Goal: Transaction & Acquisition: Purchase product/service

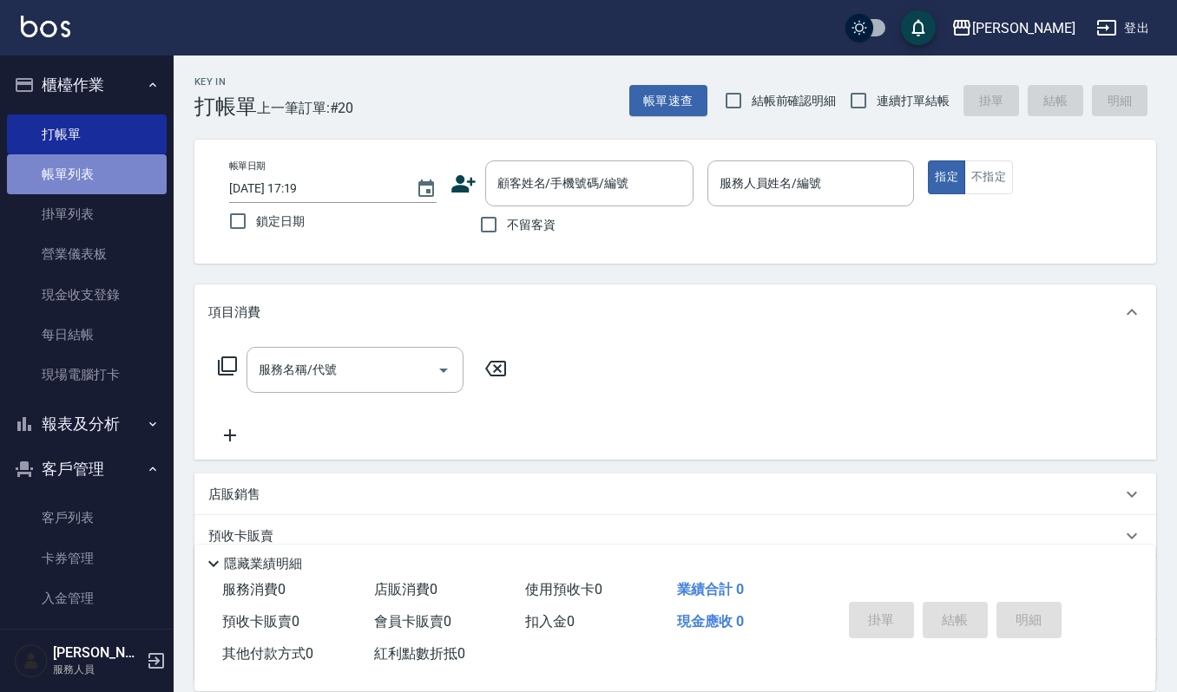
click at [104, 187] on link "帳單列表" at bounding box center [87, 174] width 160 height 40
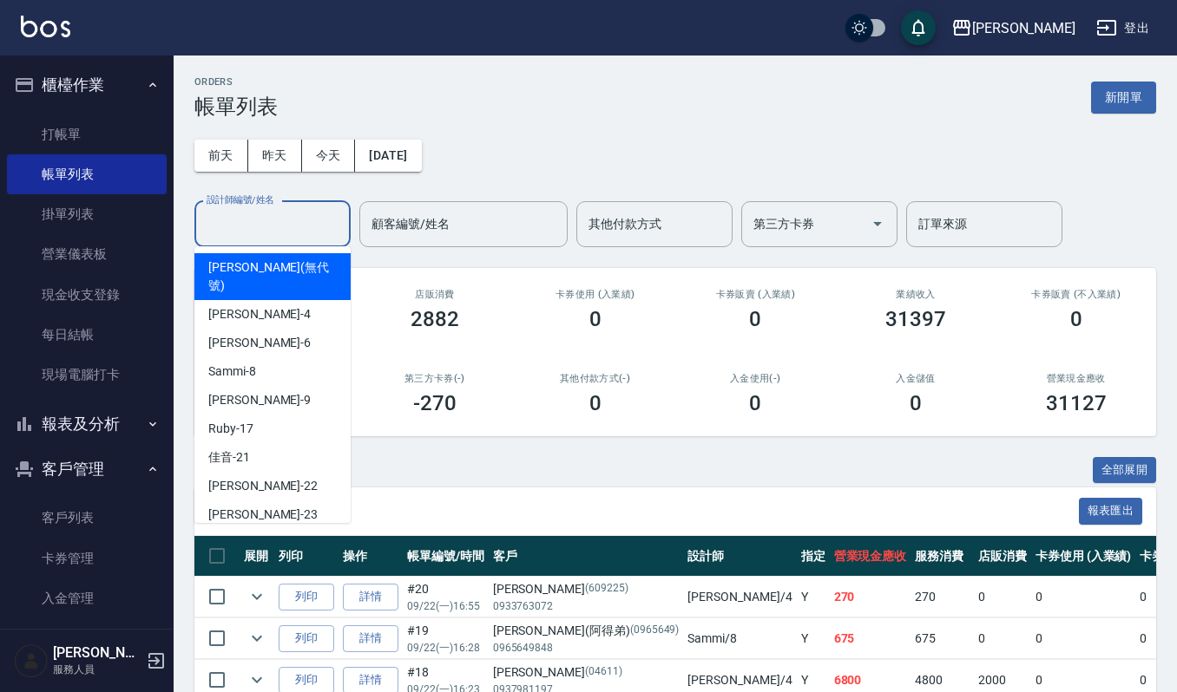
click at [330, 215] on input "設計師編號/姓名" at bounding box center [272, 224] width 141 height 30
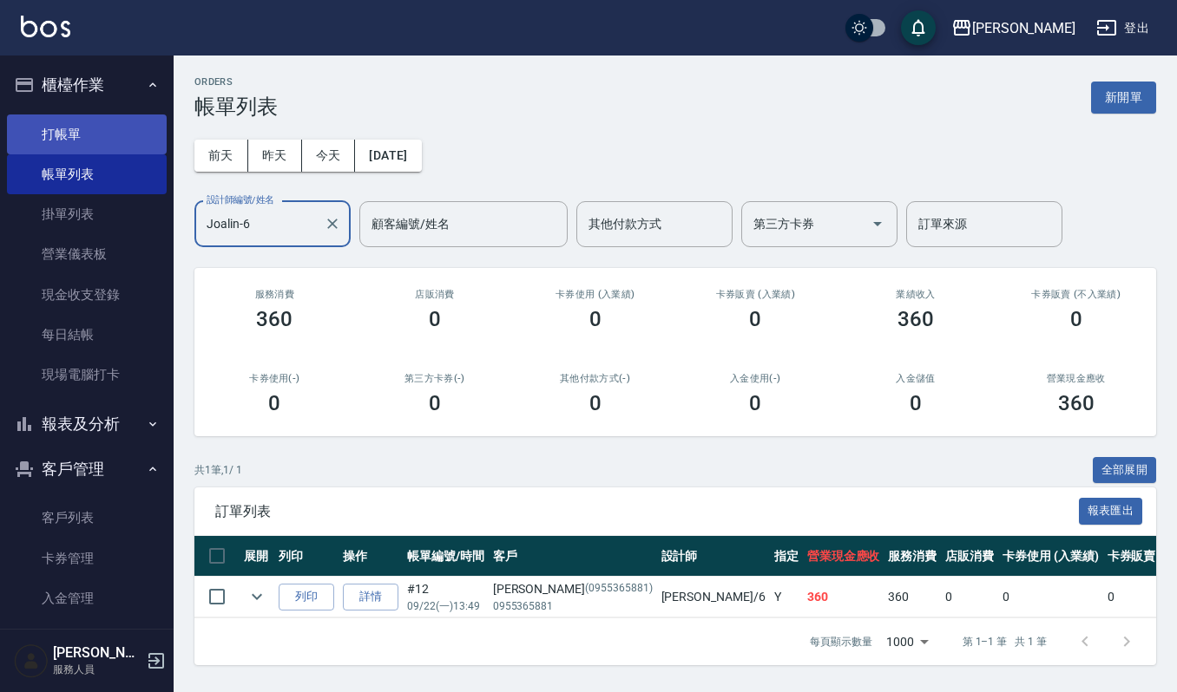
type input "Joalin-6"
click at [112, 135] on link "打帳單" at bounding box center [87, 135] width 160 height 40
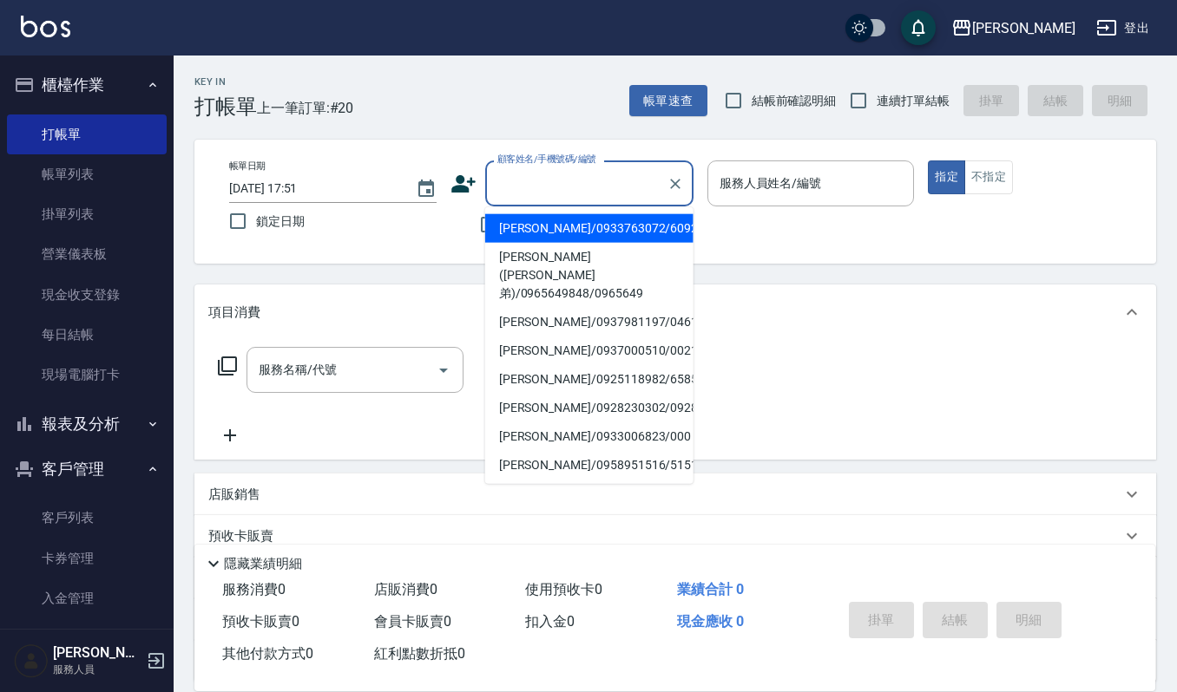
drag, startPoint x: 560, startPoint y: 196, endPoint x: 548, endPoint y: 199, distance: 11.6
click at [559, 196] on input "顧客姓名/手機號碼/編號" at bounding box center [576, 183] width 167 height 30
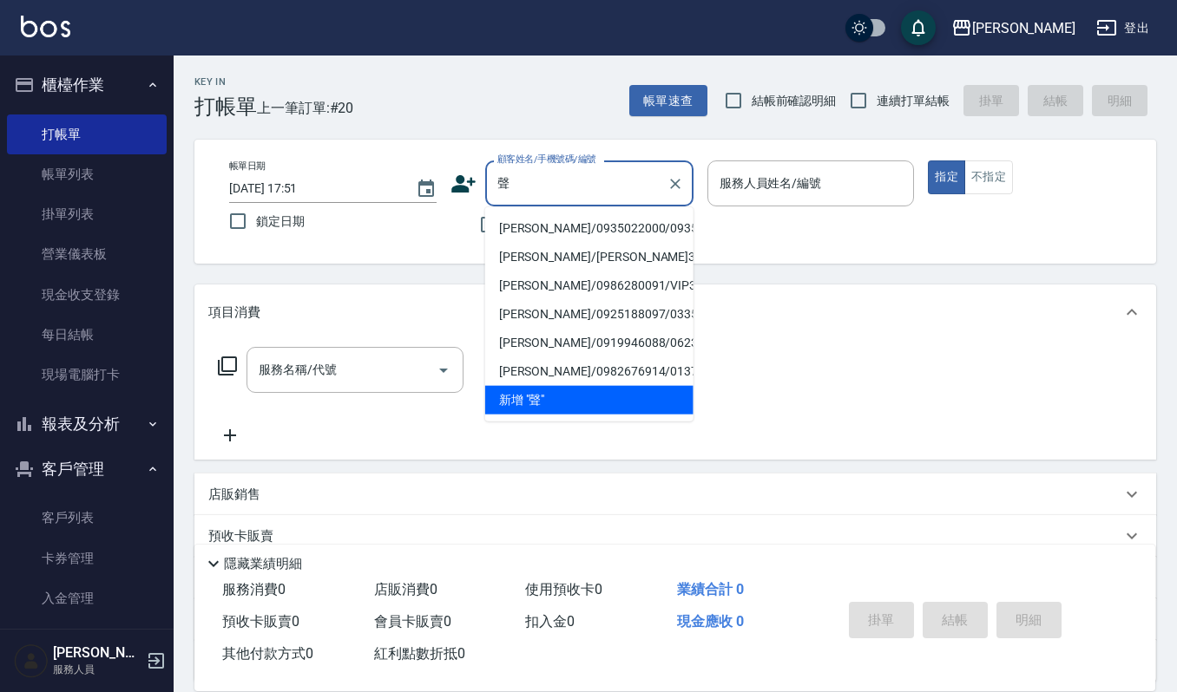
click at [577, 226] on li "[PERSON_NAME]/0935022000/09350" at bounding box center [589, 228] width 208 height 29
type input "[PERSON_NAME]/0935022000/09350"
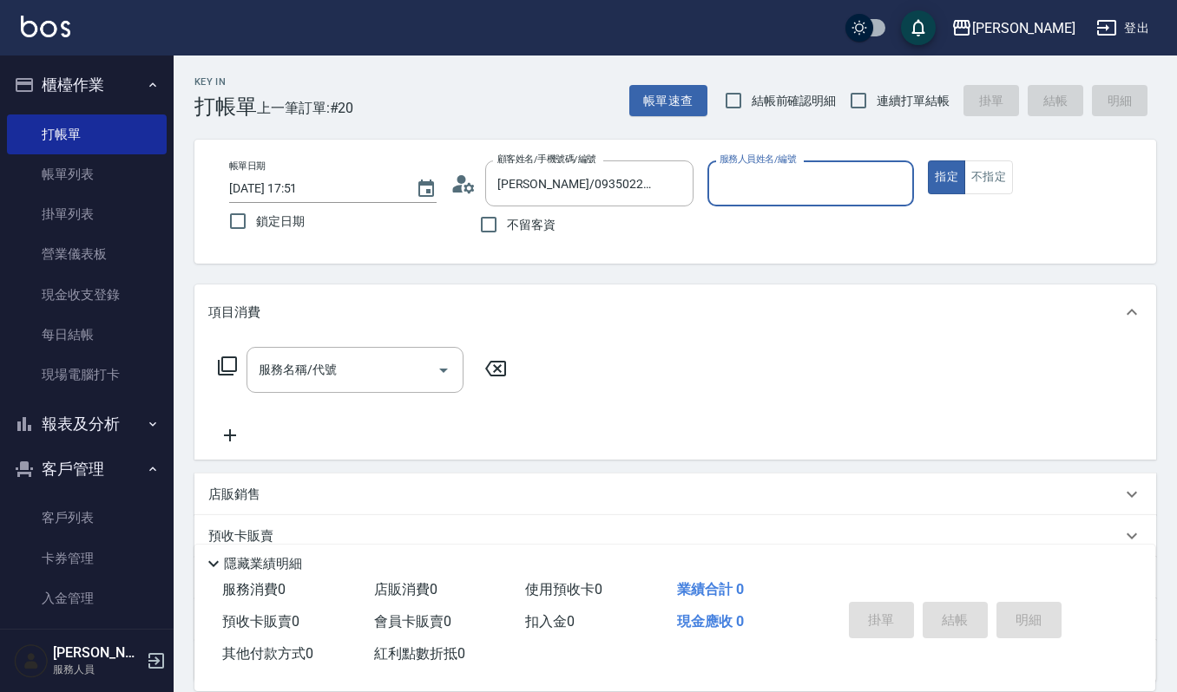
type input "Joalin-6"
click at [358, 389] on div "服務名稱/代號" at bounding box center [354, 370] width 217 height 46
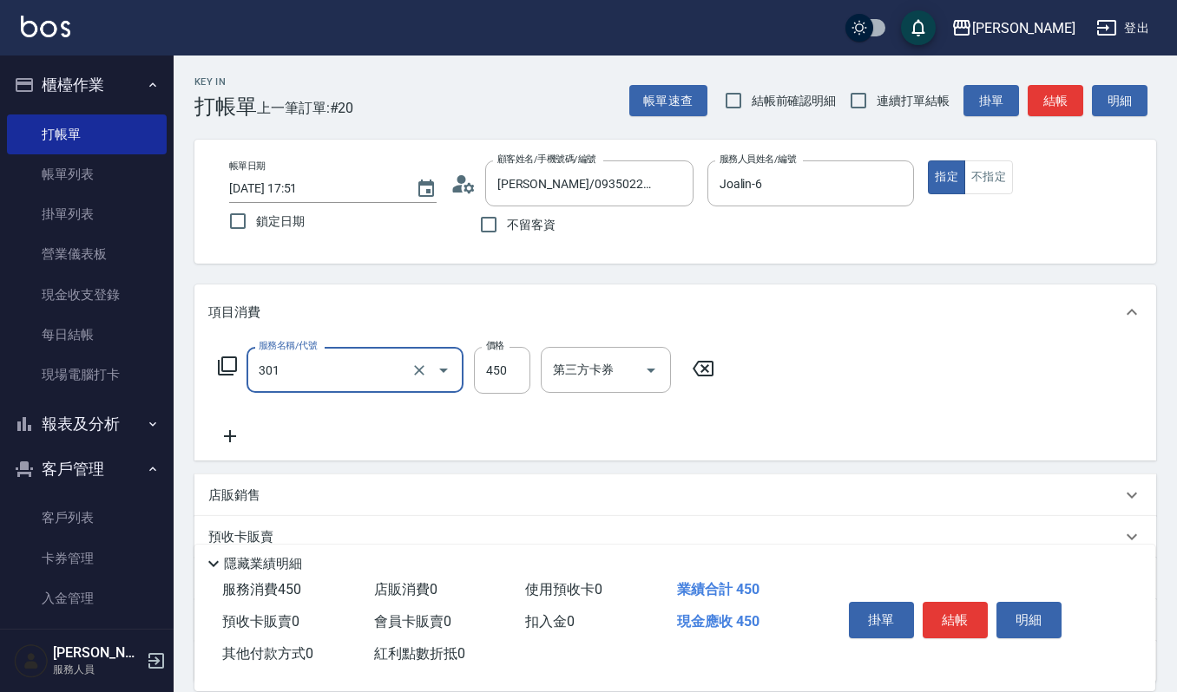
type input "創意剪髮(301)"
type input "405"
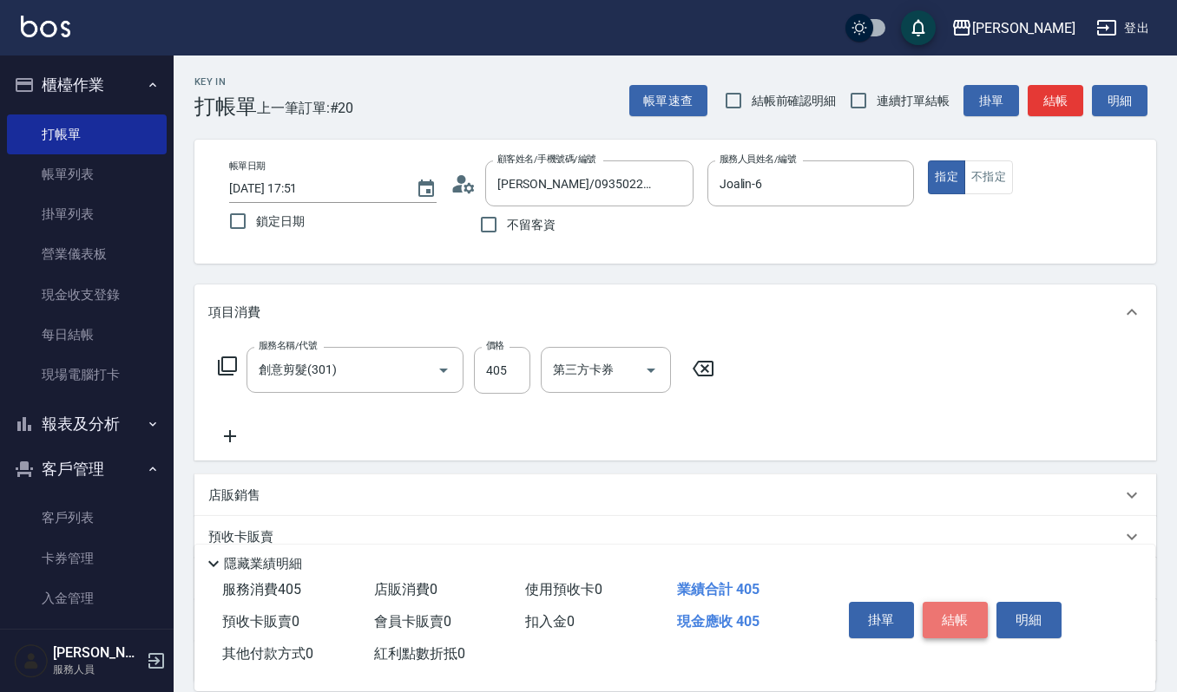
click at [963, 626] on button "結帳" at bounding box center [954, 620] width 65 height 36
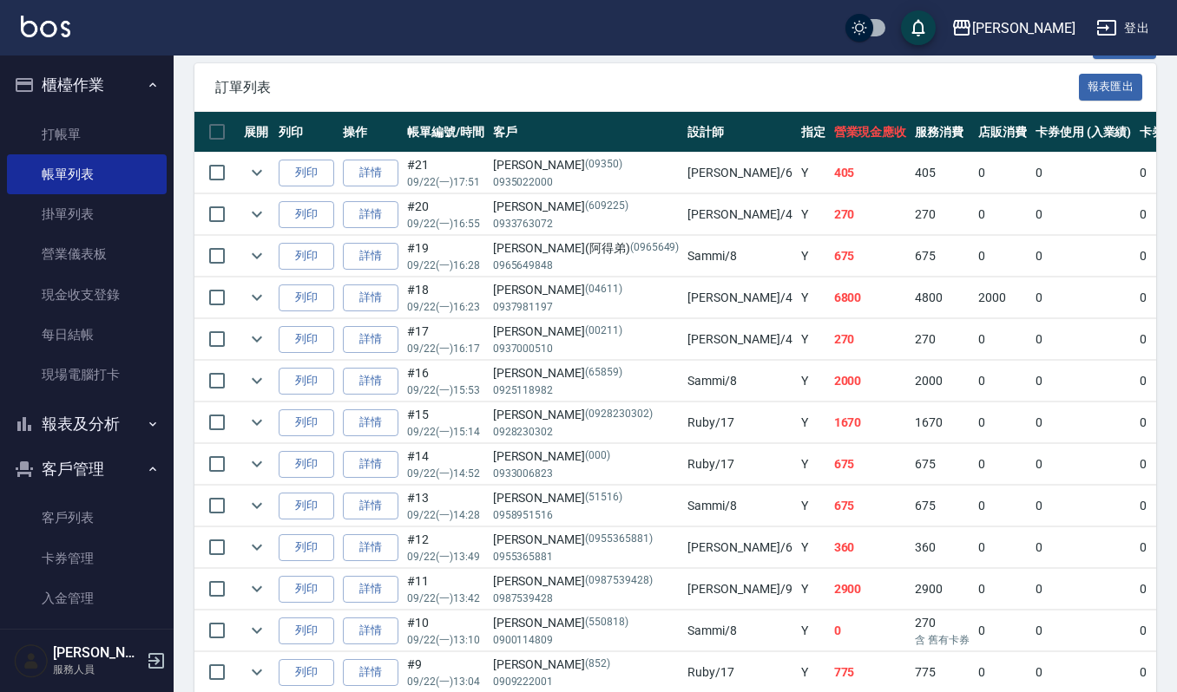
scroll to position [379, 0]
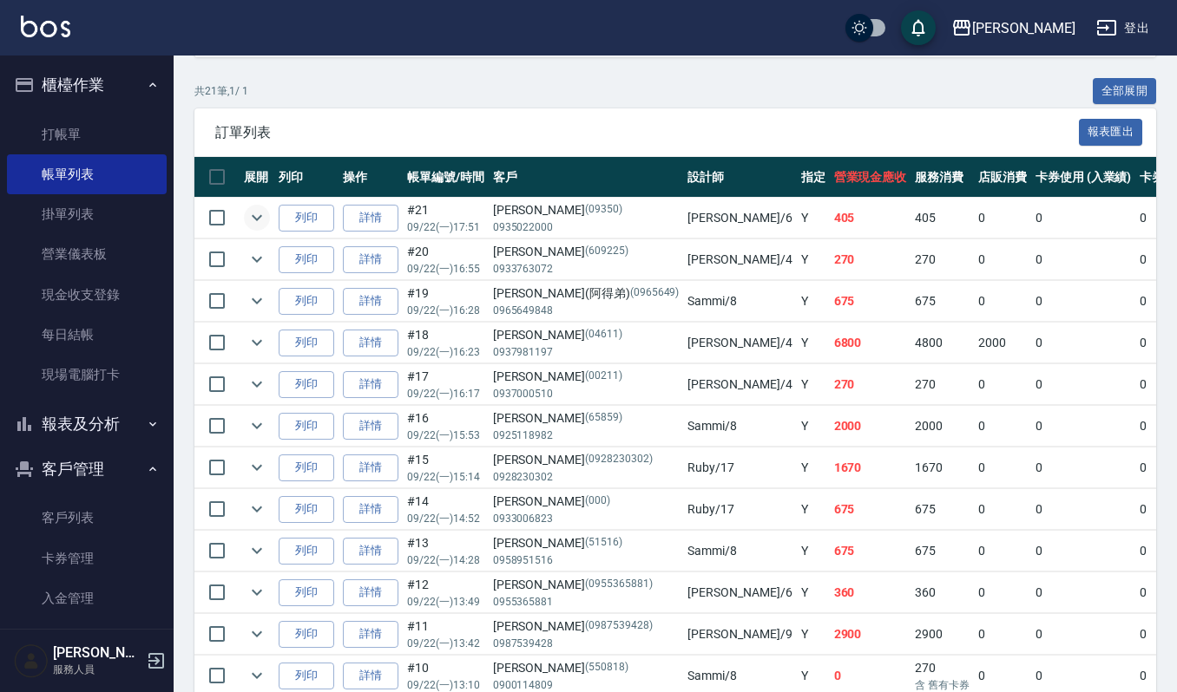
click at [252, 216] on icon "expand row" at bounding box center [257, 218] width 10 height 6
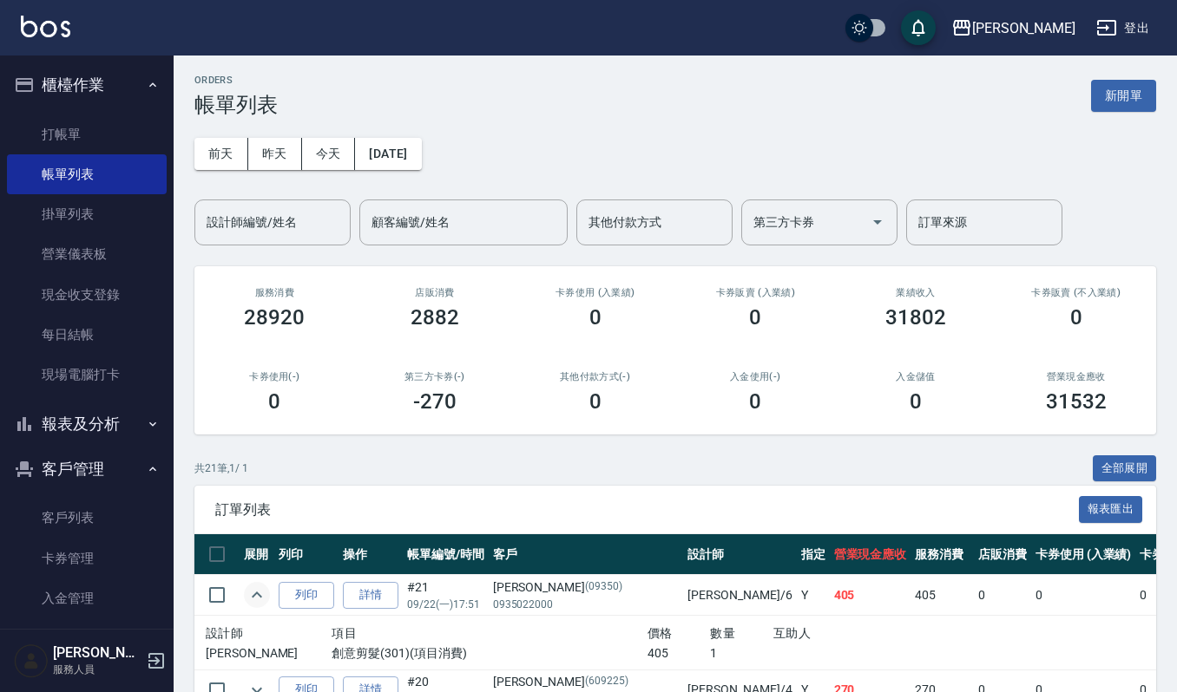
scroll to position [0, 0]
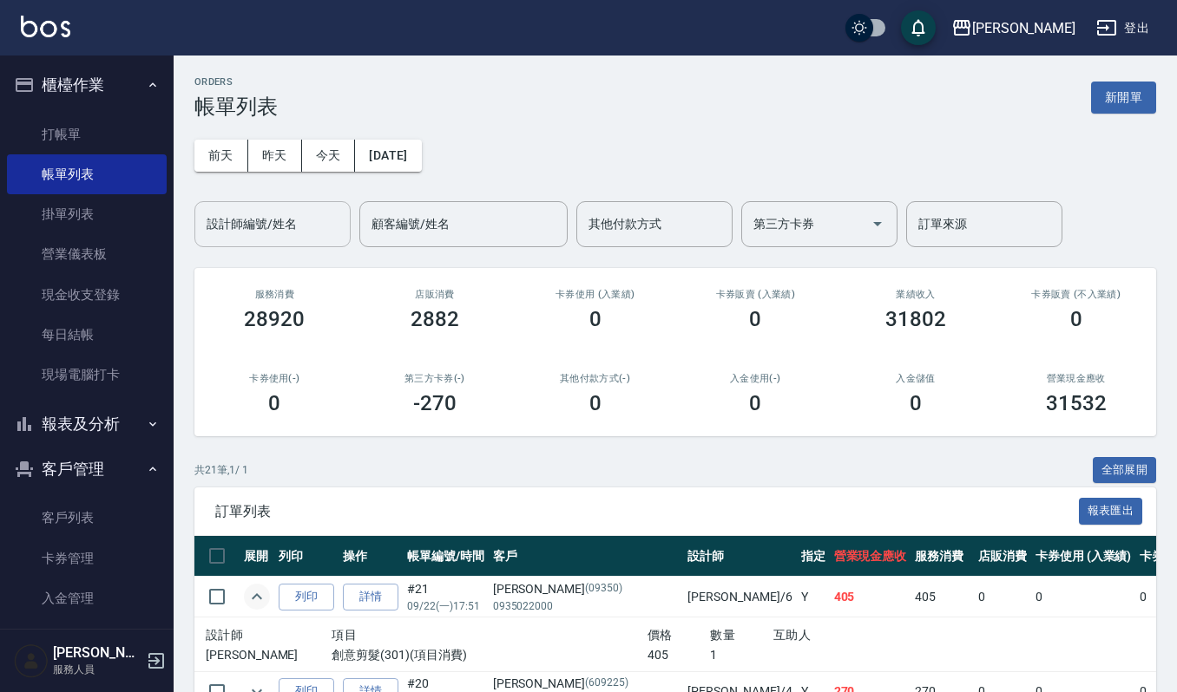
click at [195, 219] on div "設計師編號/姓名" at bounding box center [272, 224] width 156 height 46
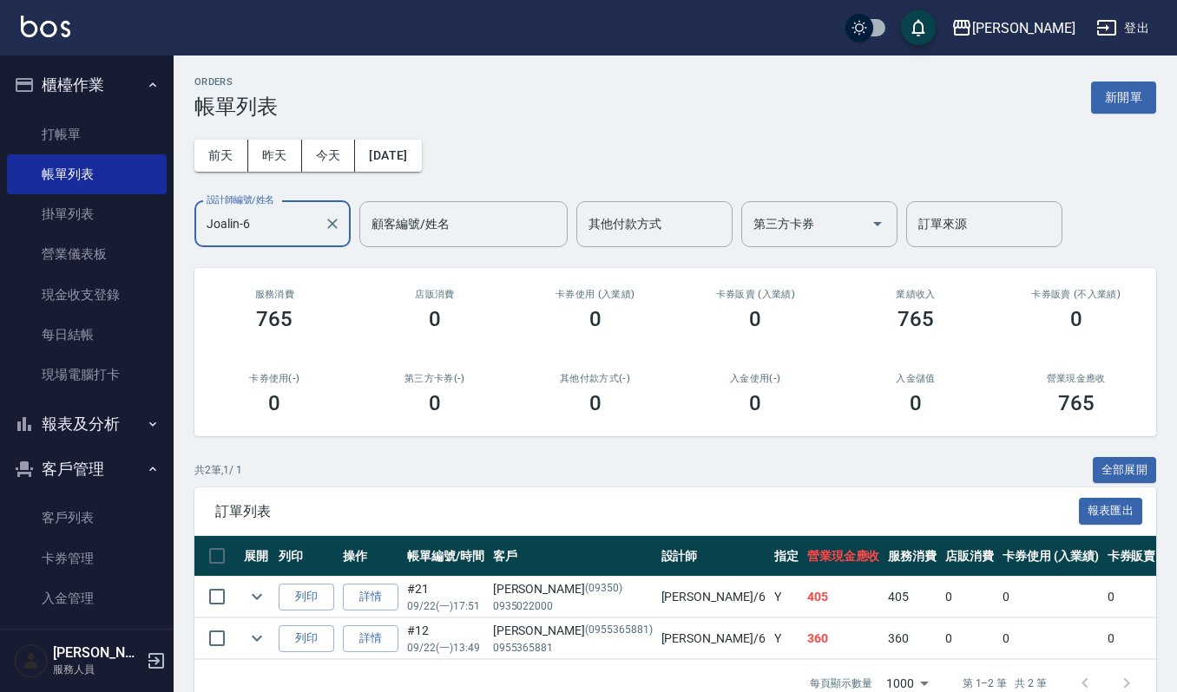
scroll to position [54, 0]
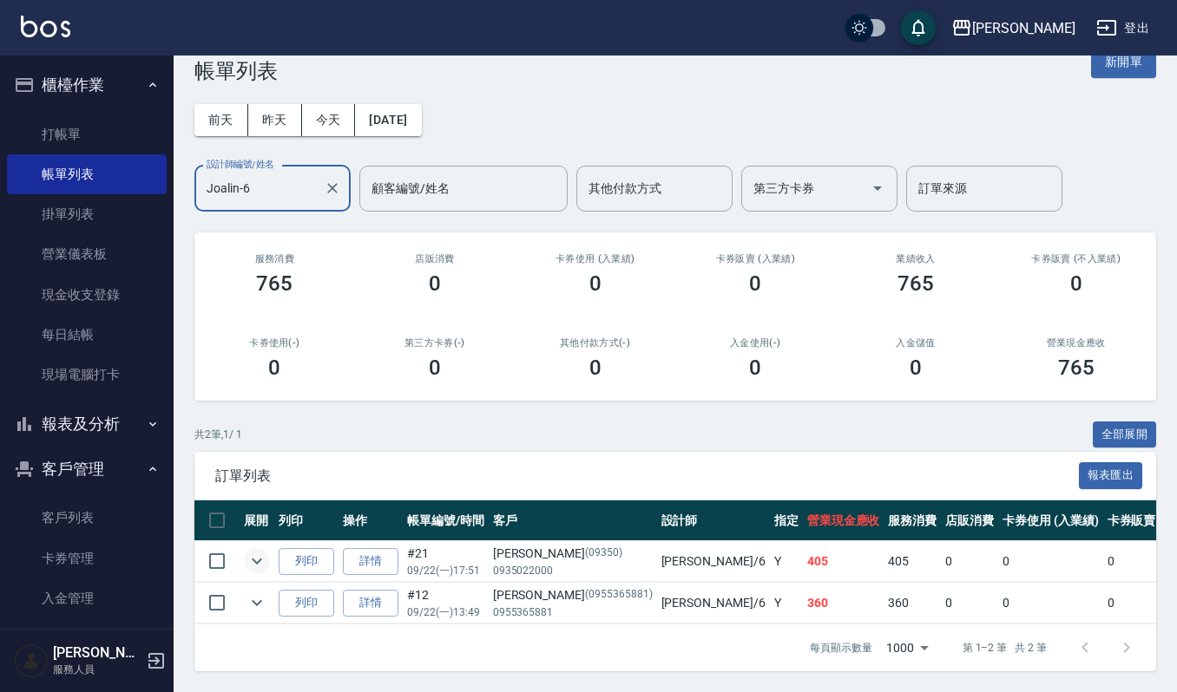
type input "Joalin-6"
click at [257, 551] on icon "expand row" at bounding box center [256, 561] width 21 height 21
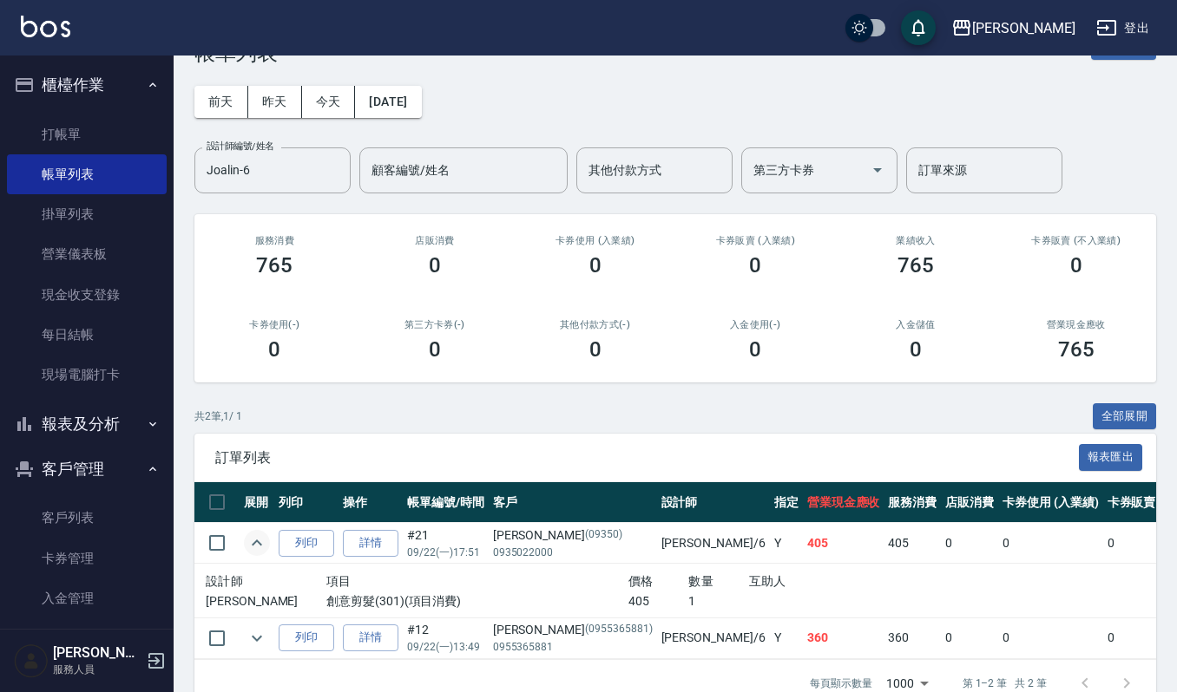
click at [257, 543] on icon "expand row" at bounding box center [256, 543] width 21 height 21
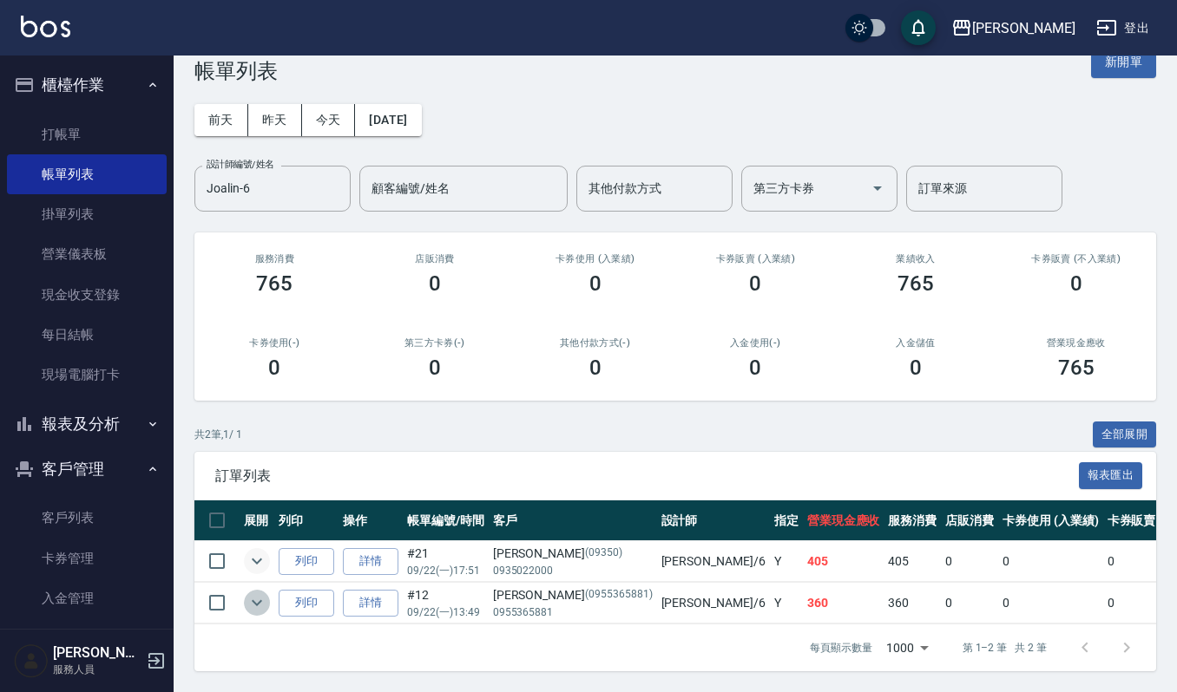
click at [253, 593] on icon "expand row" at bounding box center [256, 603] width 21 height 21
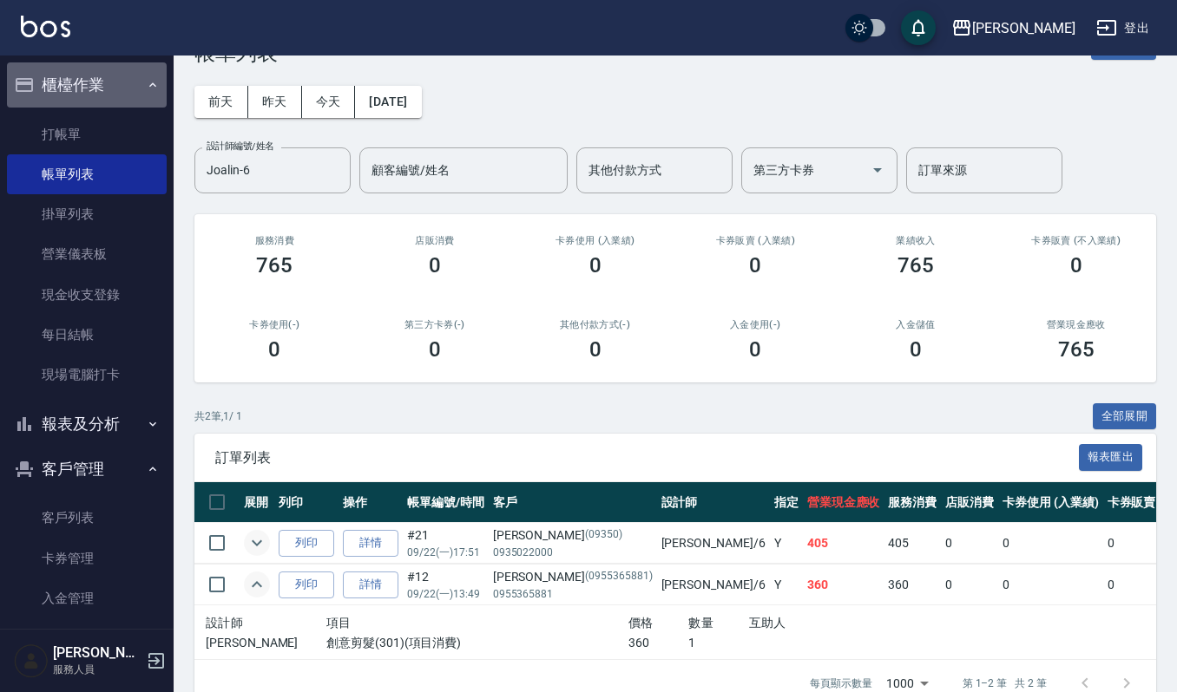
click at [115, 76] on button "櫃檯作業" at bounding box center [87, 84] width 160 height 45
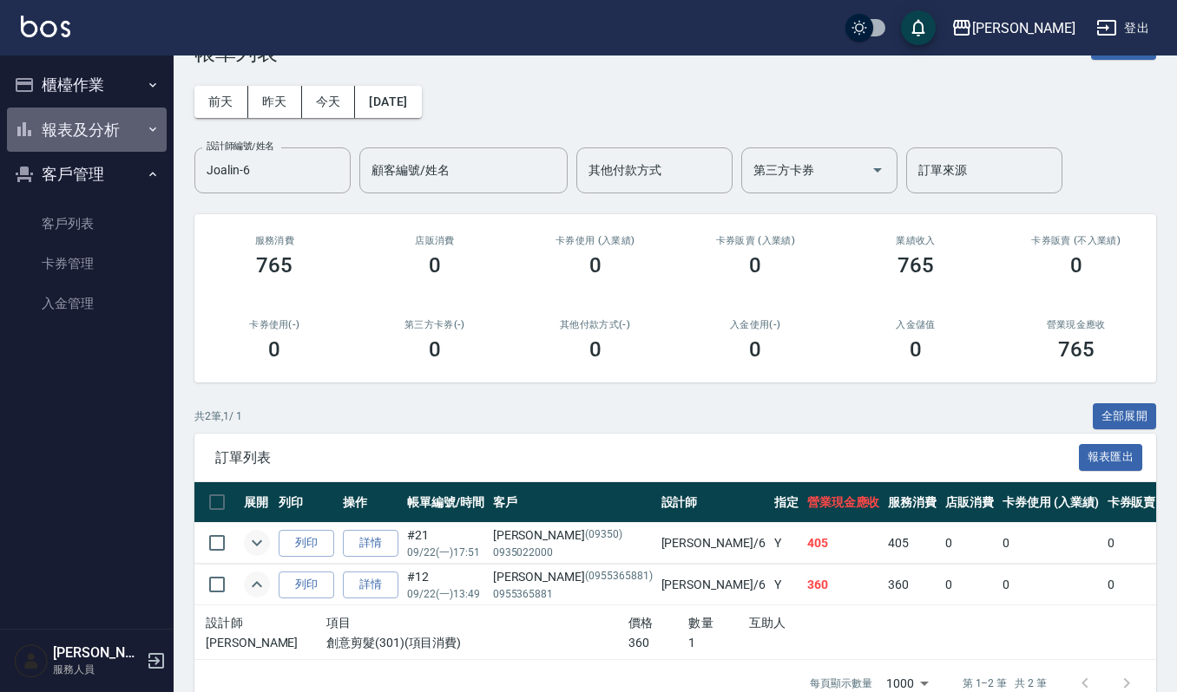
click at [119, 120] on button "報表及分析" at bounding box center [87, 130] width 160 height 45
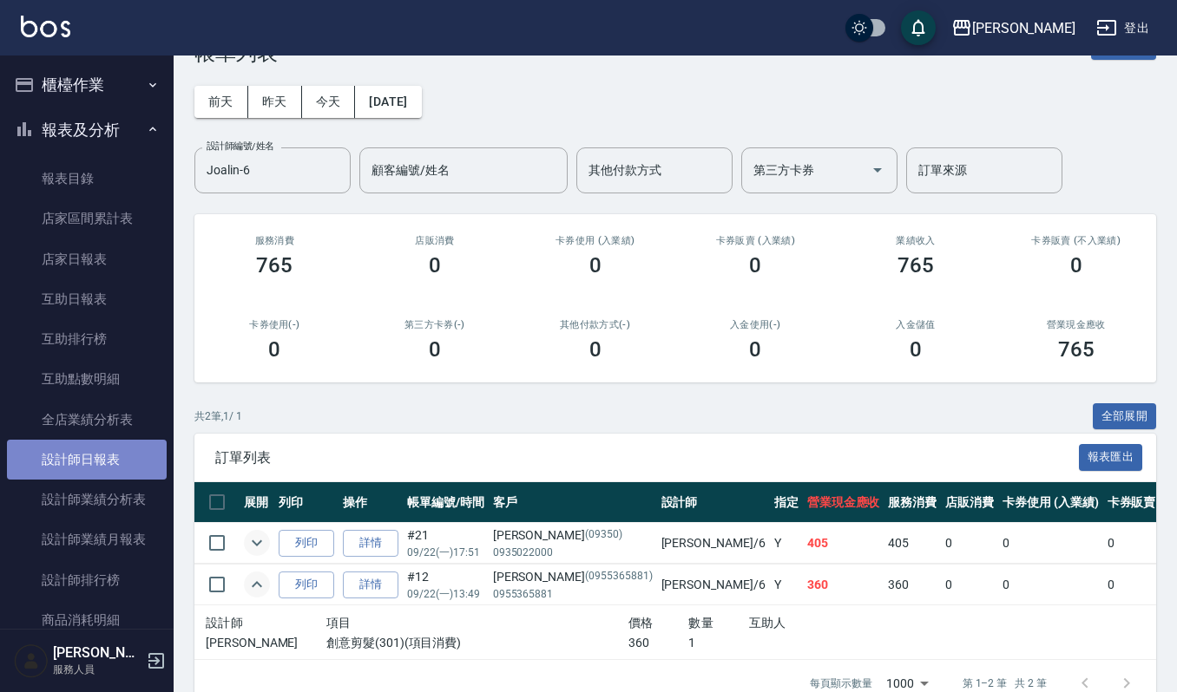
click at [91, 459] on link "設計師日報表" at bounding box center [87, 460] width 160 height 40
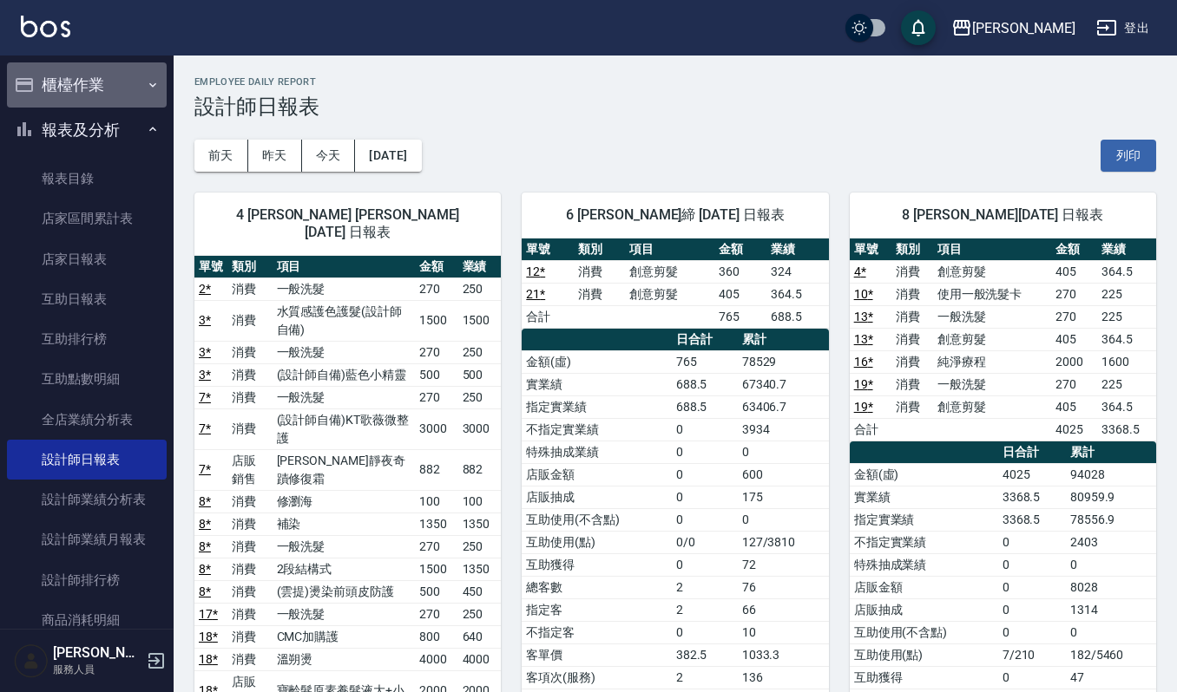
click at [99, 90] on button "櫃檯作業" at bounding box center [87, 84] width 160 height 45
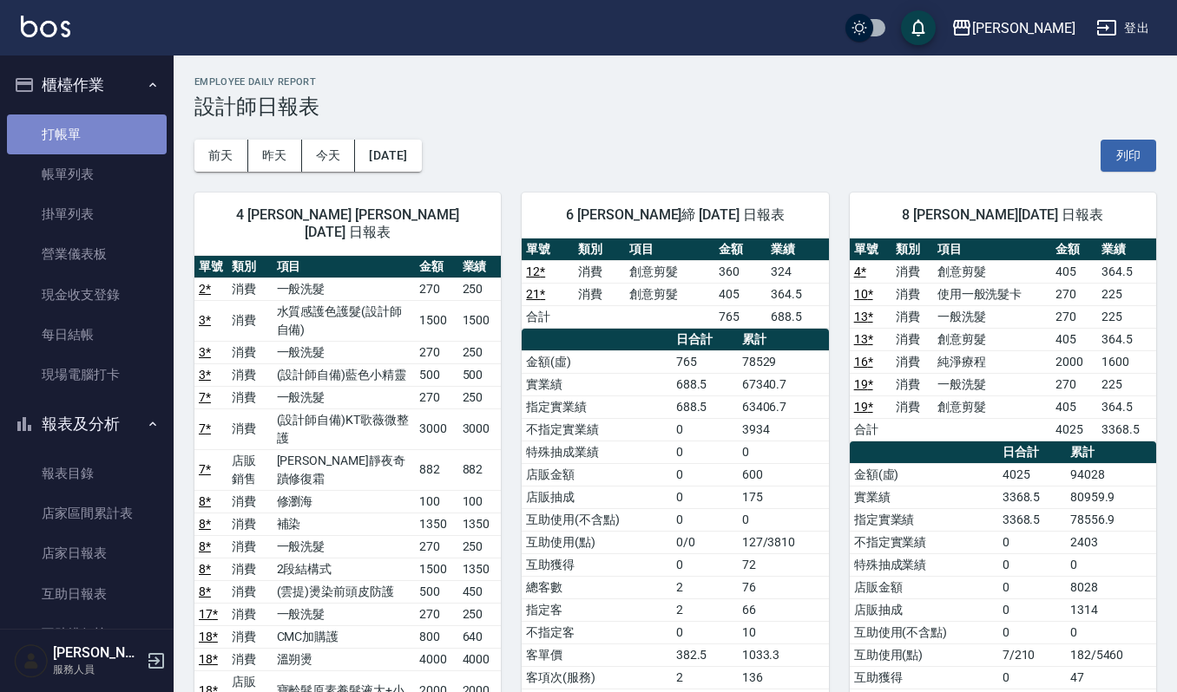
click at [101, 127] on link "打帳單" at bounding box center [87, 135] width 160 height 40
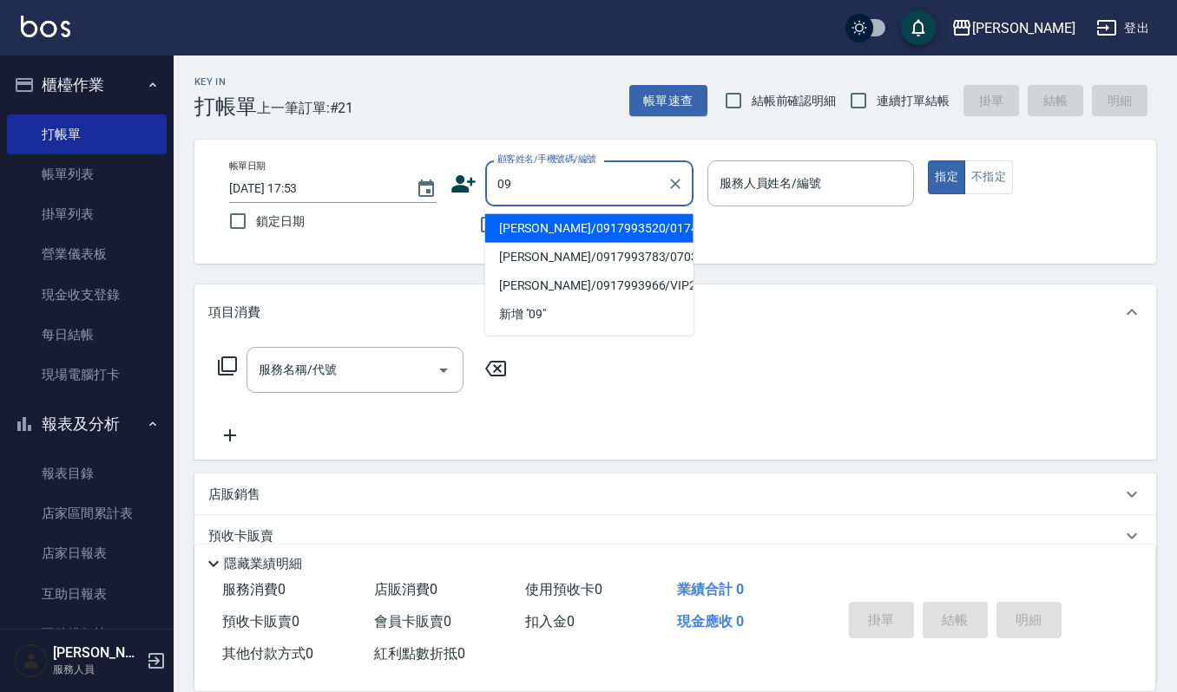
type input "0"
type input "[PERSON_NAME]/0917998791/03736"
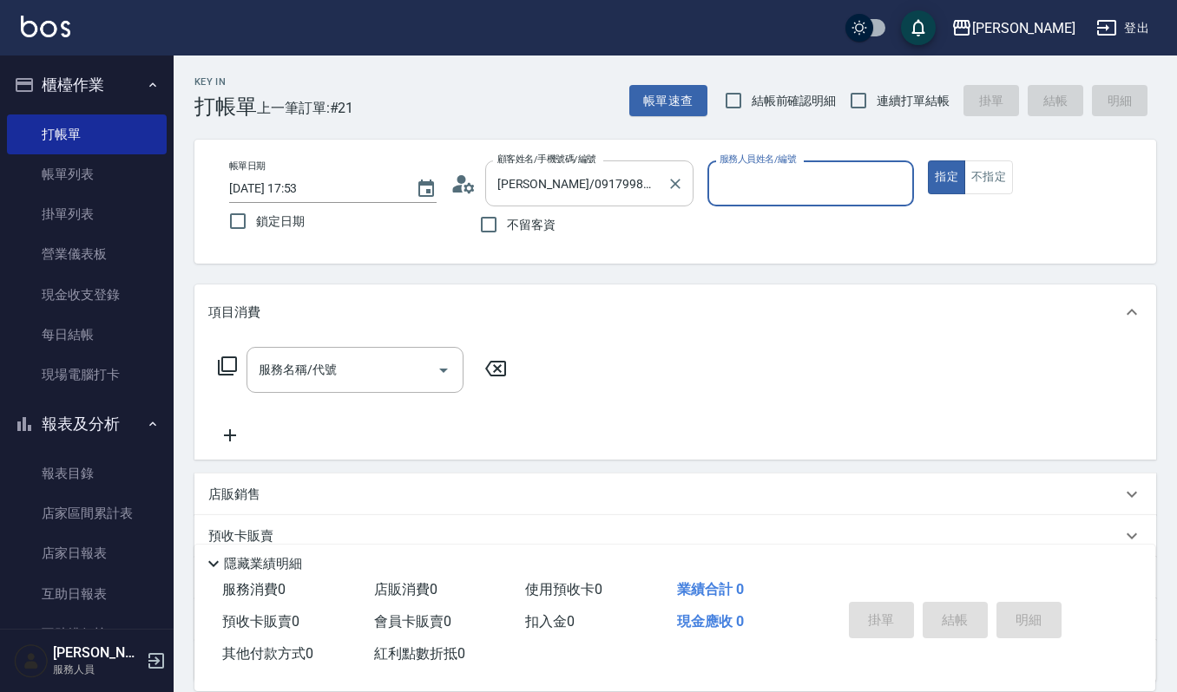
type input "Ruby-17"
click at [344, 375] on input "服務名稱/代號" at bounding box center [341, 370] width 175 height 30
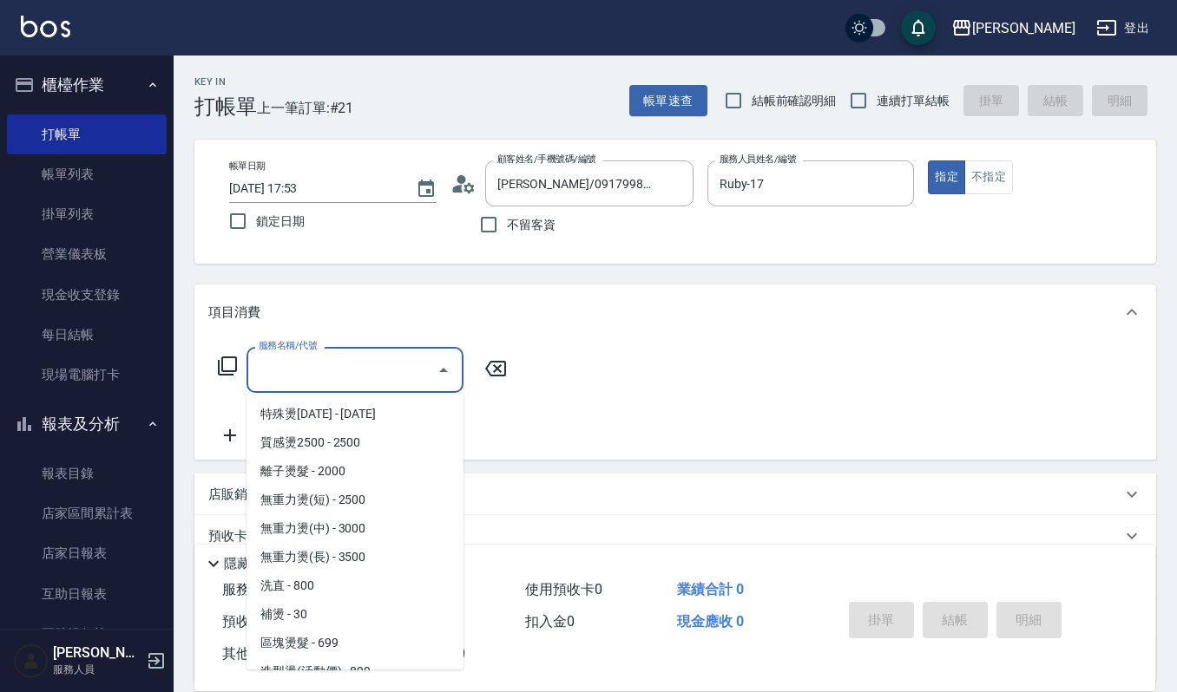
scroll to position [231, 0]
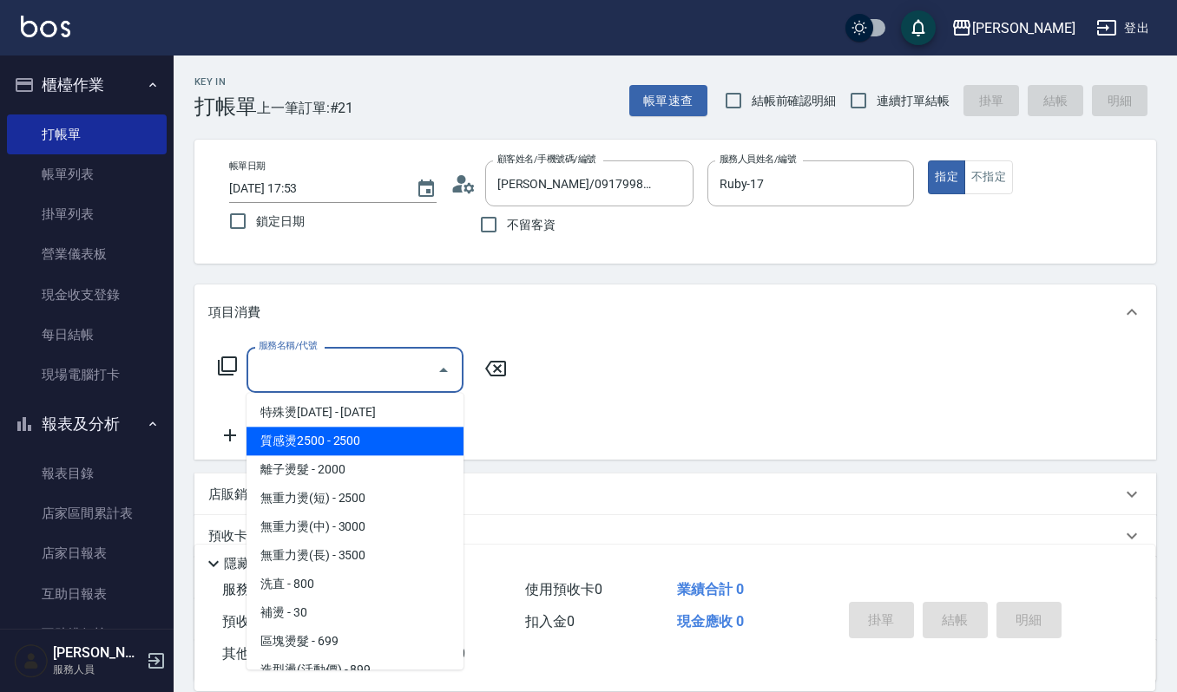
click at [314, 437] on span "質感燙2500 - 2500" at bounding box center [354, 441] width 217 height 29
type input "質感燙2500(203)"
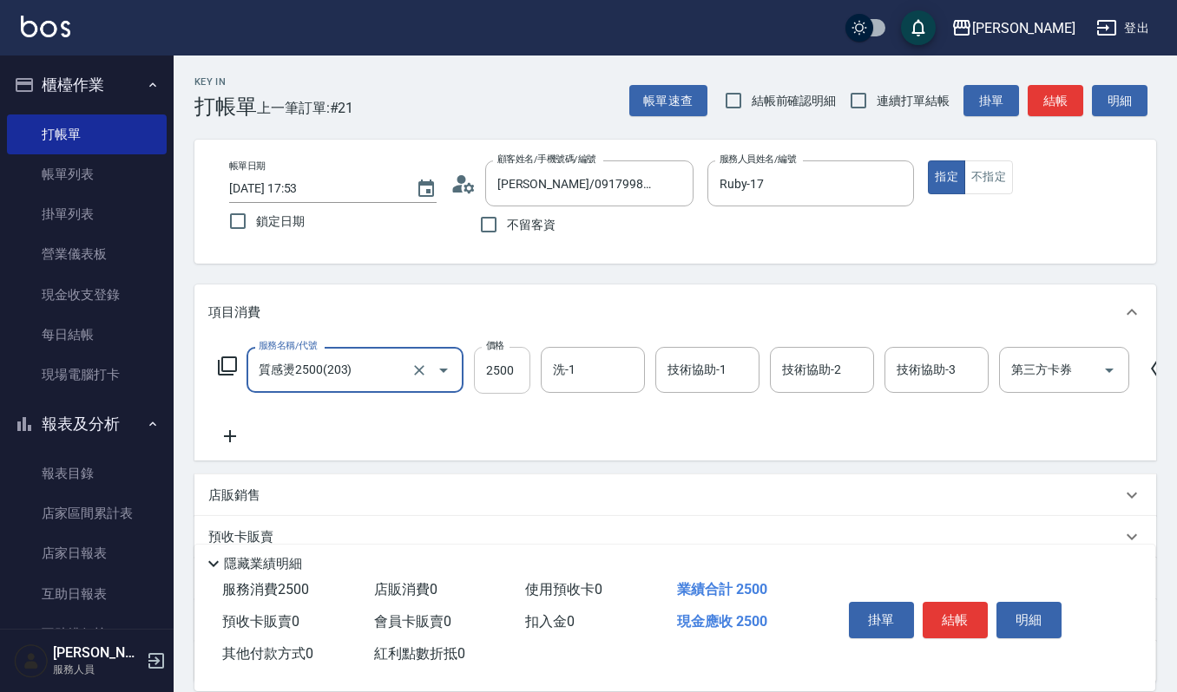
click at [522, 358] on input "2500" at bounding box center [502, 370] width 56 height 47
type input "1750"
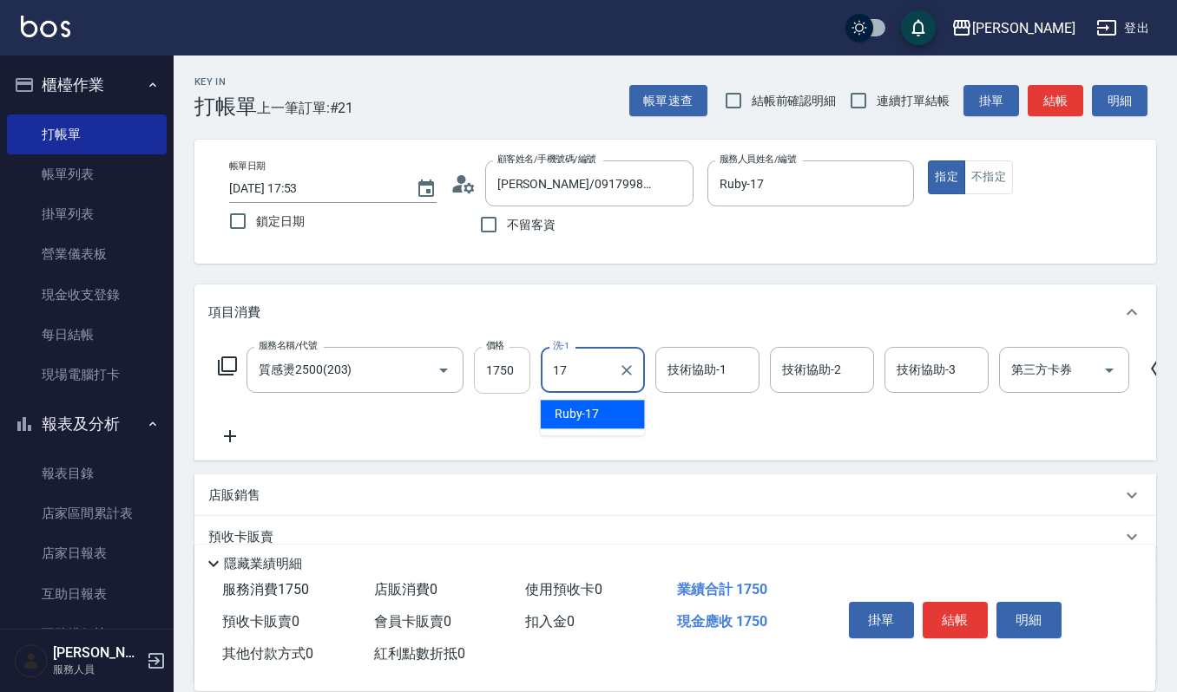
type input "Ruby-17"
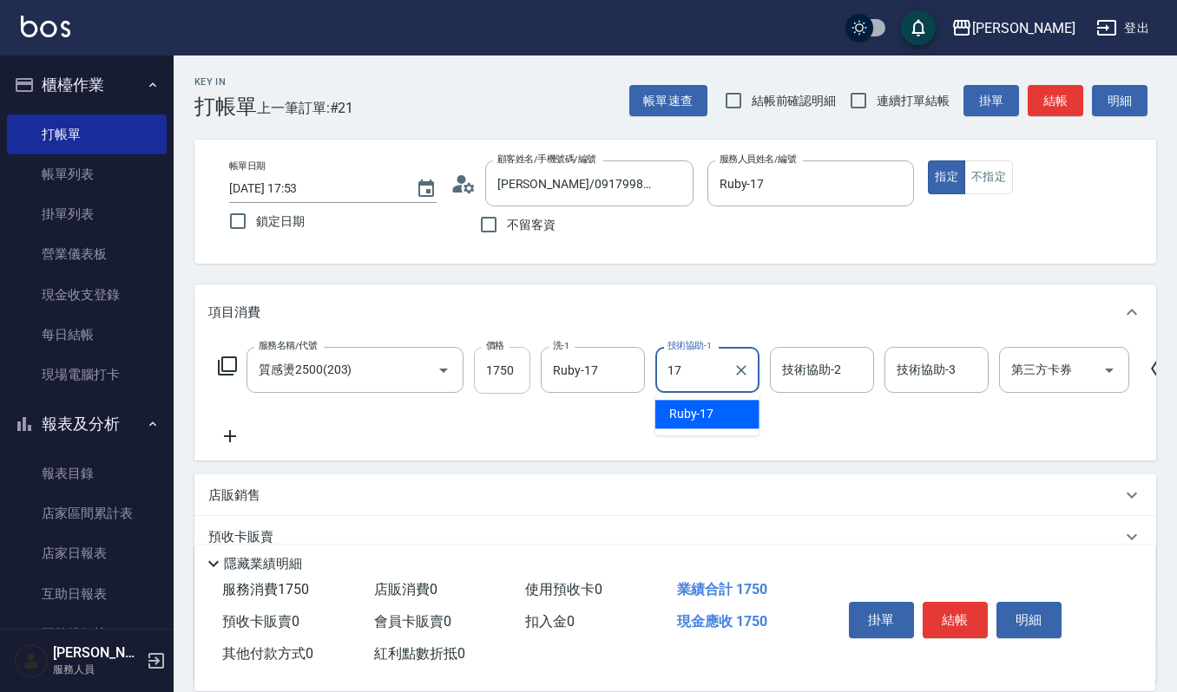
type input "Ruby-17"
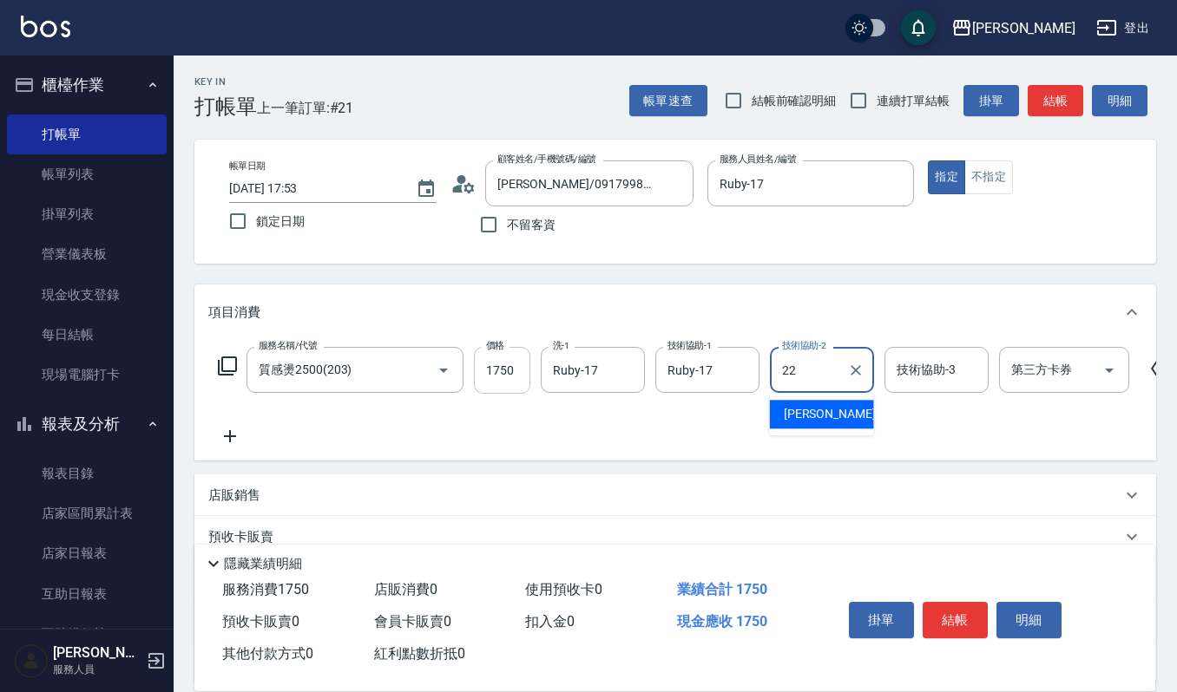
type input "宜芳-22"
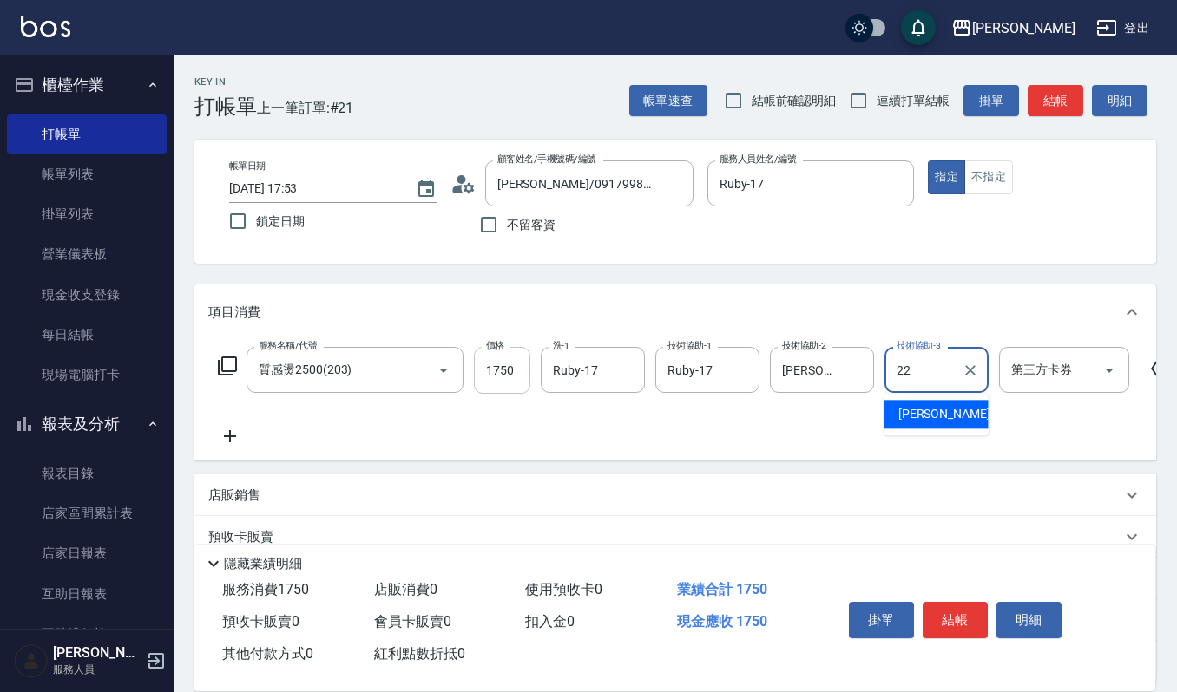
type input "宜芳-22"
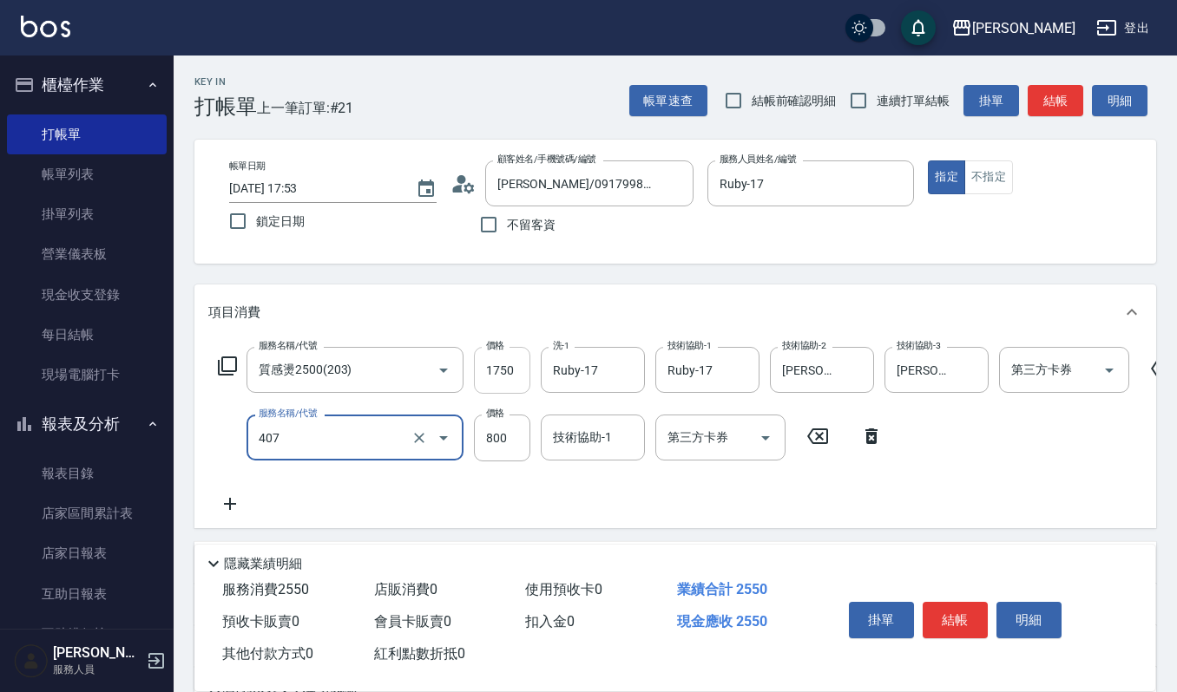
type input "補染(407)"
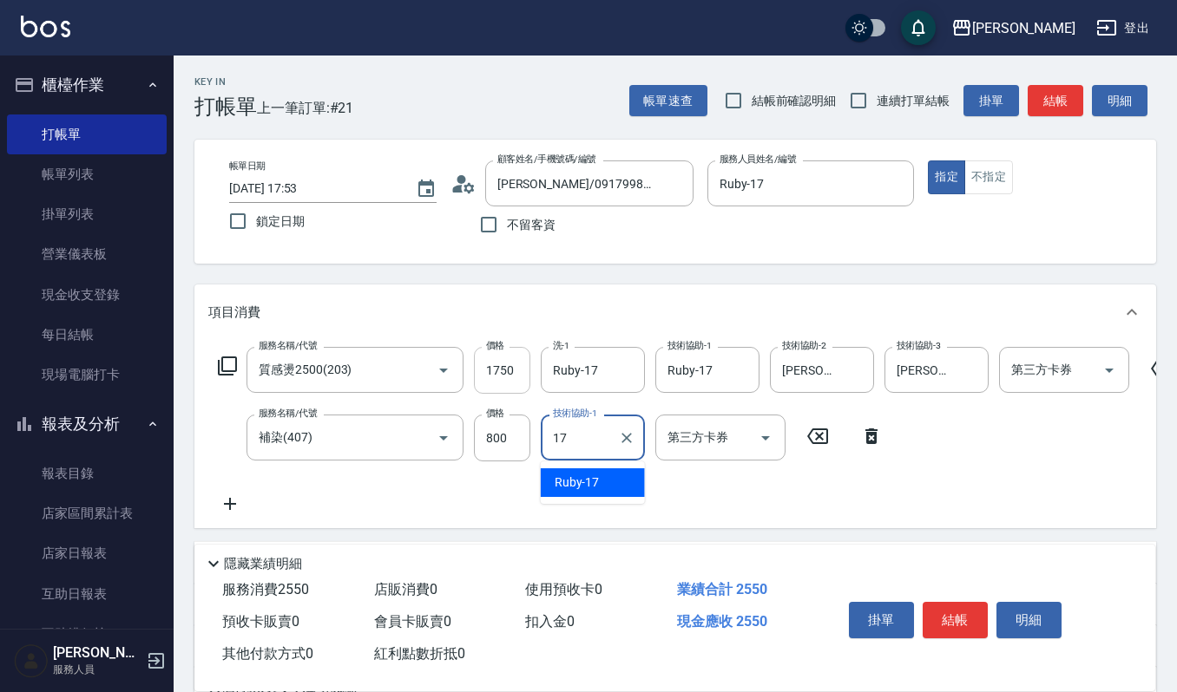
type input "Ruby-17"
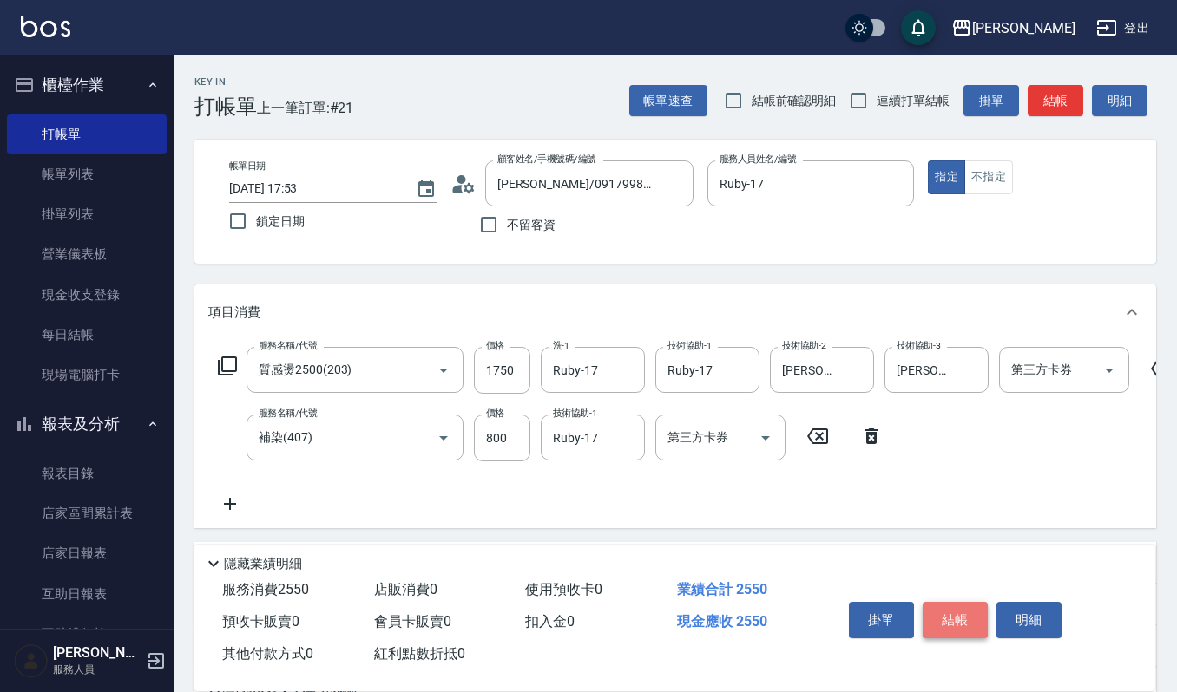
click at [965, 615] on button "結帳" at bounding box center [954, 620] width 65 height 36
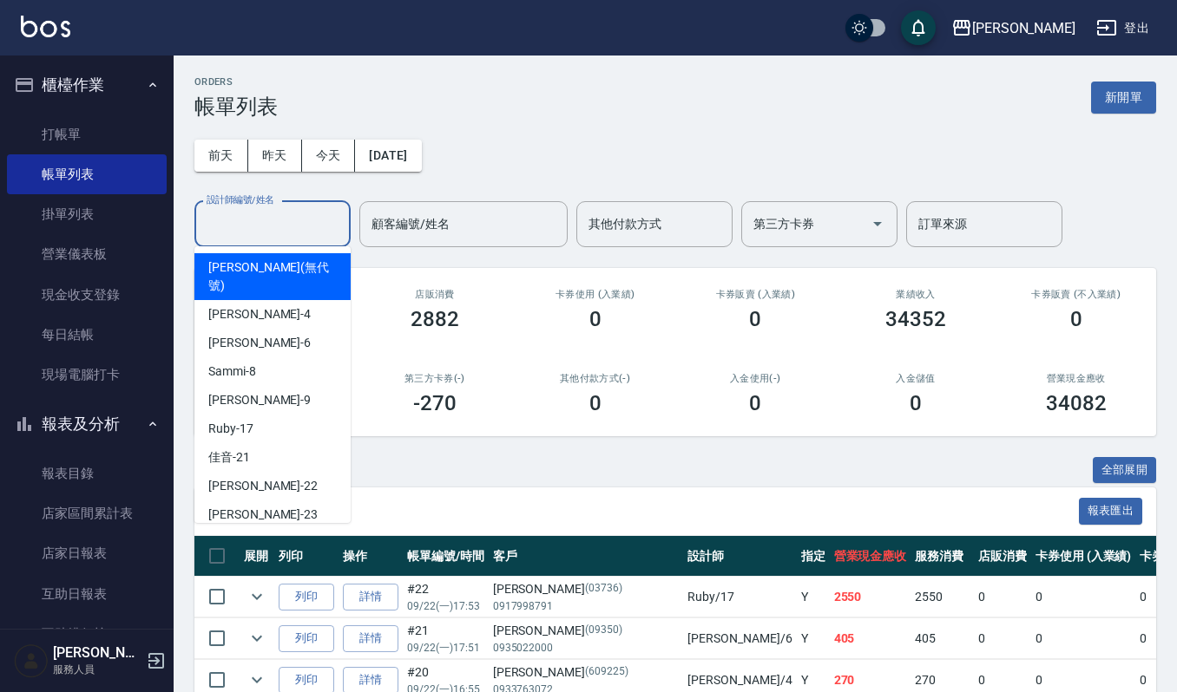
click at [245, 222] on input "設計師編號/姓名" at bounding box center [272, 224] width 141 height 30
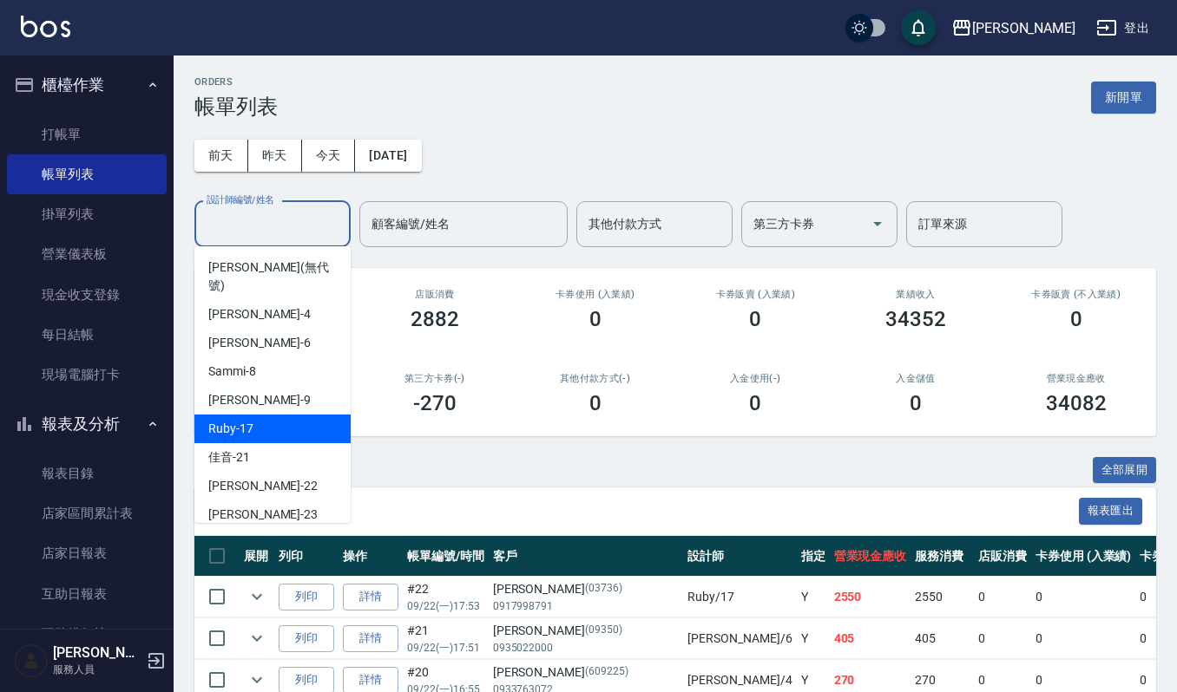
click at [276, 415] on div "Ruby -17" at bounding box center [272, 429] width 156 height 29
type input "Ruby-17"
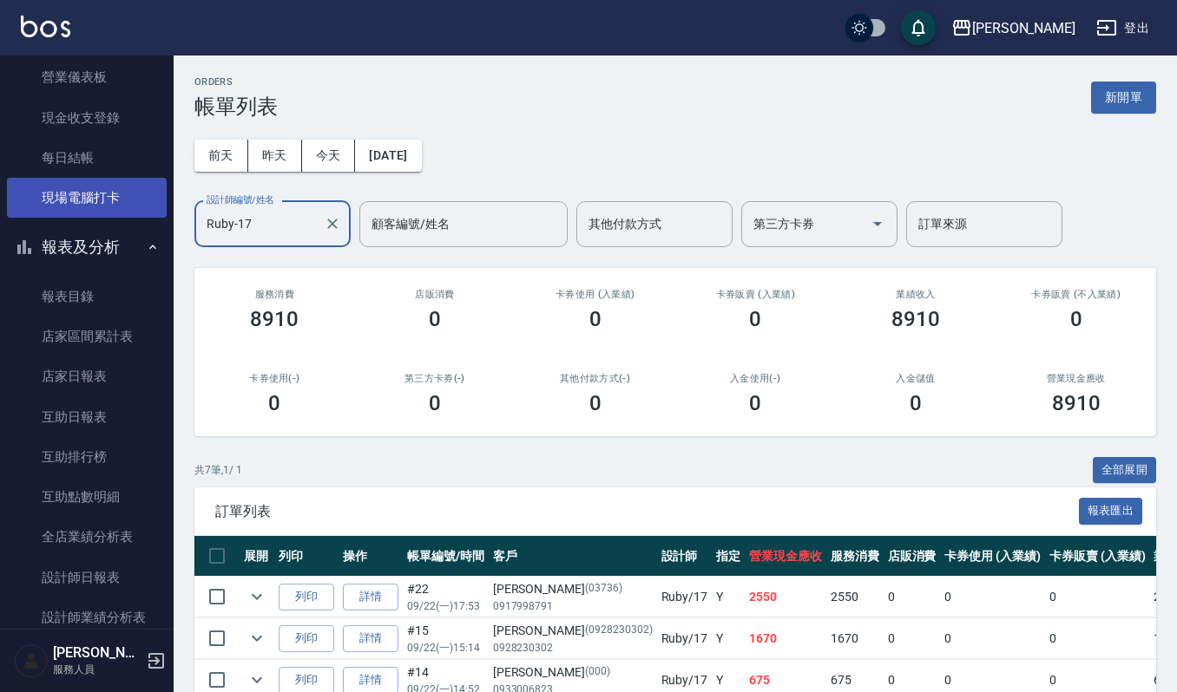
scroll to position [231, 0]
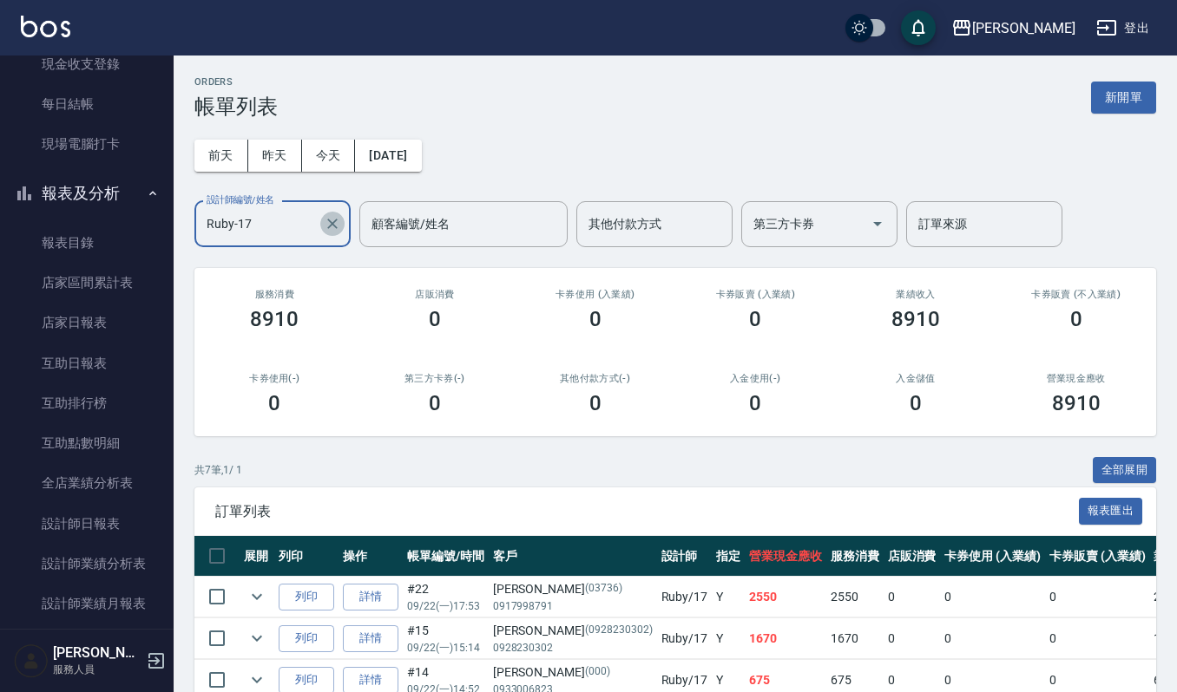
click at [327, 220] on icon "Clear" at bounding box center [332, 223] width 17 height 17
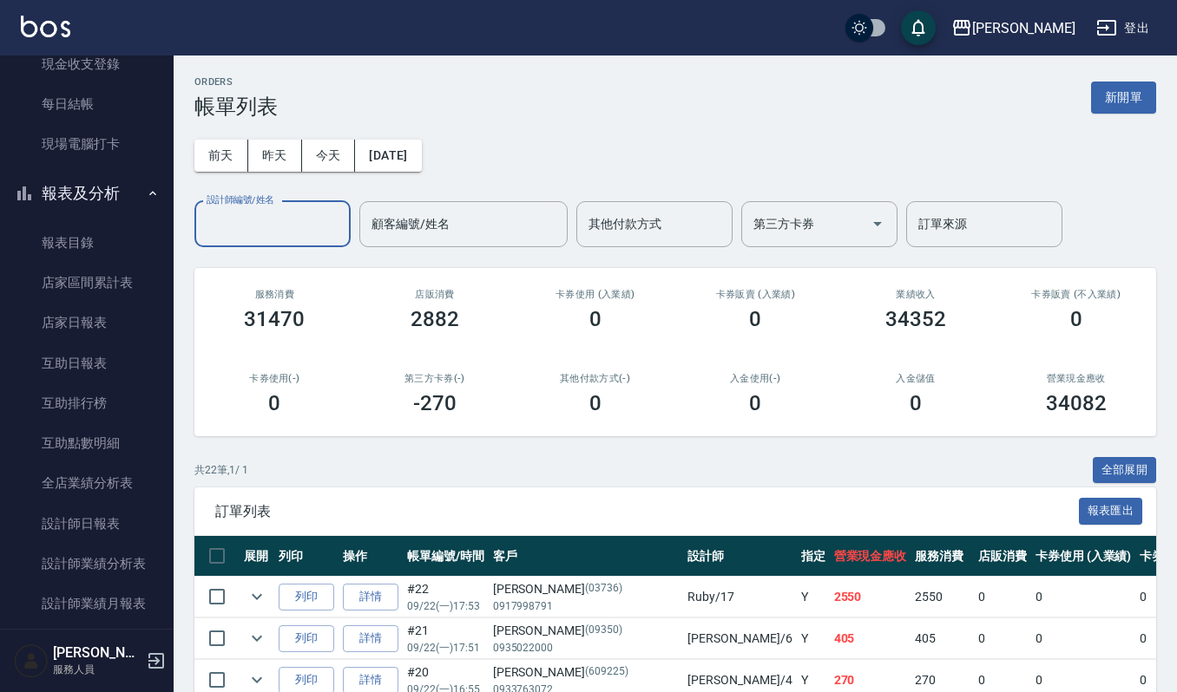
click at [310, 220] on input "設計師編號/姓名" at bounding box center [272, 224] width 141 height 30
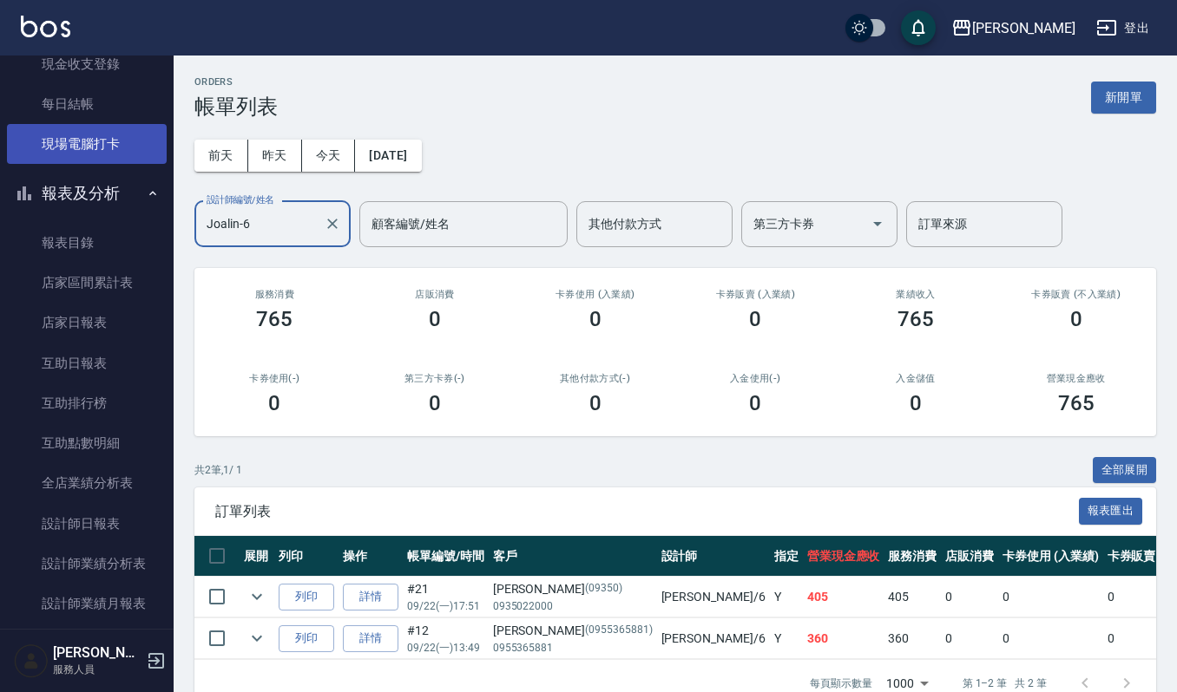
type input "Joalin-6"
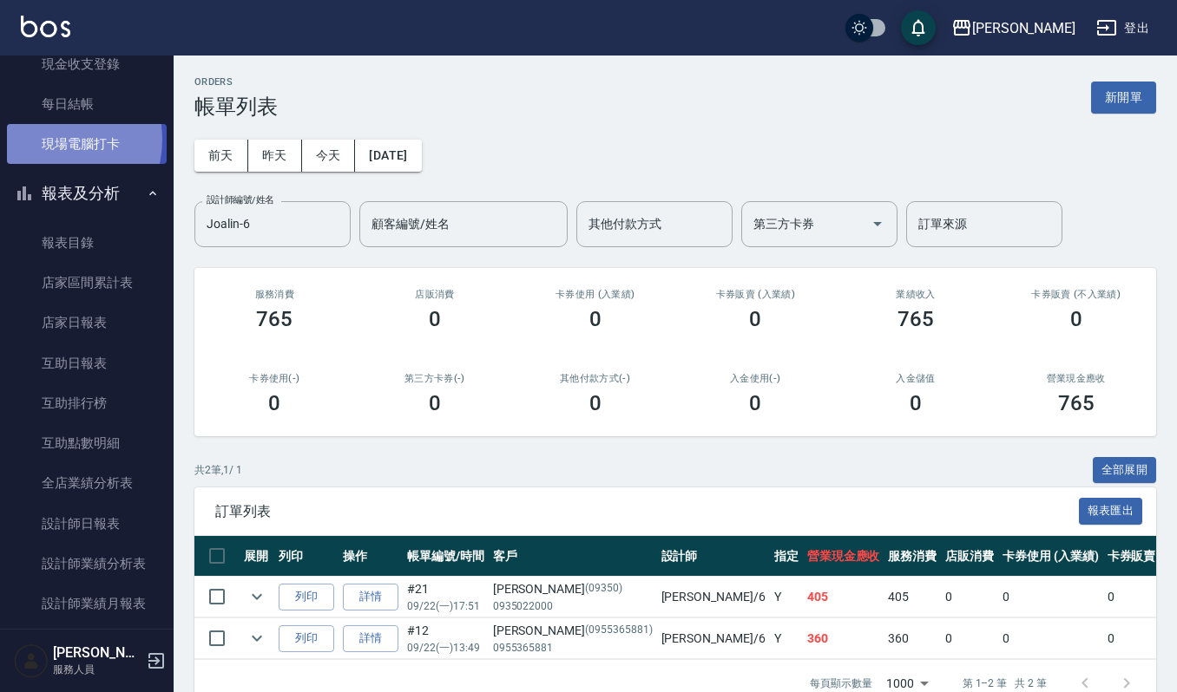
click at [50, 139] on link "現場電腦打卡" at bounding box center [87, 144] width 160 height 40
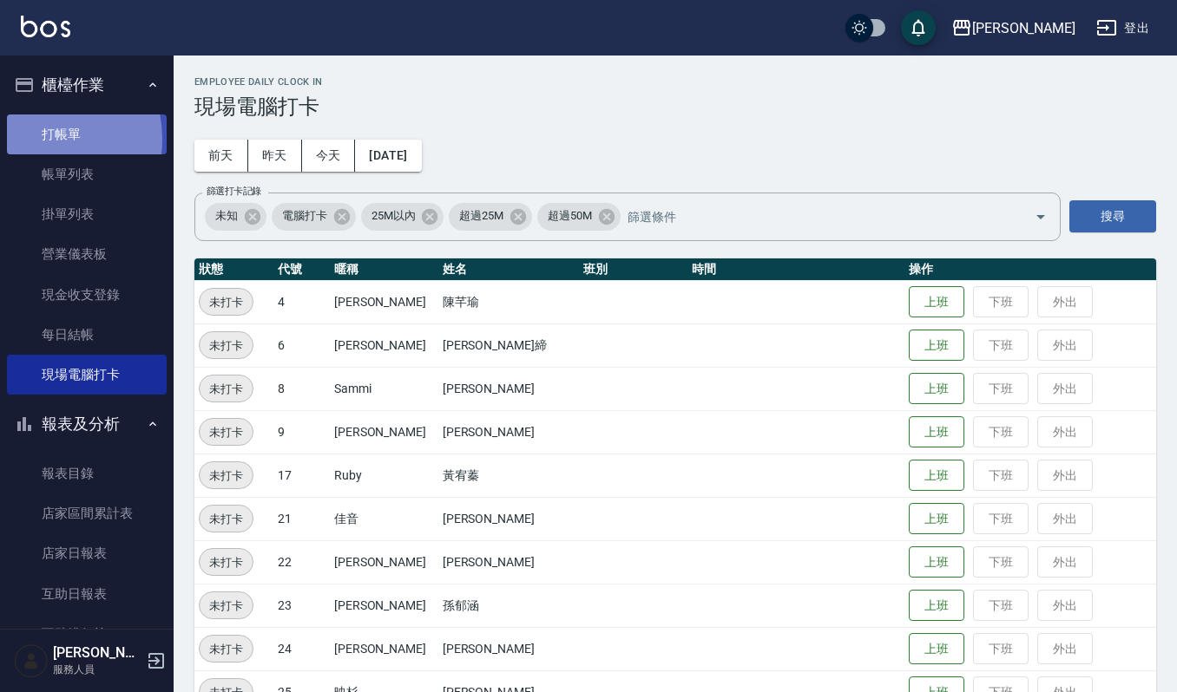
click at [30, 139] on link "打帳單" at bounding box center [87, 135] width 160 height 40
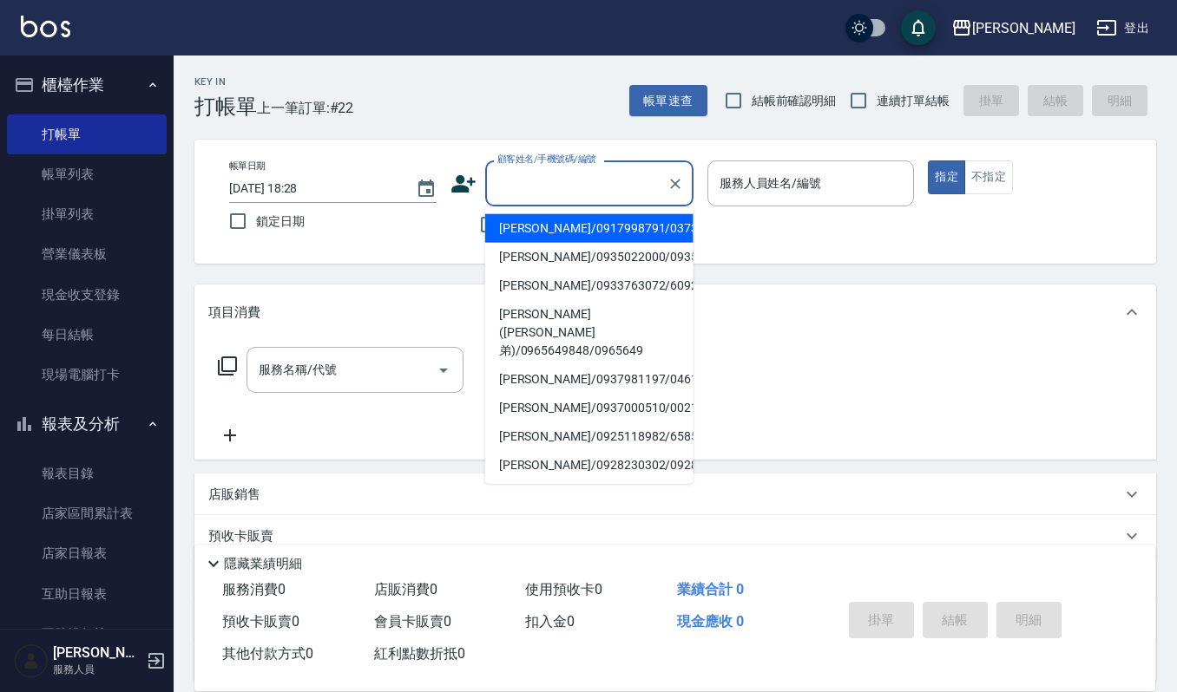
drag, startPoint x: 573, startPoint y: 179, endPoint x: 559, endPoint y: 189, distance: 17.4
click at [559, 189] on input "顧客姓名/手機號碼/編號" at bounding box center [576, 183] width 167 height 30
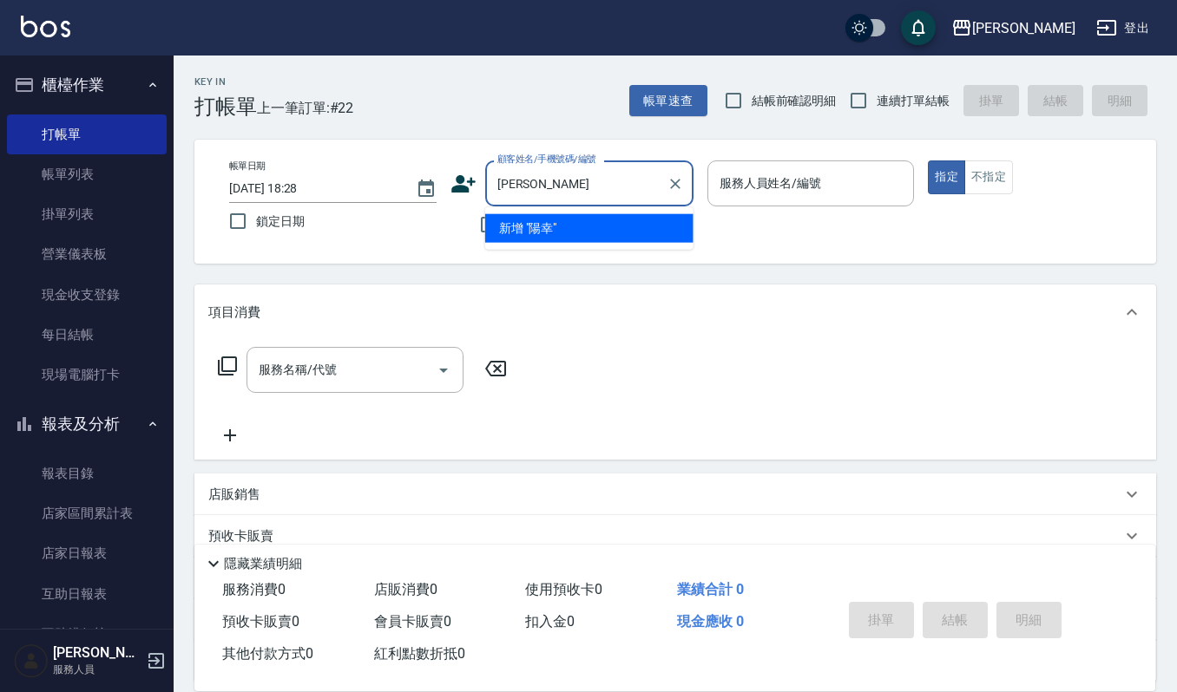
click at [507, 187] on input "陽幸" at bounding box center [576, 183] width 167 height 30
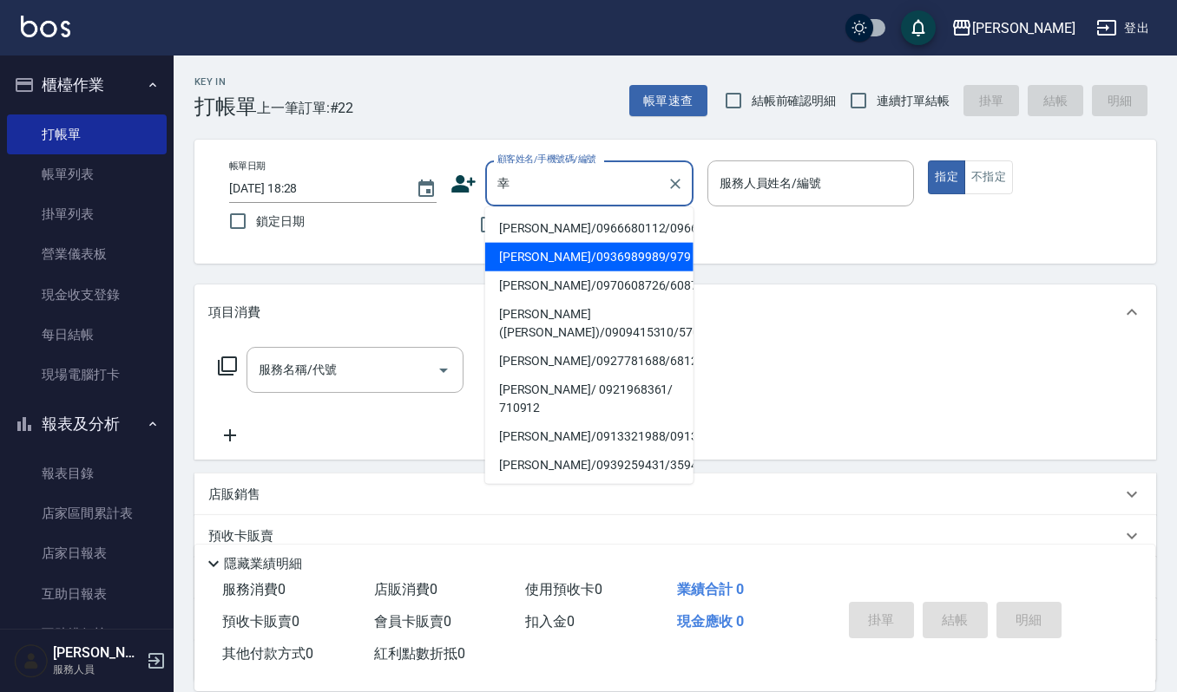
click at [542, 272] on li "[PERSON_NAME]/0936989989/979" at bounding box center [589, 257] width 208 height 29
type input "[PERSON_NAME]/0936989989/979"
type input "[PERSON_NAME]-4"
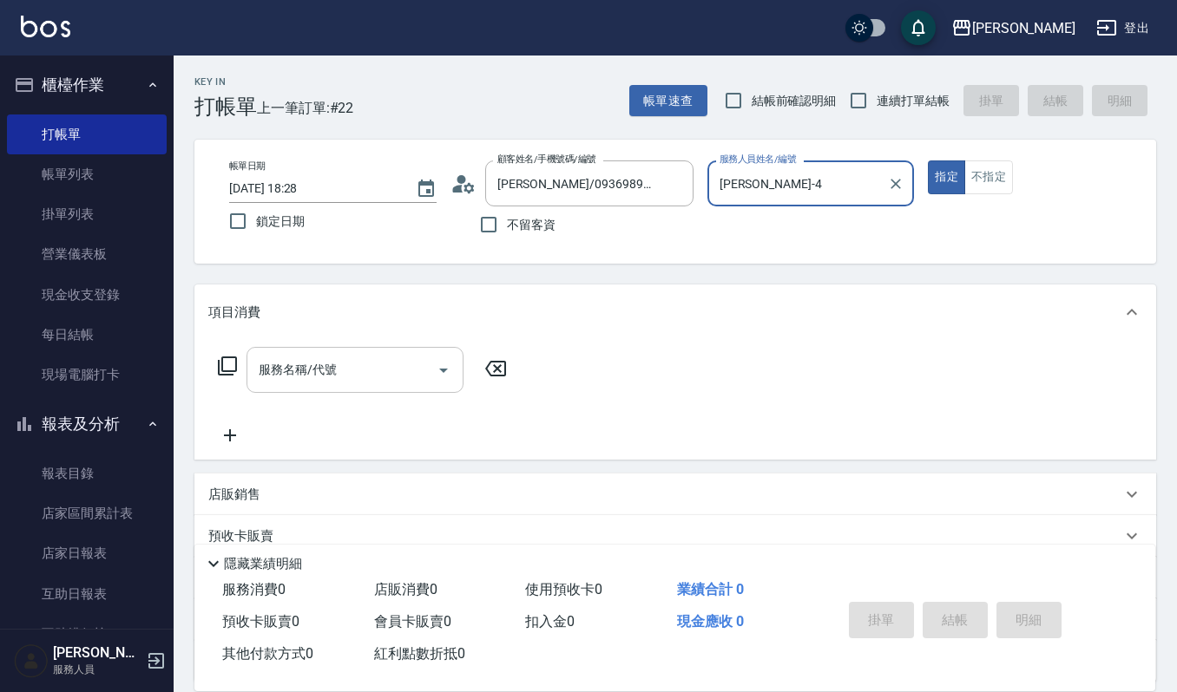
click at [288, 376] on input "服務名稱/代號" at bounding box center [341, 370] width 175 height 30
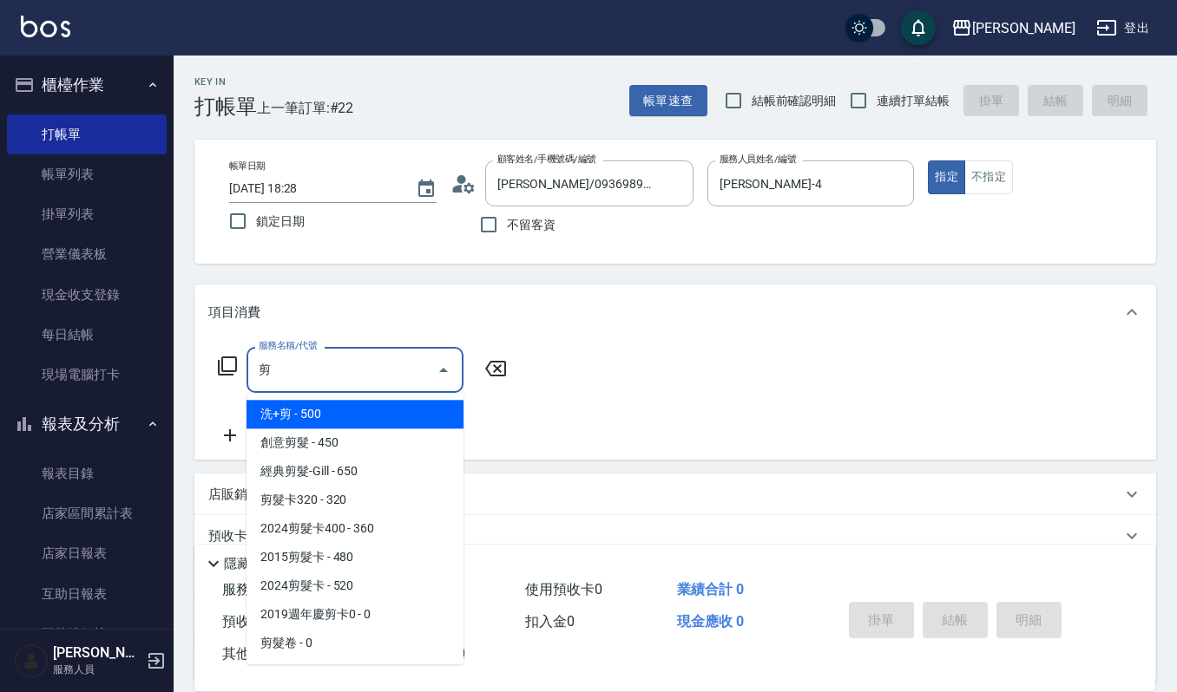
click at [365, 476] on span "經典剪髮-Gill - 650" at bounding box center [354, 471] width 217 height 29
type input "經典剪髮-Gill(302)"
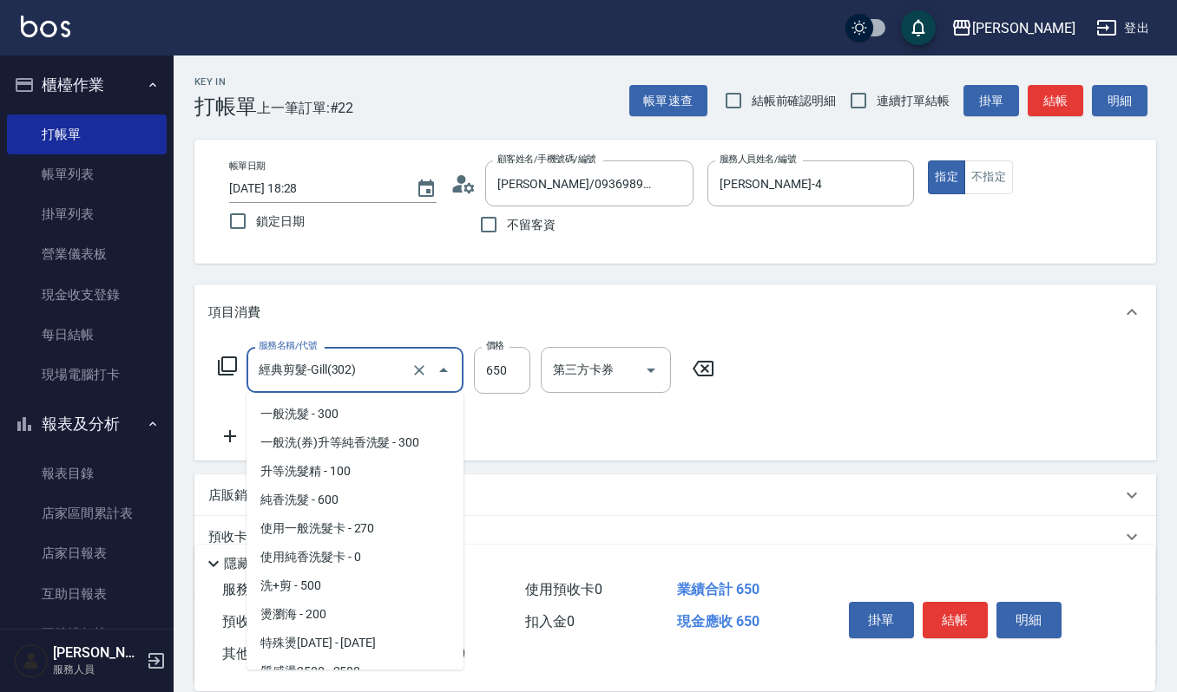
click at [392, 364] on input "經典剪髮-Gill(302)" at bounding box center [330, 370] width 153 height 30
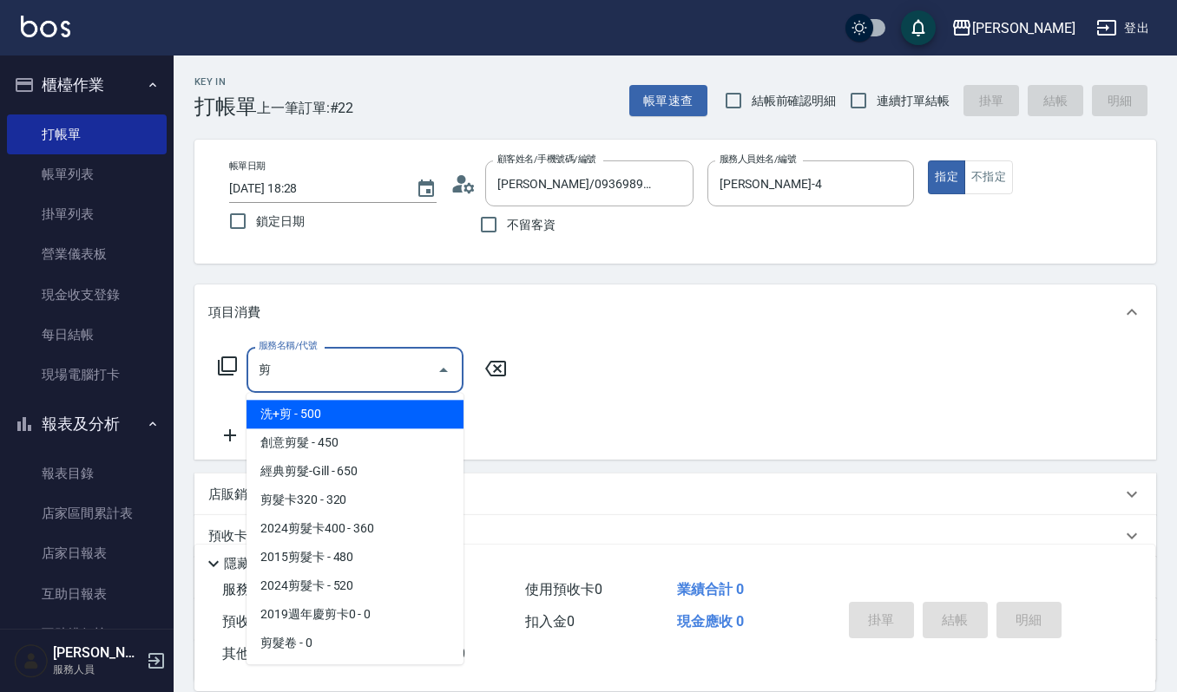
click at [327, 611] on span "2019週年慶剪卡0 - 0" at bounding box center [354, 614] width 217 height 29
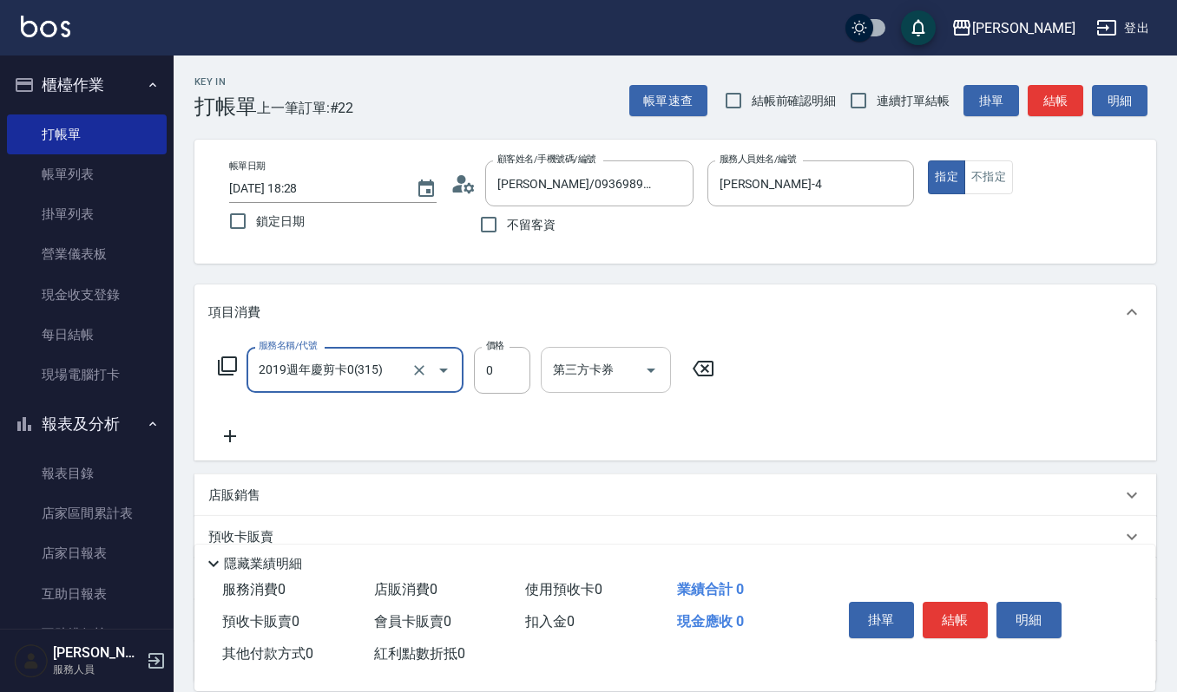
type input "2019週年慶剪卡0(315)"
click at [576, 376] on input "第三方卡券" at bounding box center [592, 370] width 89 height 30
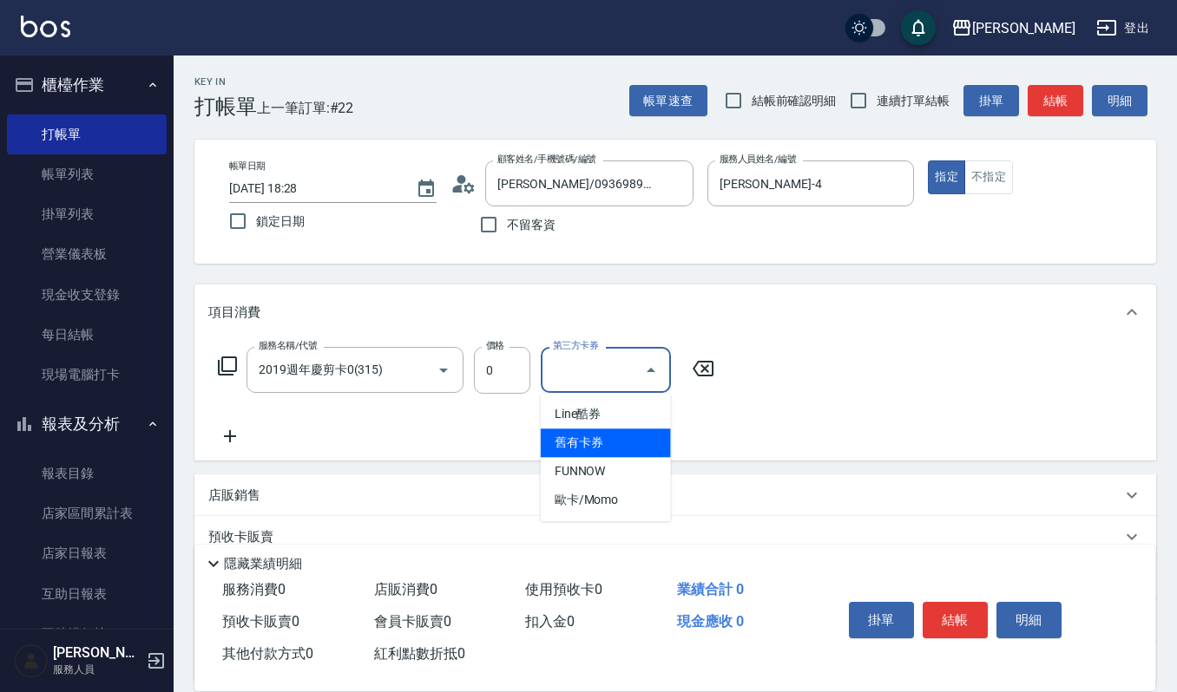
click at [595, 441] on span "舊有卡券" at bounding box center [606, 443] width 130 height 29
type input "舊有卡券"
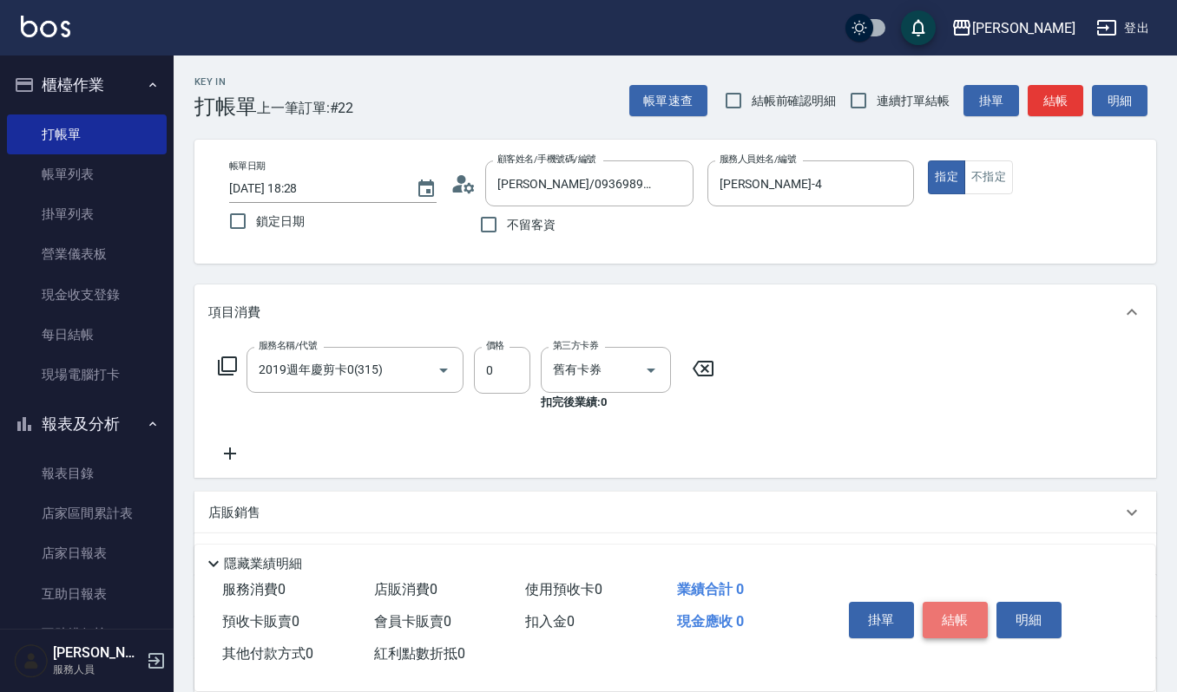
click at [939, 612] on button "結帳" at bounding box center [954, 620] width 65 height 36
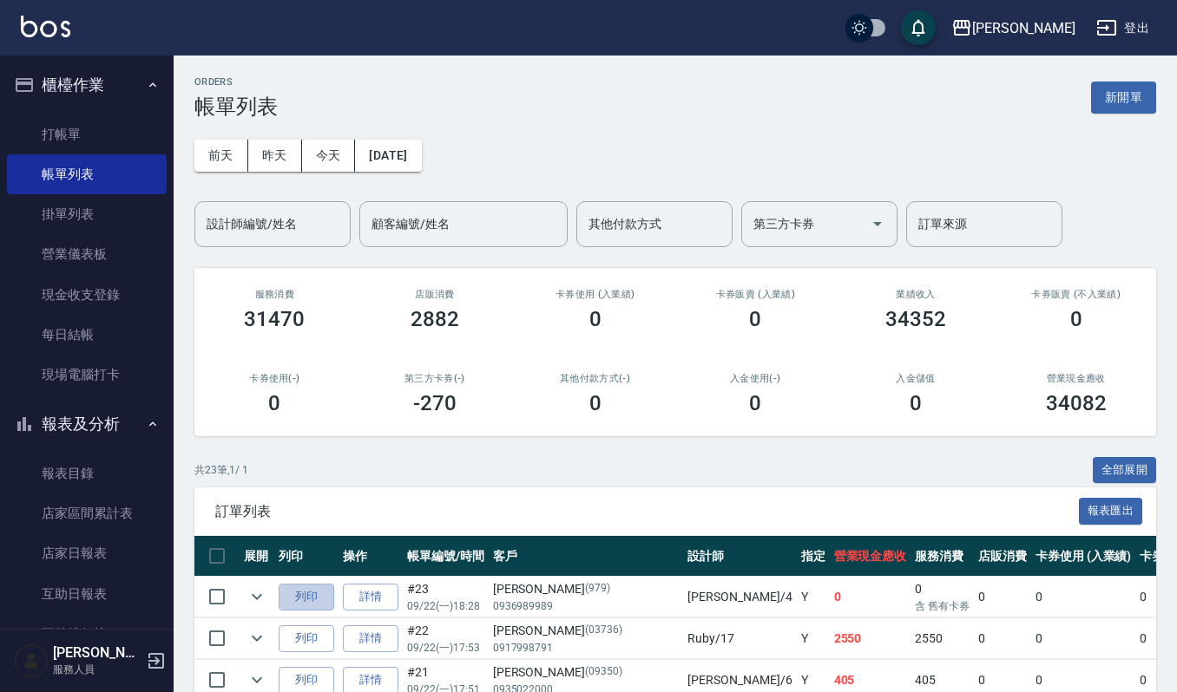
drag, startPoint x: 290, startPoint y: 584, endPoint x: 303, endPoint y: 577, distance: 14.8
click at [299, 581] on td "列印" at bounding box center [306, 597] width 64 height 41
click at [1138, 89] on button "新開單" at bounding box center [1123, 98] width 65 height 32
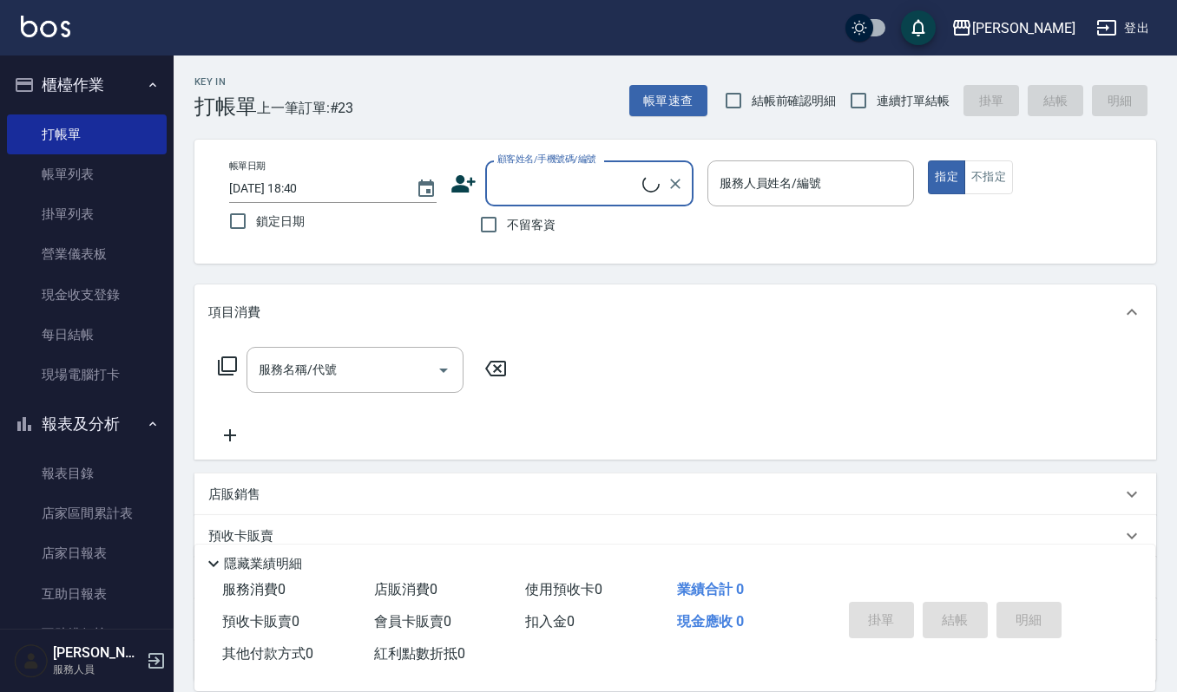
click at [563, 186] on input "顧客姓名/手機號碼/編號" at bounding box center [567, 183] width 149 height 30
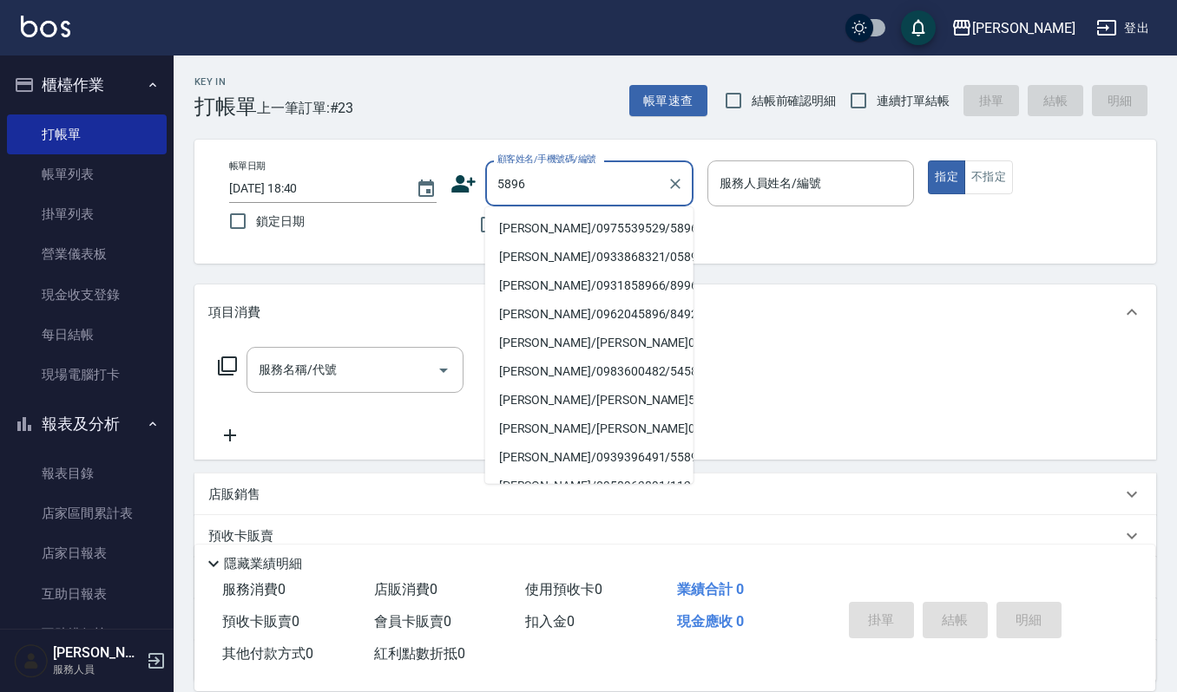
click at [540, 226] on li "[PERSON_NAME]/0975539529/5896" at bounding box center [589, 228] width 208 height 29
type input "[PERSON_NAME]/0975539529/5896"
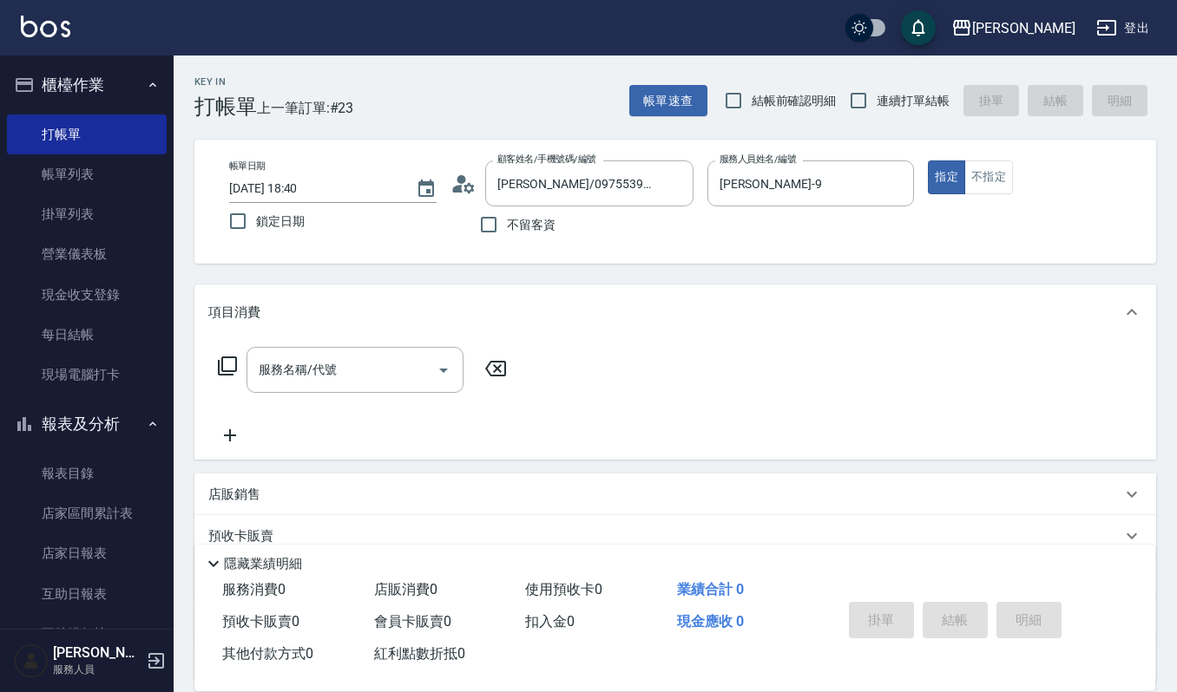
click at [365, 344] on div "服務名稱/代號 服務名稱/代號" at bounding box center [674, 400] width 961 height 120
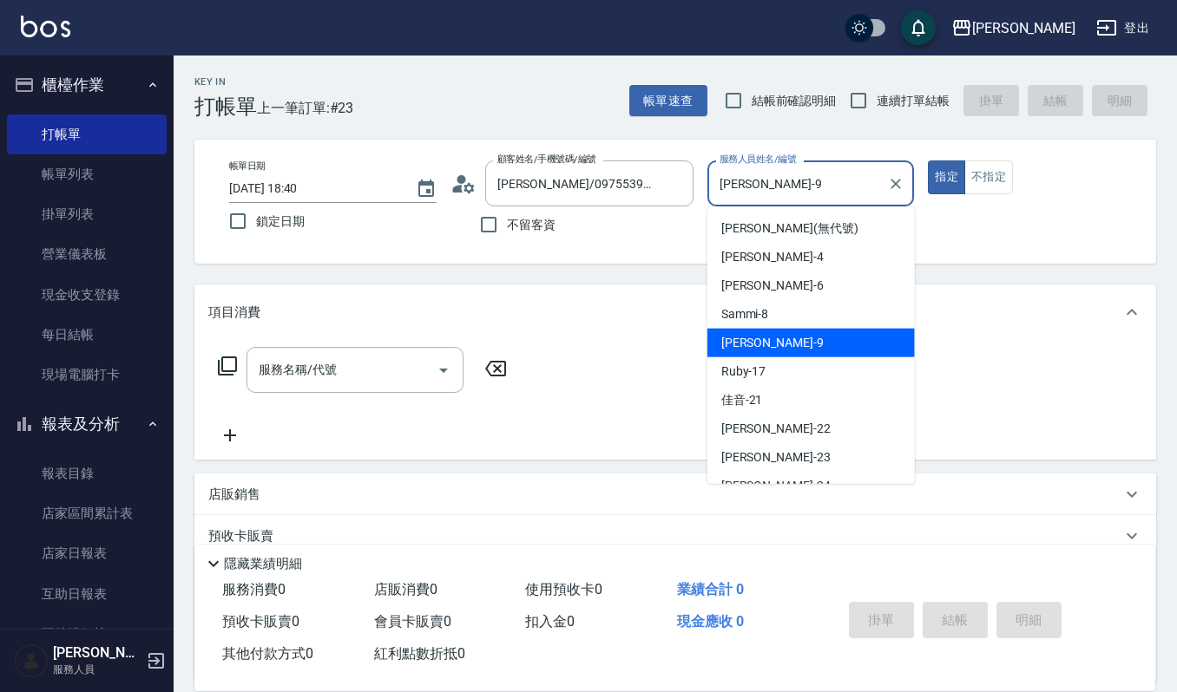
click at [797, 192] on input "Ivy艾薇-9" at bounding box center [798, 183] width 166 height 30
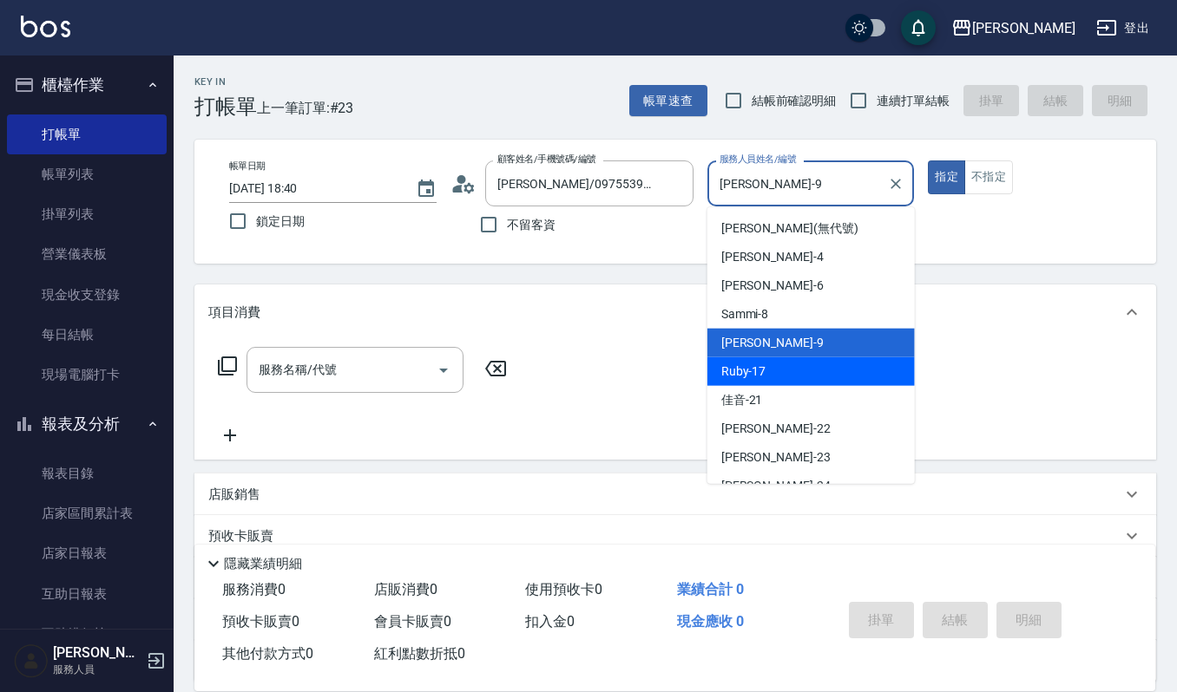
click at [784, 379] on div "Ruby -17" at bounding box center [810, 372] width 207 height 29
type input "Ruby-17"
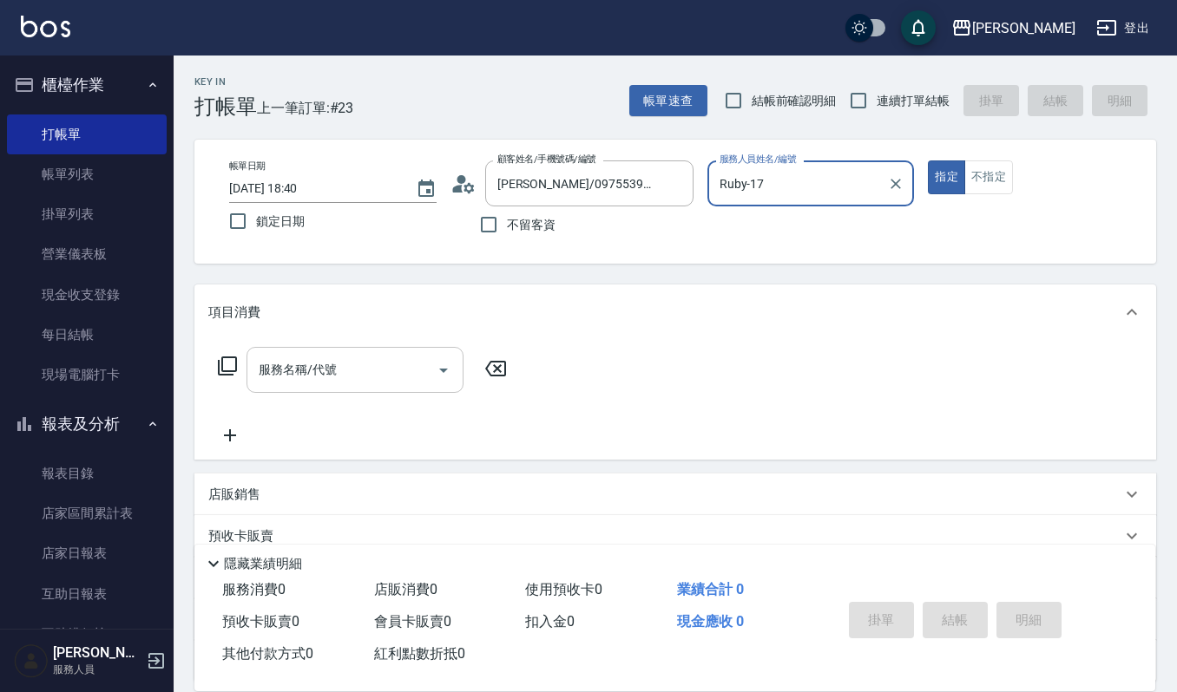
click at [393, 371] on input "服務名稱/代號" at bounding box center [341, 370] width 175 height 30
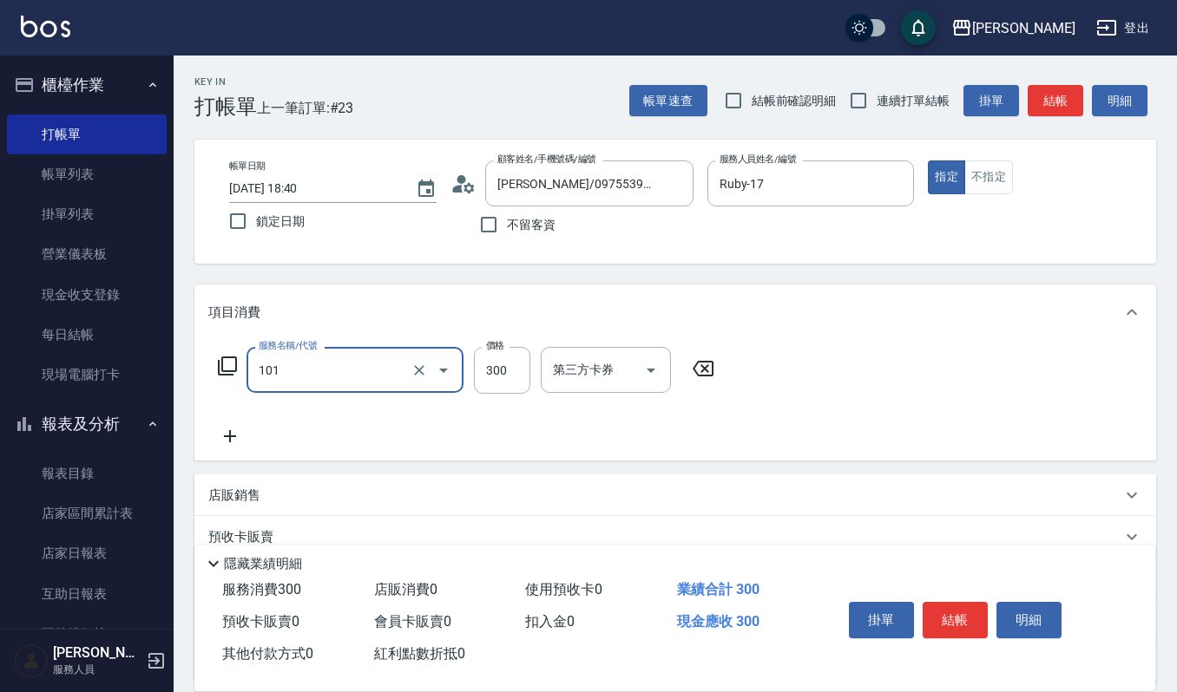
type input "一般洗髮(101)"
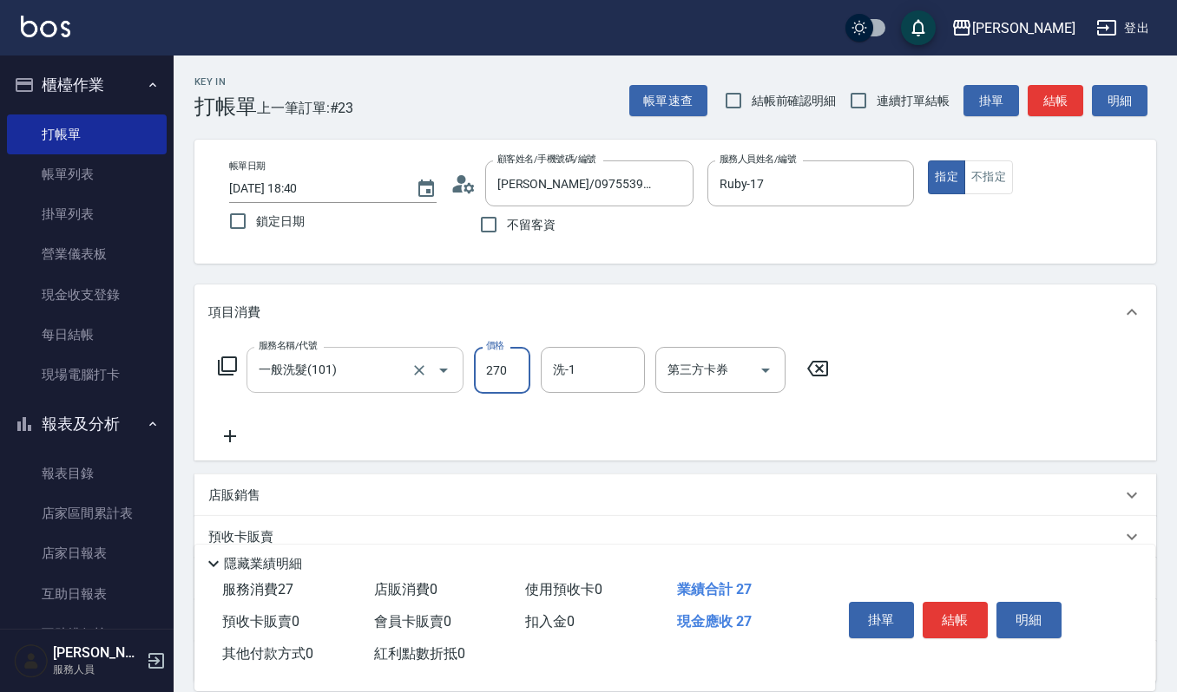
type input "270"
type input "宜芳-22"
click at [968, 611] on button "結帳" at bounding box center [954, 620] width 65 height 36
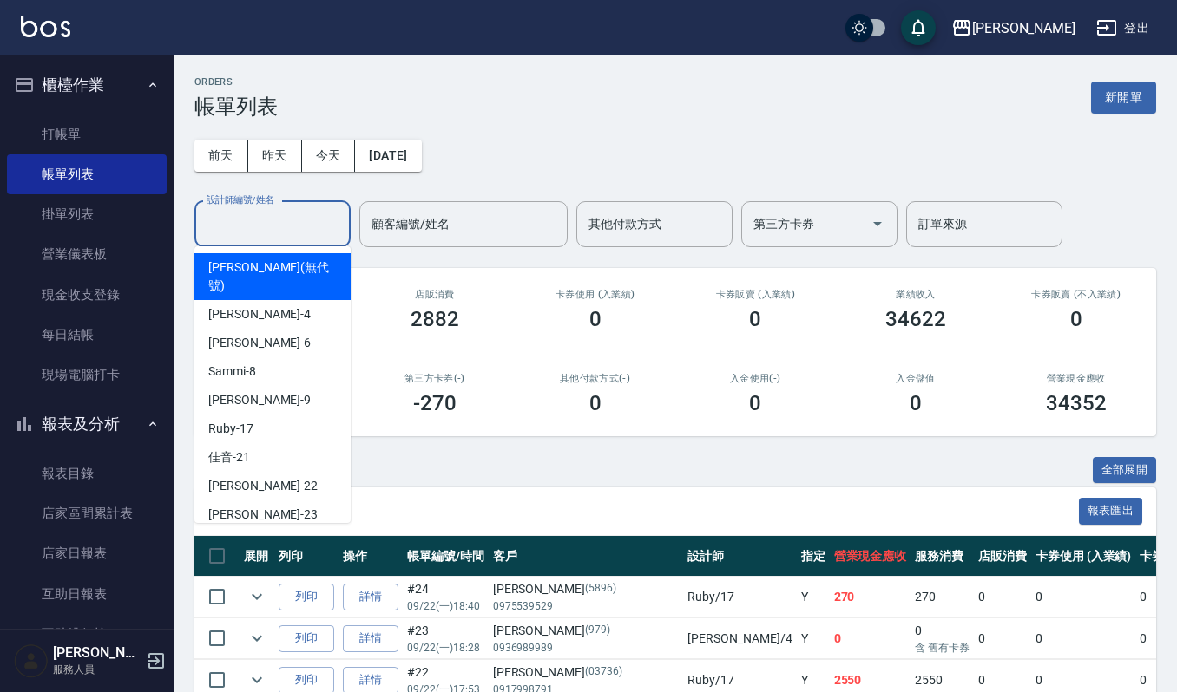
click at [233, 213] on input "設計師編號/姓名" at bounding box center [272, 224] width 141 height 30
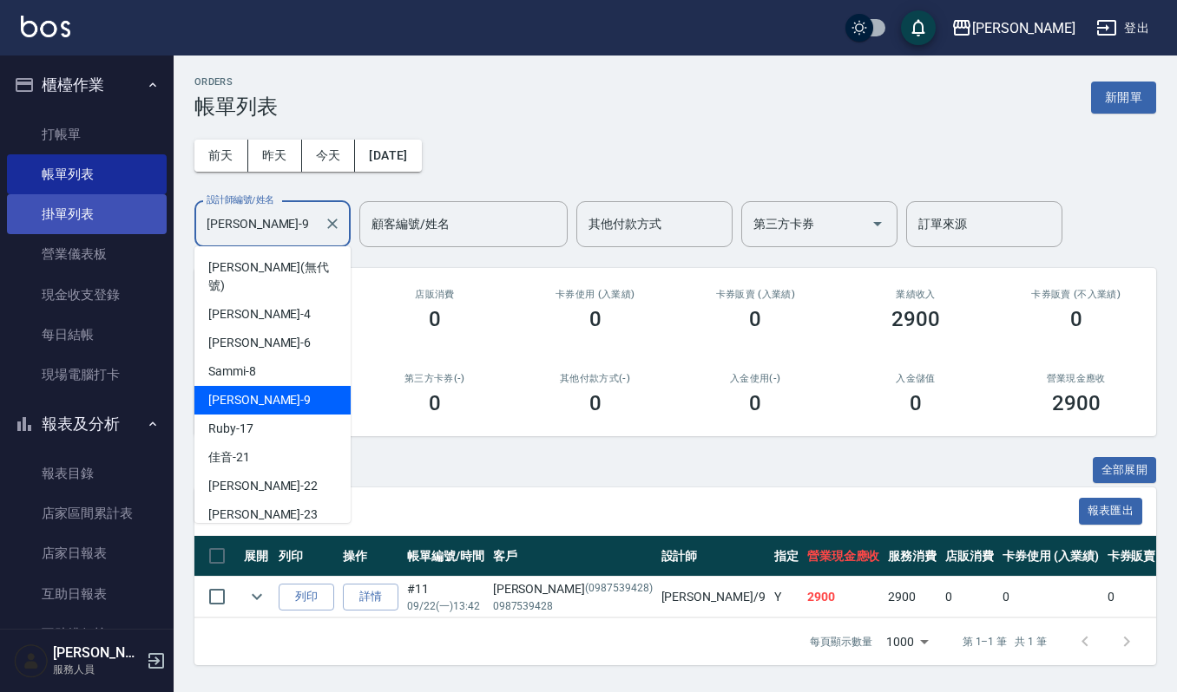
drag, startPoint x: 285, startPoint y: 213, endPoint x: 90, endPoint y: 213, distance: 195.2
click at [97, 213] on div "上越傑森 登出 櫃檯作業 打帳單 帳單列表 掛單列表 營業儀表板 現金收支登錄 每日結帳 現場電腦打卡 報表及分析 報表目錄 店家區間累計表 店家日報表 互助…" at bounding box center [588, 346] width 1177 height 692
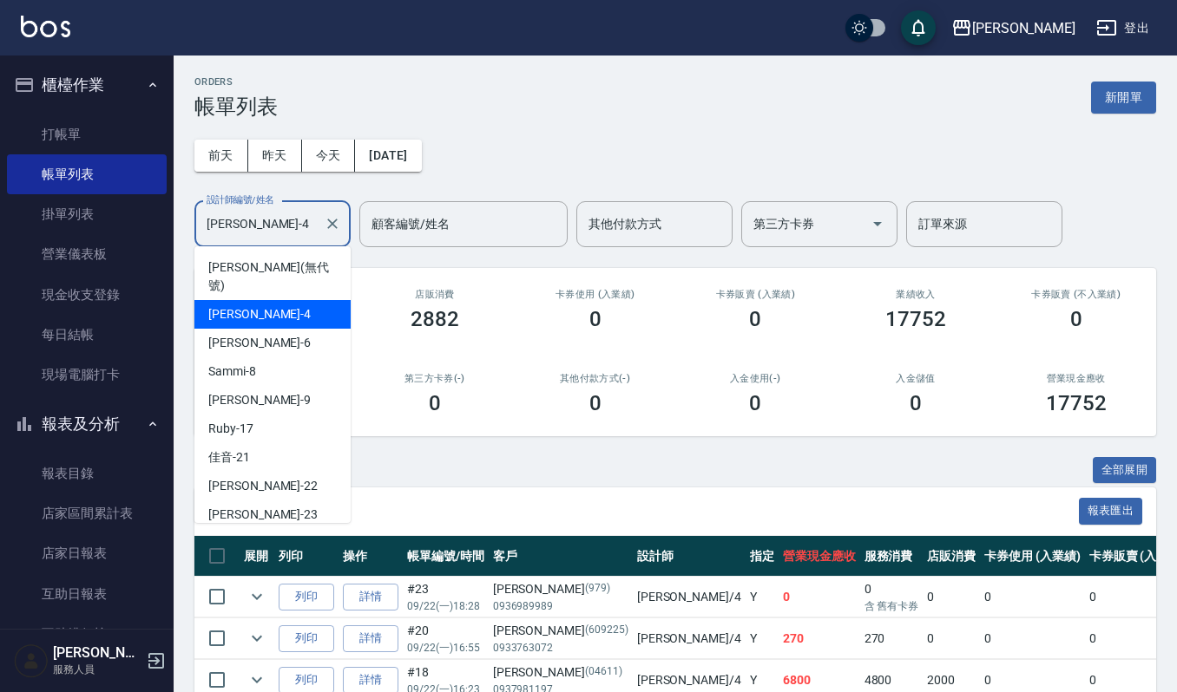
click at [272, 240] on div "吉兒-4 設計師編號/姓名" at bounding box center [272, 224] width 156 height 46
type input "[PERSON_NAME]-4"
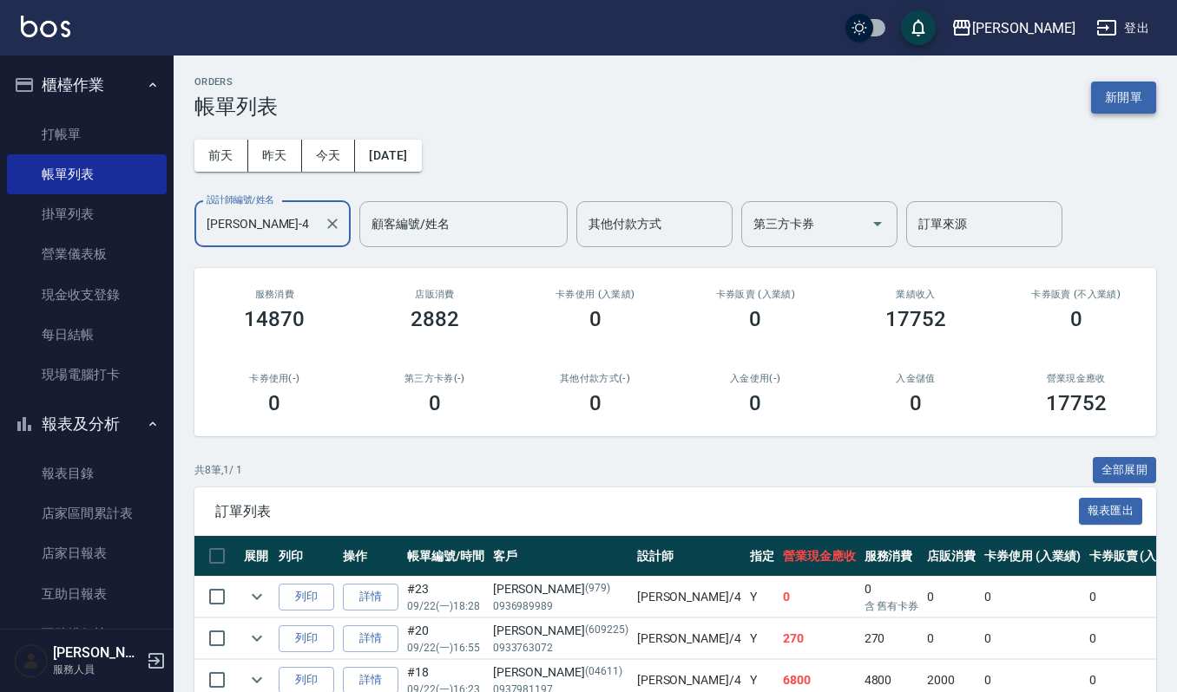
click at [1146, 85] on button "新開單" at bounding box center [1123, 98] width 65 height 32
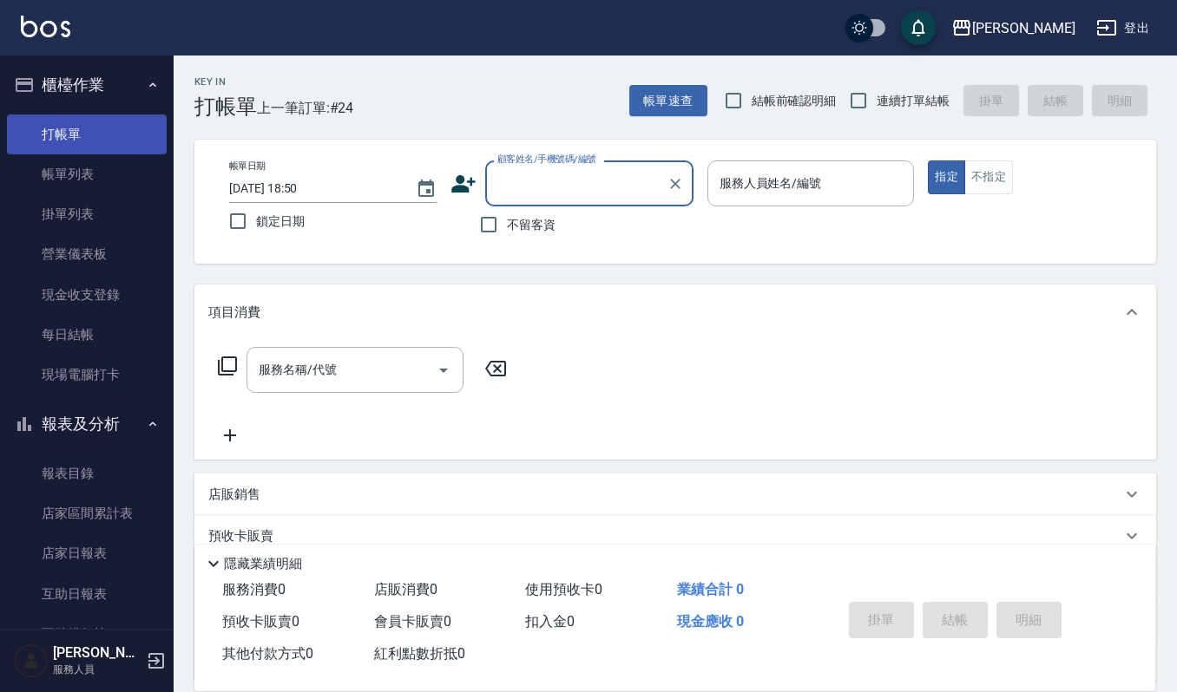
drag, startPoint x: 112, startPoint y: 175, endPoint x: 18, endPoint y: 128, distance: 104.8
click at [112, 175] on link "帳單列表" at bounding box center [87, 174] width 160 height 40
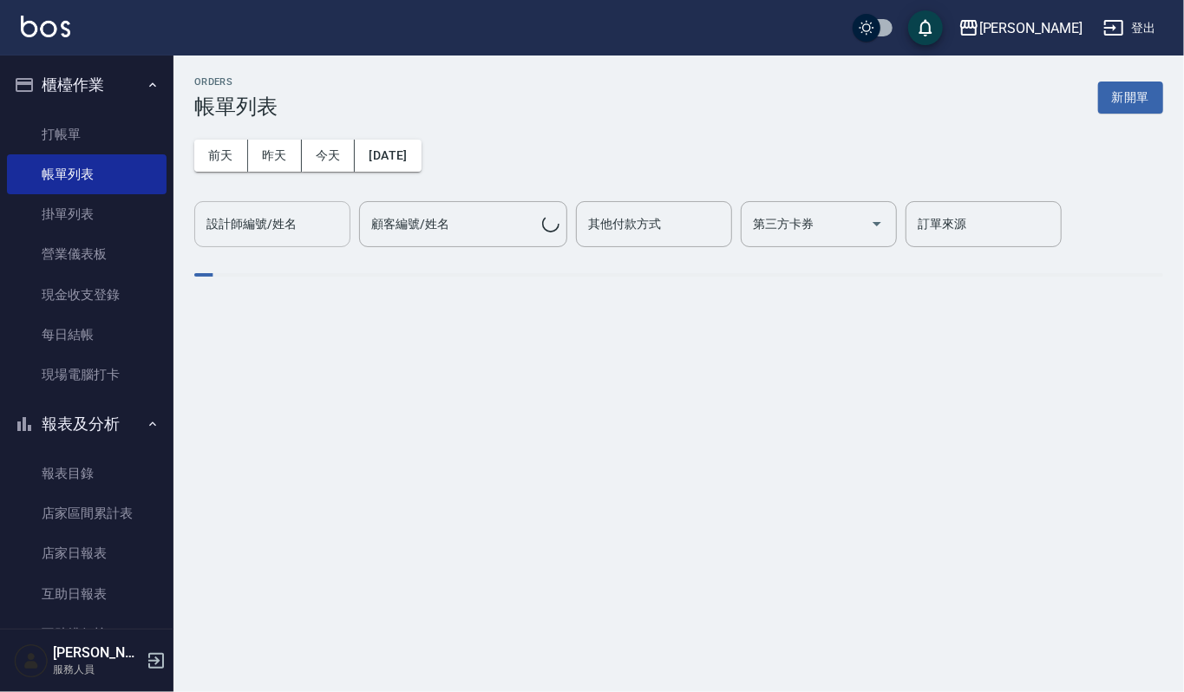
click at [279, 226] on input "設計師編號/姓名" at bounding box center [272, 224] width 141 height 30
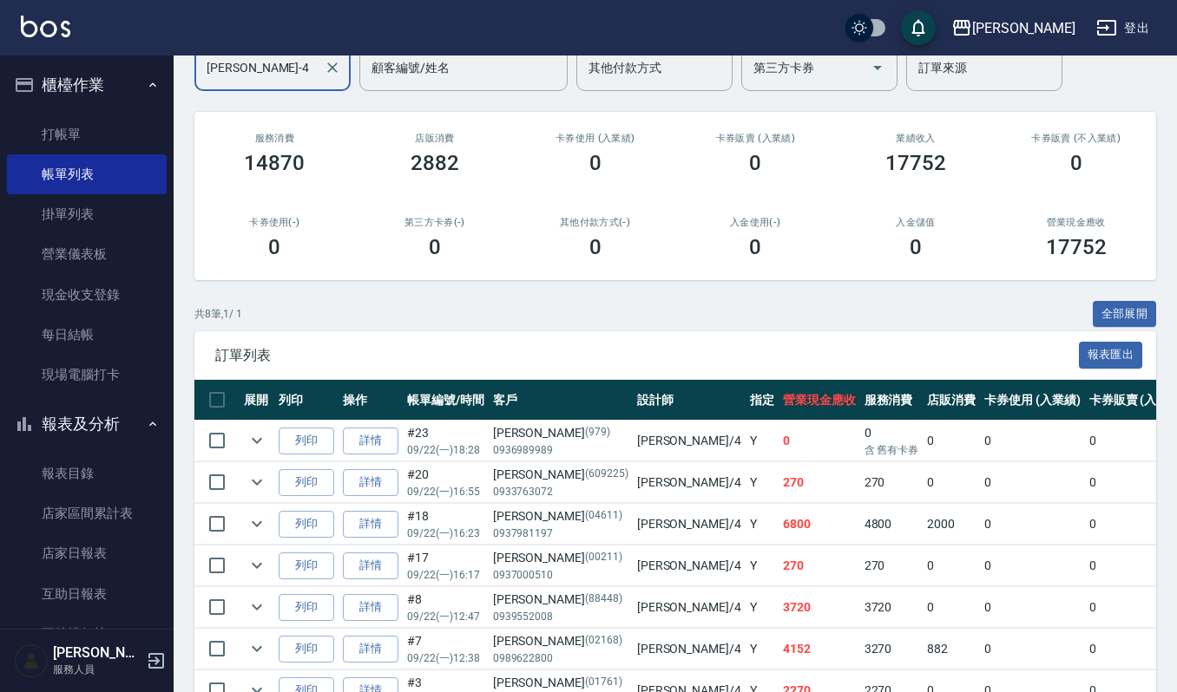
scroll to position [307, 0]
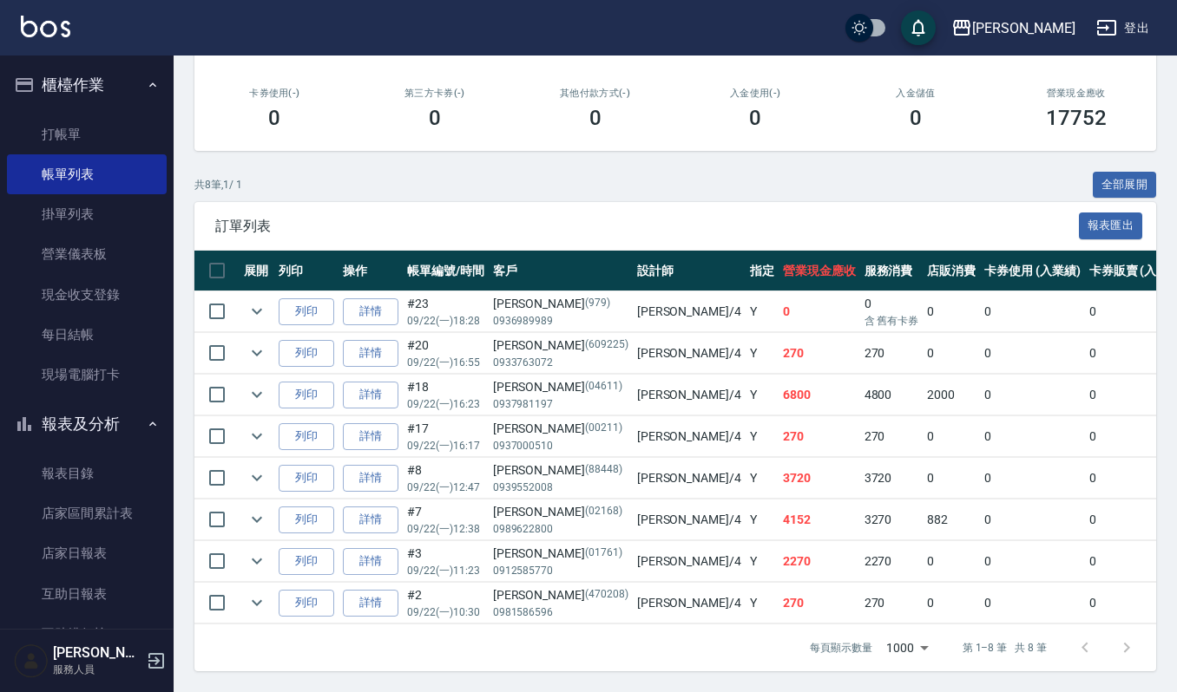
type input "[PERSON_NAME]-4"
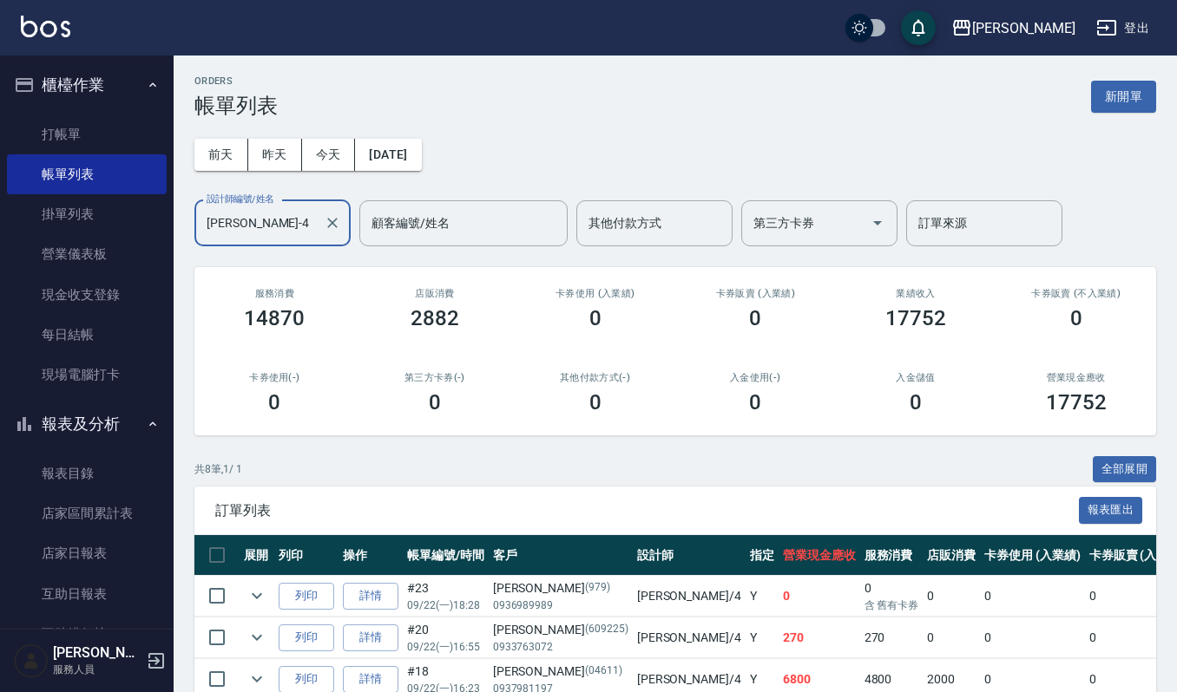
scroll to position [0, 0]
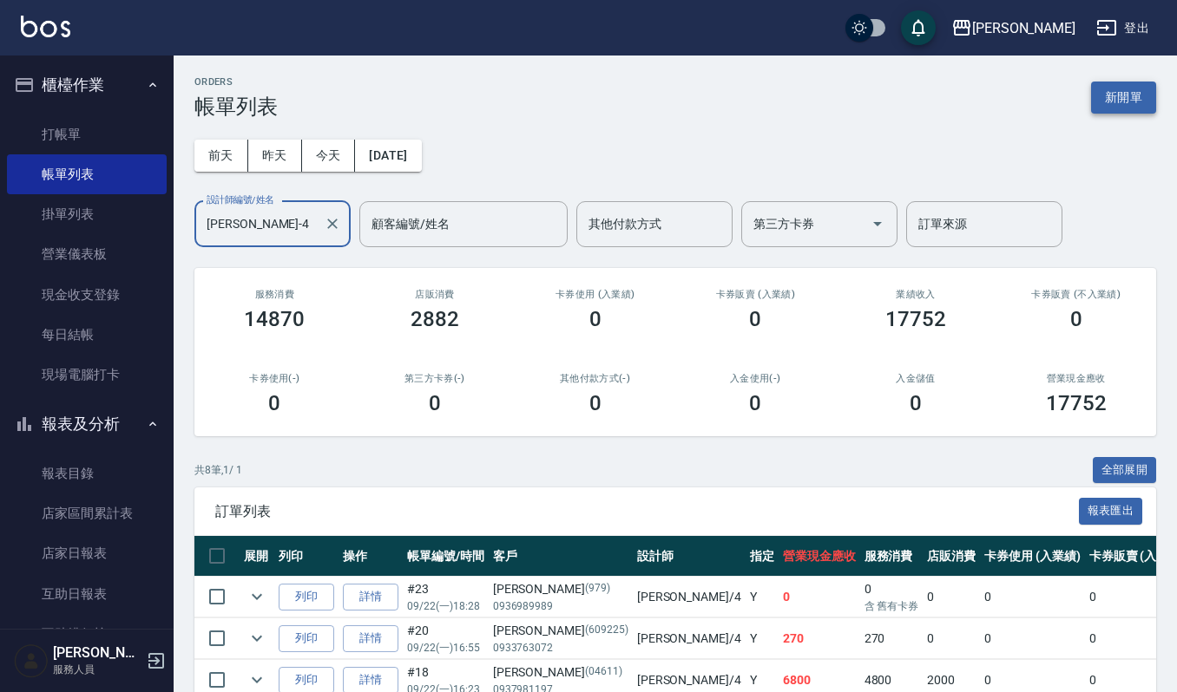
click at [1107, 89] on button "新開單" at bounding box center [1123, 98] width 65 height 32
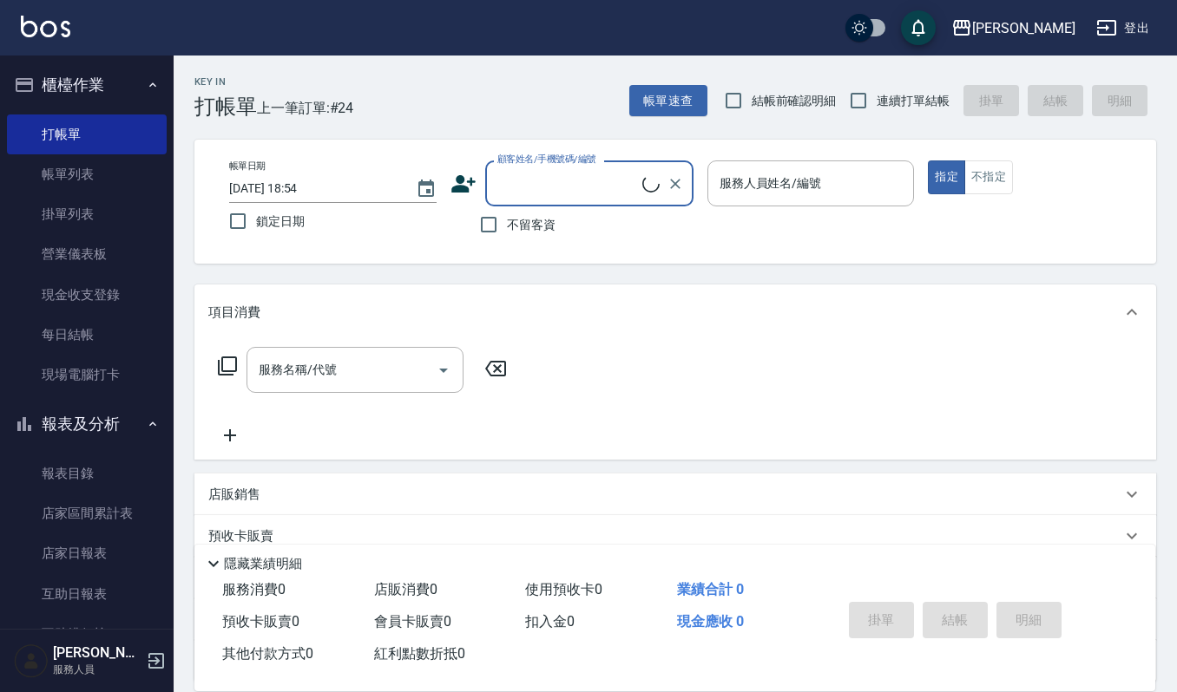
click at [561, 175] on input "顧客姓名/手機號碼/編號" at bounding box center [567, 183] width 149 height 30
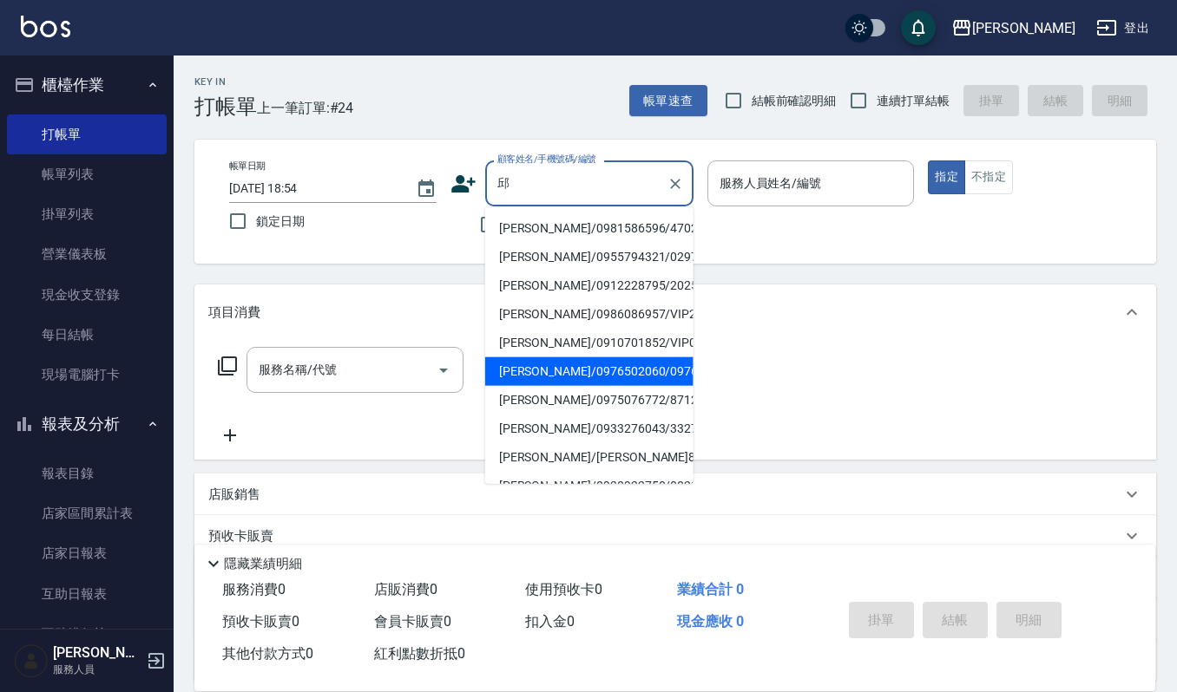
scroll to position [115, 0]
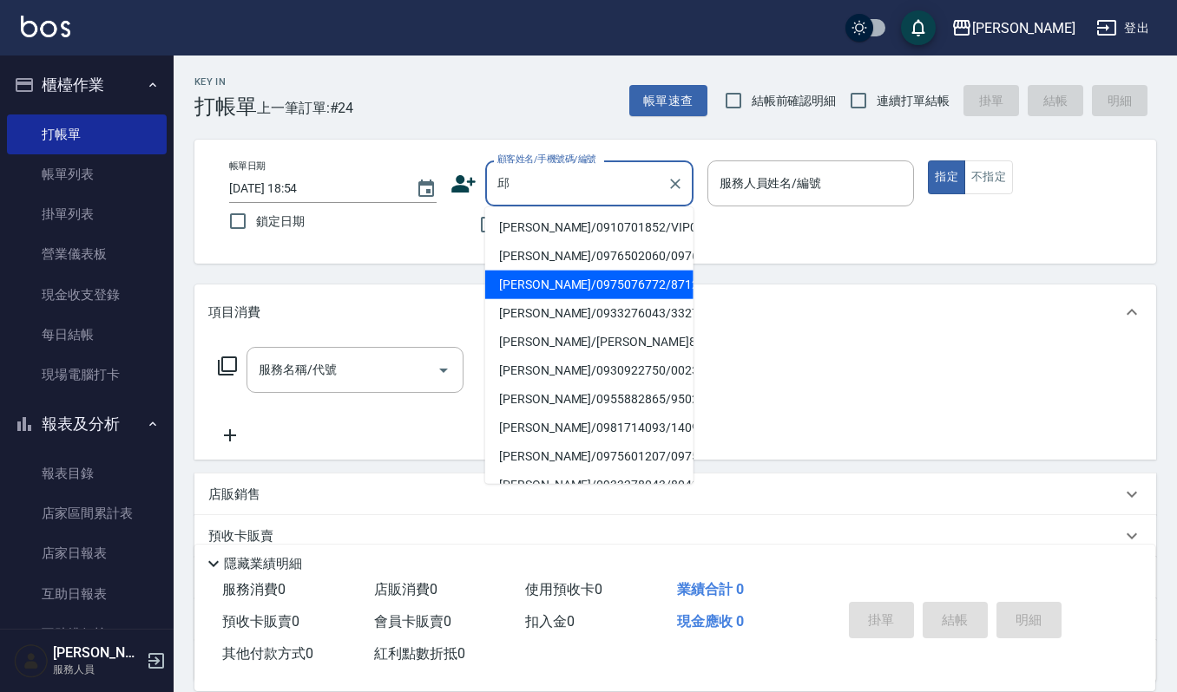
click at [587, 299] on li "[PERSON_NAME]/0975076772/871203" at bounding box center [589, 285] width 208 height 29
type input "[PERSON_NAME]/0975076772/871203"
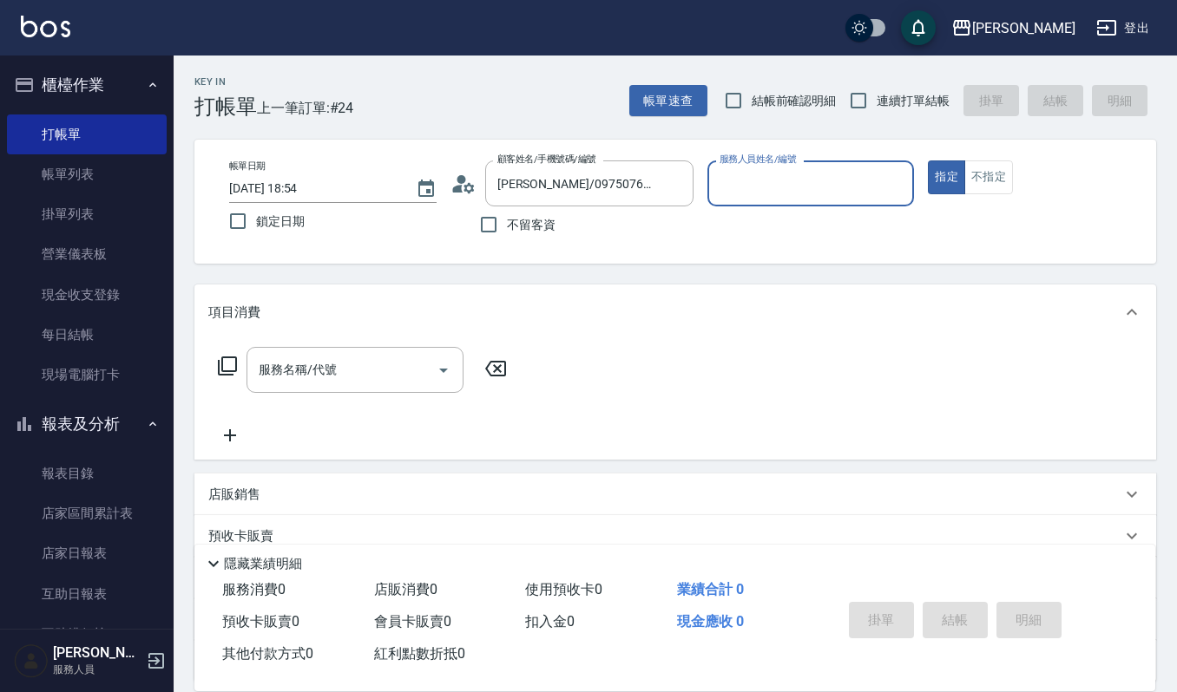
type input "Sammi-8"
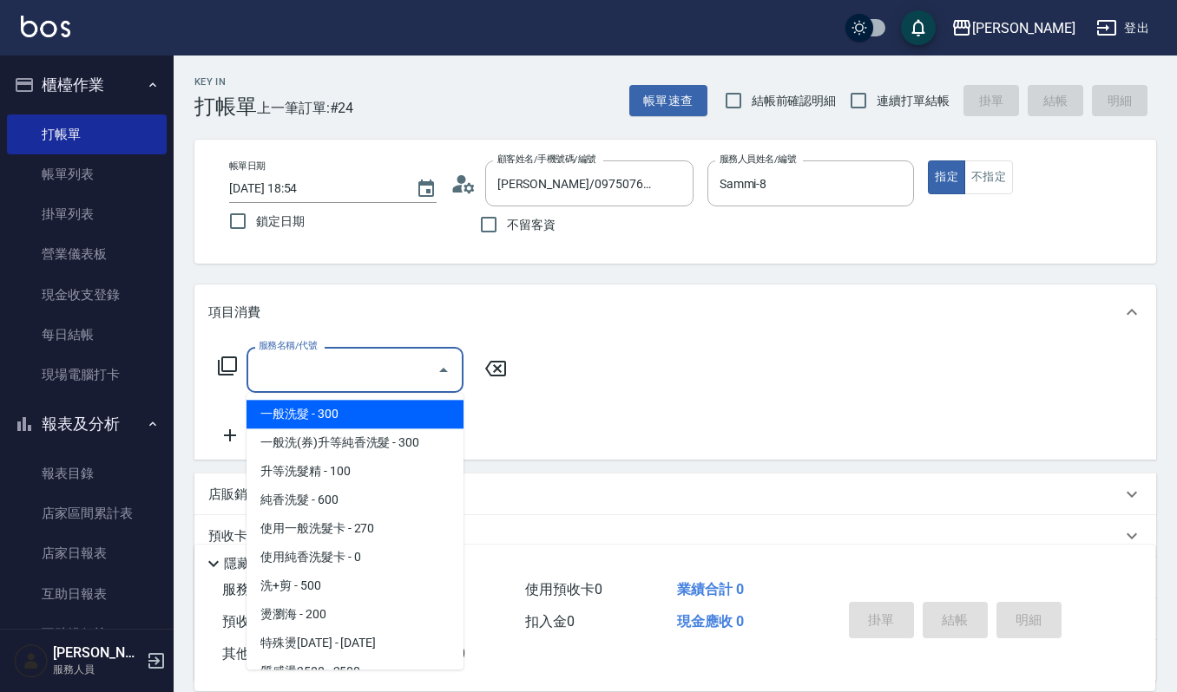
click at [316, 362] on input "服務名稱/代號" at bounding box center [341, 370] width 175 height 30
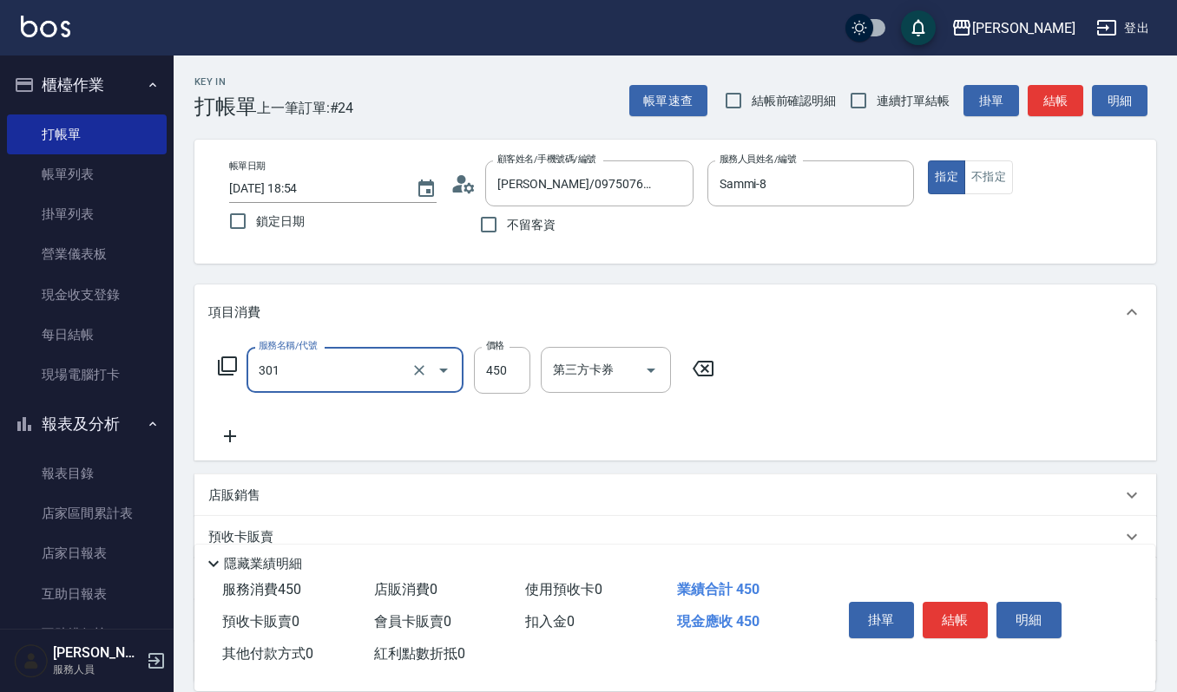
type input "創意剪髮(301)"
type input "405"
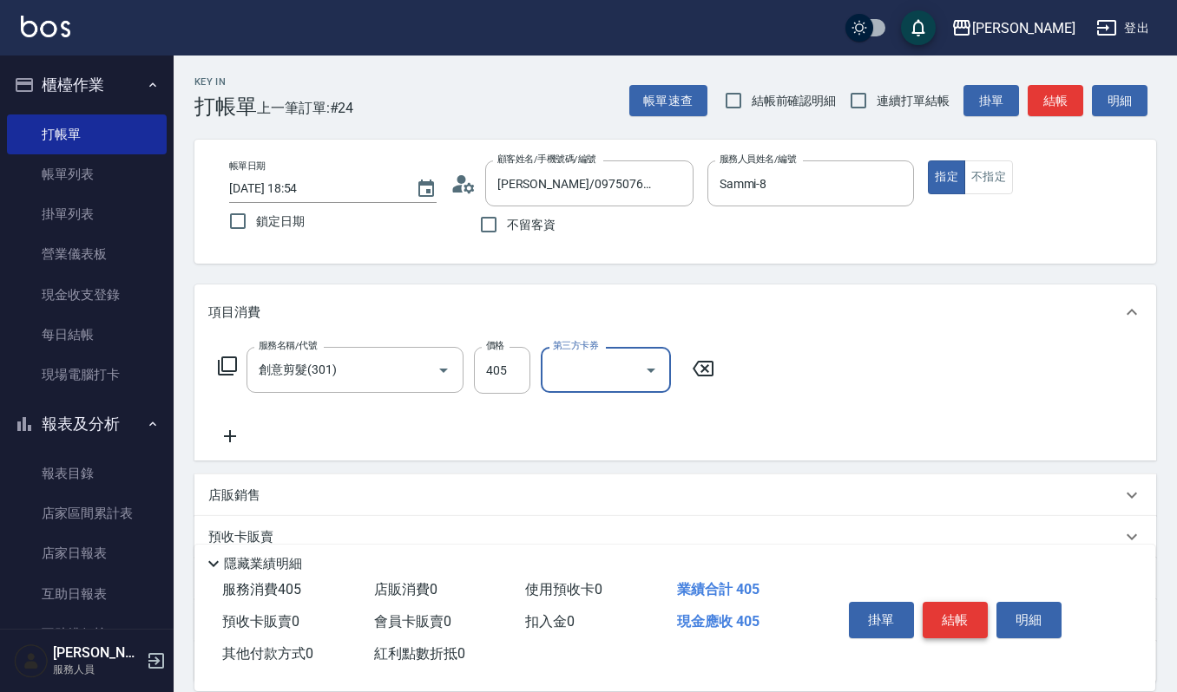
click at [965, 623] on button "結帳" at bounding box center [954, 620] width 65 height 36
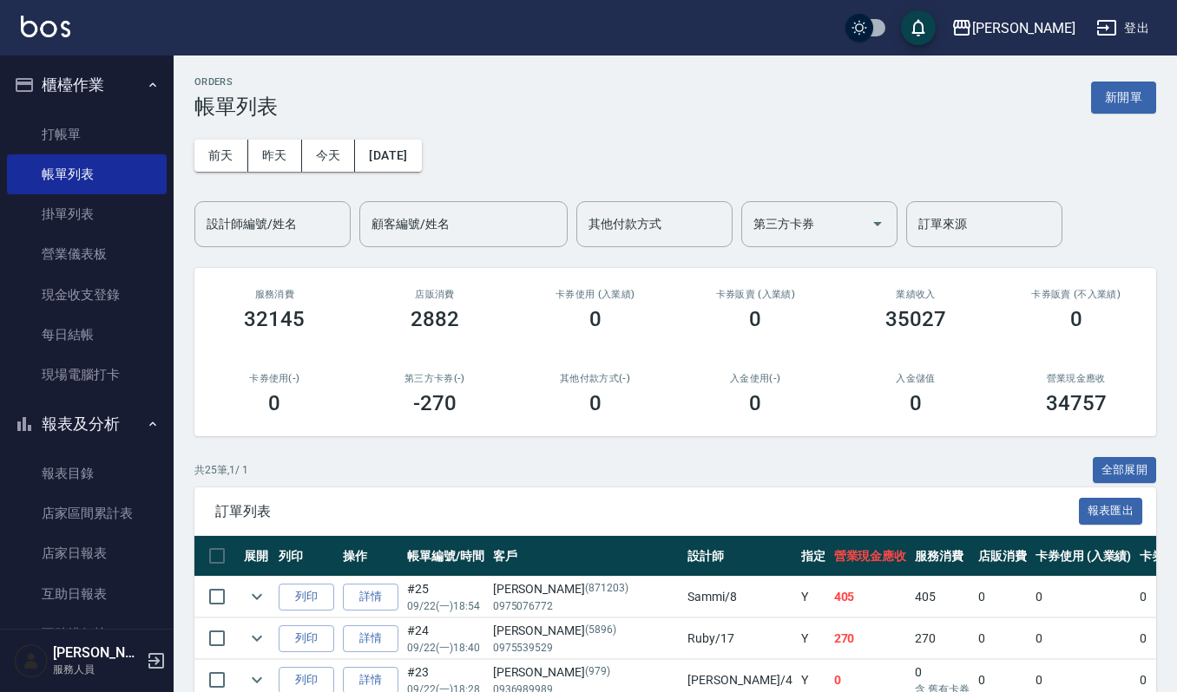
click at [1132, 101] on button "新開單" at bounding box center [1123, 98] width 65 height 32
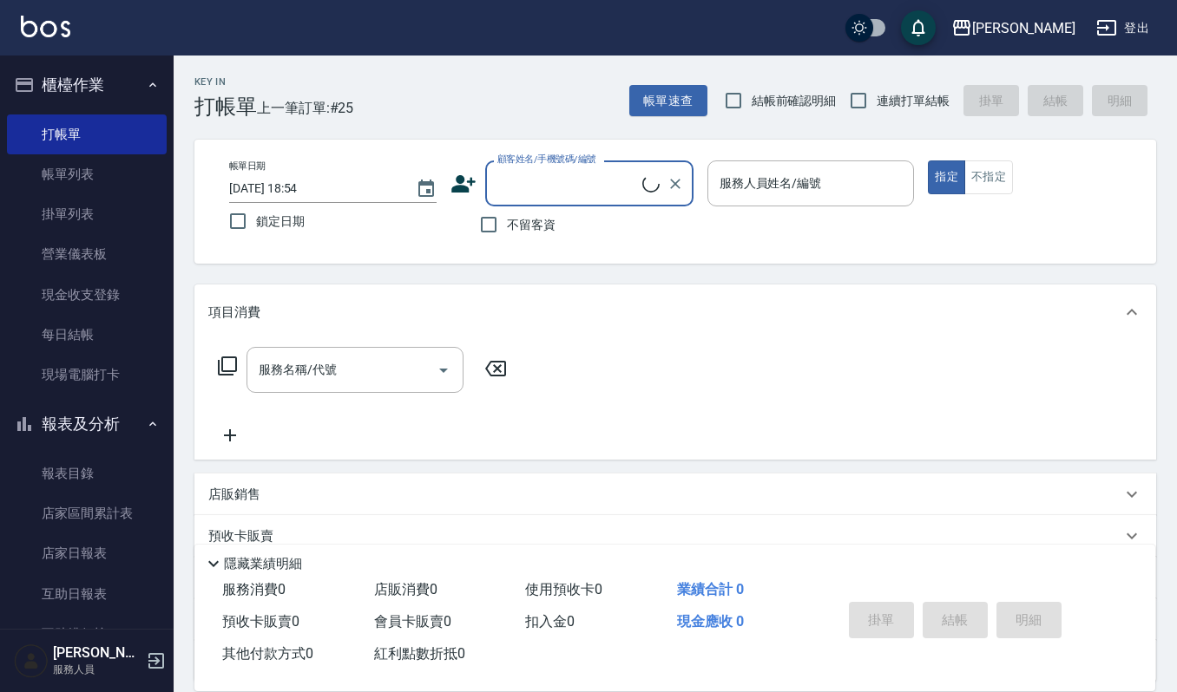
click at [548, 156] on label "顧客姓名/手機號碼/編號" at bounding box center [546, 159] width 99 height 13
click at [548, 168] on input "顧客姓名/手機號碼/編號" at bounding box center [567, 183] width 149 height 30
click at [535, 193] on input "顧客姓名/手機號碼/編號" at bounding box center [567, 183] width 149 height 30
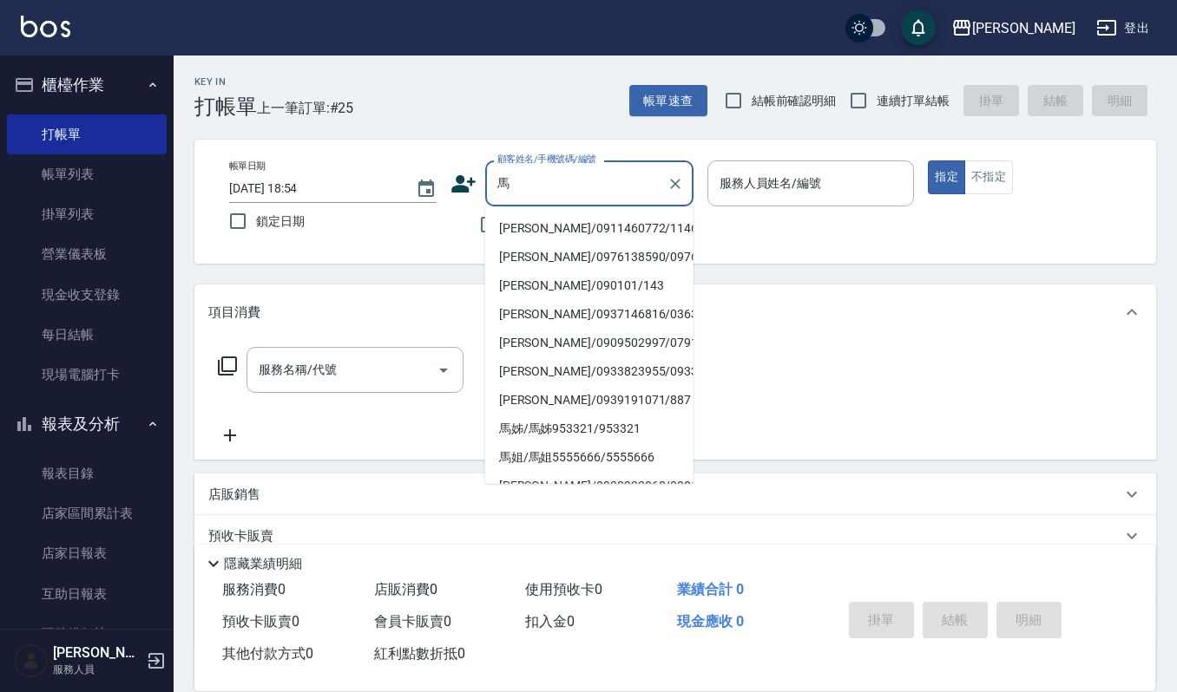
click at [594, 226] on li "[PERSON_NAME]/0911460772/11460772" at bounding box center [589, 228] width 208 height 29
type input "[PERSON_NAME]/0911460772/11460772"
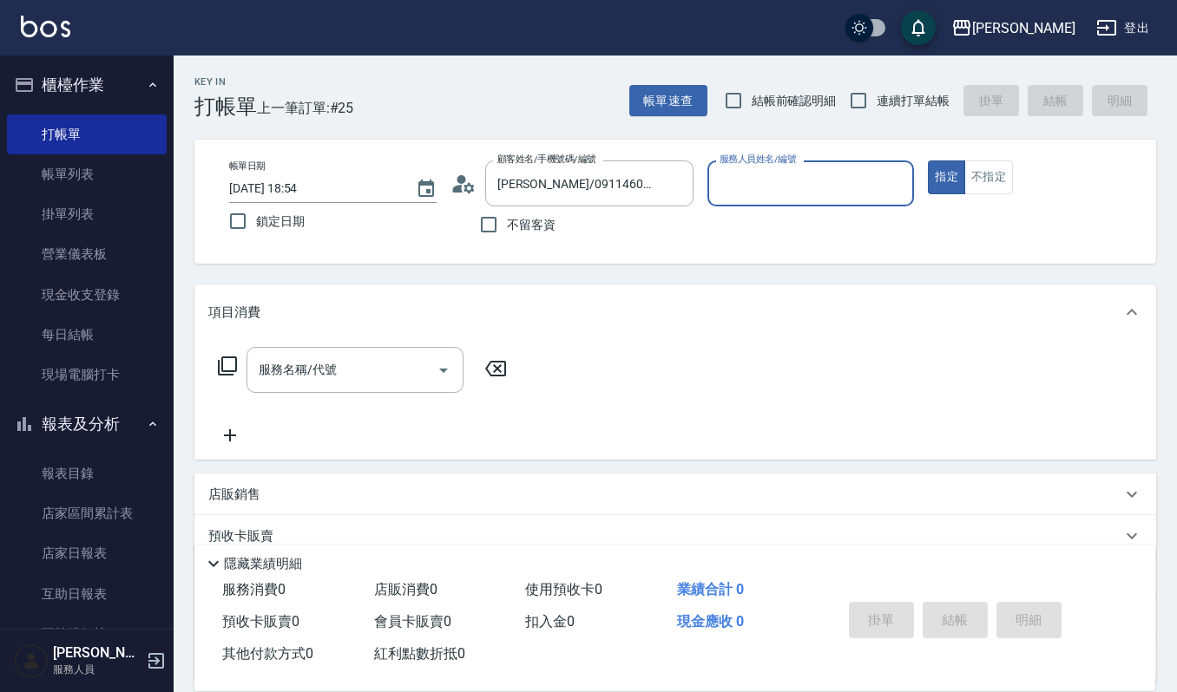
type input "Sammi-8"
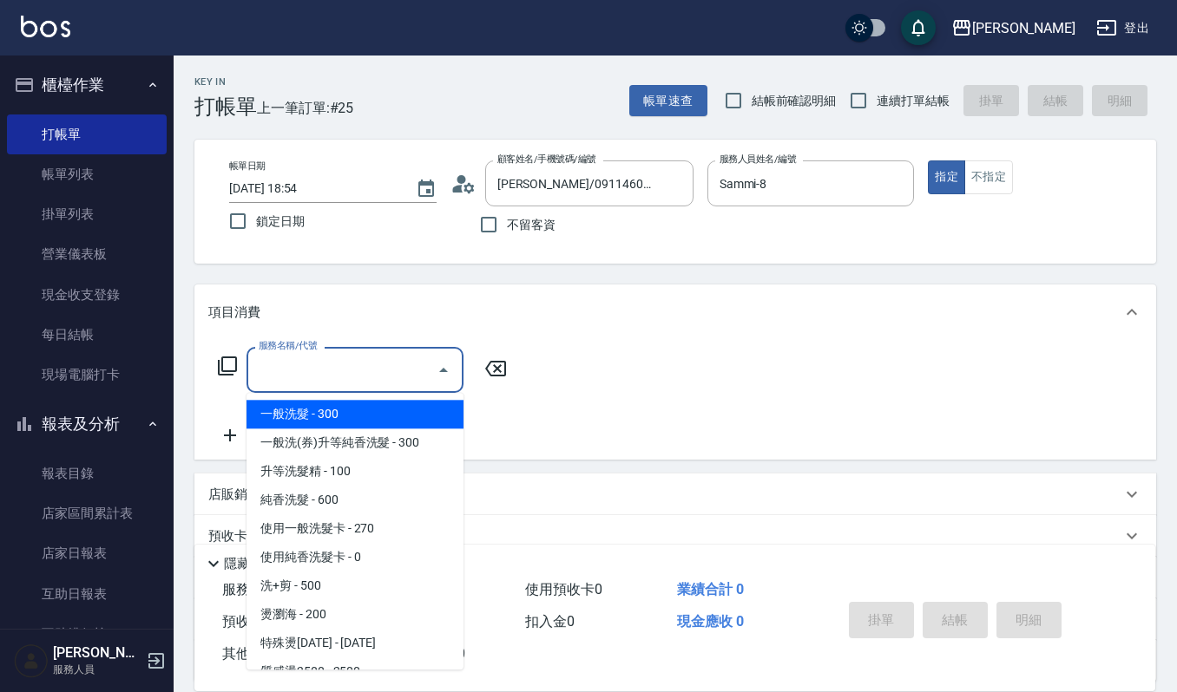
click at [355, 366] on input "服務名稱/代號" at bounding box center [341, 370] width 175 height 30
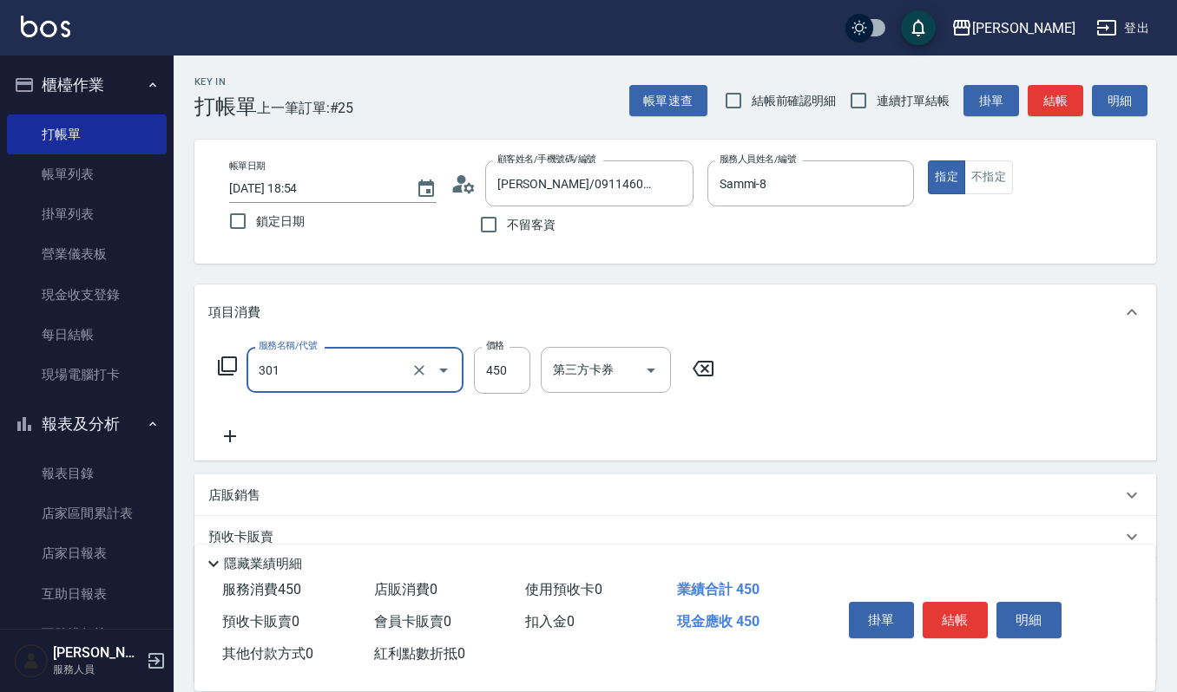
type input "創意剪髮(301)"
type input "405"
click at [219, 424] on div "服務名稱/代號 創意剪髮(301) 服務名稱/代號 價格 405 價格 第三方卡券 第三方卡券" at bounding box center [466, 397] width 516 height 100
click at [245, 437] on icon at bounding box center [229, 436] width 43 height 21
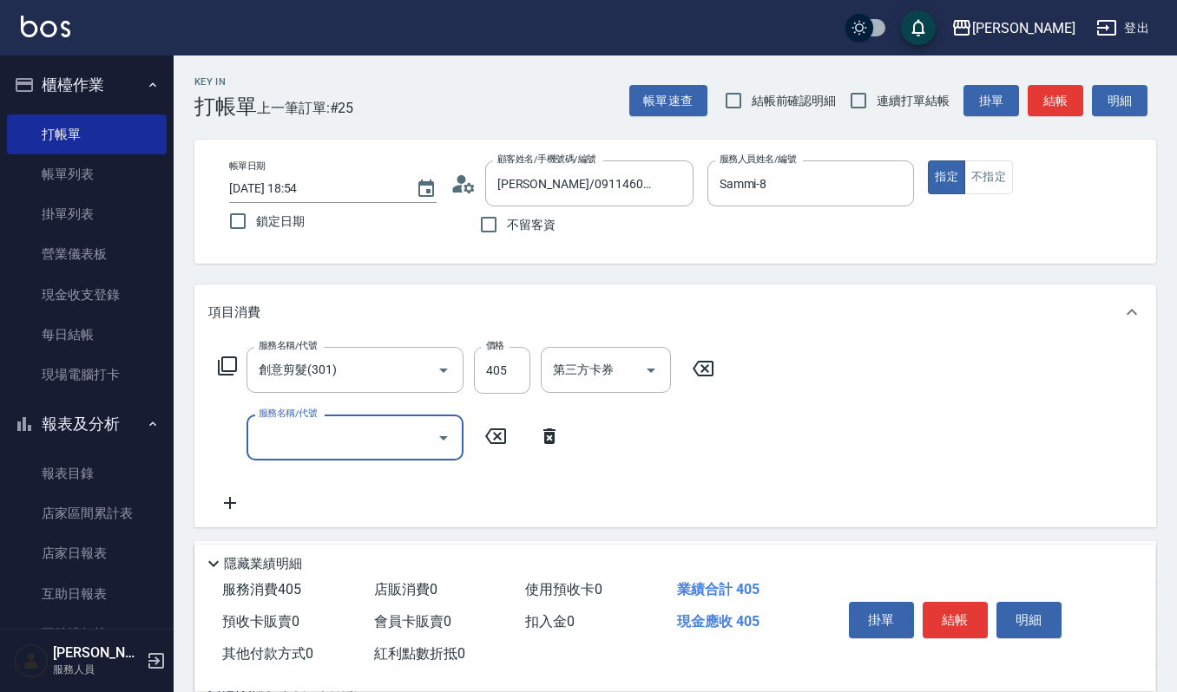
click at [358, 423] on input "服務名稱/代號" at bounding box center [341, 438] width 175 height 30
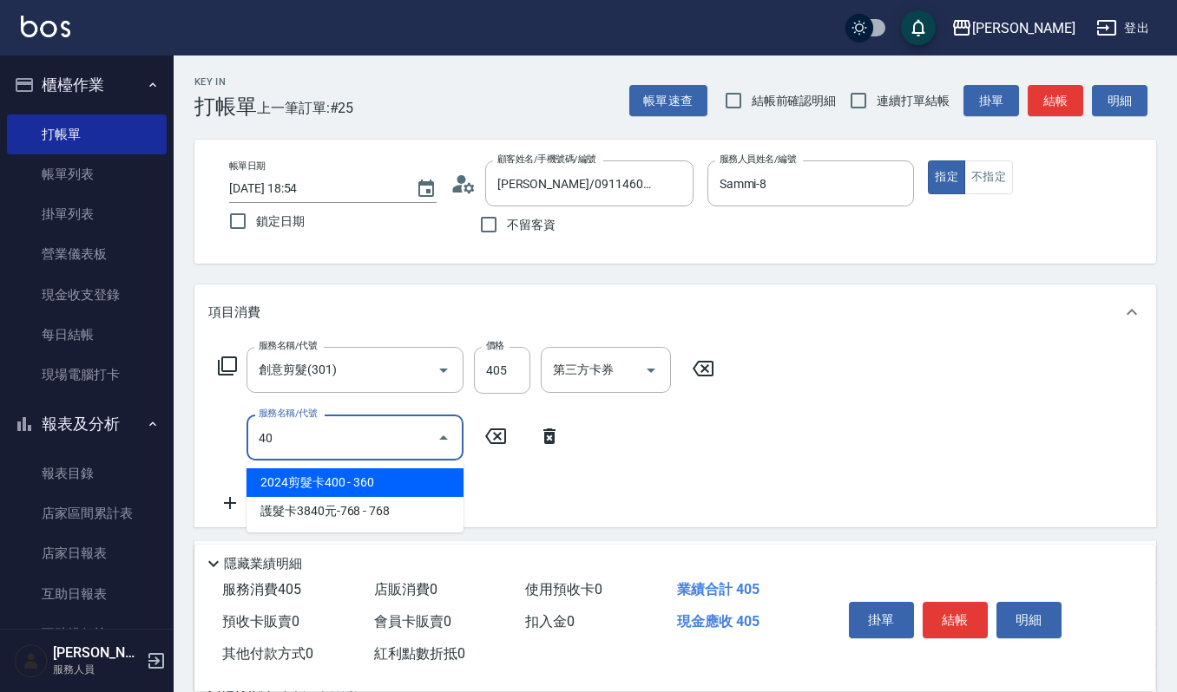
type input "4"
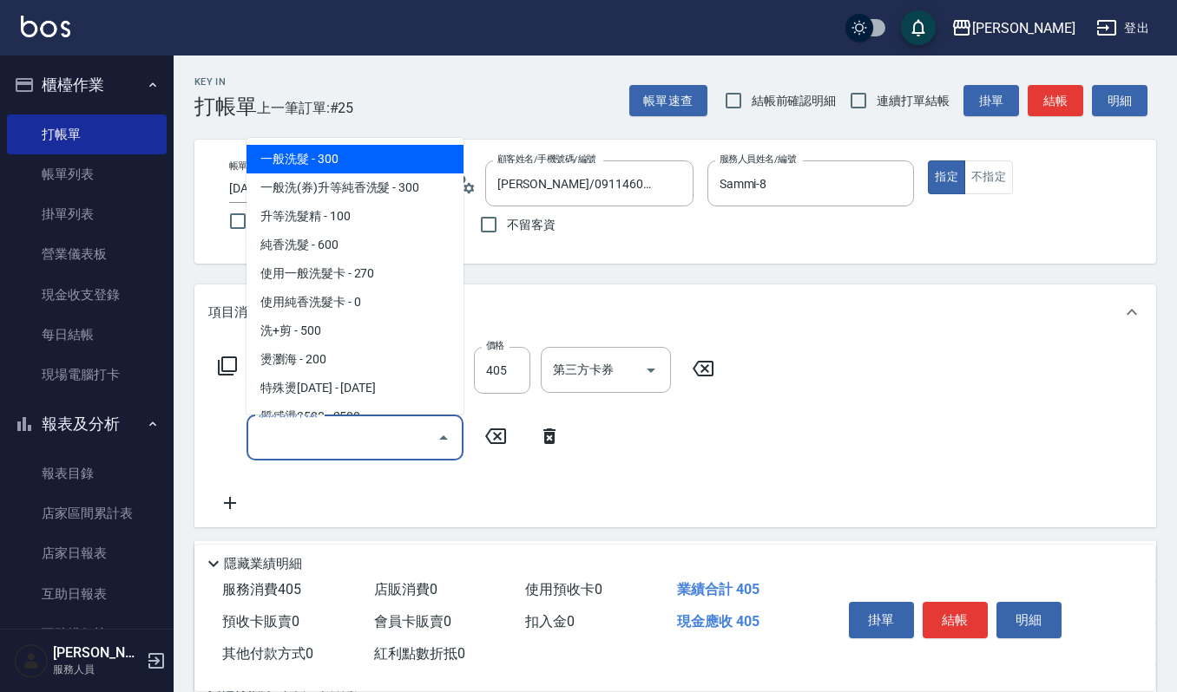
click at [1094, 474] on div "服務名稱/代號 創意剪髮(301) 服務名稱/代號 價格 405 價格 第三方卡券 第三方卡券 服務名稱/代號 服務名稱/代號" at bounding box center [674, 433] width 961 height 187
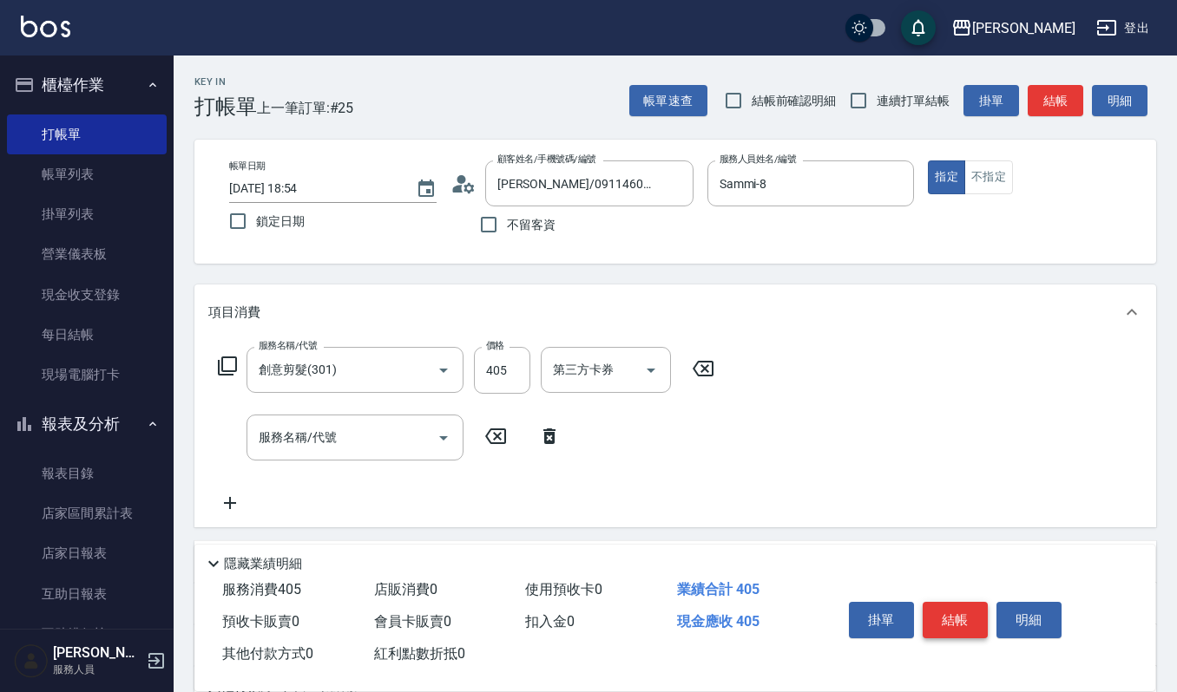
click at [955, 611] on button "結帳" at bounding box center [954, 620] width 65 height 36
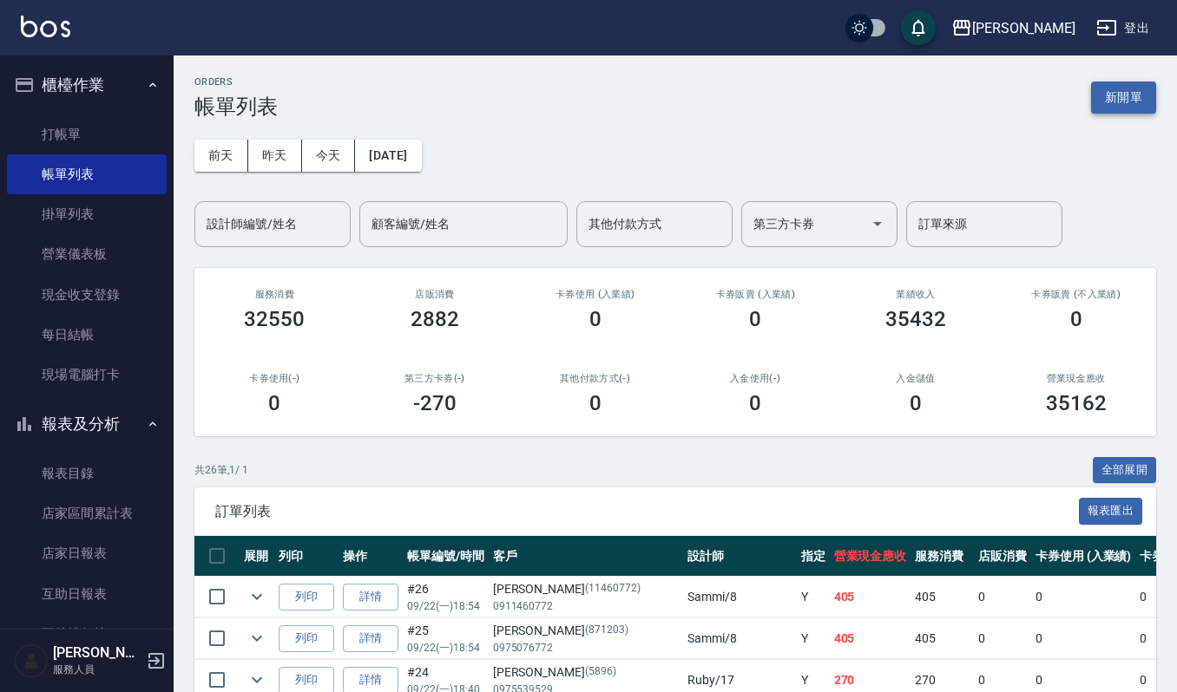
click at [1126, 104] on button "新開單" at bounding box center [1123, 98] width 65 height 32
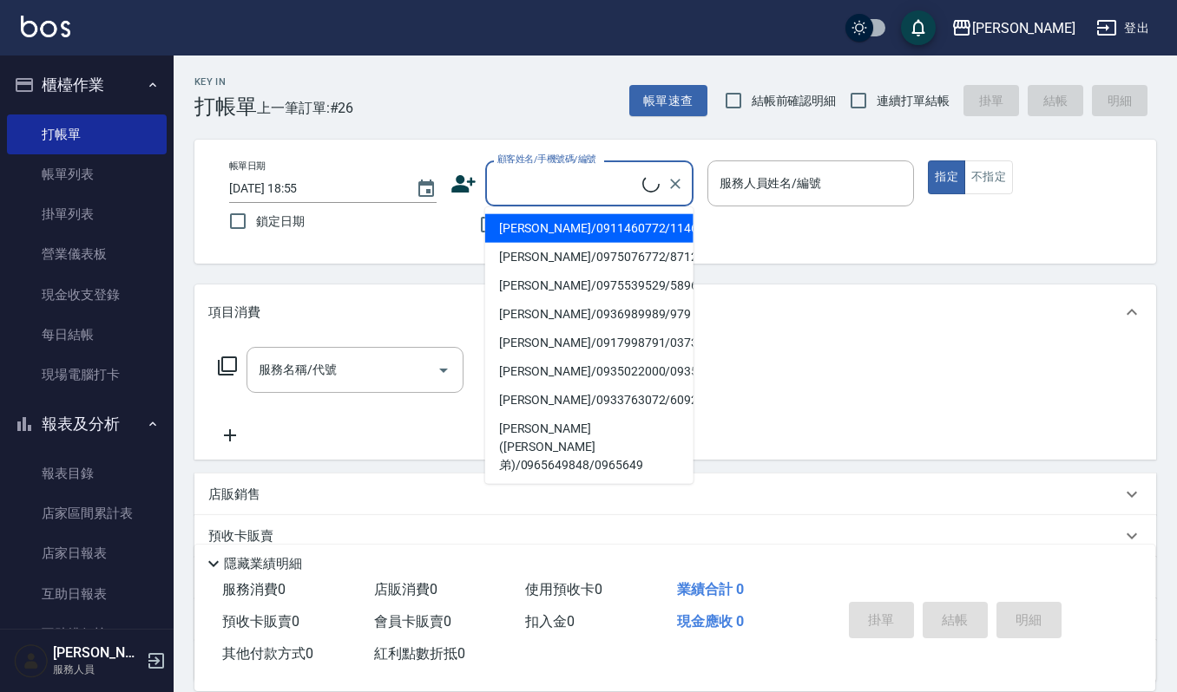
click at [594, 187] on input "顧客姓名/手機號碼/編號" at bounding box center [567, 183] width 149 height 30
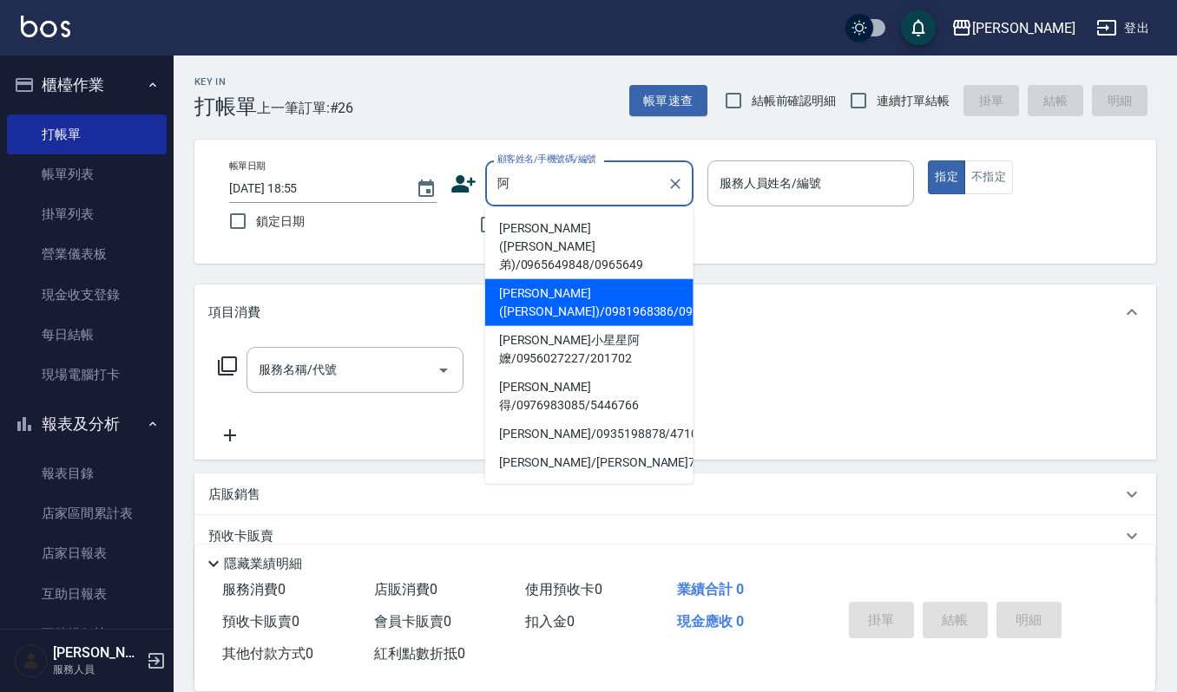
drag, startPoint x: 608, startPoint y: 226, endPoint x: 560, endPoint y: 289, distance: 79.8
click at [560, 289] on ul "陳璟賢(阿得弟)/0965649848/0965649 陳璟楨(阿得哥)/0981968386/09092 高美惠小星星阿嬤/0956027227/20170…" at bounding box center [589, 345] width 208 height 277
click at [560, 289] on li "[PERSON_NAME]([PERSON_NAME])/0981968386/09092" at bounding box center [589, 302] width 208 height 47
type input "[PERSON_NAME]([PERSON_NAME])/0981968386/09092"
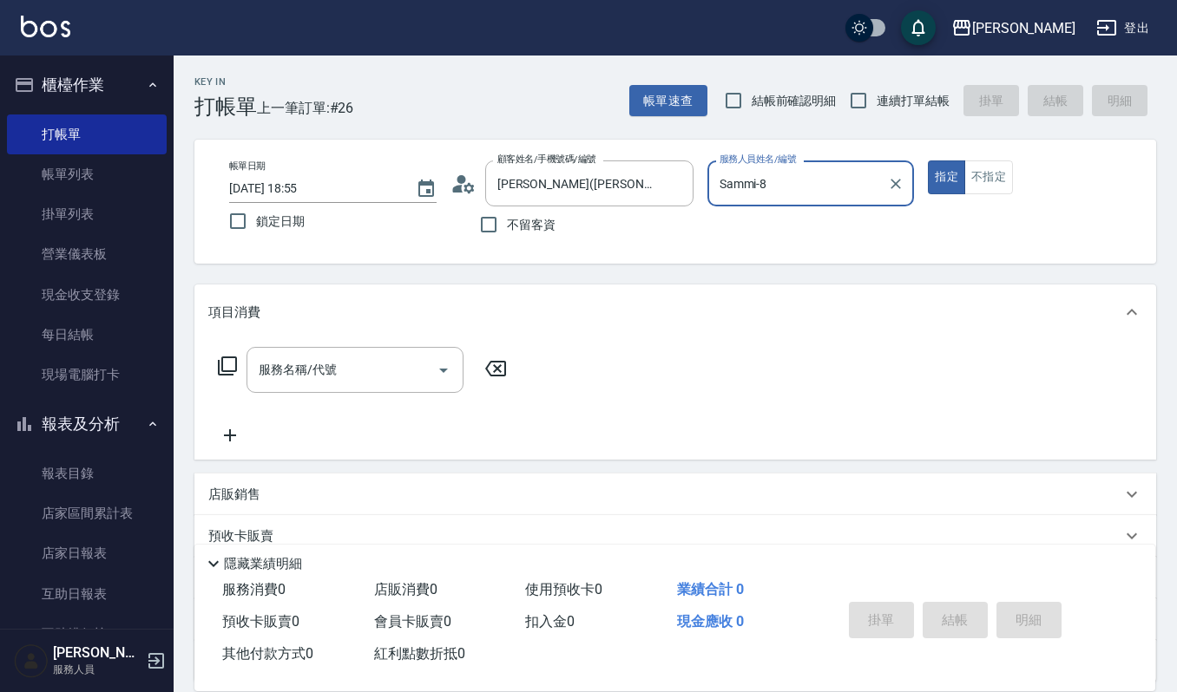
type input "Sammi-8"
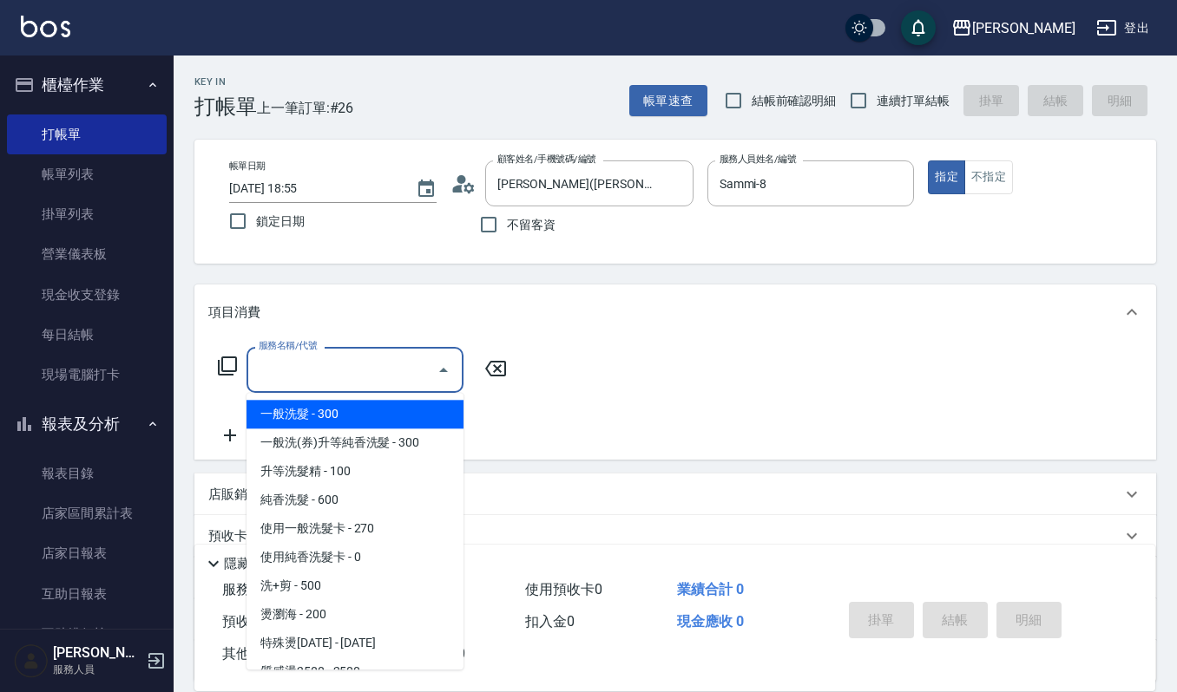
click at [364, 373] on input "服務名稱/代號" at bounding box center [341, 370] width 175 height 30
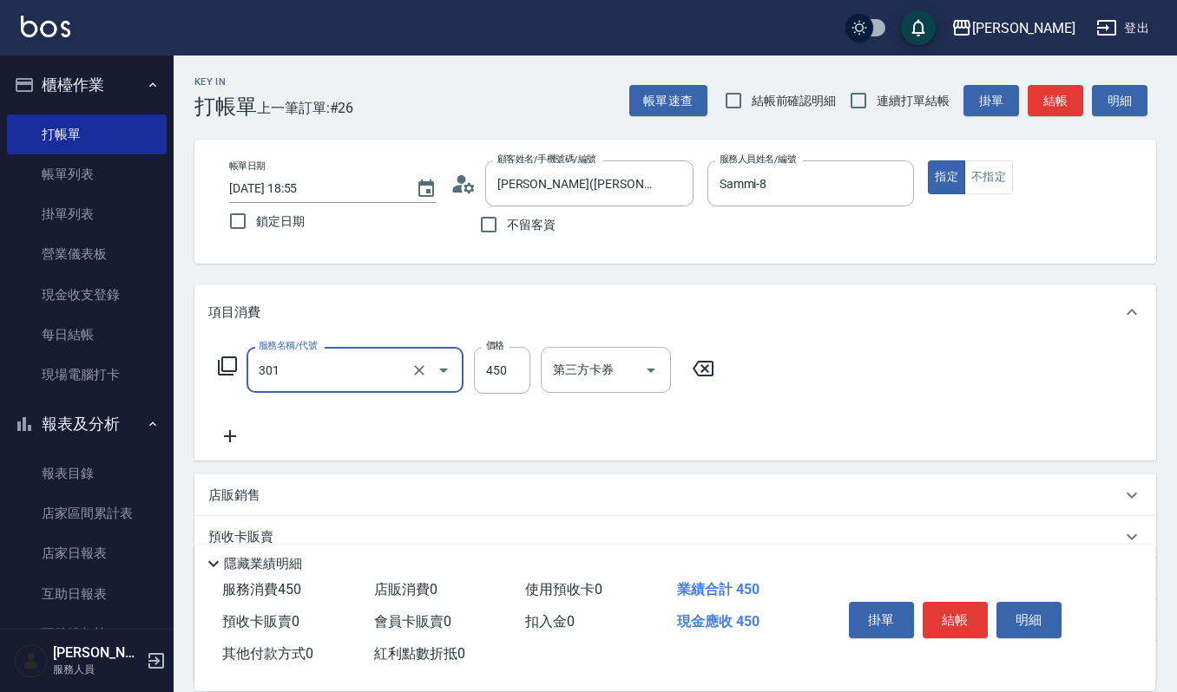
type input "創意剪髮(301)"
type input "405"
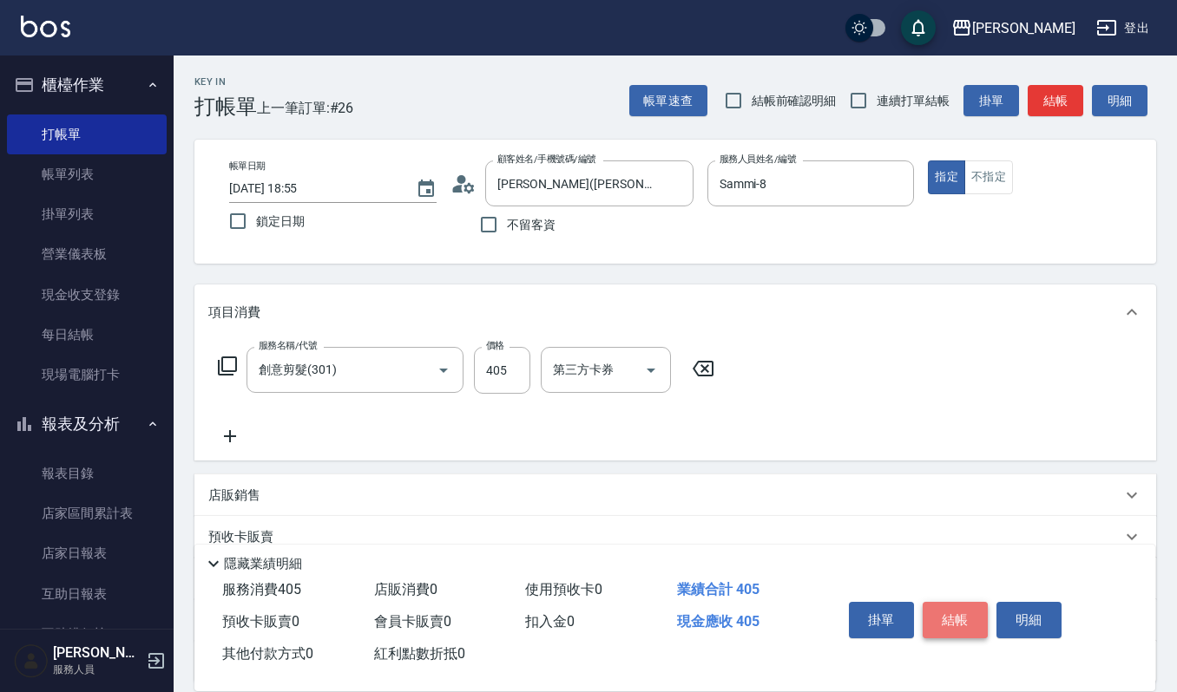
click at [969, 614] on button "結帳" at bounding box center [954, 620] width 65 height 36
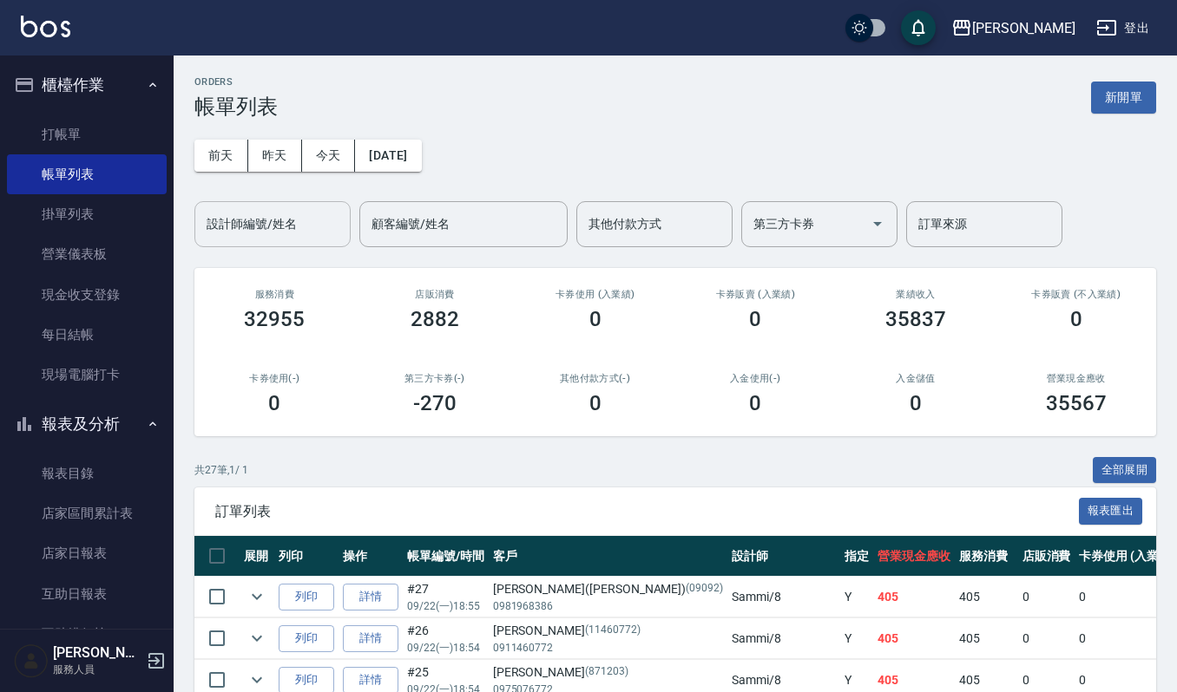
click at [333, 220] on input "設計師編號/姓名" at bounding box center [272, 224] width 141 height 30
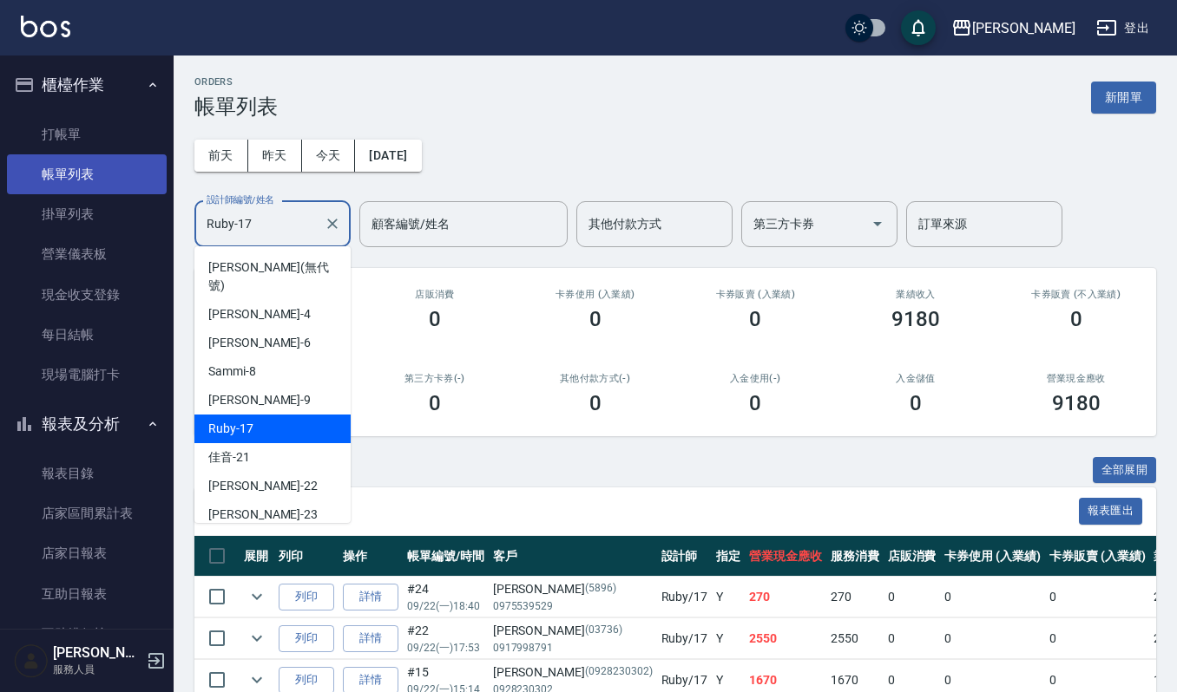
drag, startPoint x: 292, startPoint y: 226, endPoint x: 24, endPoint y: 189, distance: 269.9
click at [24, 189] on div "上越傑森 登出 櫃檯作業 打帳單 帳單列表 掛單列表 營業儀表板 現金收支登錄 每日結帳 現場電腦打卡 報表及分析 報表目錄 店家區間累計表 店家日報表 互助…" at bounding box center [588, 489] width 1177 height 978
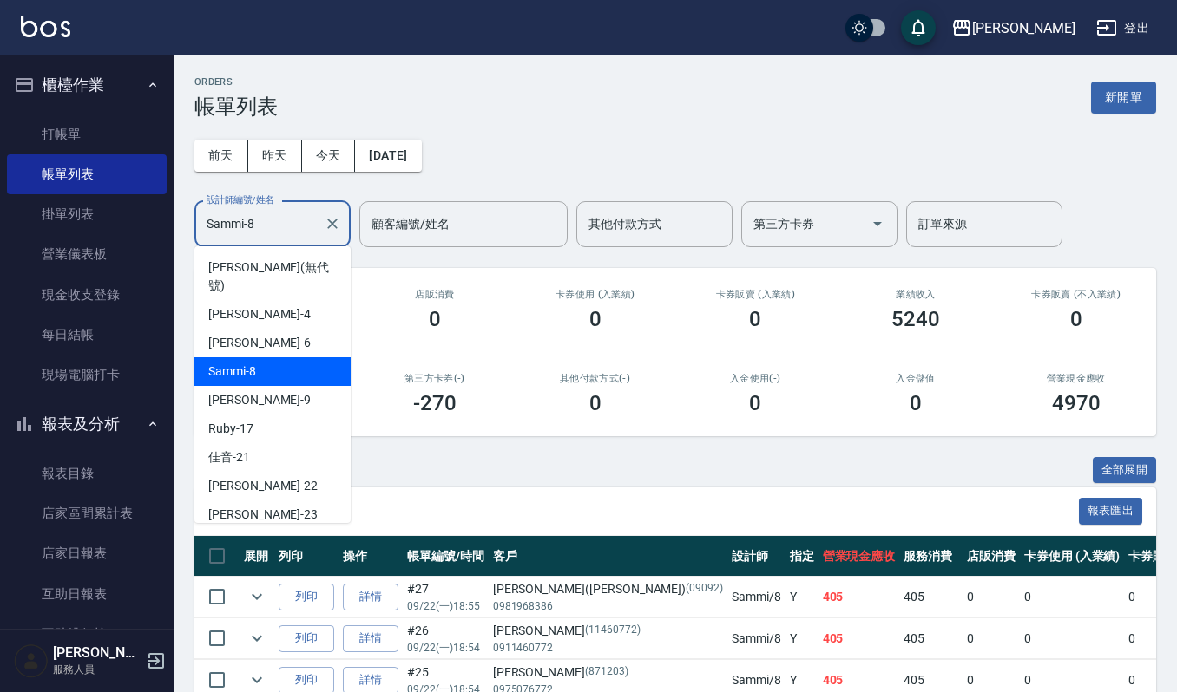
drag, startPoint x: 266, startPoint y: 233, endPoint x: 0, endPoint y: 188, distance: 269.2
click at [0, 188] on div "上越傑森 登出 櫃檯作業 打帳單 帳單列表 掛單列表 營業儀表板 現金收支登錄 每日結帳 現場電腦打卡 報表及分析 報表目錄 店家區間累計表 店家日報表 互助…" at bounding box center [588, 489] width 1177 height 978
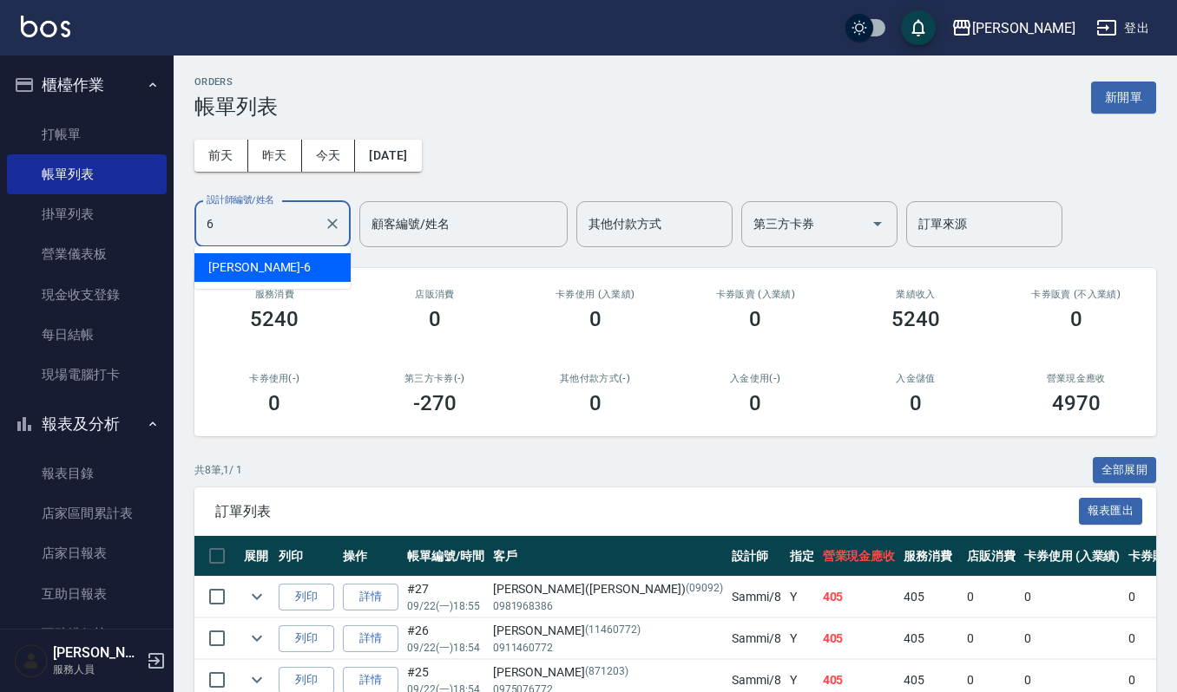
type input "Joalin-6"
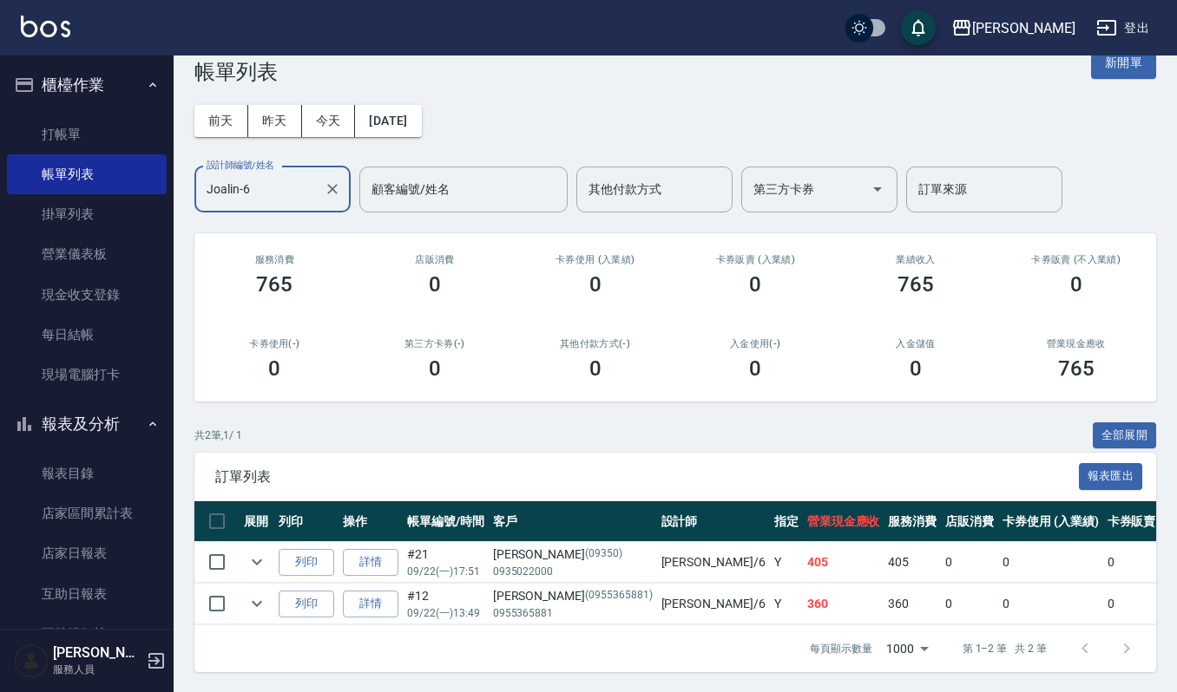
scroll to position [54, 0]
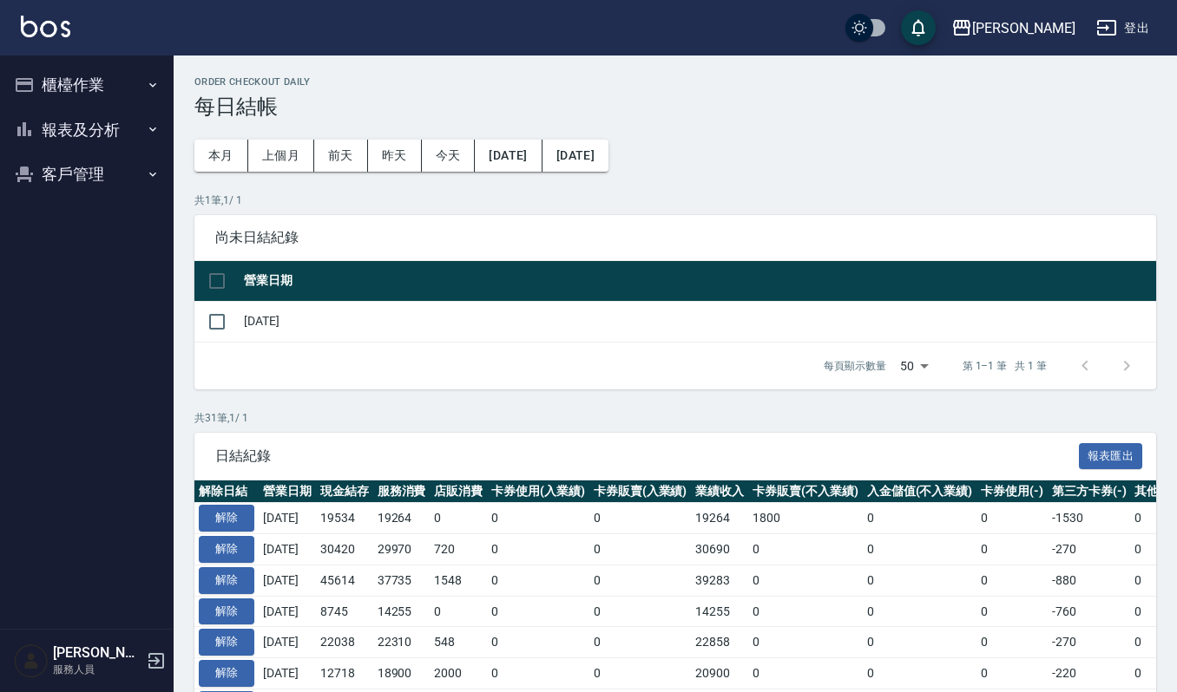
scroll to position [115, 0]
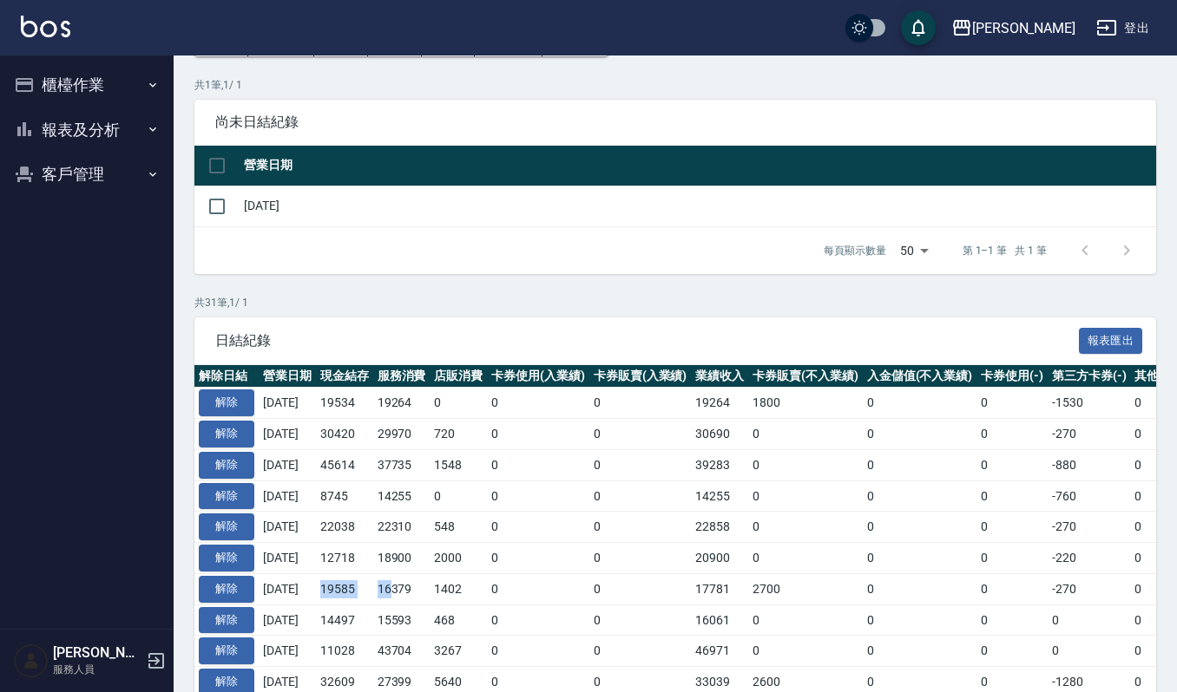
click at [89, 119] on button "報表及分析" at bounding box center [87, 130] width 160 height 45
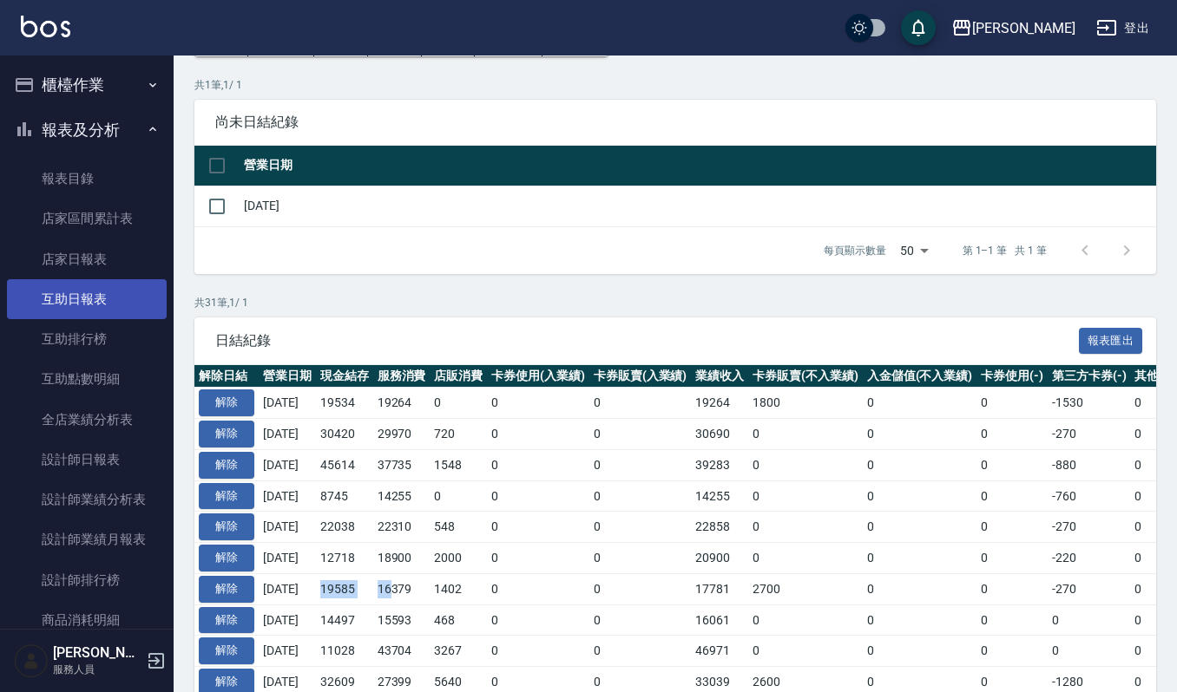
click at [125, 290] on link "互助日報表" at bounding box center [87, 299] width 160 height 40
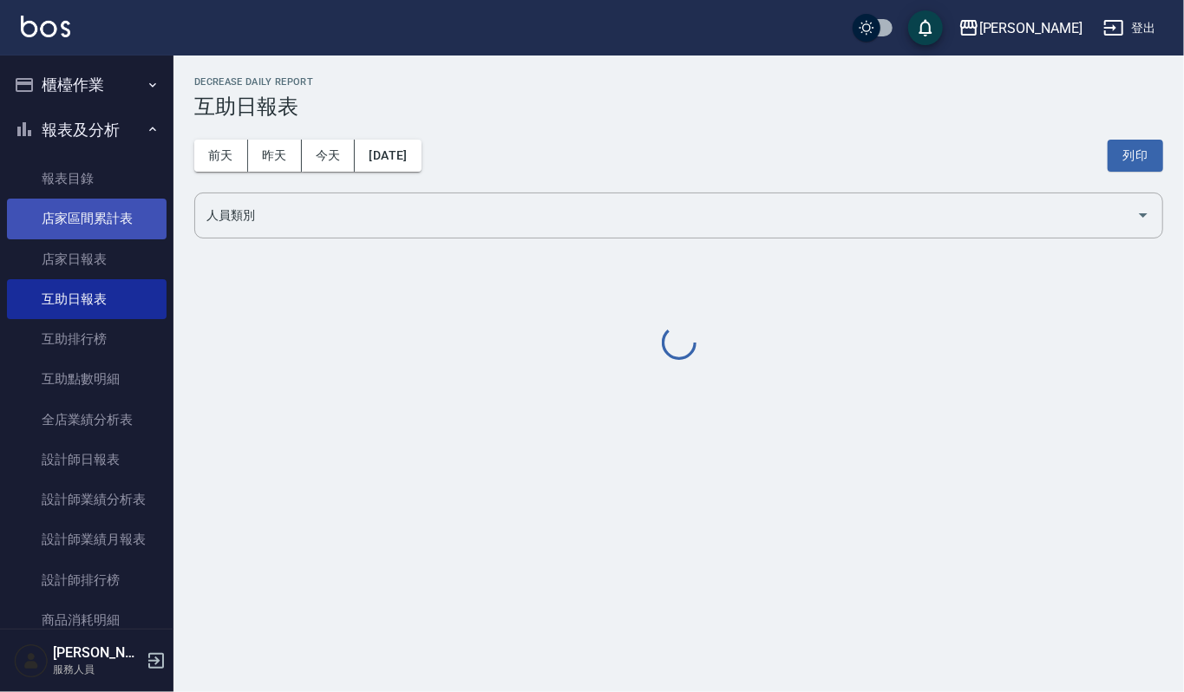
click at [121, 233] on link "店家區間累計表" at bounding box center [87, 219] width 160 height 40
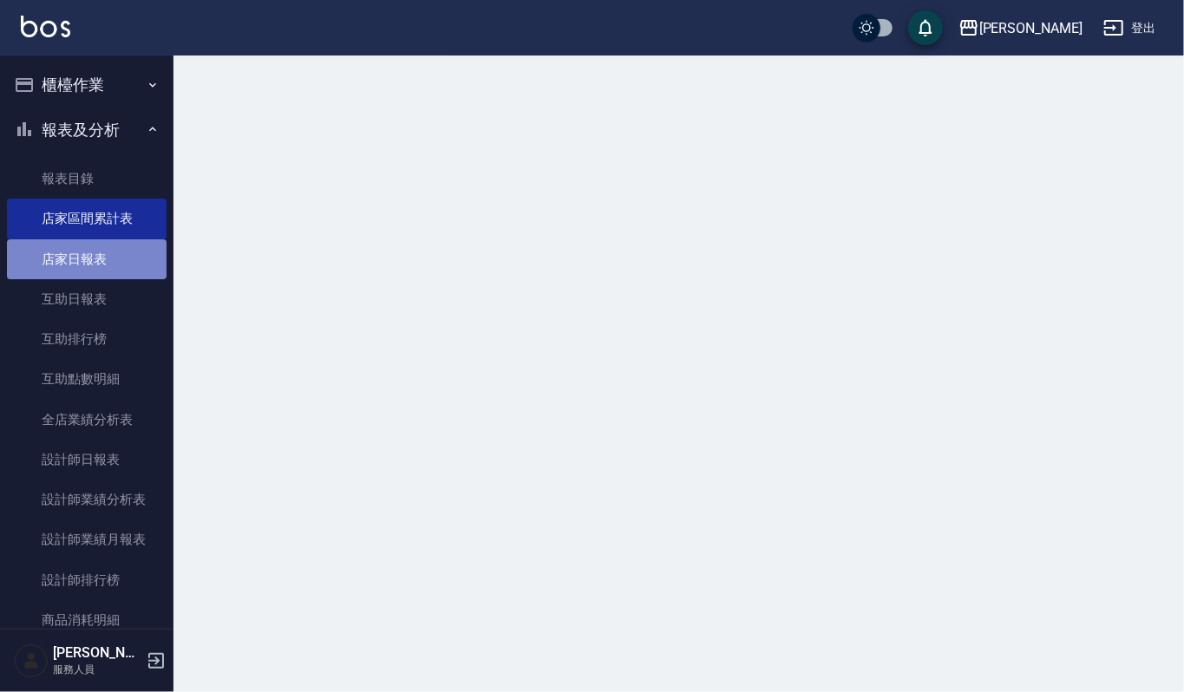
click at [120, 246] on link "店家日報表" at bounding box center [87, 259] width 160 height 40
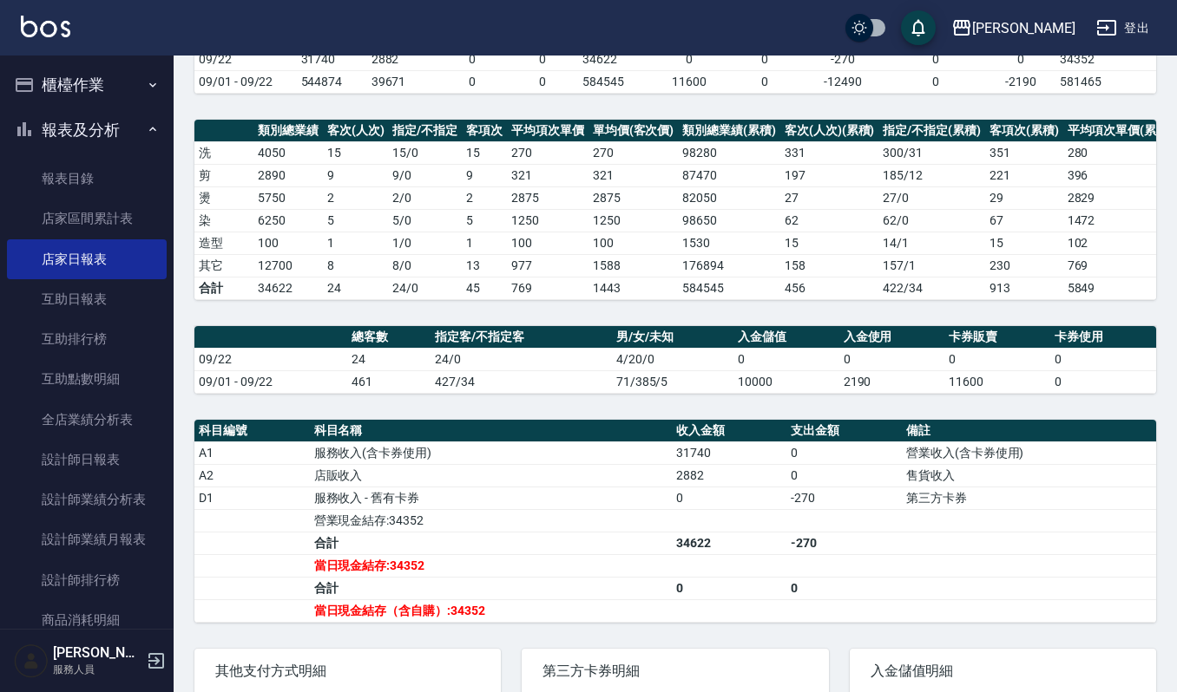
scroll to position [366, 0]
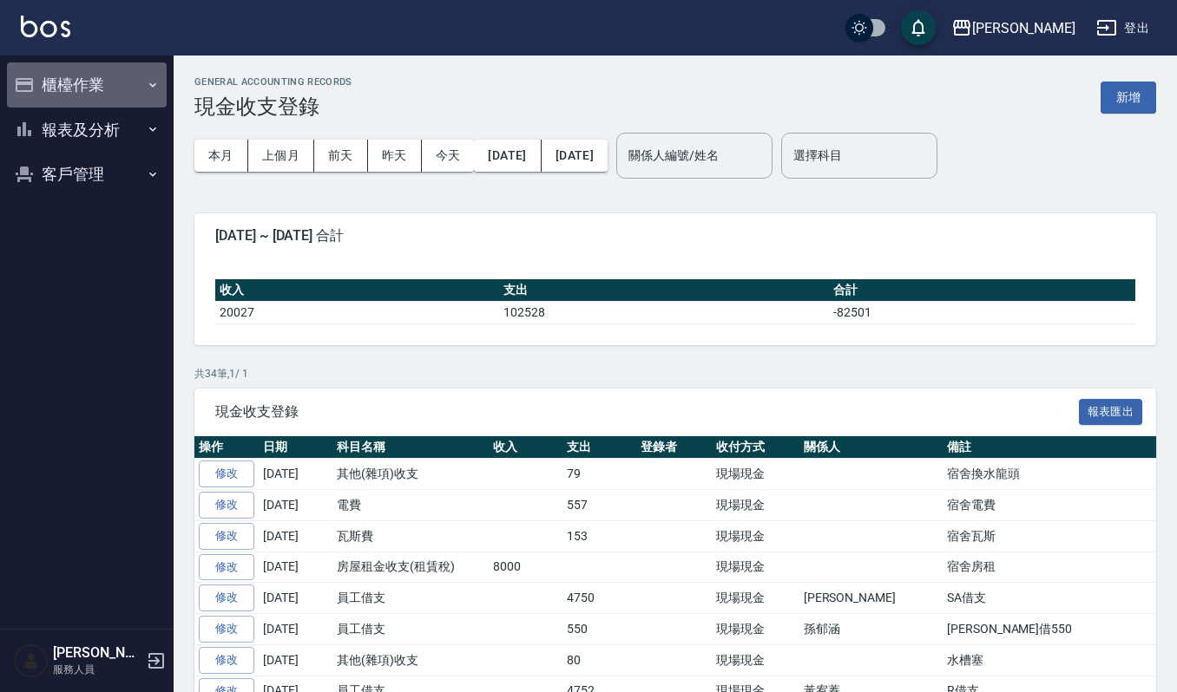
click at [70, 75] on button "櫃檯作業" at bounding box center [87, 84] width 160 height 45
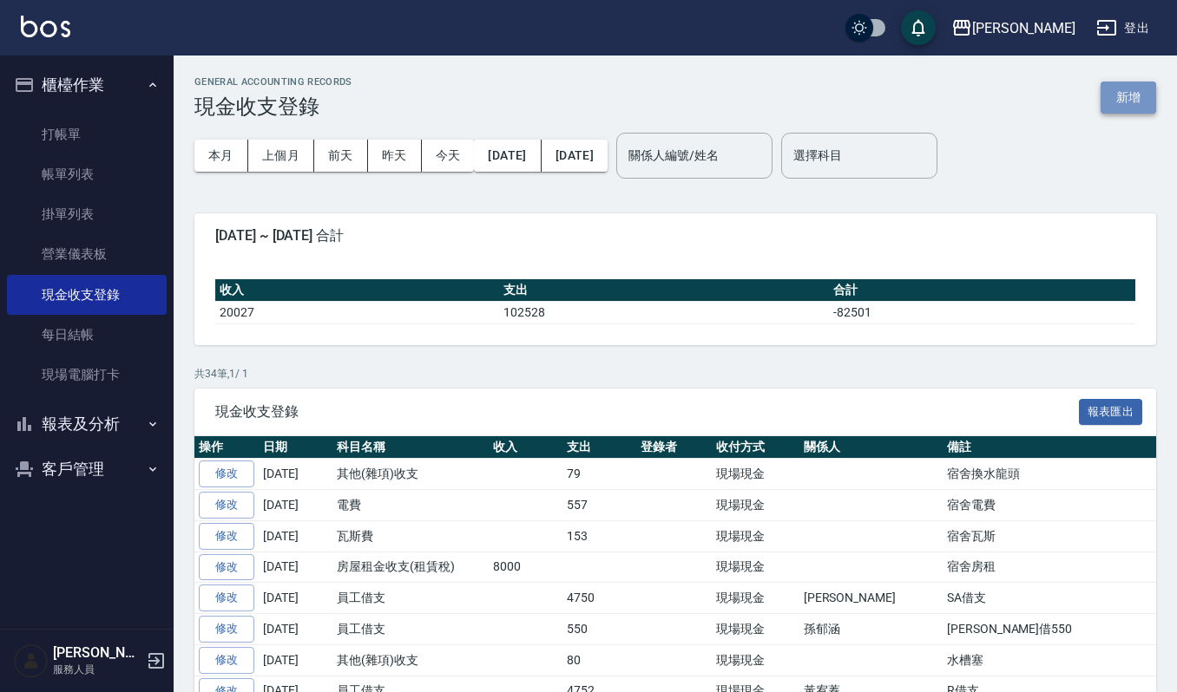
click at [1130, 92] on button "新增" at bounding box center [1128, 98] width 56 height 32
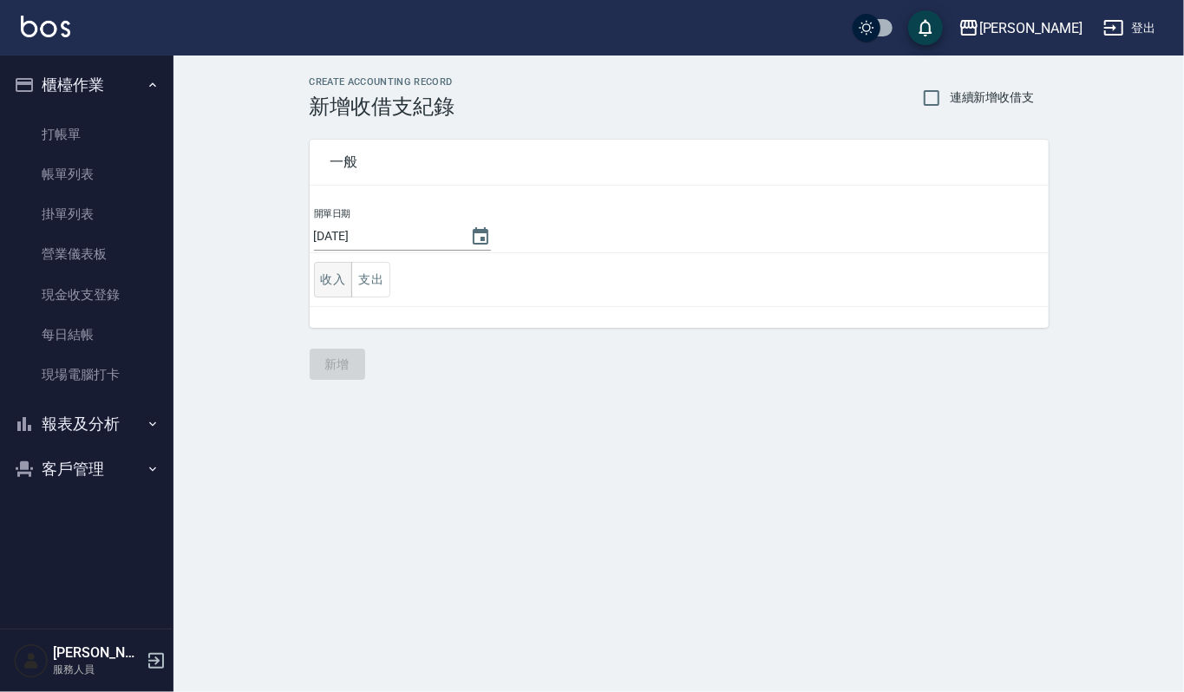
click at [344, 274] on button "收入" at bounding box center [333, 280] width 39 height 36
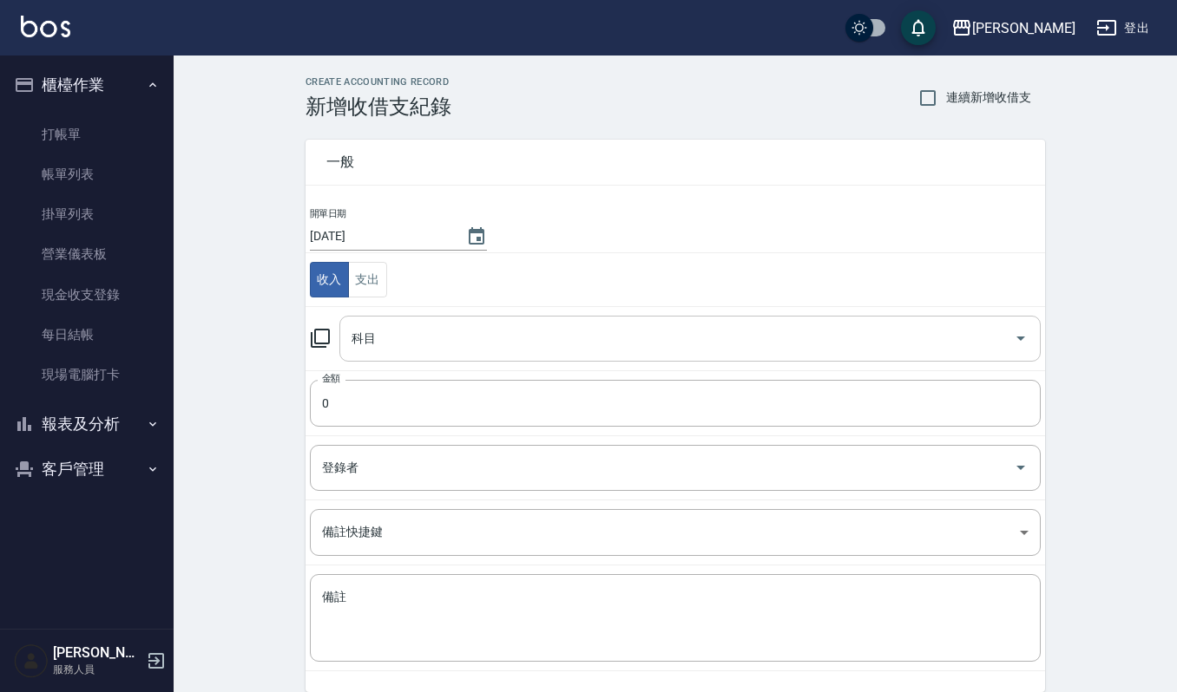
click at [541, 348] on input "科目" at bounding box center [676, 339] width 659 height 30
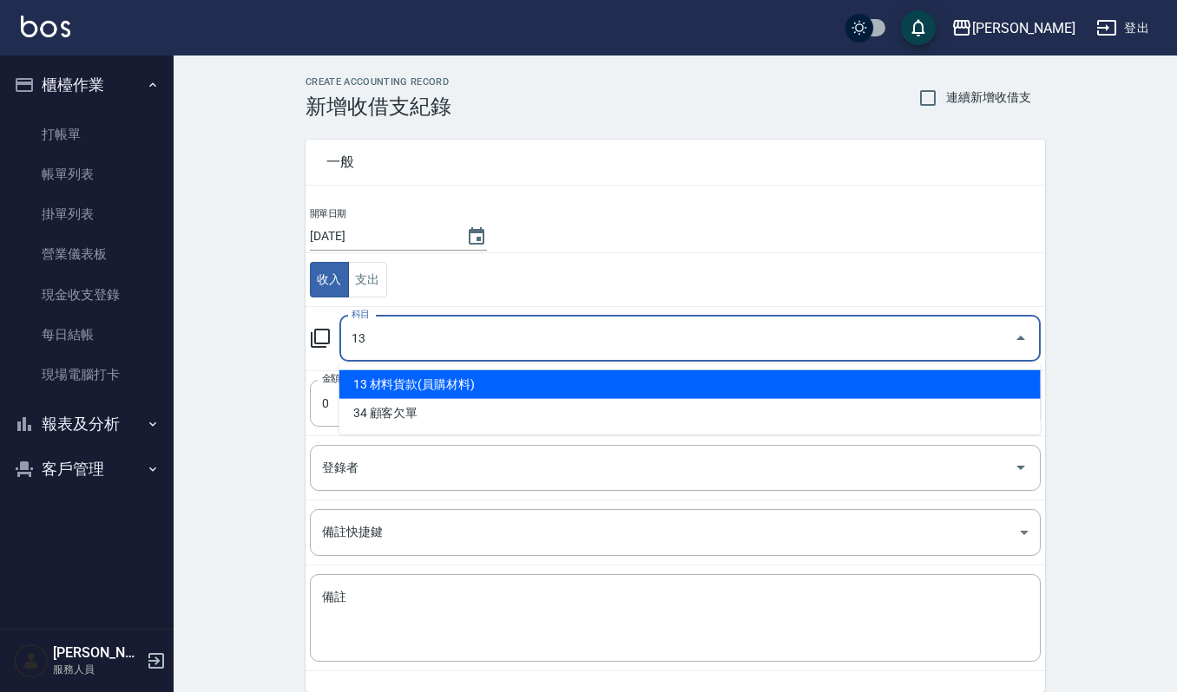
click at [561, 373] on li "13 材料貨款(員購材料)" at bounding box center [689, 385] width 701 height 29
type input "13 材料貨款(員購材料)"
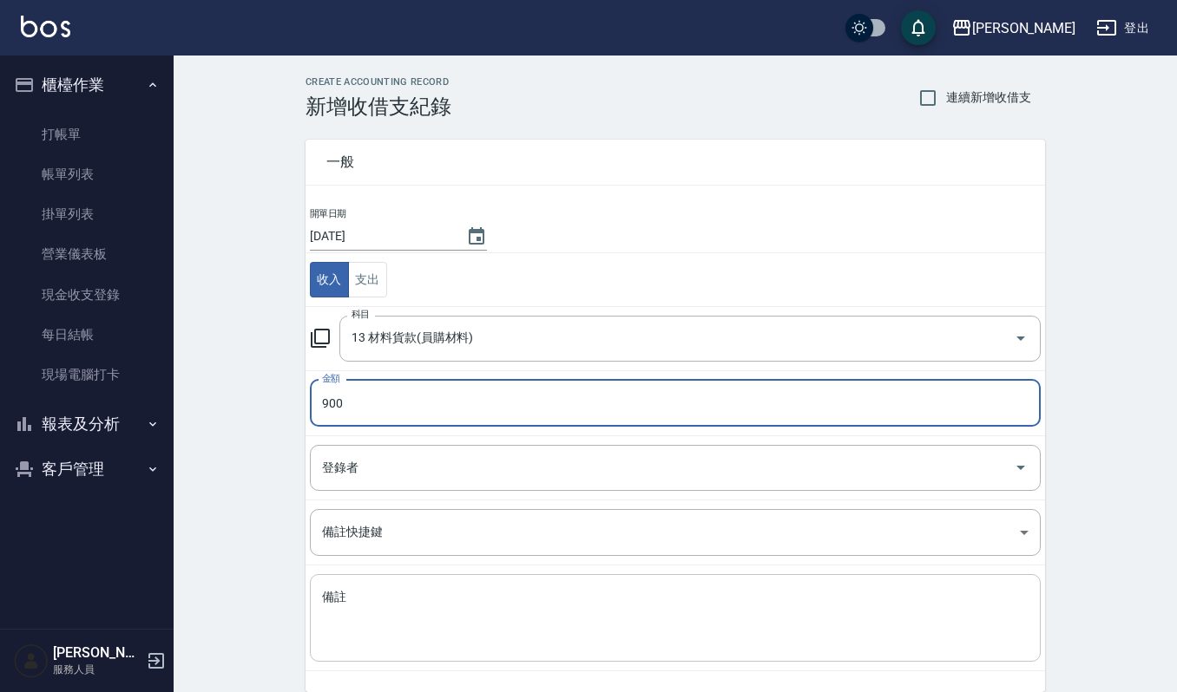
type input "900"
click at [436, 643] on textarea "備註" at bounding box center [675, 618] width 706 height 59
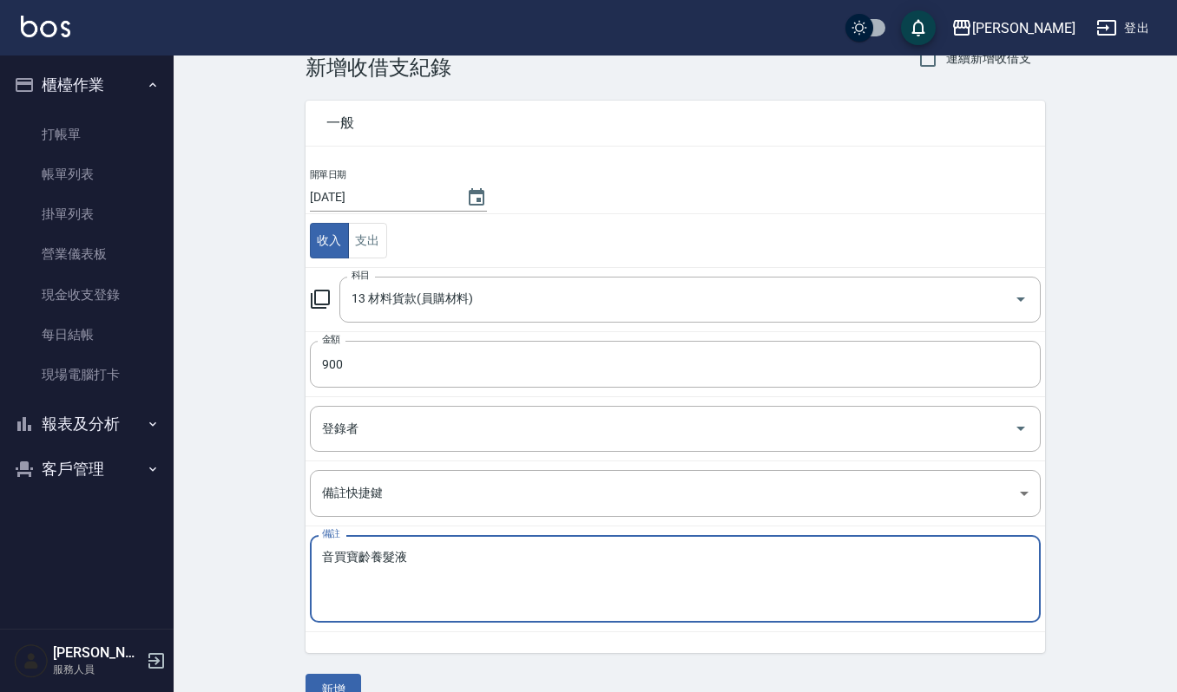
scroll to position [75, 0]
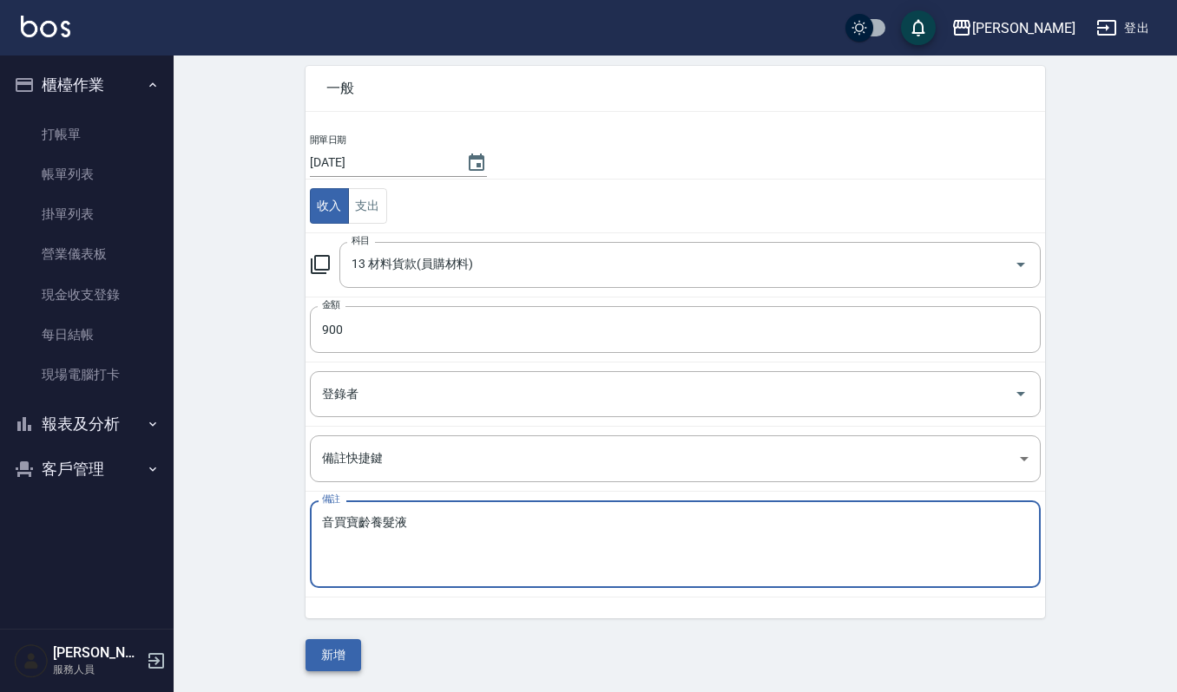
type textarea "音買寶齡養髮液"
click at [359, 653] on button "新增" at bounding box center [333, 656] width 56 height 32
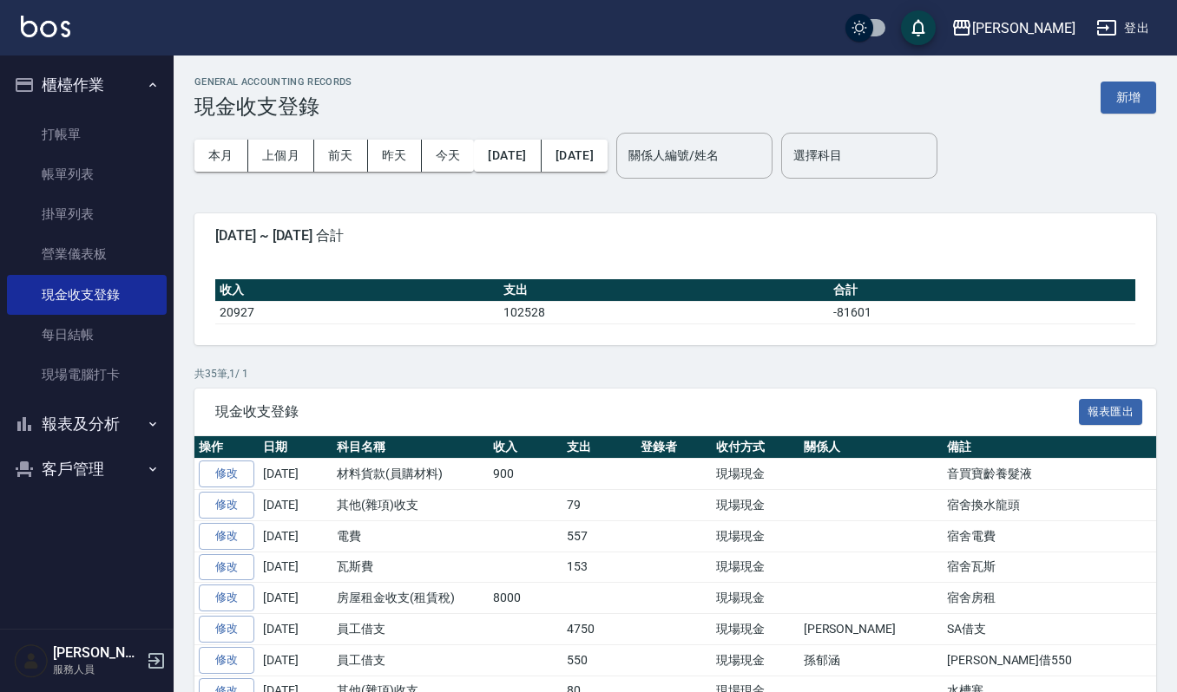
click at [1153, 102] on button "新增" at bounding box center [1128, 98] width 56 height 32
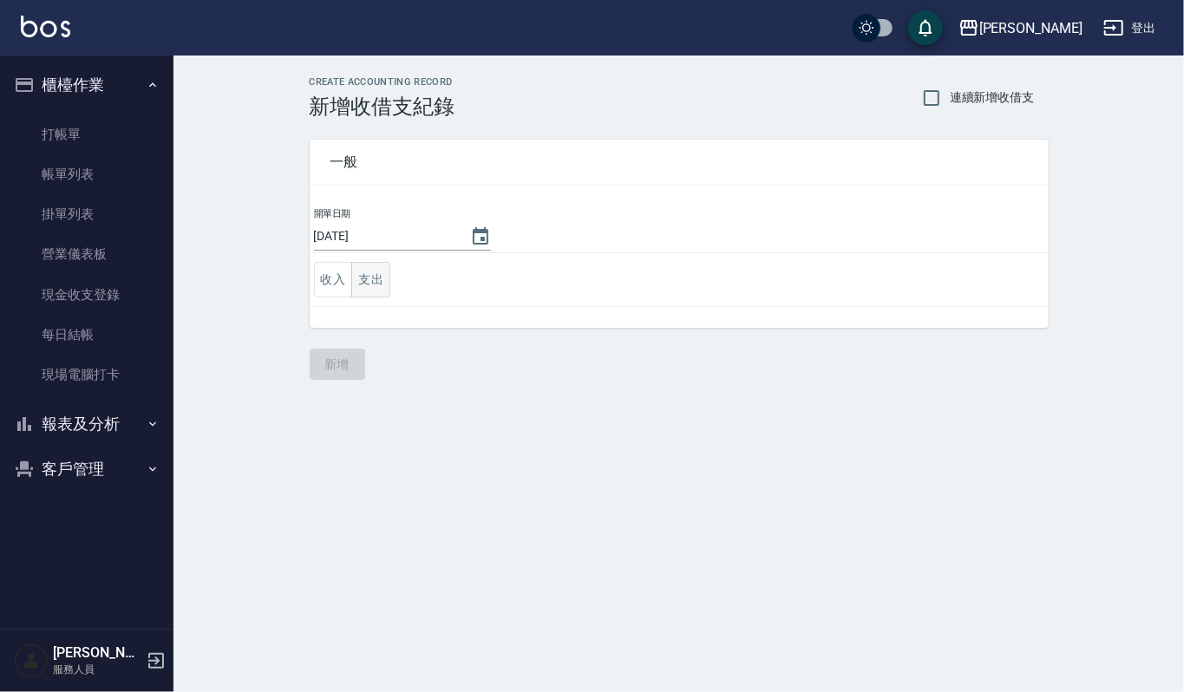
click at [384, 285] on button "支出" at bounding box center [370, 280] width 39 height 36
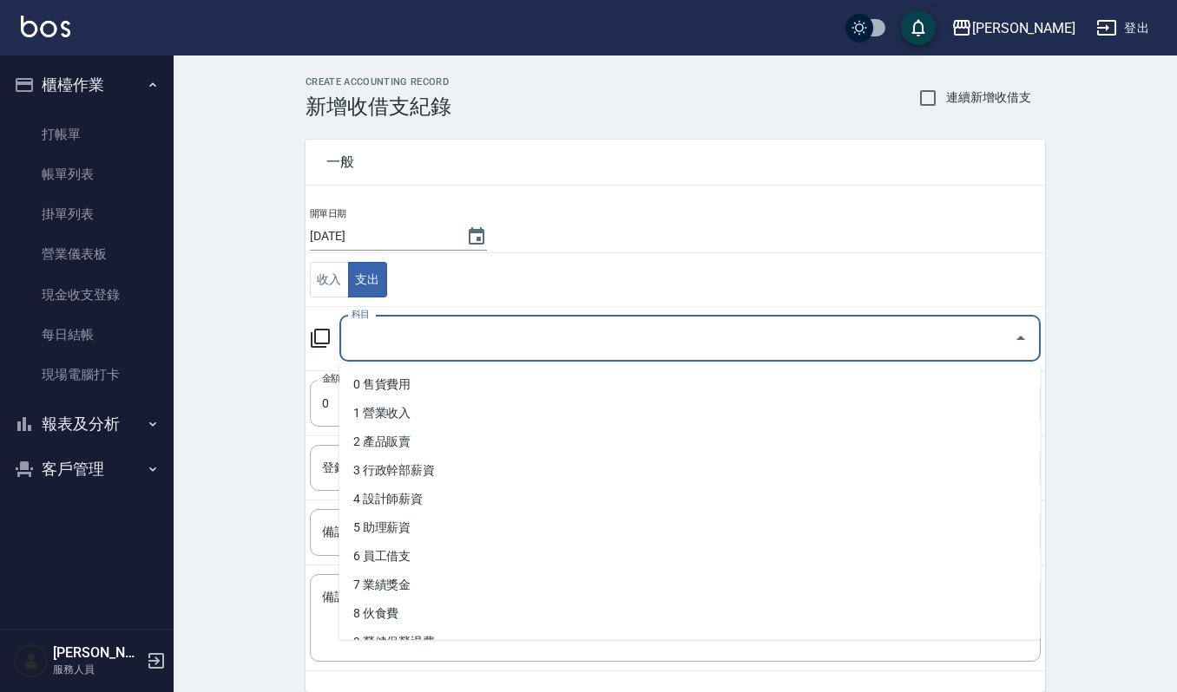
click at [487, 341] on input "科目" at bounding box center [676, 339] width 659 height 30
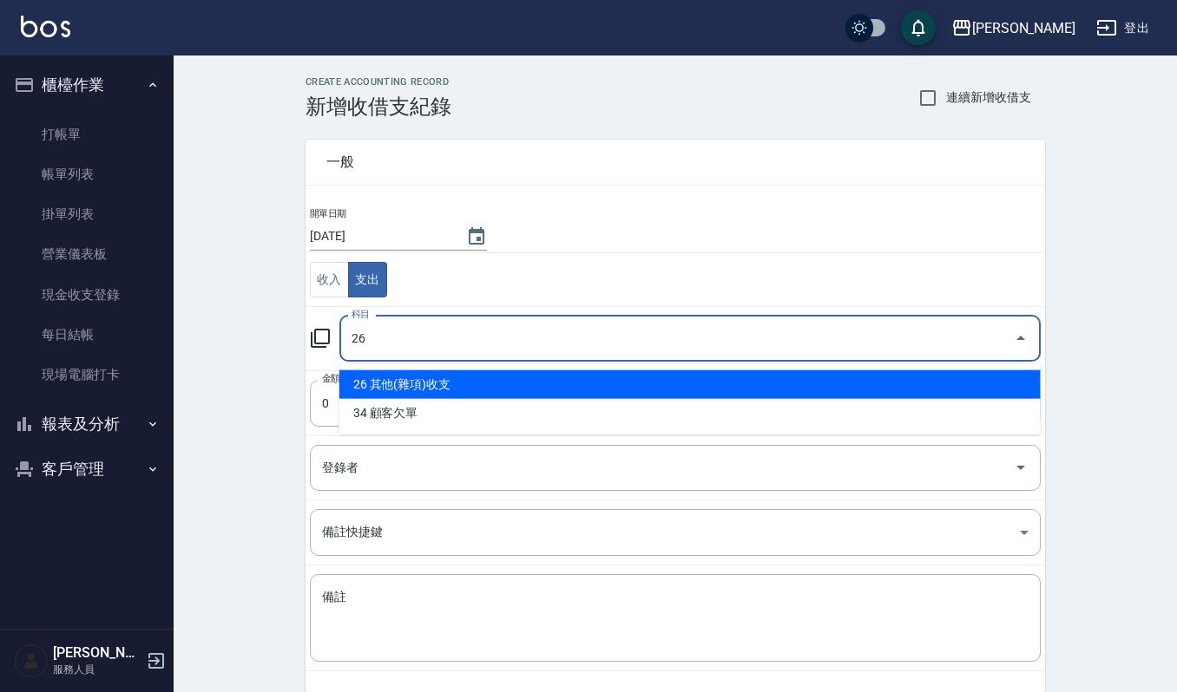
click at [477, 385] on li "26 其他(雜項)收支" at bounding box center [689, 385] width 701 height 29
type input "26 其他(雜項)收支"
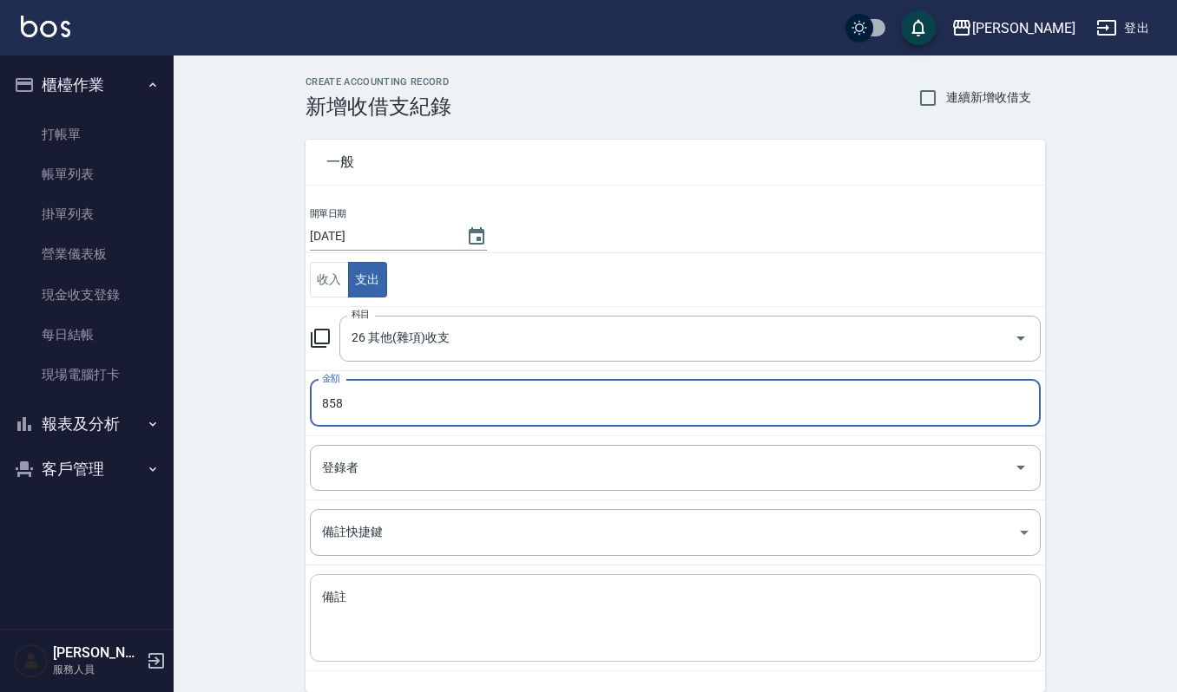
type input "858"
click at [481, 640] on textarea "備註" at bounding box center [675, 618] width 706 height 59
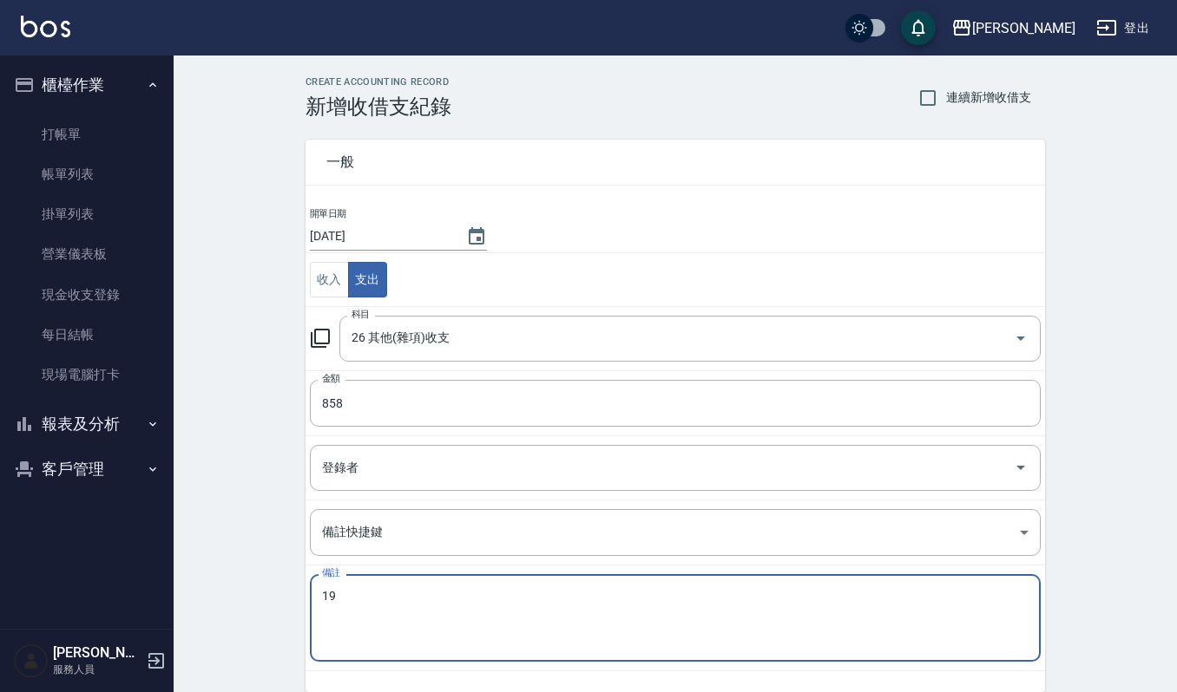
type textarea "1"
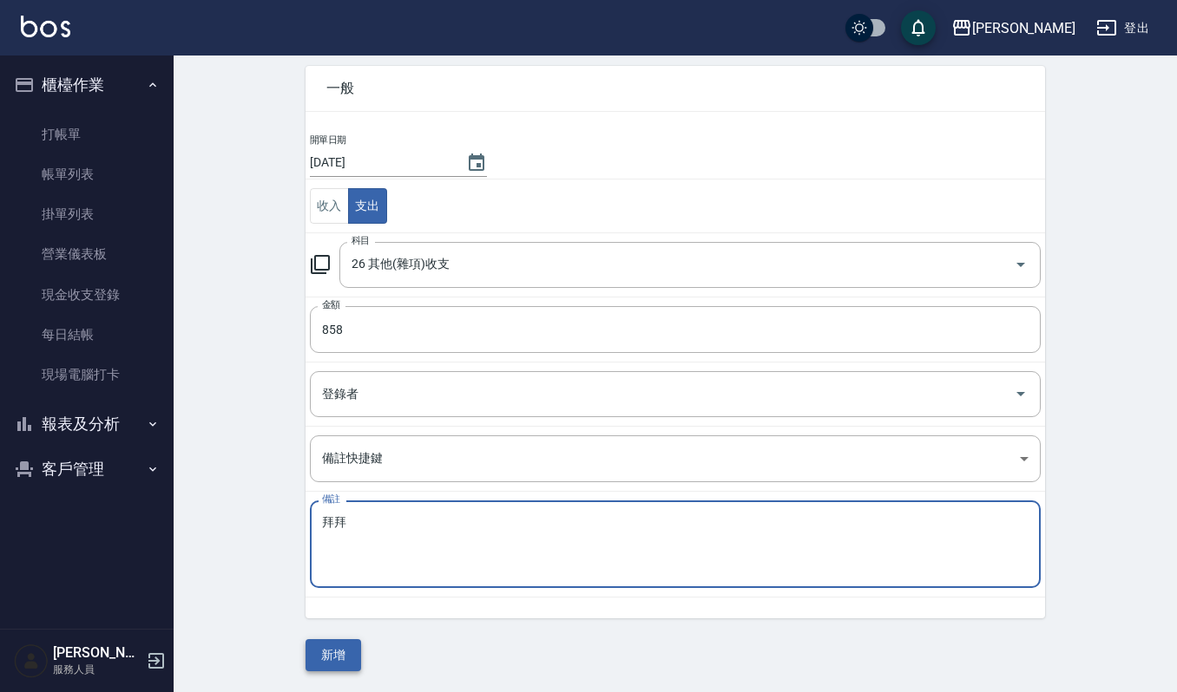
type textarea "拜拜"
click at [313, 670] on button "新增" at bounding box center [333, 656] width 56 height 32
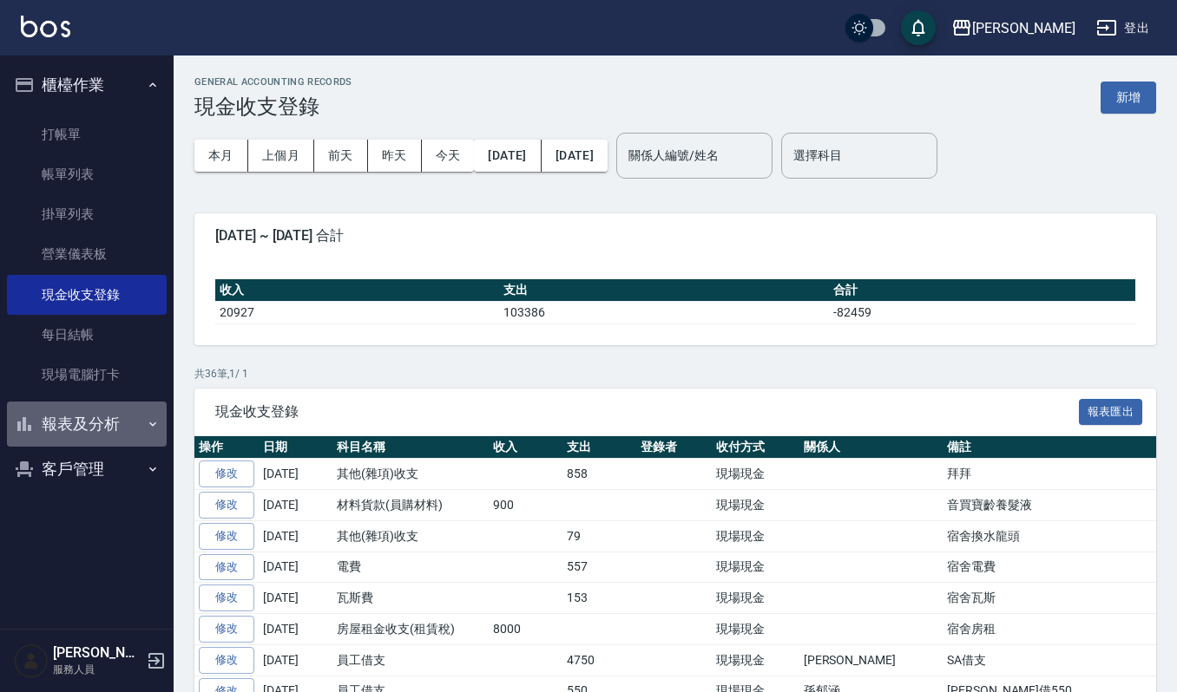
click at [126, 427] on button "報表及分析" at bounding box center [87, 424] width 160 height 45
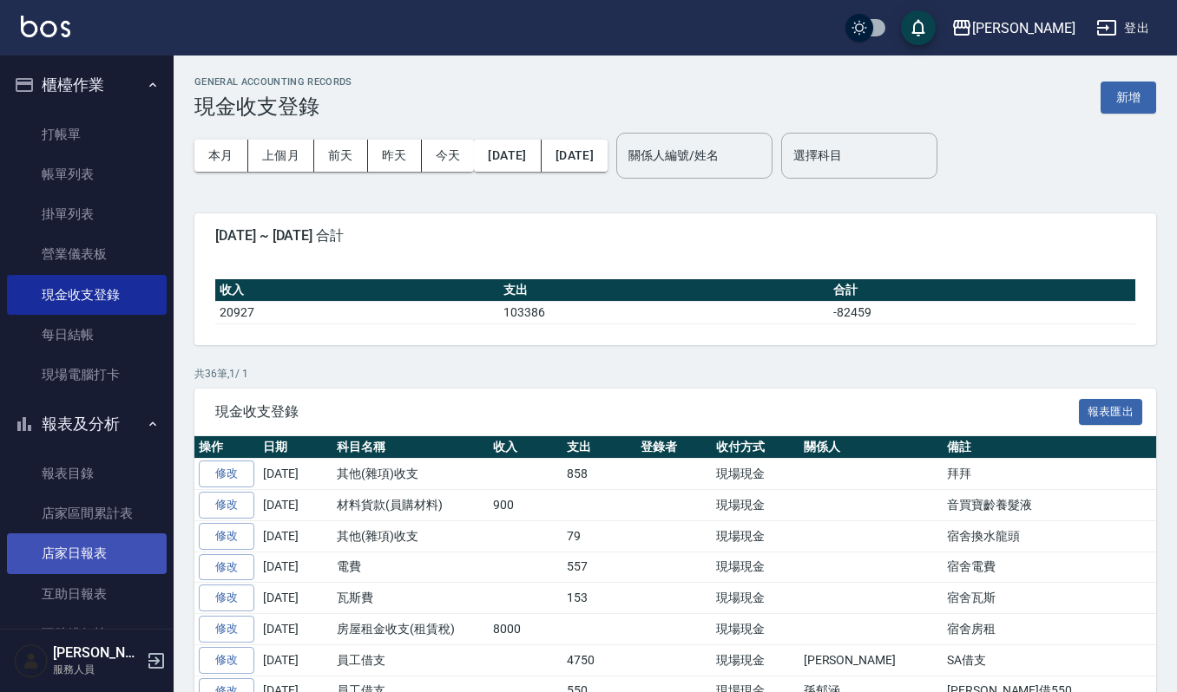
click at [121, 548] on link "店家日報表" at bounding box center [87, 554] width 160 height 40
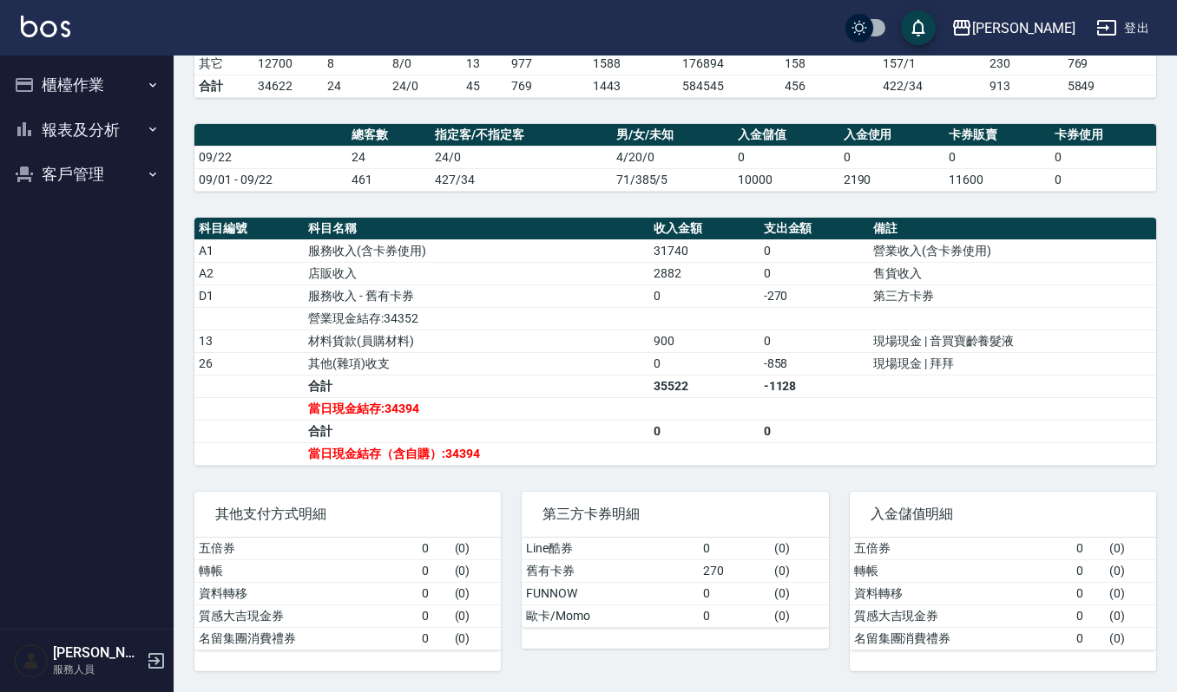
scroll to position [411, 0]
click at [83, 179] on button "客戶管理" at bounding box center [87, 174] width 160 height 45
click at [116, 215] on link "客戶列表" at bounding box center [87, 224] width 160 height 40
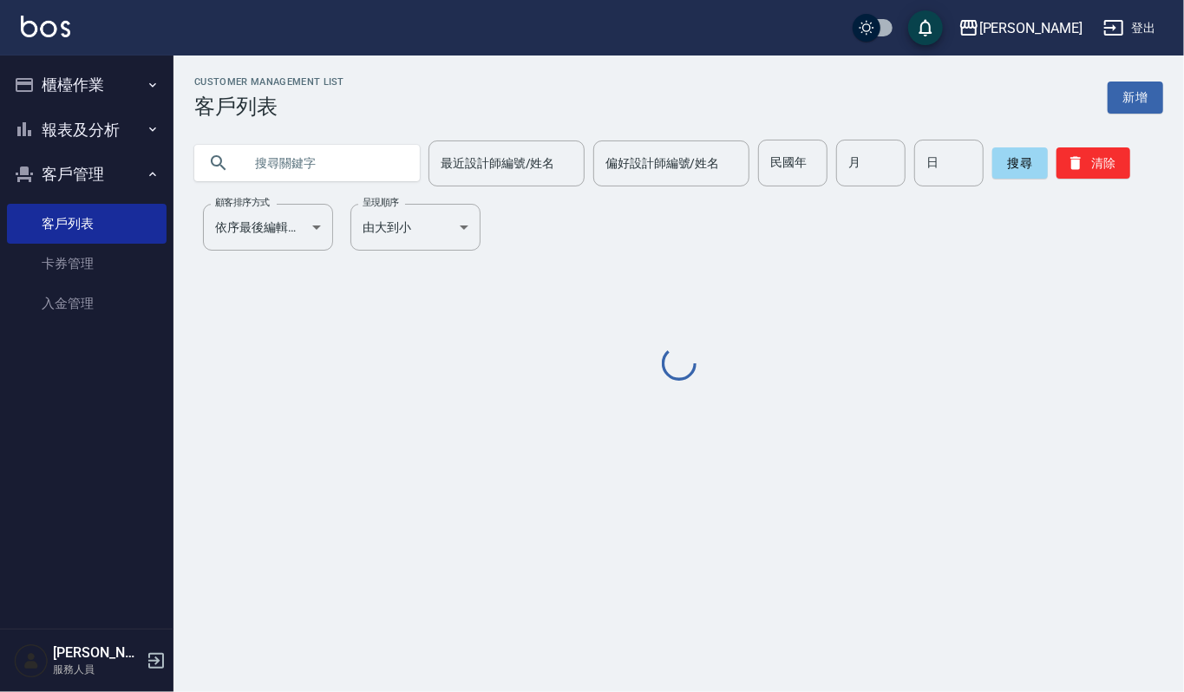
click at [361, 161] on input "text" at bounding box center [324, 163] width 163 height 47
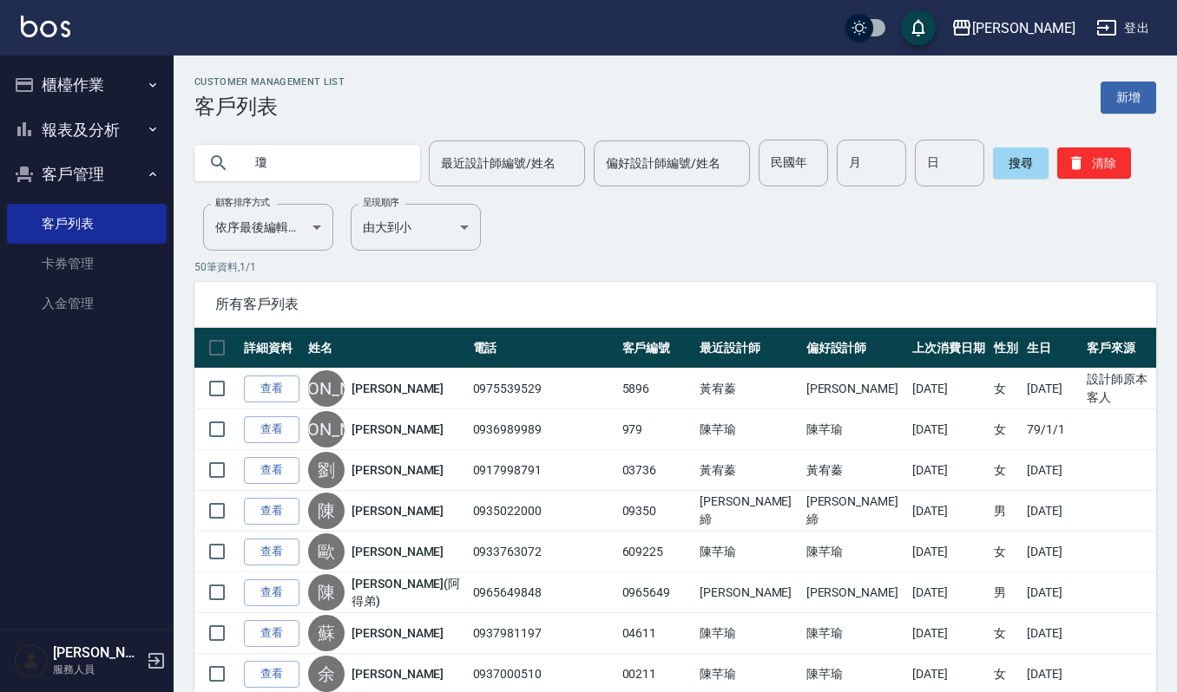
type input "瓊"
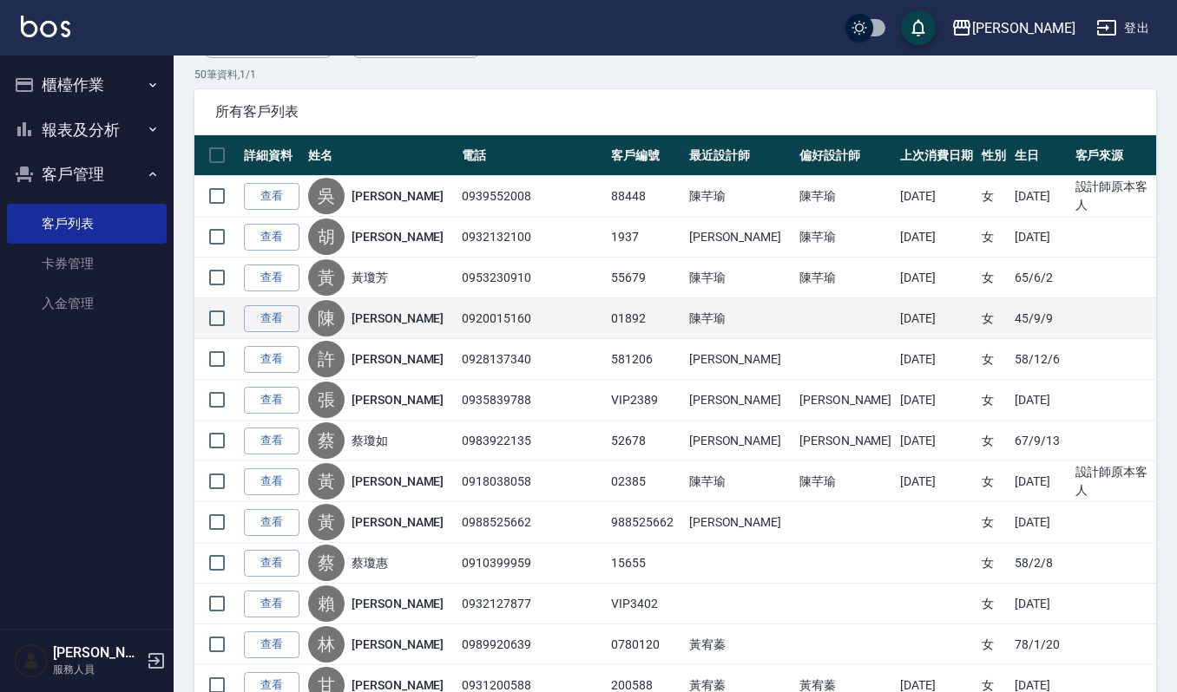
scroll to position [231, 0]
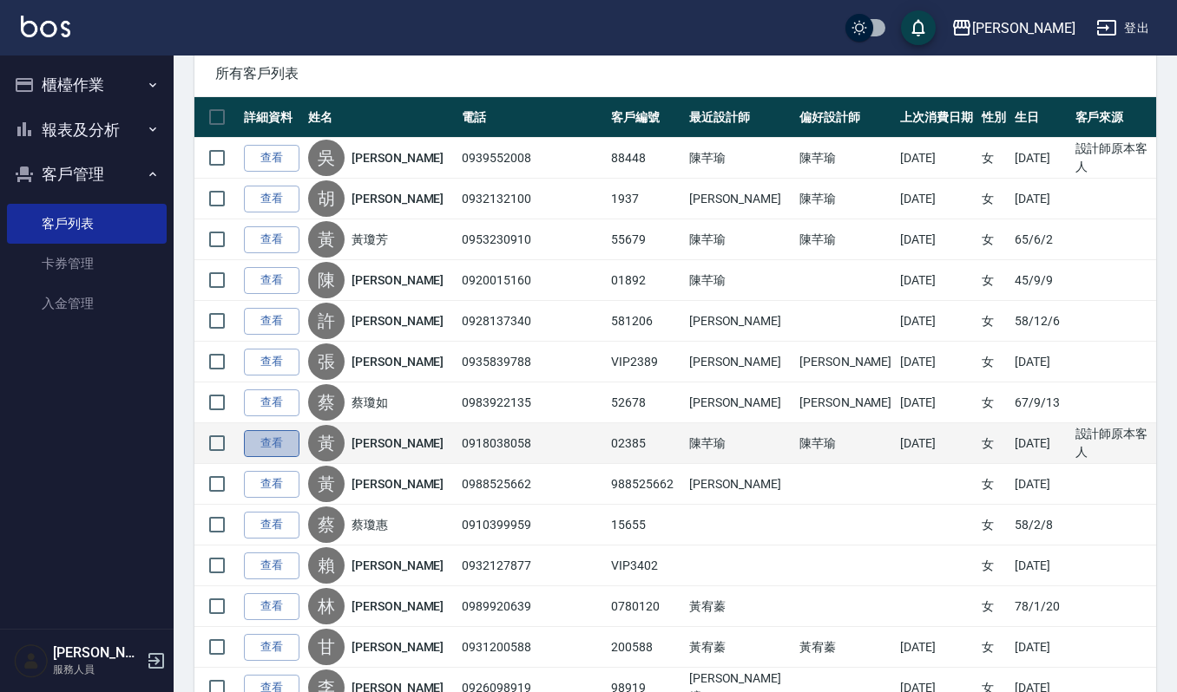
click at [285, 451] on link "查看" at bounding box center [272, 443] width 56 height 27
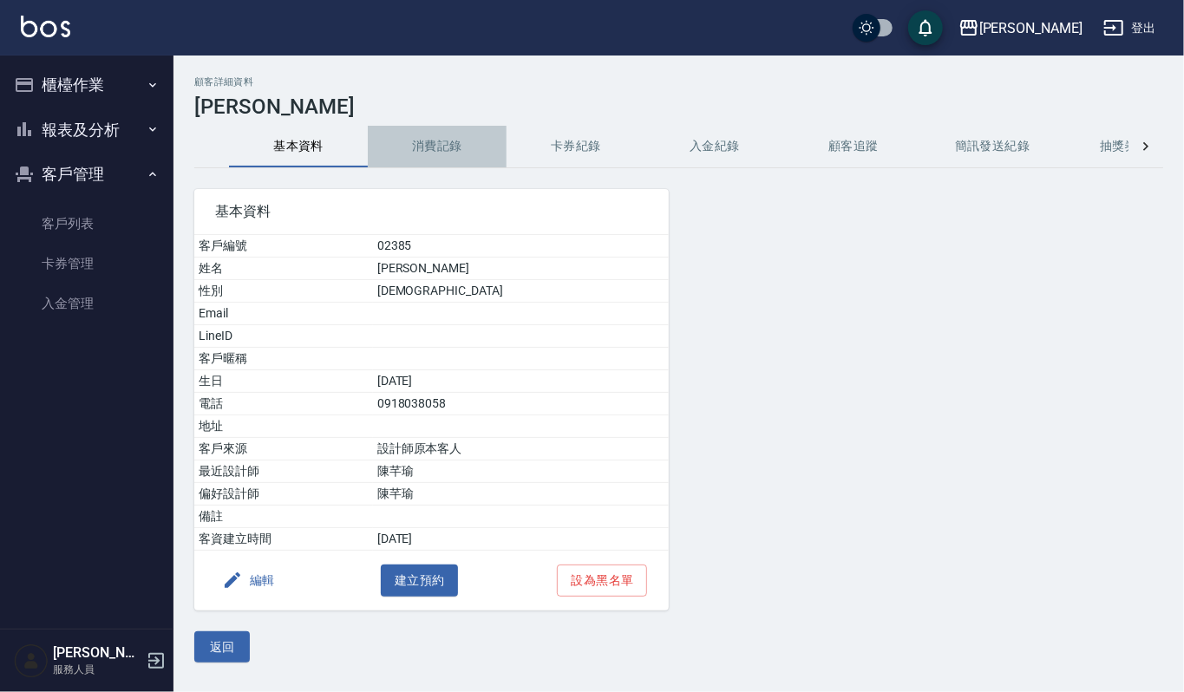
click at [438, 148] on button "消費記錄" at bounding box center [437, 147] width 139 height 42
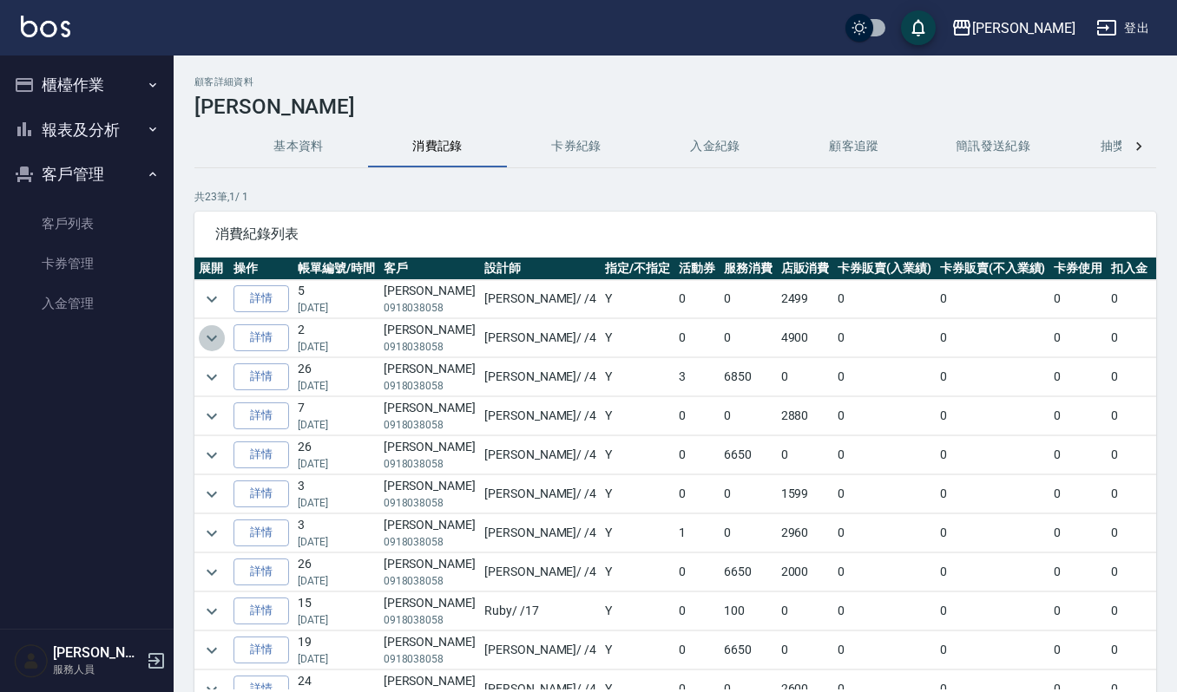
click at [216, 338] on icon "expand row" at bounding box center [211, 338] width 21 height 21
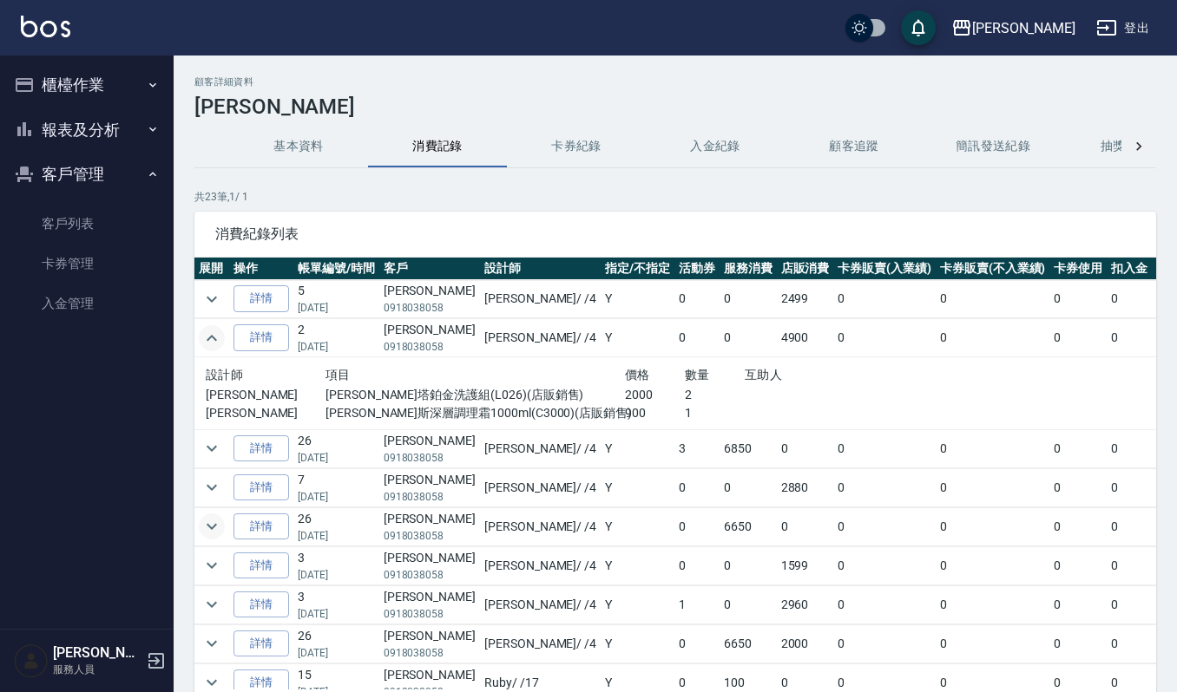
click at [209, 526] on icon "expand row" at bounding box center [211, 526] width 21 height 21
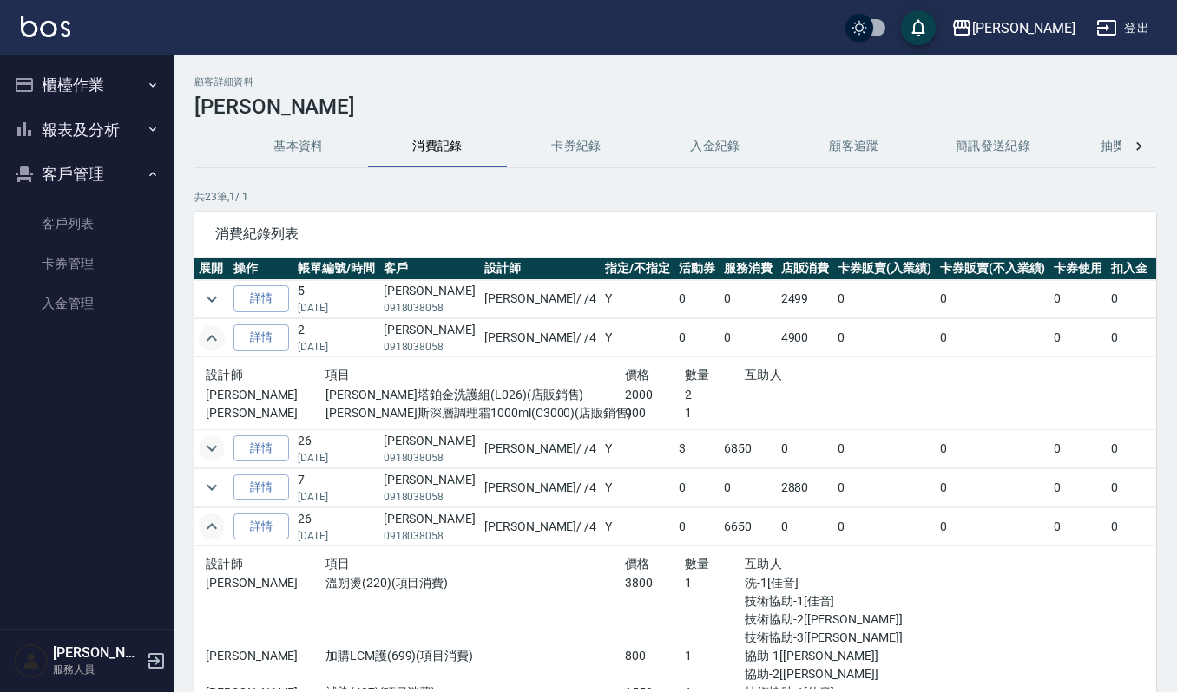
click at [212, 441] on icon "expand row" at bounding box center [211, 448] width 21 height 21
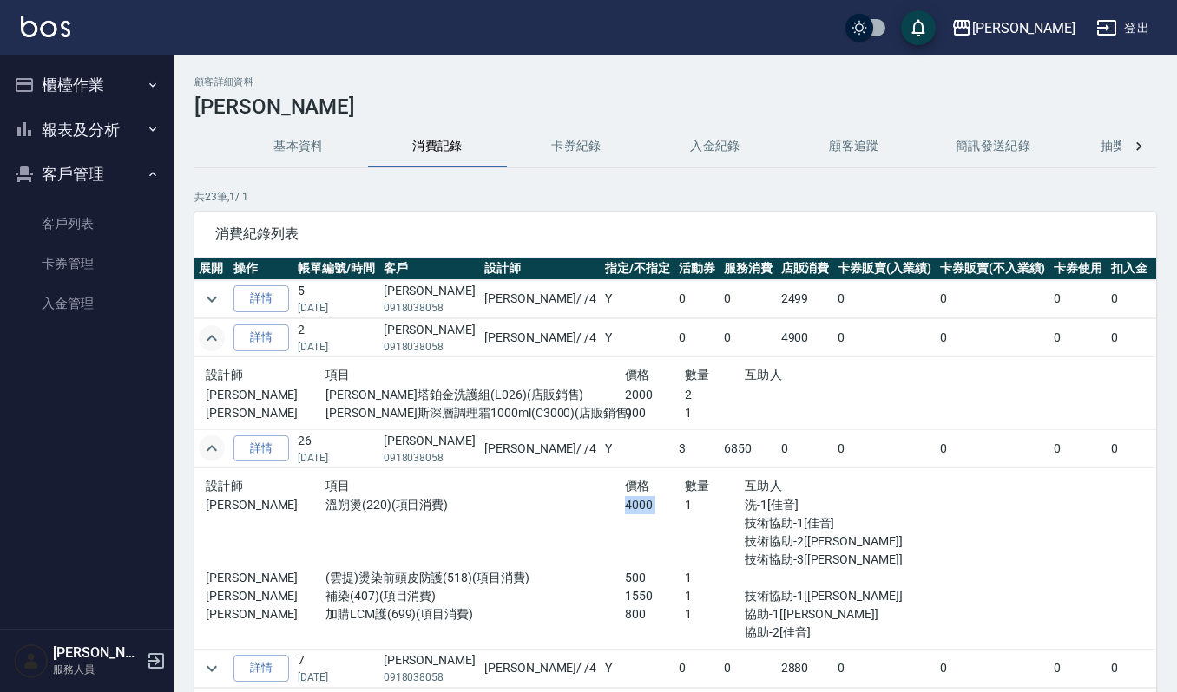
drag, startPoint x: 560, startPoint y: 510, endPoint x: 625, endPoint y: 507, distance: 65.2
click at [625, 507] on div "吉兒 溫朔燙(220)(項目消費) 4000 1 洗-1[佳音] 技術協助-1[佳音] 技術協助-2[吉兒] 技術協助-3[吉兒]" at bounding box center [565, 532] width 718 height 73
click at [685, 532] on div "1" at bounding box center [715, 532] width 60 height 73
click at [203, 297] on icon "expand row" at bounding box center [211, 299] width 21 height 21
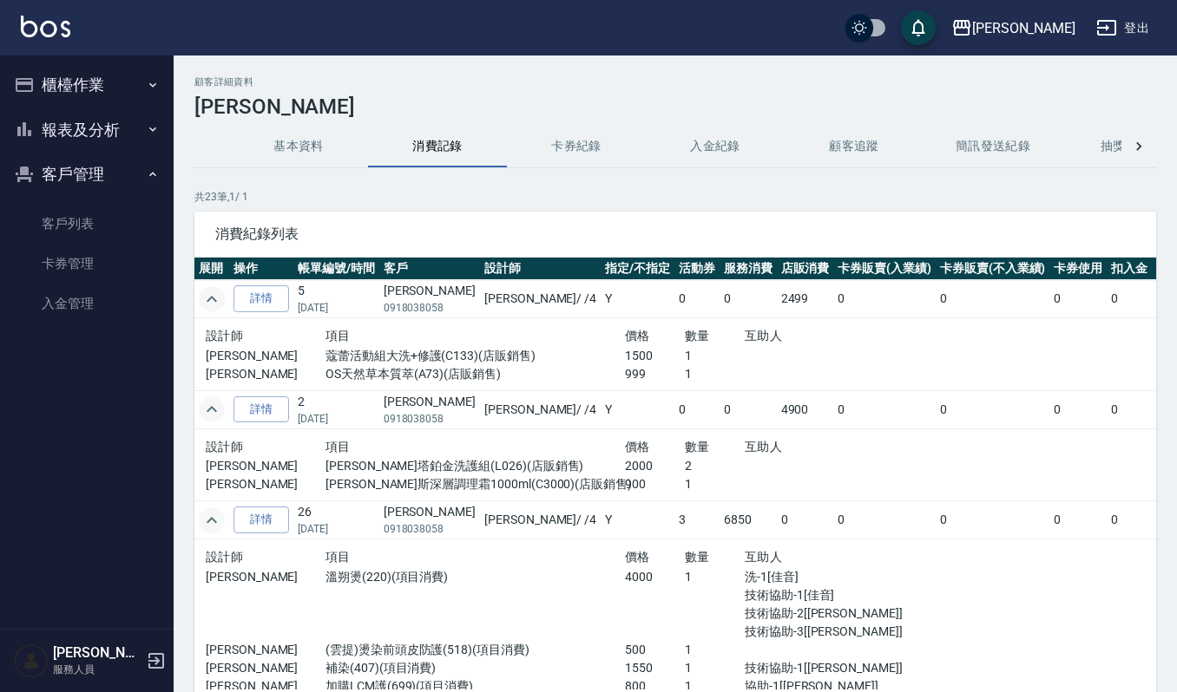
click at [203, 297] on icon "expand row" at bounding box center [211, 299] width 21 height 21
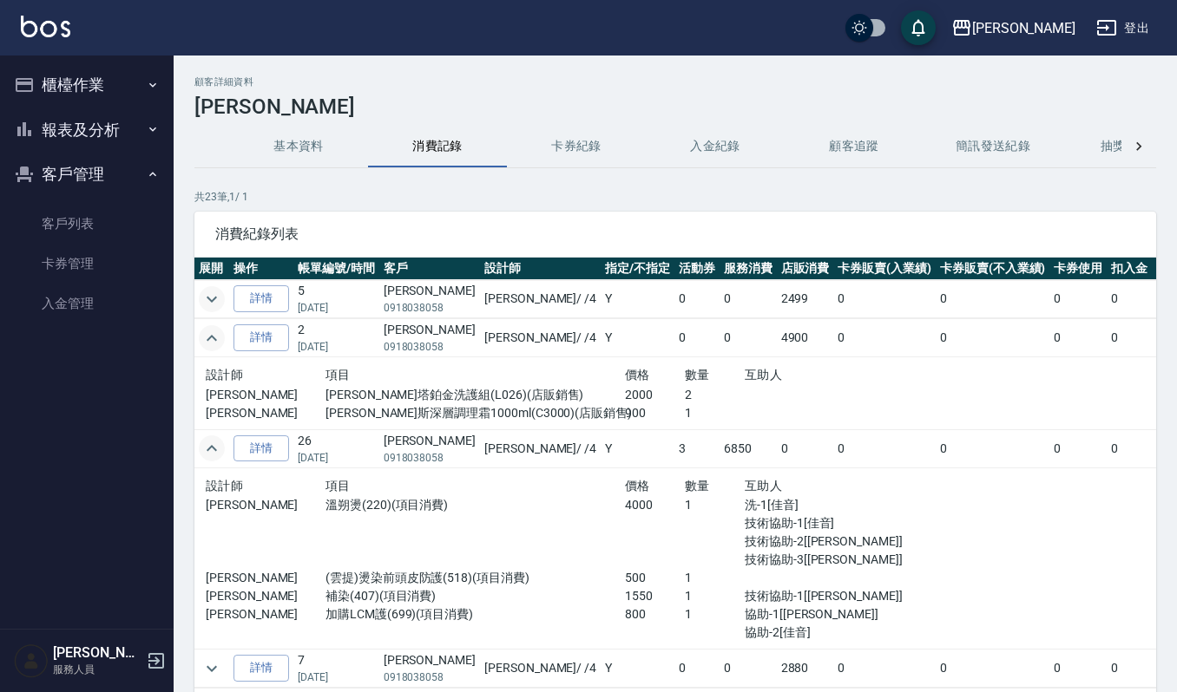
click at [210, 335] on icon "expand row" at bounding box center [211, 338] width 21 height 21
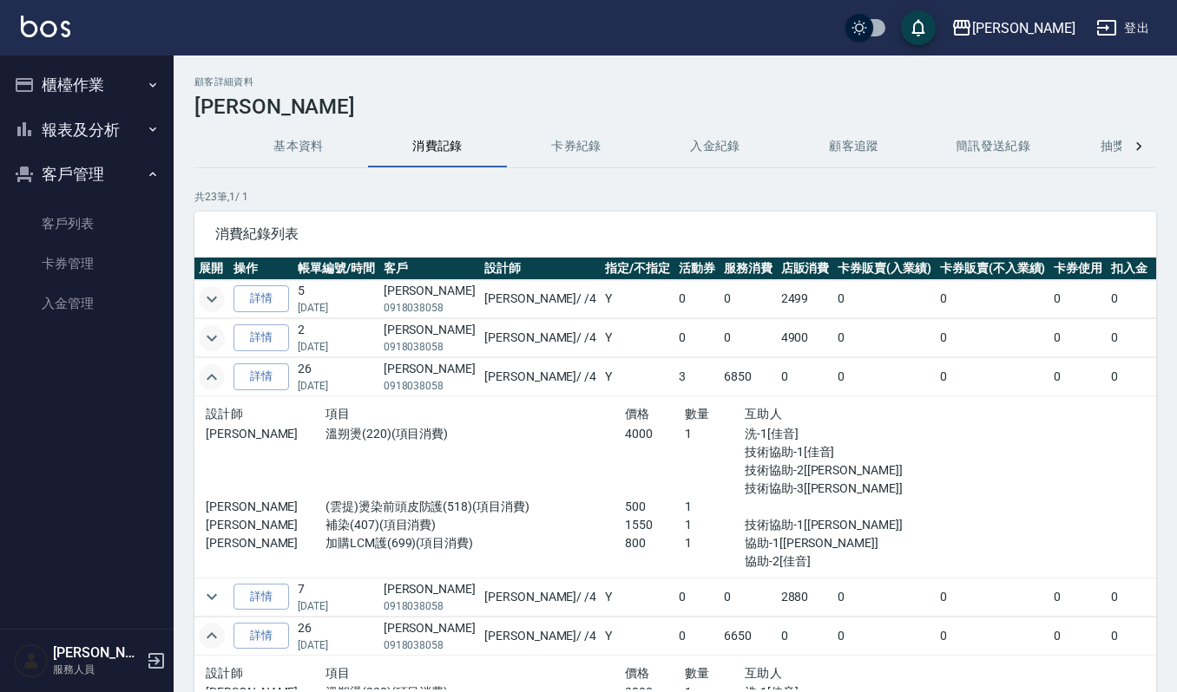
click at [201, 646] on icon "expand row" at bounding box center [211, 636] width 21 height 21
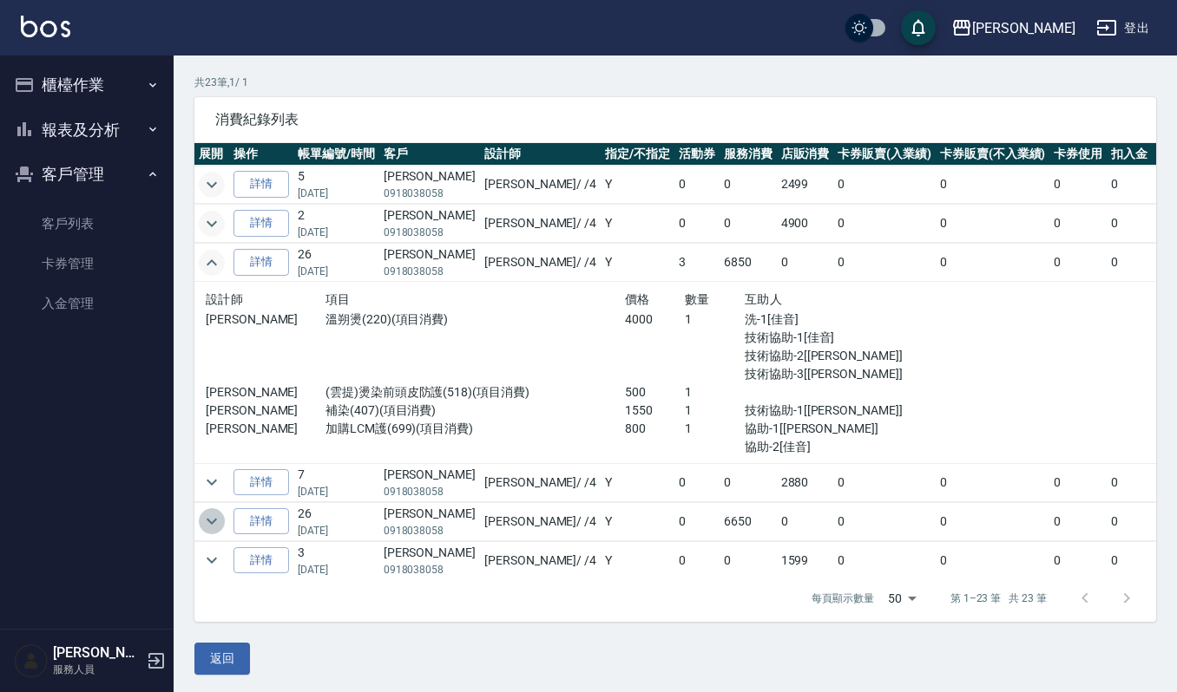
scroll to position [118, 0]
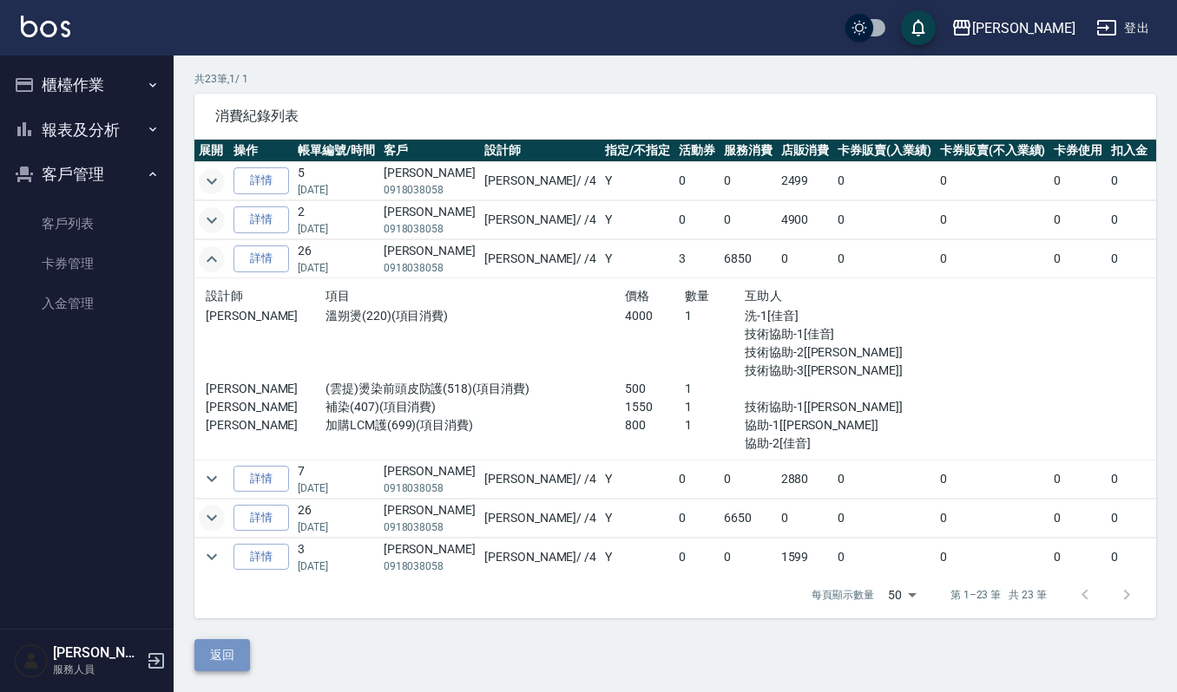
click at [246, 642] on button "返回" at bounding box center [222, 656] width 56 height 32
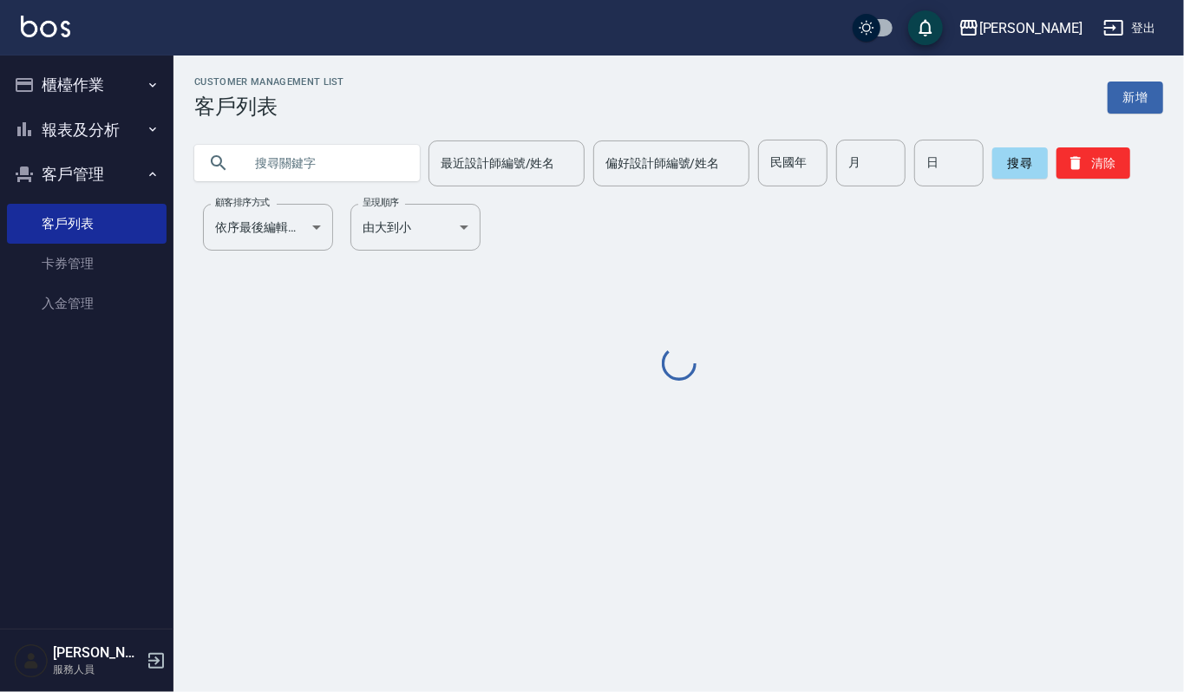
click at [312, 168] on input "text" at bounding box center [324, 163] width 163 height 47
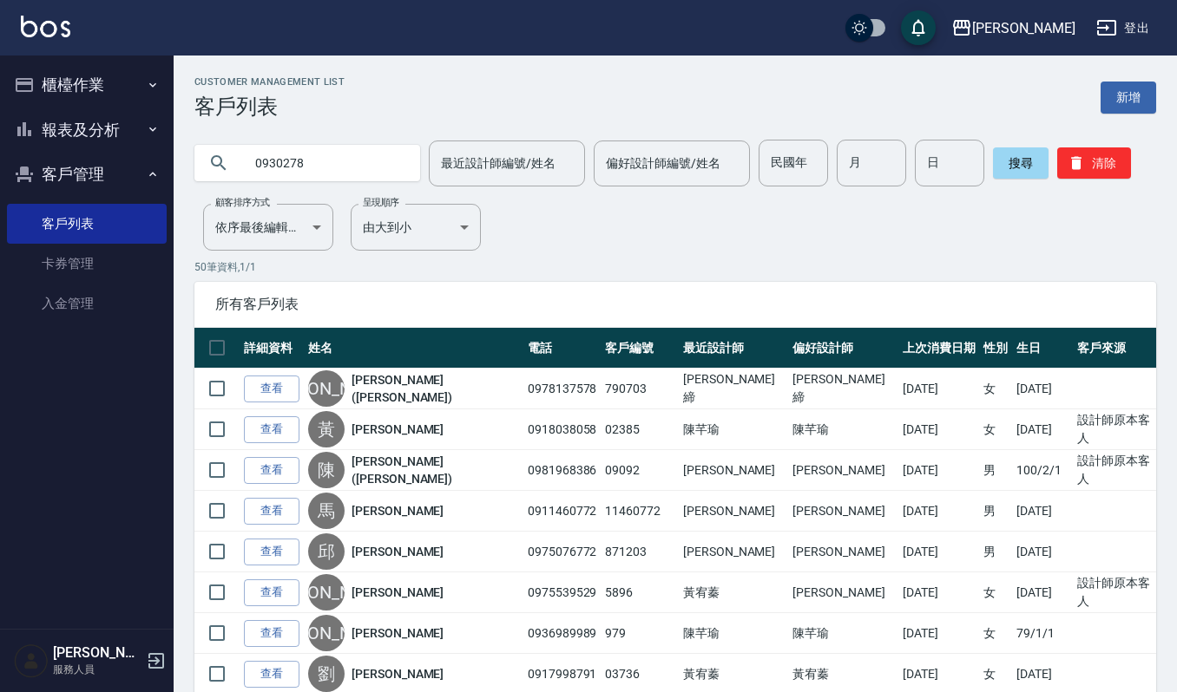
type input "0930278"
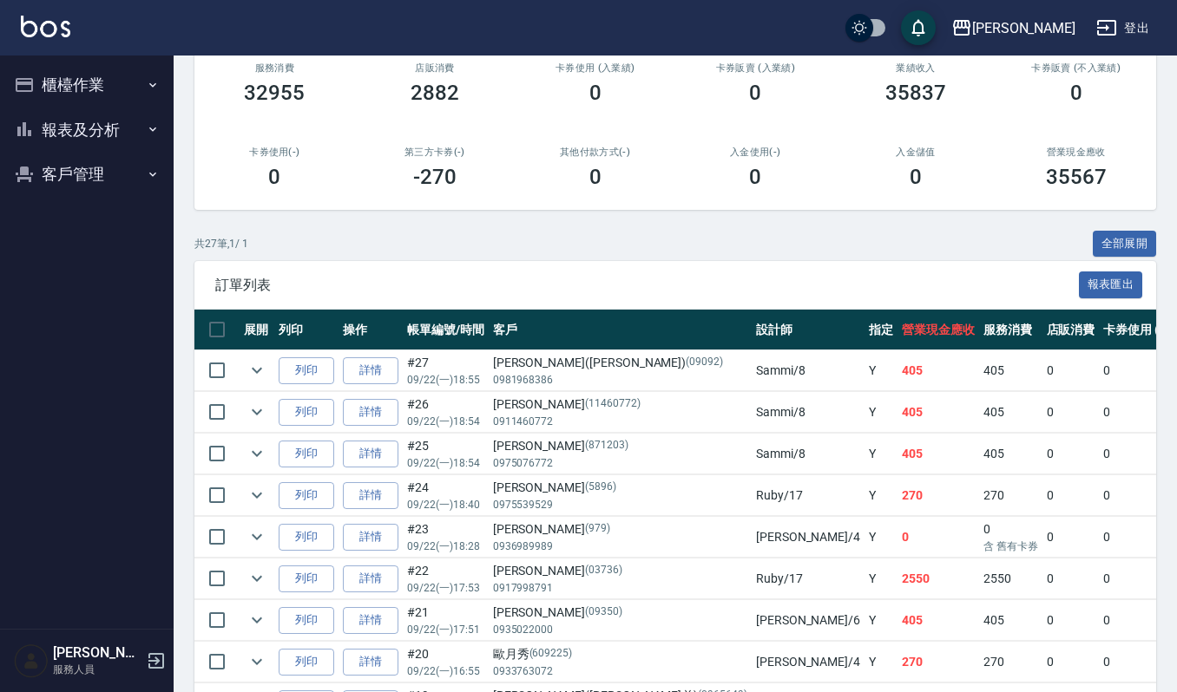
scroll to position [231, 0]
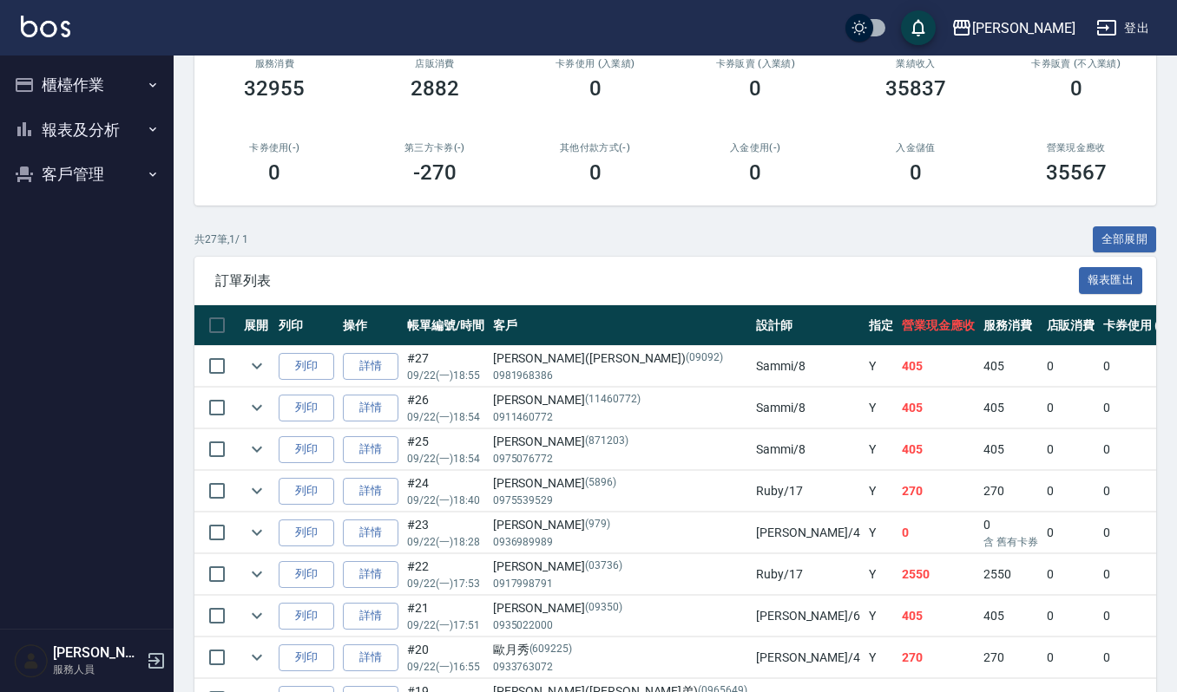
click at [116, 123] on button "報表及分析" at bounding box center [87, 130] width 160 height 45
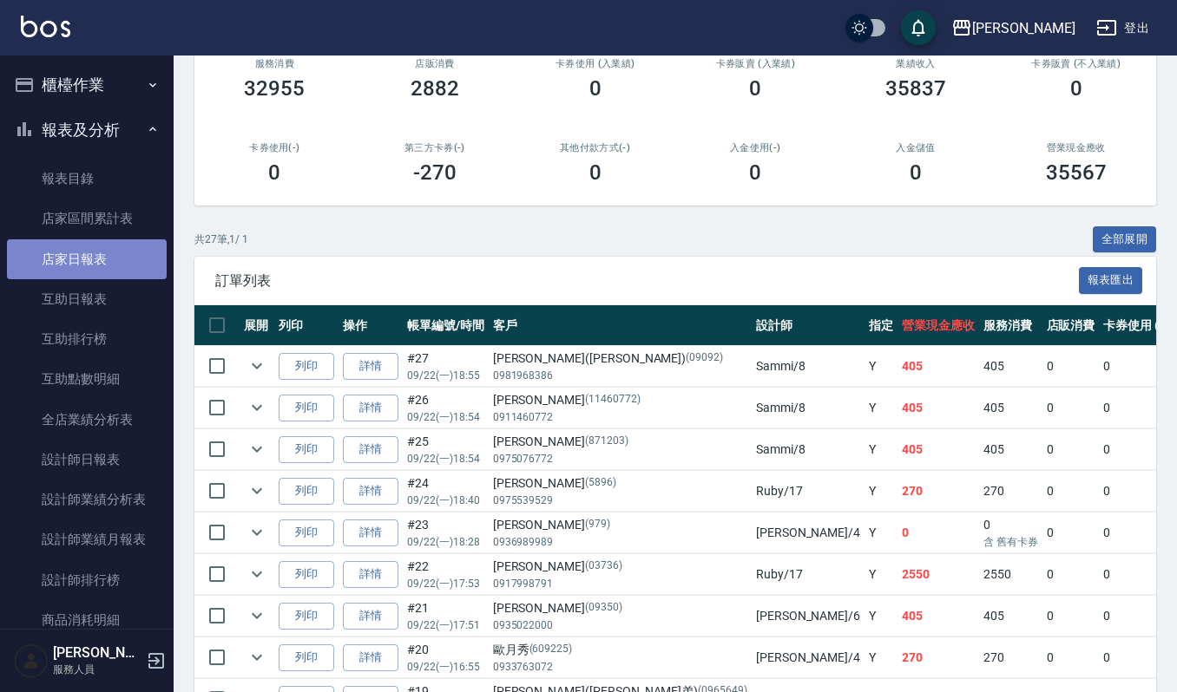
click at [119, 275] on link "店家日報表" at bounding box center [87, 259] width 160 height 40
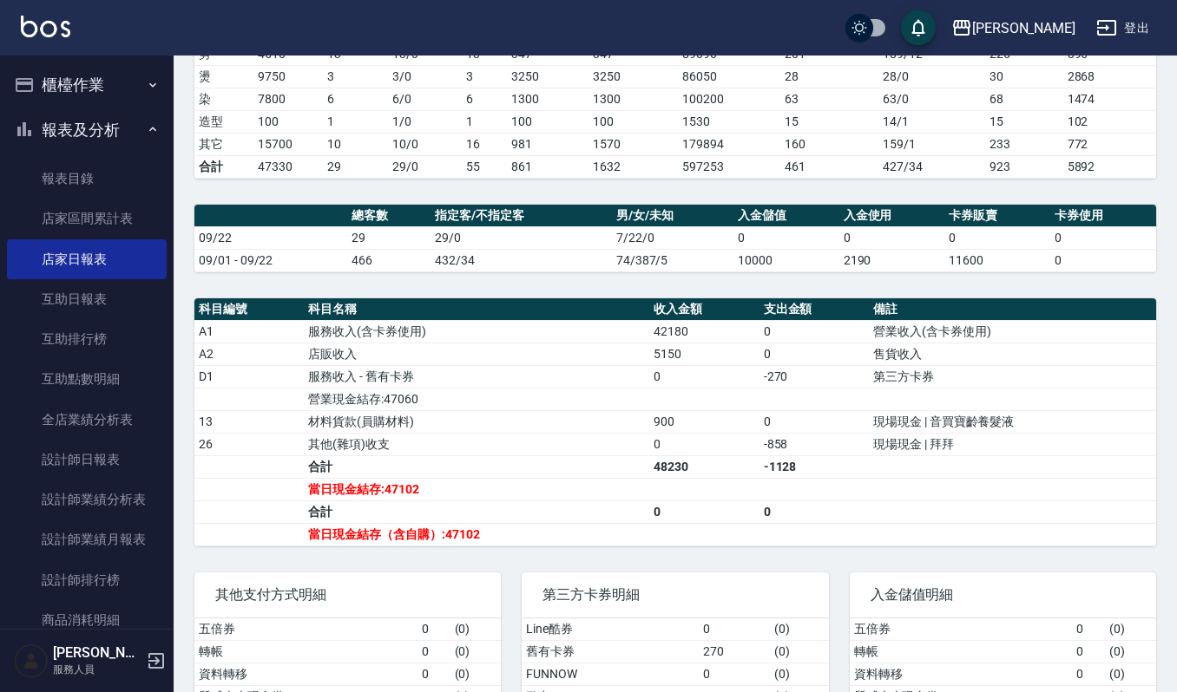
scroll to position [411, 0]
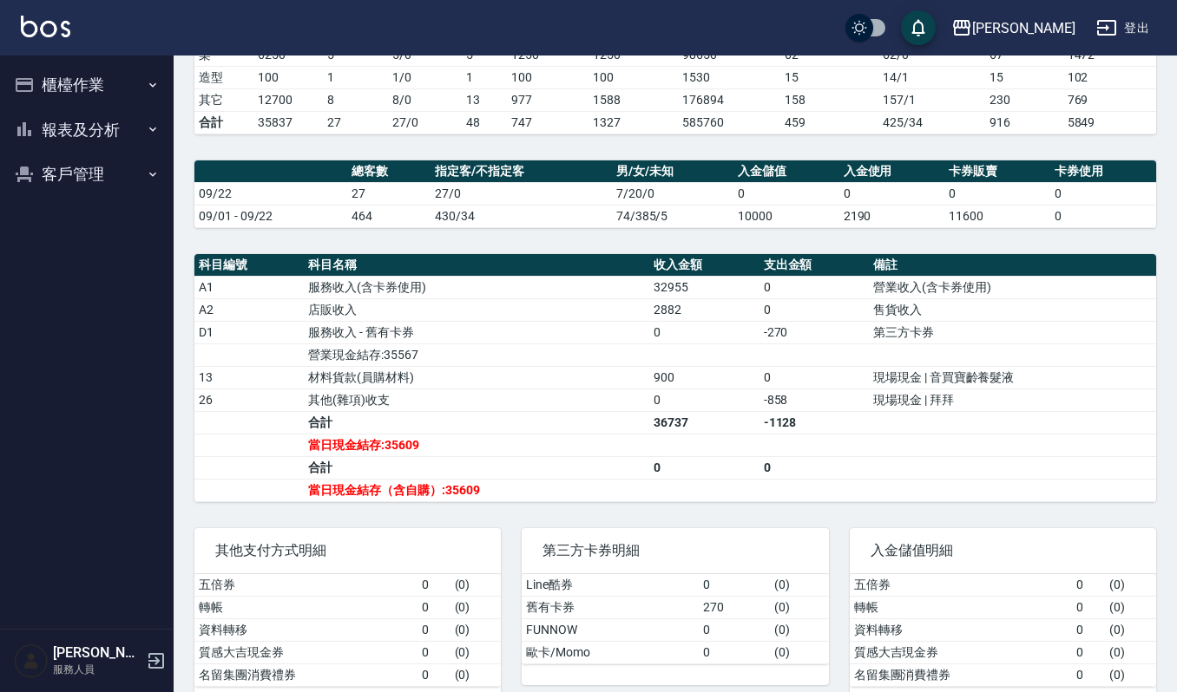
scroll to position [411, 0]
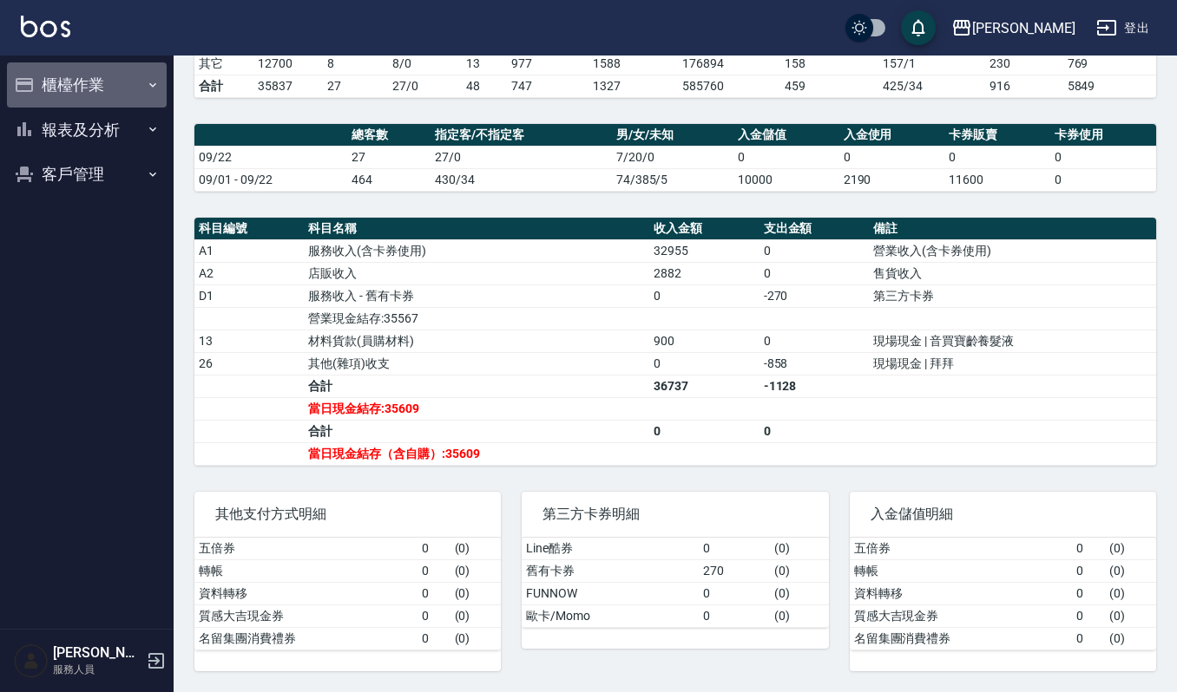
click at [50, 69] on button "櫃檯作業" at bounding box center [87, 84] width 160 height 45
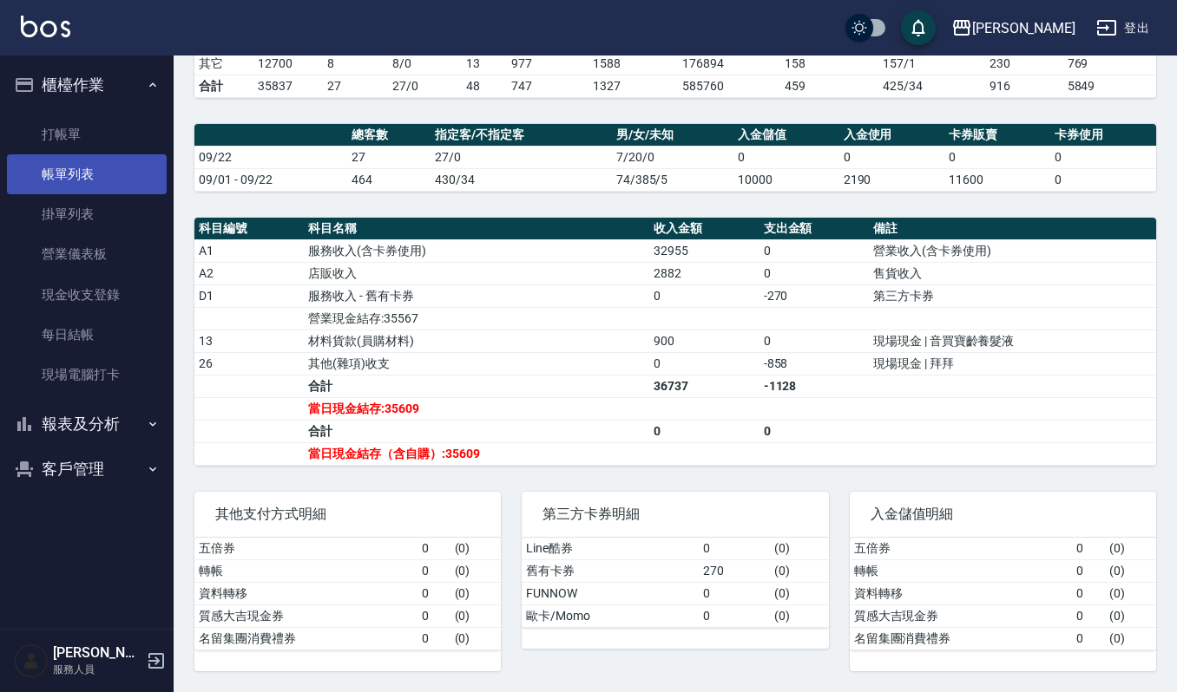
click at [97, 163] on link "帳單列表" at bounding box center [87, 174] width 160 height 40
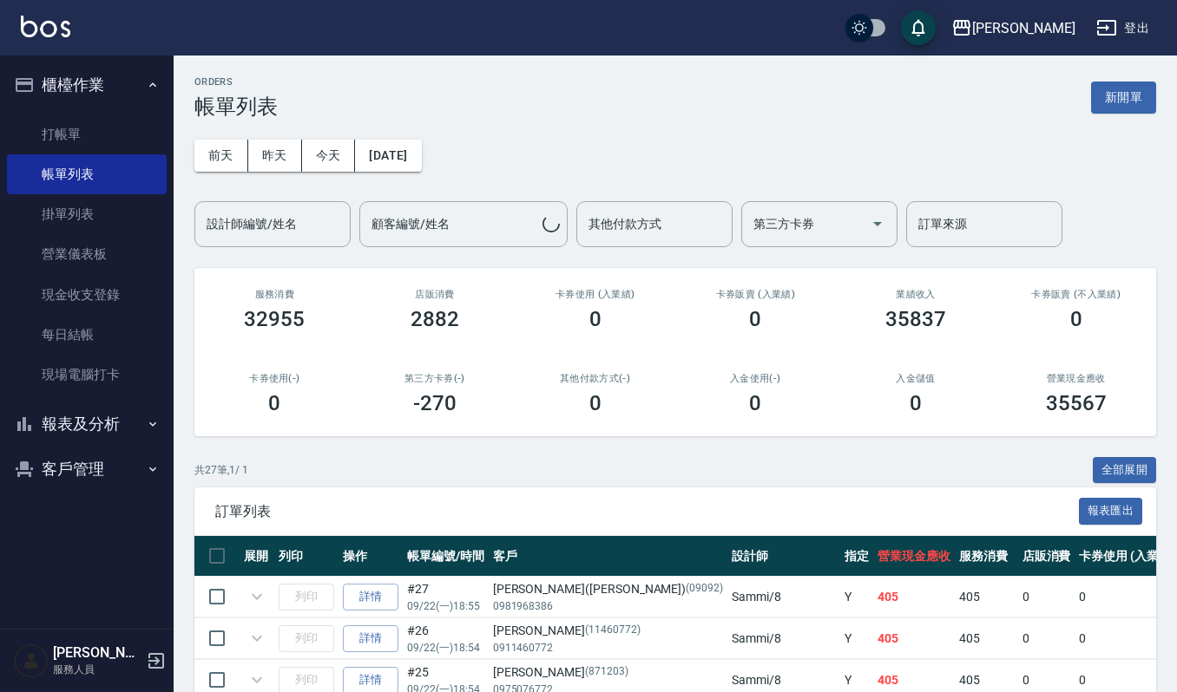
click at [146, 136] on link "打帳單" at bounding box center [87, 135] width 160 height 40
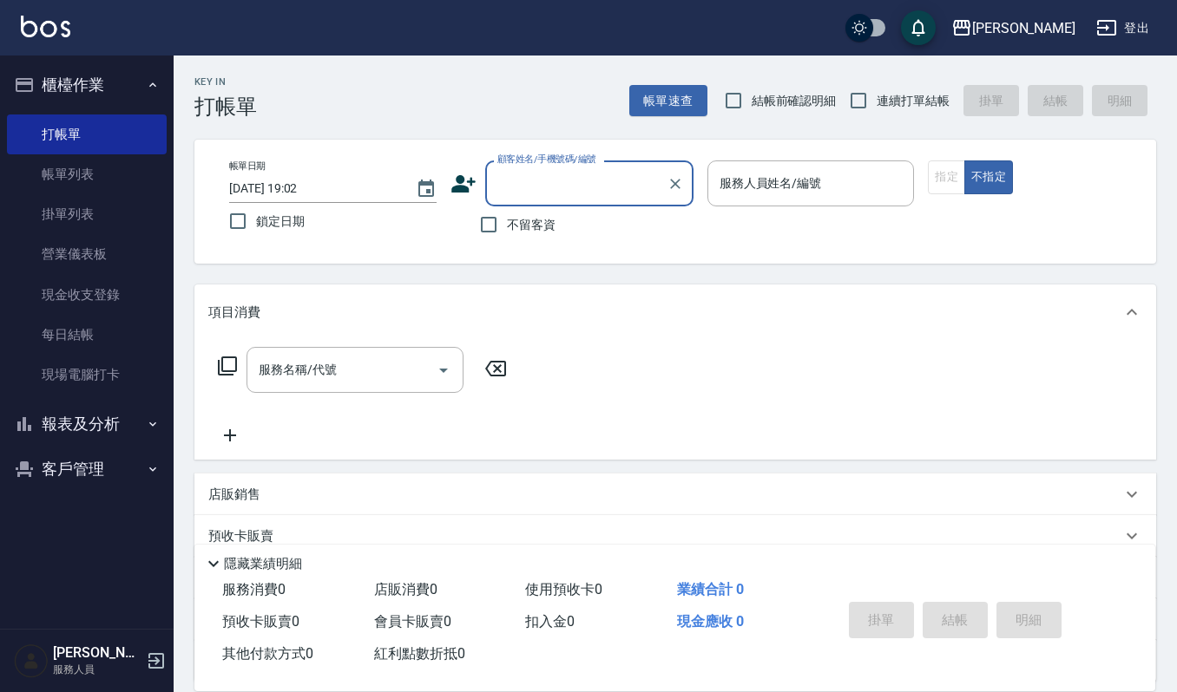
click at [524, 187] on input "顧客姓名/手機號碼/編號" at bounding box center [576, 183] width 167 height 30
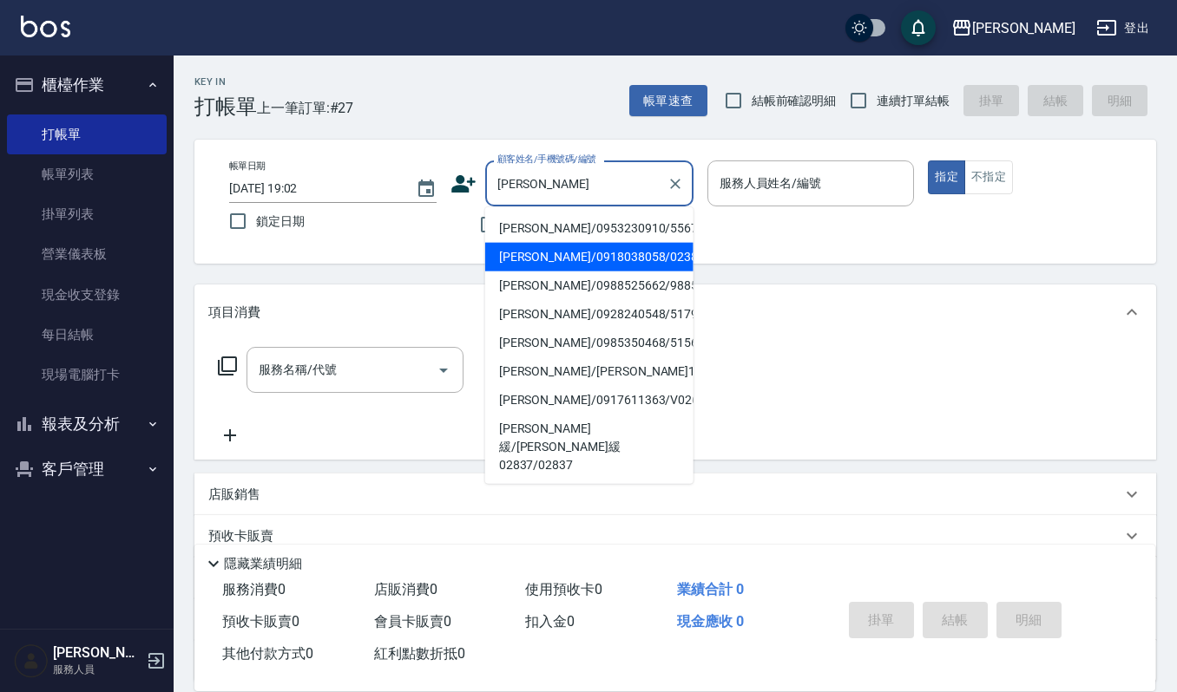
drag, startPoint x: 535, startPoint y: 230, endPoint x: 550, endPoint y: 261, distance: 34.5
click at [550, 261] on ul "[PERSON_NAME]/0953230910/55679 [PERSON_NAME]/0918038058/02385 [PERSON_NAME]/098…" at bounding box center [589, 345] width 208 height 277
click at [552, 261] on li "[PERSON_NAME]/0918038058/02385" at bounding box center [589, 257] width 208 height 29
type input "[PERSON_NAME]/0918038058/02385"
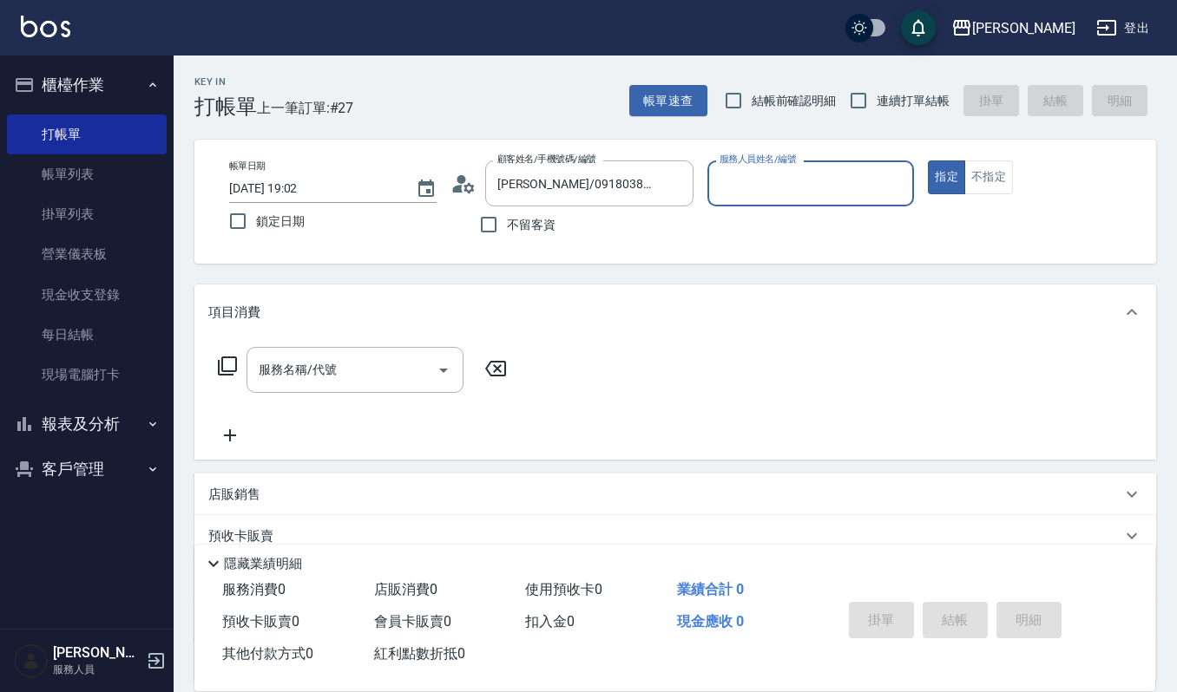
type input "[PERSON_NAME]-4"
click at [369, 362] on input "服務名稱/代號" at bounding box center [341, 370] width 175 height 30
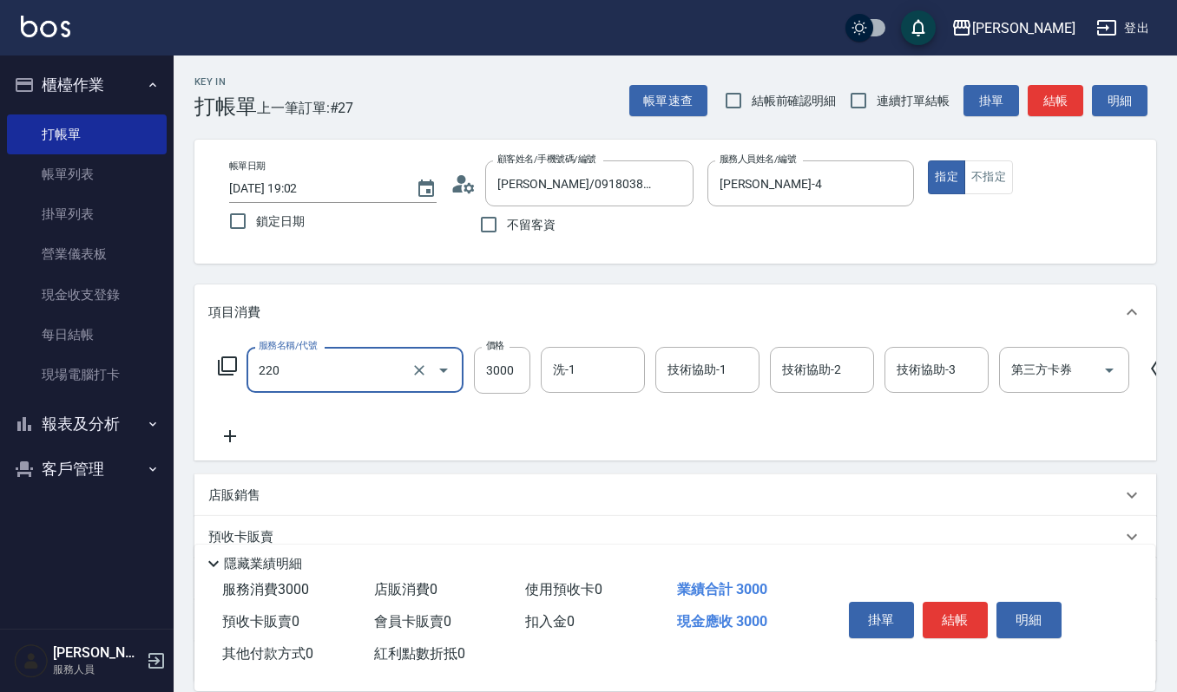
type input "溫朔燙(220)"
type input "4000"
click at [226, 441] on icon at bounding box center [229, 436] width 43 height 21
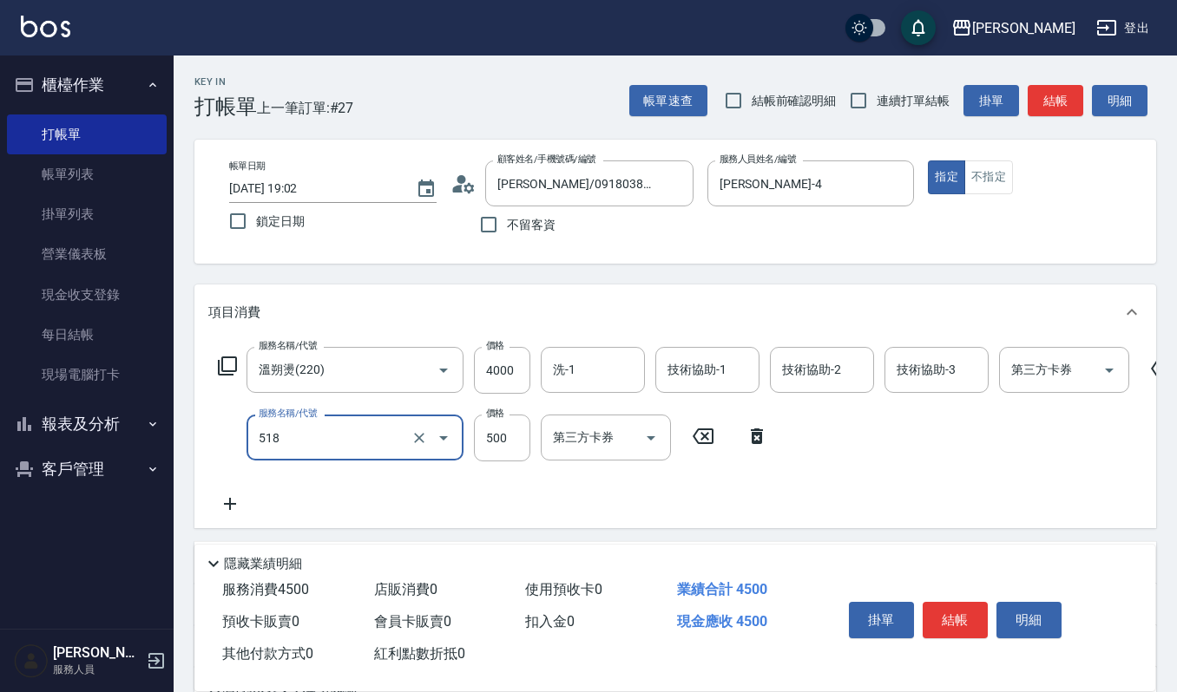
type input "(雲提)燙染前頭皮防護(518)"
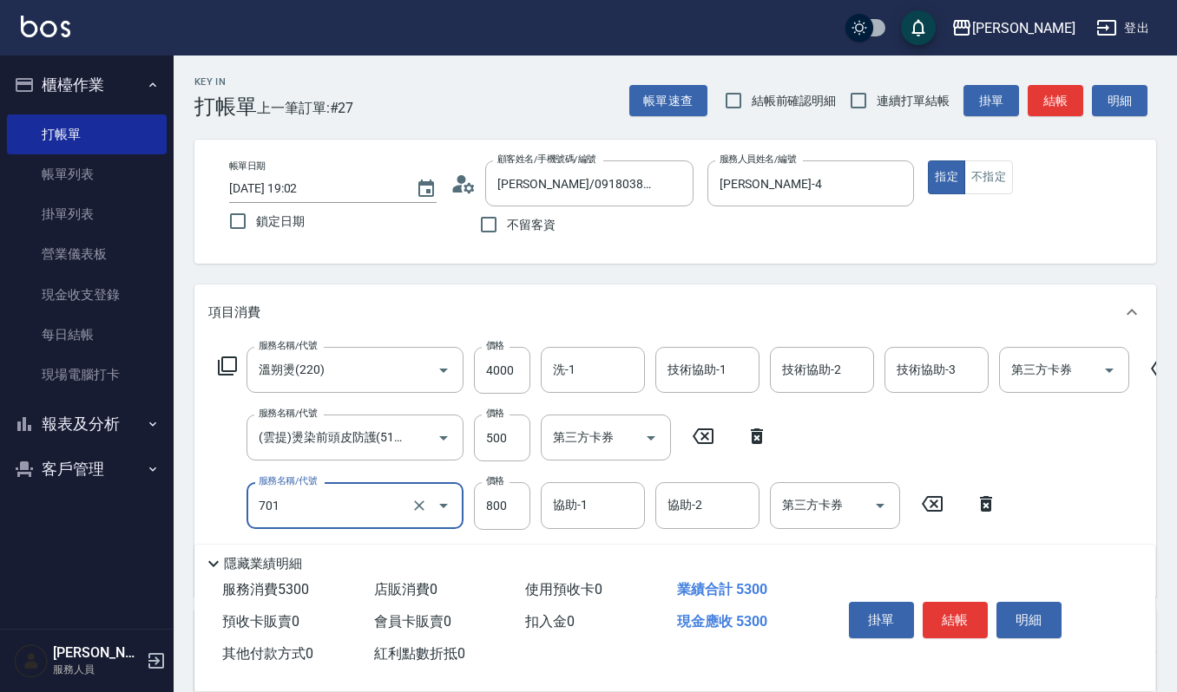
type input "CMC加購護(701)"
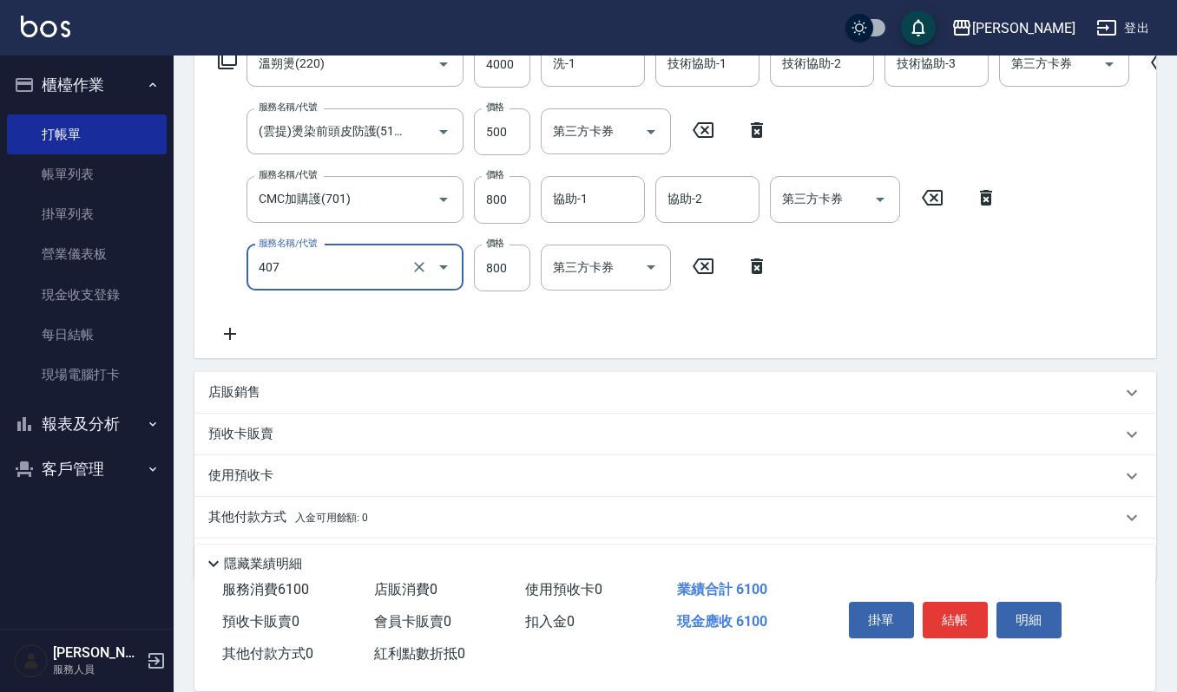
type input "補染(407)"
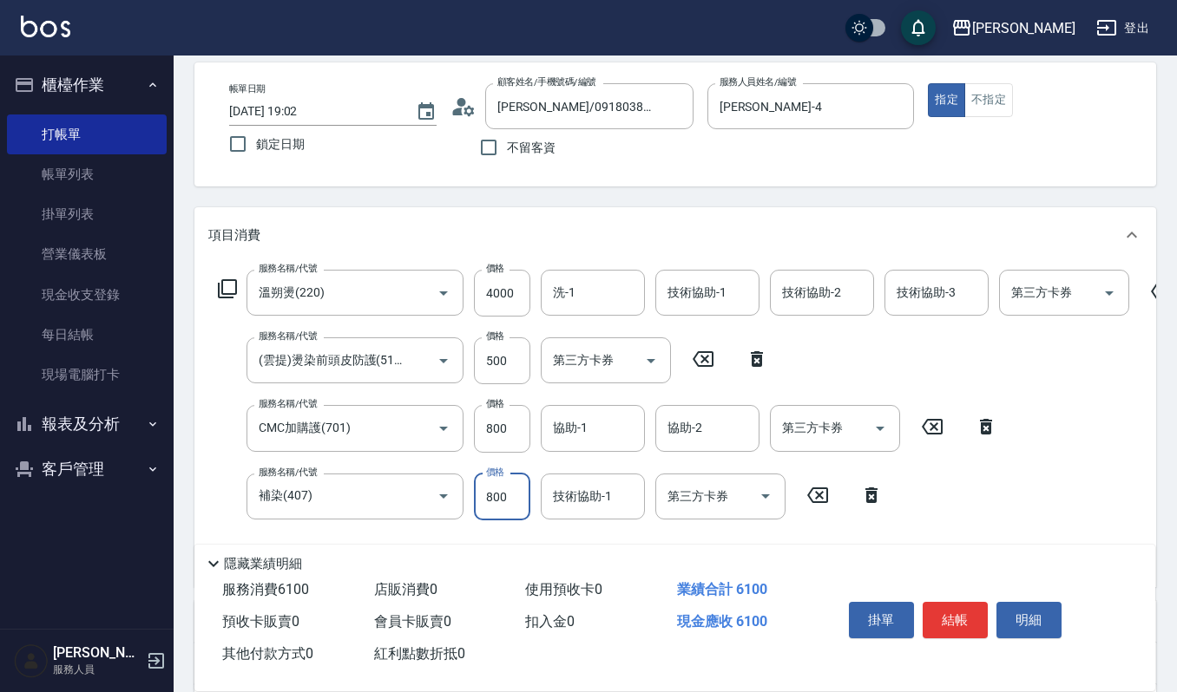
scroll to position [75, 0]
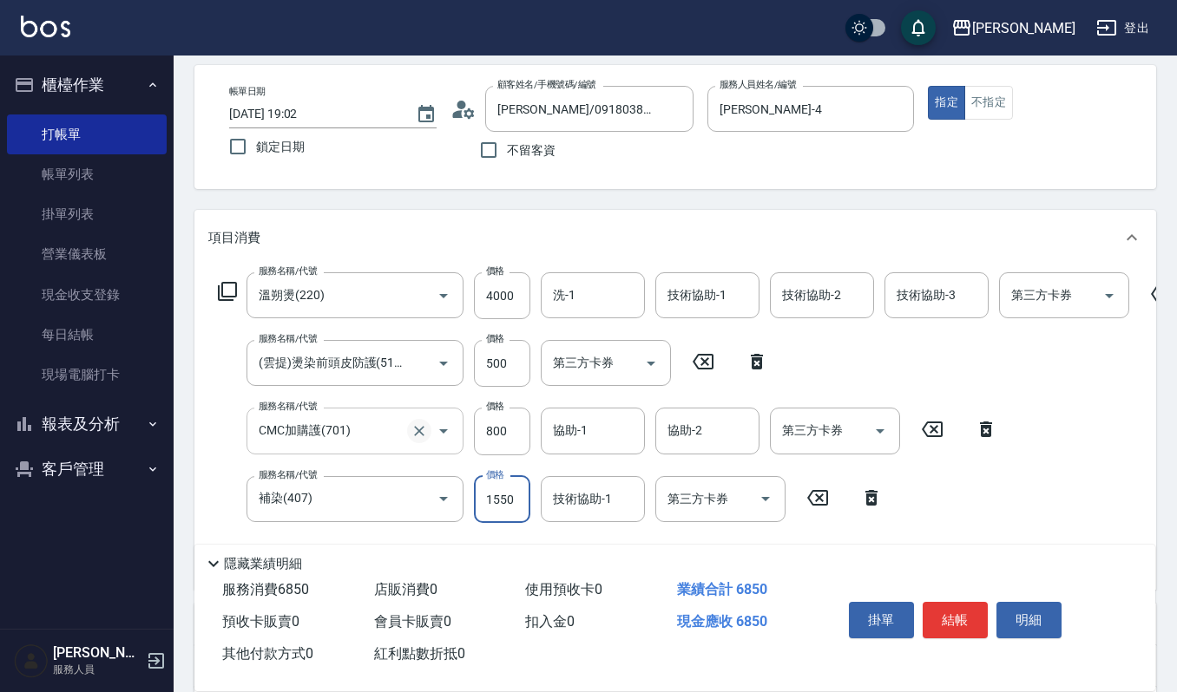
click at [418, 427] on icon "Clear" at bounding box center [418, 431] width 17 height 17
type input "1550"
type input "CMC加購護(701)"
click at [377, 435] on input "CMC加購護(701)" at bounding box center [330, 431] width 153 height 30
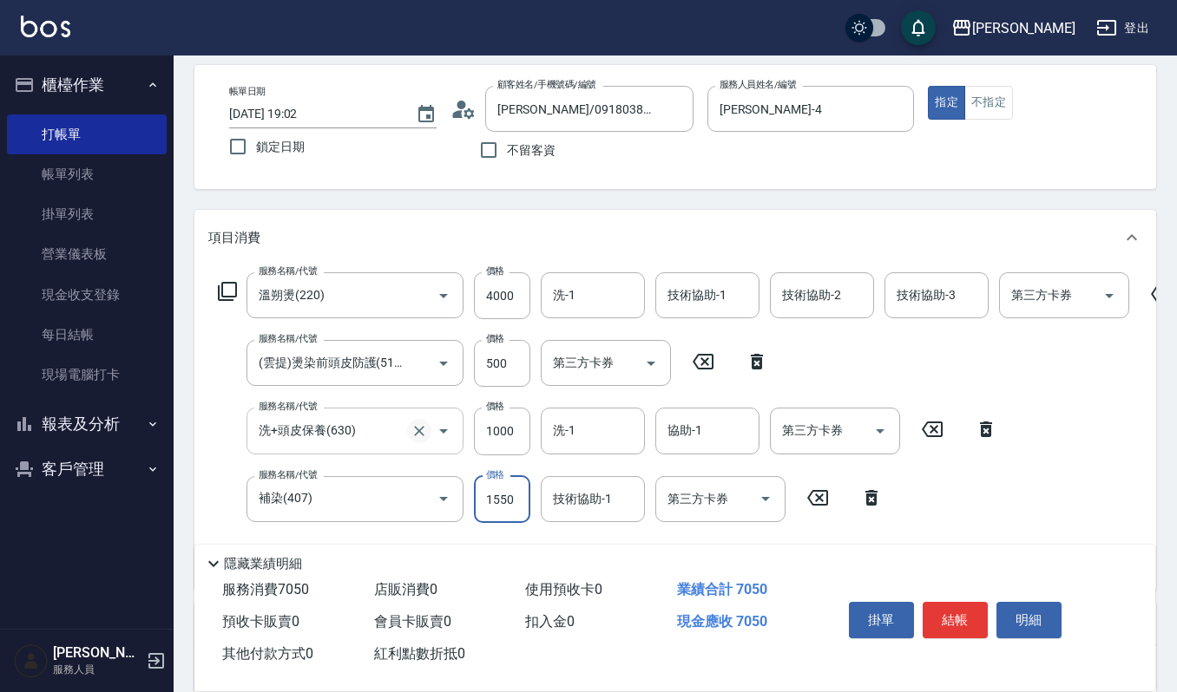
click at [417, 431] on icon "Clear" at bounding box center [418, 431] width 17 height 17
type input "洗+頭皮保養(630)"
click at [418, 431] on icon "Clear" at bounding box center [419, 431] width 10 height 10
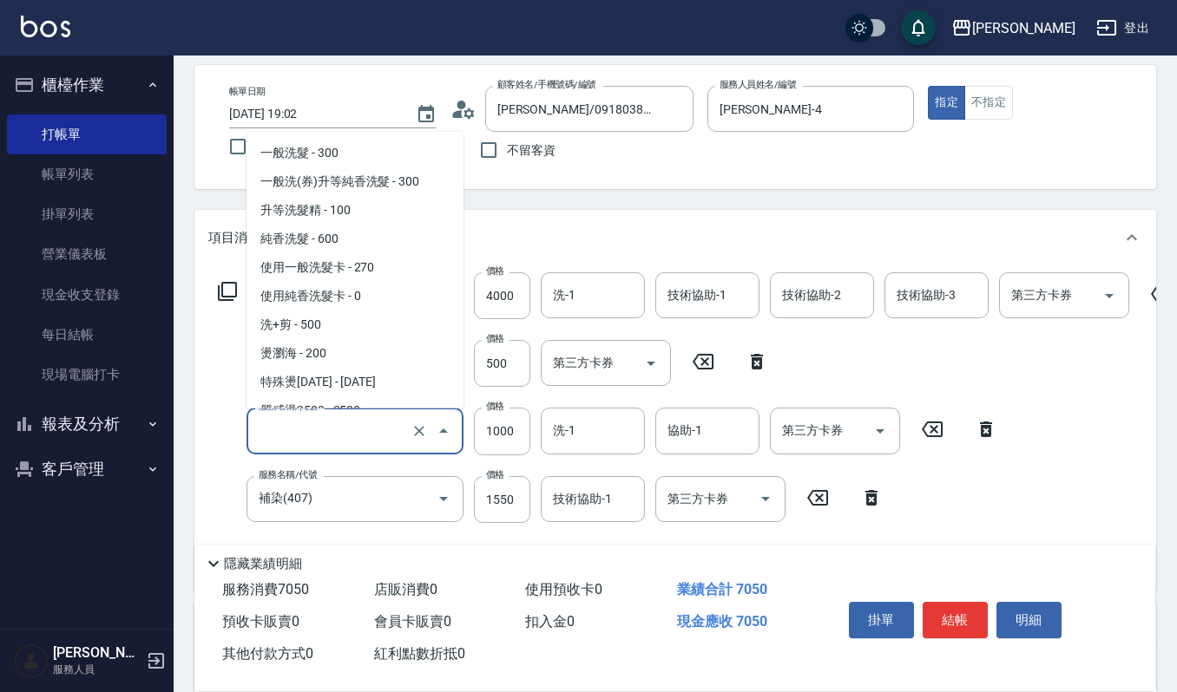
click at [387, 432] on input "服務名稱/代號" at bounding box center [330, 431] width 153 height 30
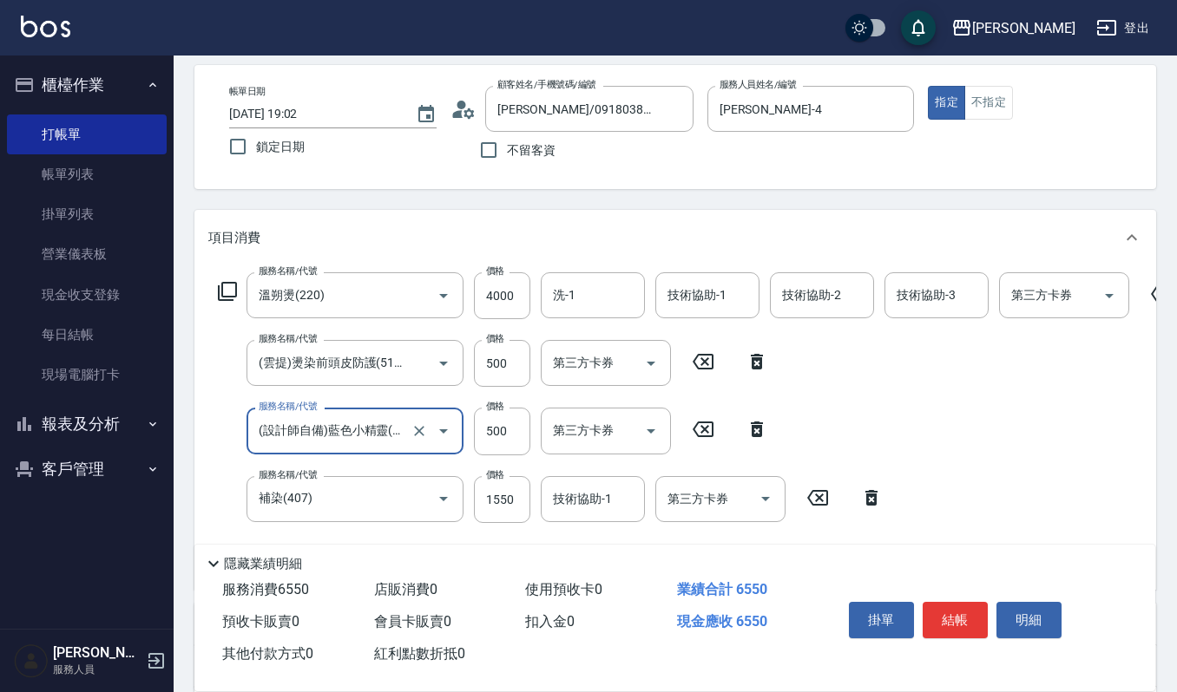
type input "(設計師自備)藍色小精靈(570)"
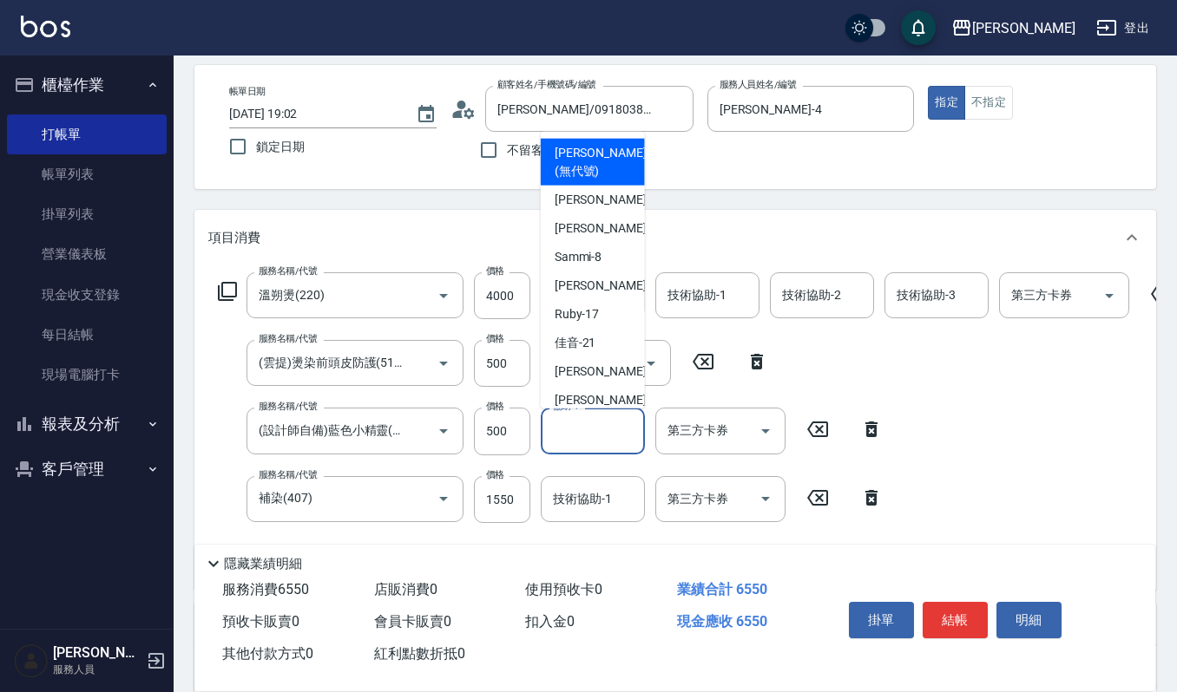
click at [599, 436] on input "協助-1" at bounding box center [592, 431] width 89 height 30
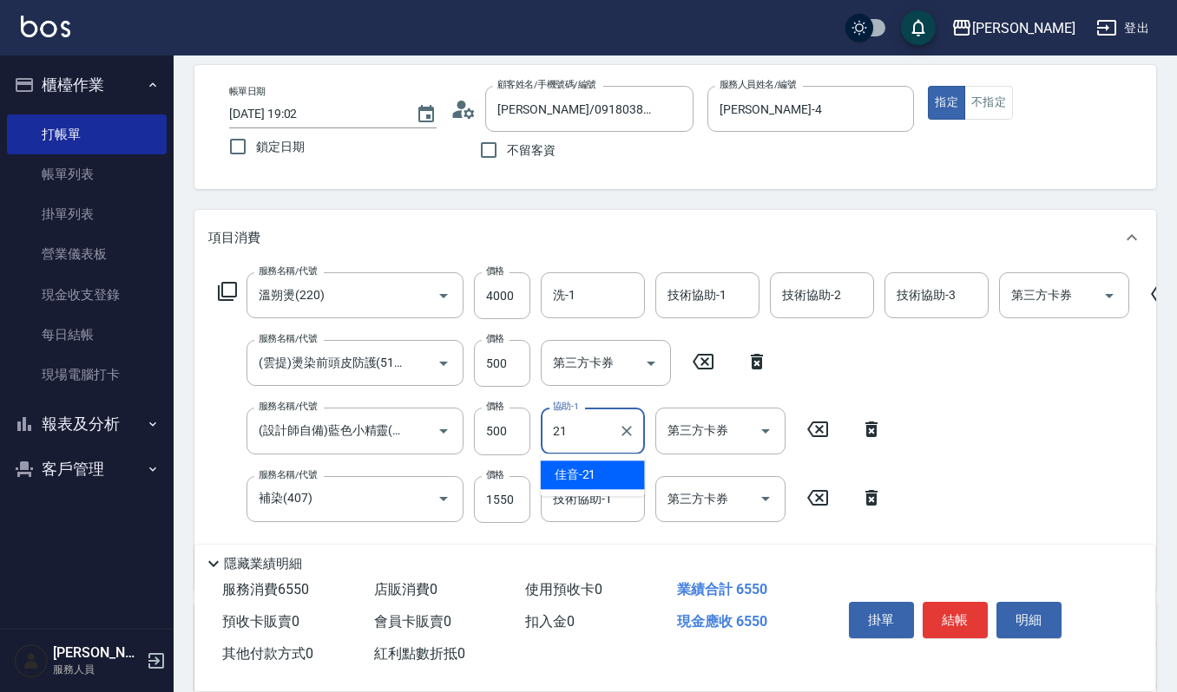
type input "佳音-21"
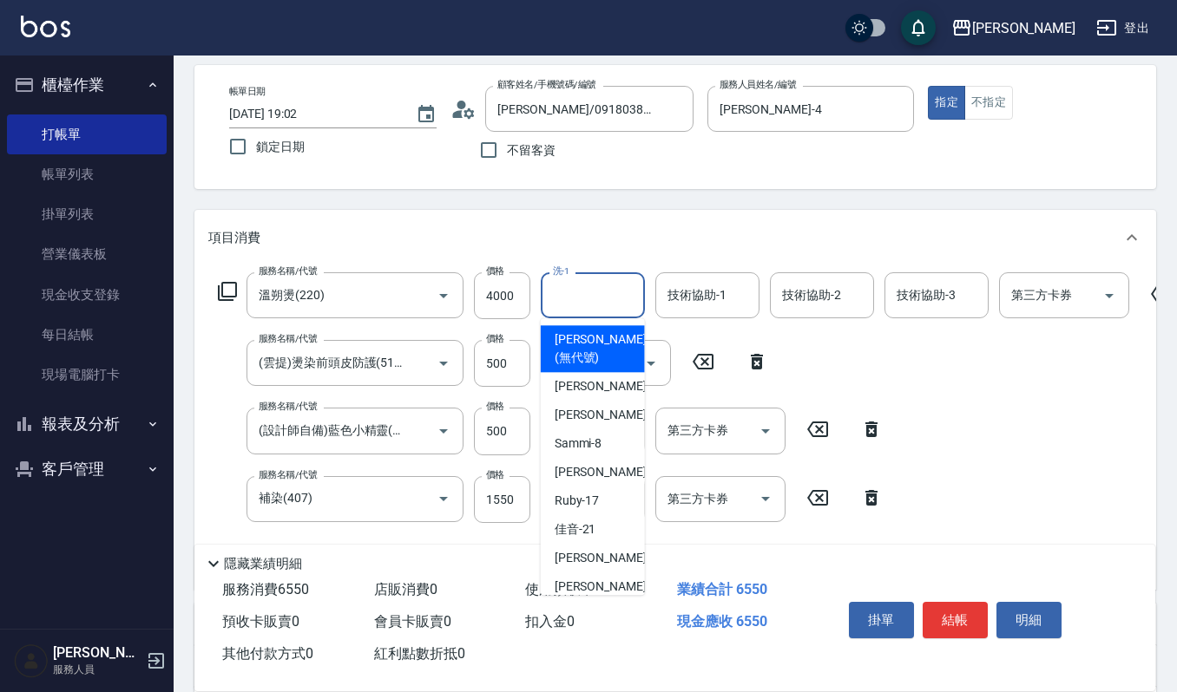
click at [578, 303] on input "洗-1" at bounding box center [592, 295] width 89 height 30
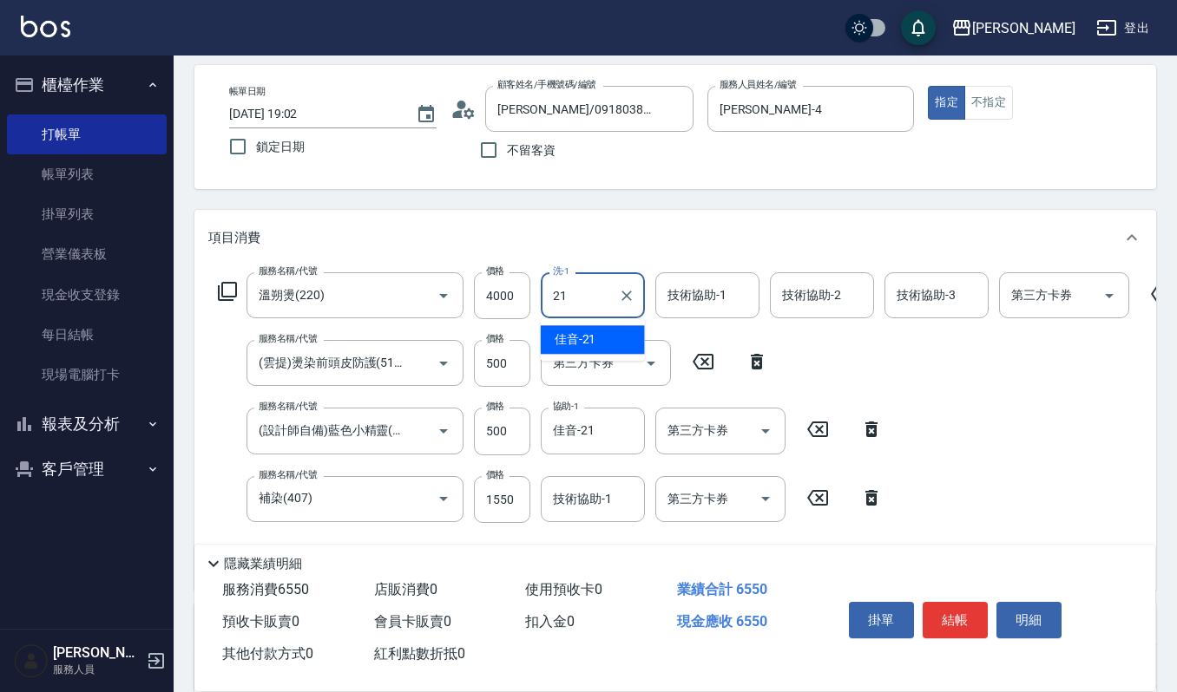
type input "佳音-21"
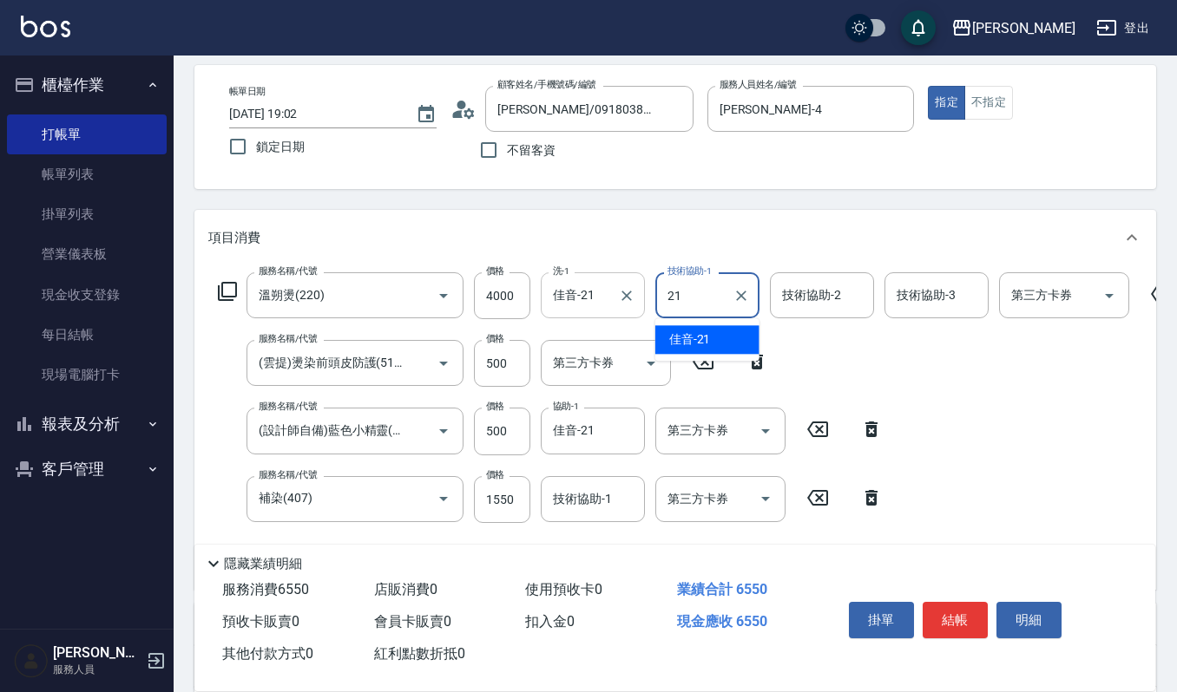
type input "佳音-21"
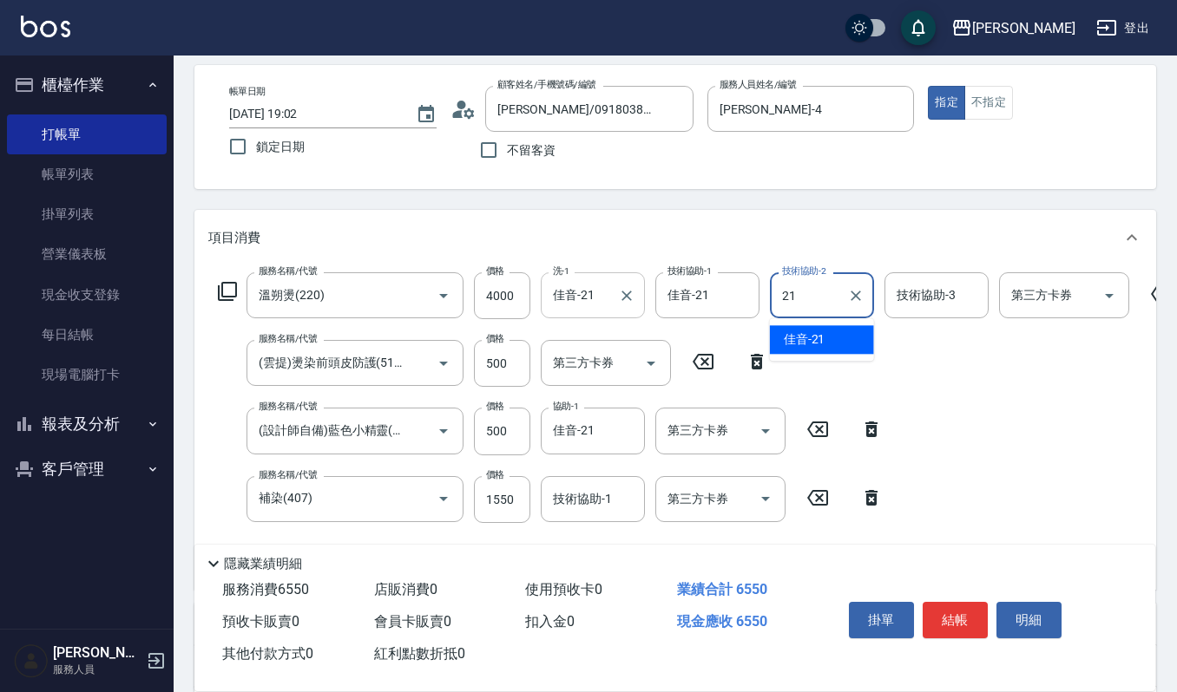
type input "佳音-21"
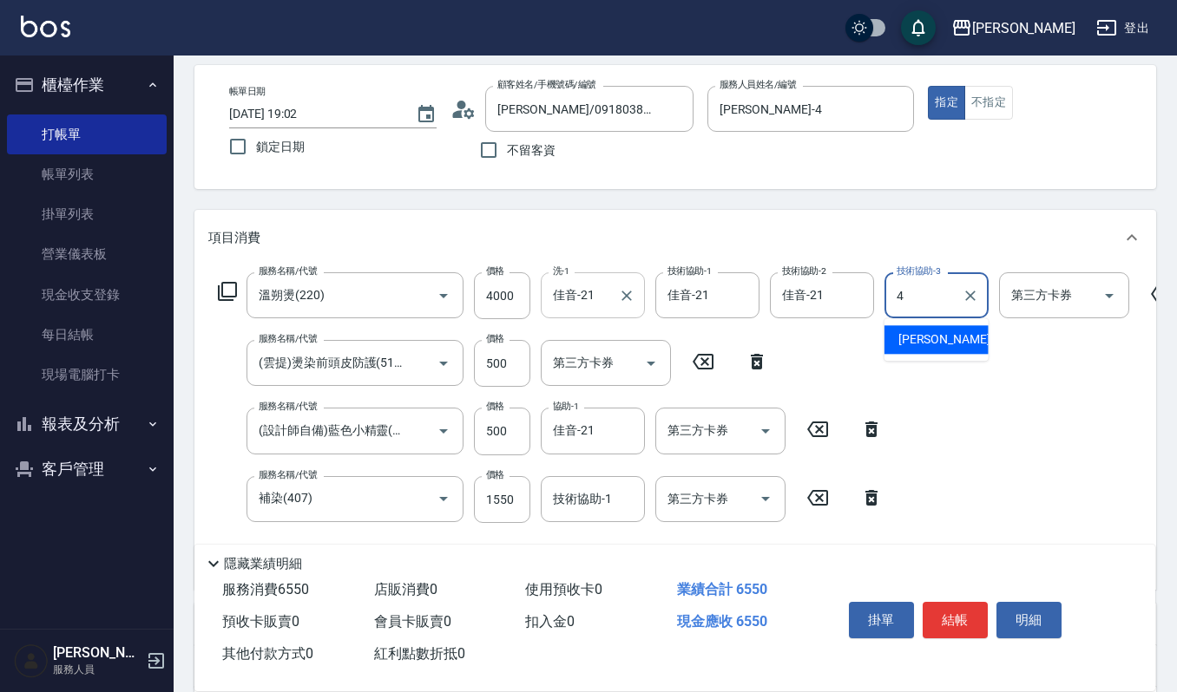
type input "[PERSON_NAME]-4"
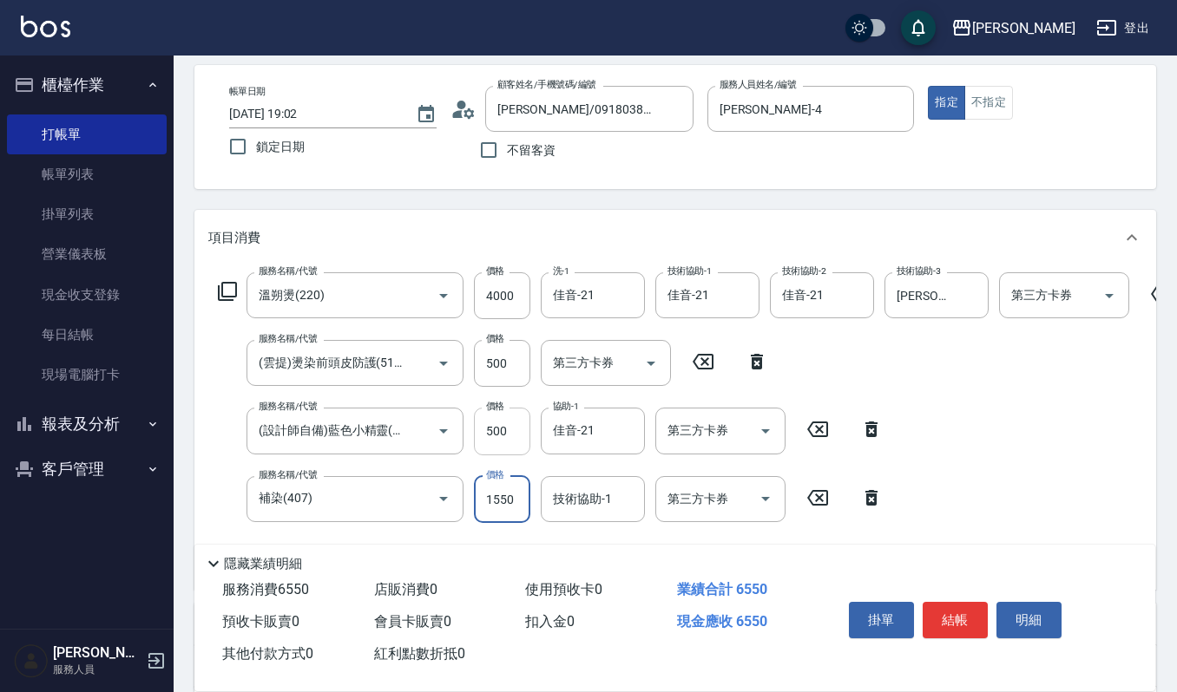
click at [507, 434] on input "500" at bounding box center [502, 431] width 56 height 47
click at [509, 431] on input "500" at bounding box center [502, 431] width 56 height 47
click at [508, 369] on input "500" at bounding box center [502, 363] width 56 height 47
click at [1066, 429] on div "服務名稱/代號 [PERSON_NAME]燙(220) 服務名稱/代號 價格 4000 價格 洗-1 佳音-21 洗-1 技術協助-1 佳音-21 技術協助-…" at bounding box center [695, 424] width 974 height 304
click at [469, 434] on div "服務名稱/代號 (設計師自備)藍色小精靈(570) 服務名稱/代號 價格 500 價格 協助-1 佳音-21 協助-1 第三方卡券 第三方卡券" at bounding box center [550, 431] width 685 height 47
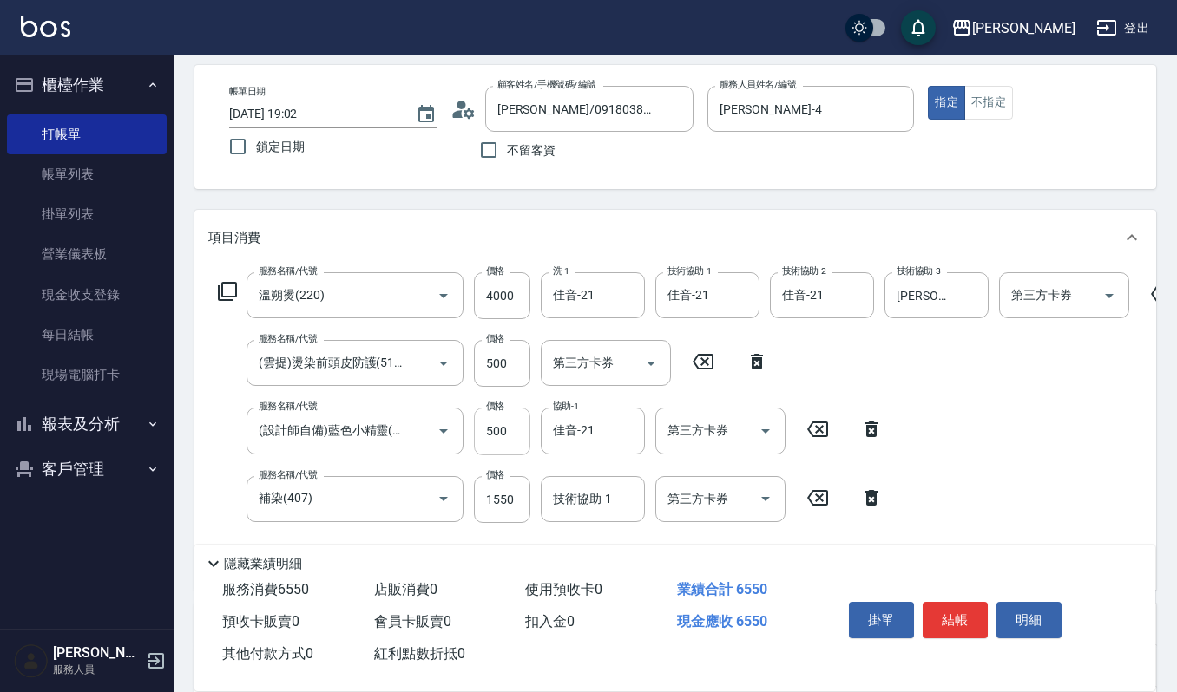
drag, startPoint x: 472, startPoint y: 431, endPoint x: 494, endPoint y: 422, distance: 23.7
click at [491, 424] on div "服務名稱/代號 (設計師自備)藍色小精靈(570) 服務名稱/代號 價格 500 價格 協助-1 佳音-21 協助-1 第三方卡券 第三方卡券" at bounding box center [550, 431] width 685 height 47
click at [494, 422] on input "500" at bounding box center [502, 431] width 56 height 47
type input "800"
click at [903, 449] on div "服務名稱/代號 [PERSON_NAME]燙(220) 服務名稱/代號 價格 4000 價格 洗-1 佳音-21 洗-1 技術協助-1 佳音-21 技術協助-…" at bounding box center [695, 424] width 974 height 304
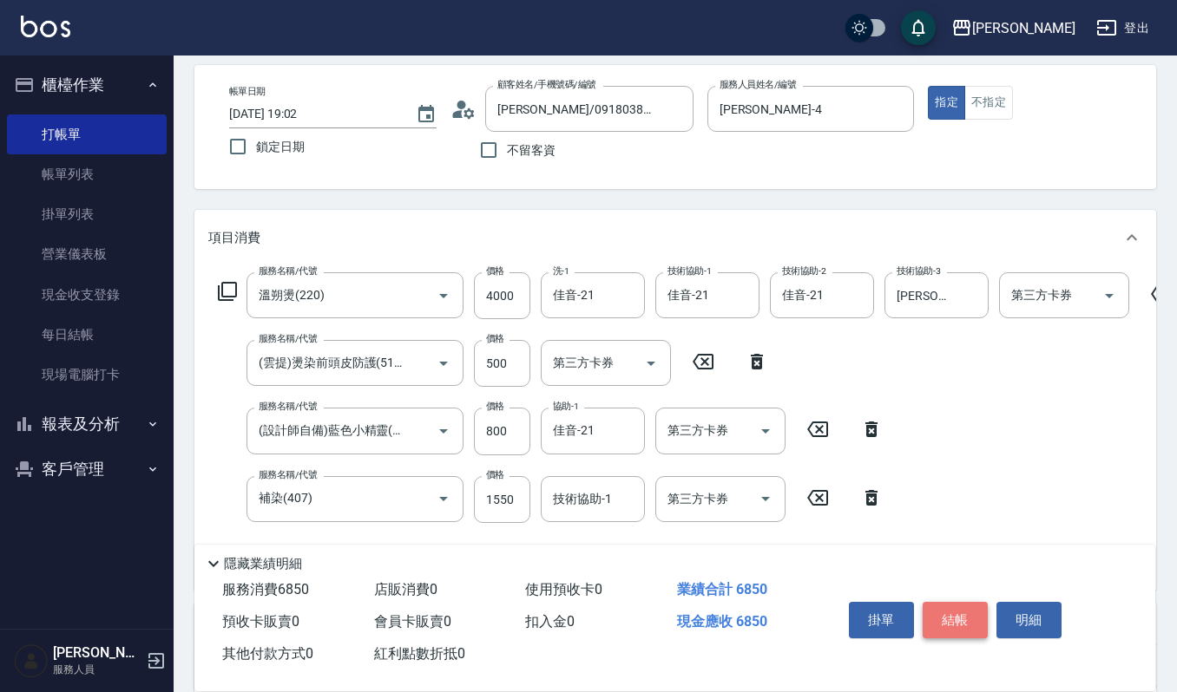
click at [969, 626] on button "結帳" at bounding box center [954, 620] width 65 height 36
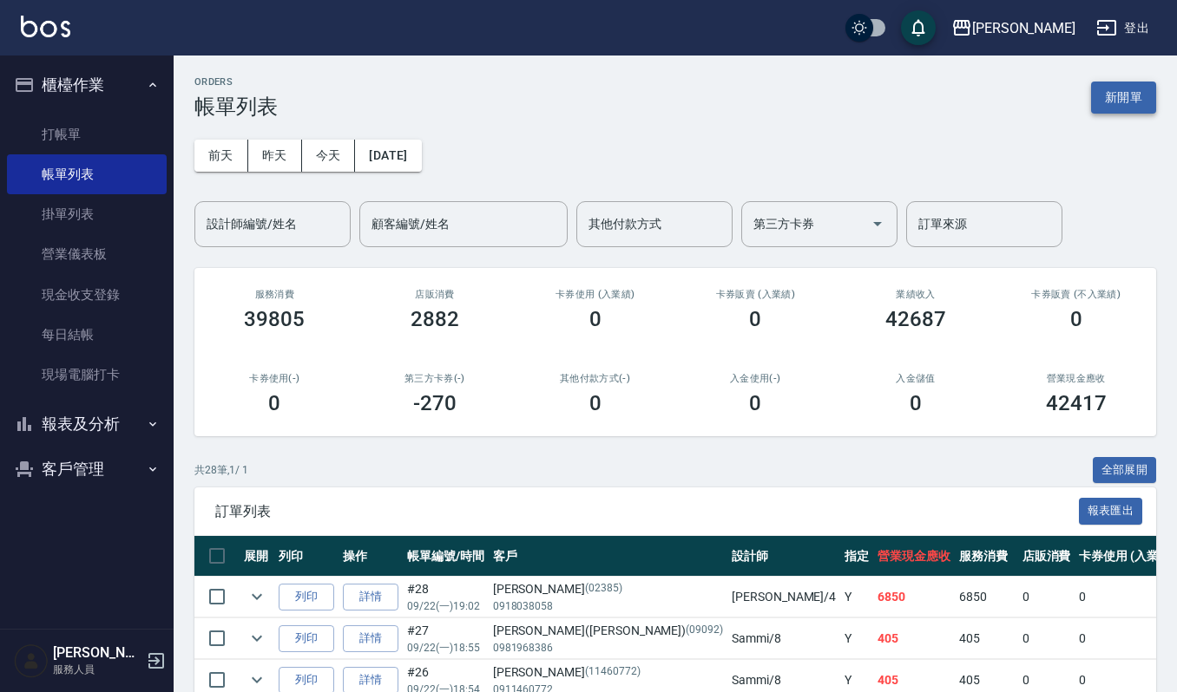
click at [1114, 91] on button "新開單" at bounding box center [1123, 98] width 65 height 32
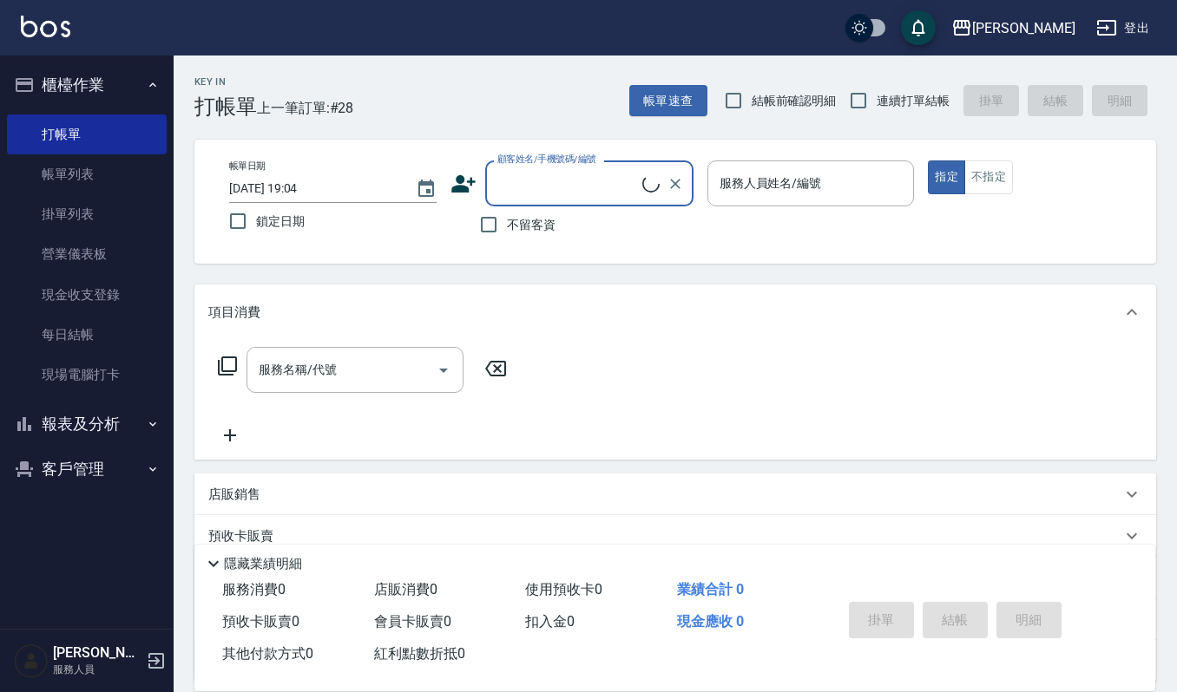
click at [585, 185] on input "顧客姓名/手機號碼/編號" at bounding box center [567, 183] width 149 height 30
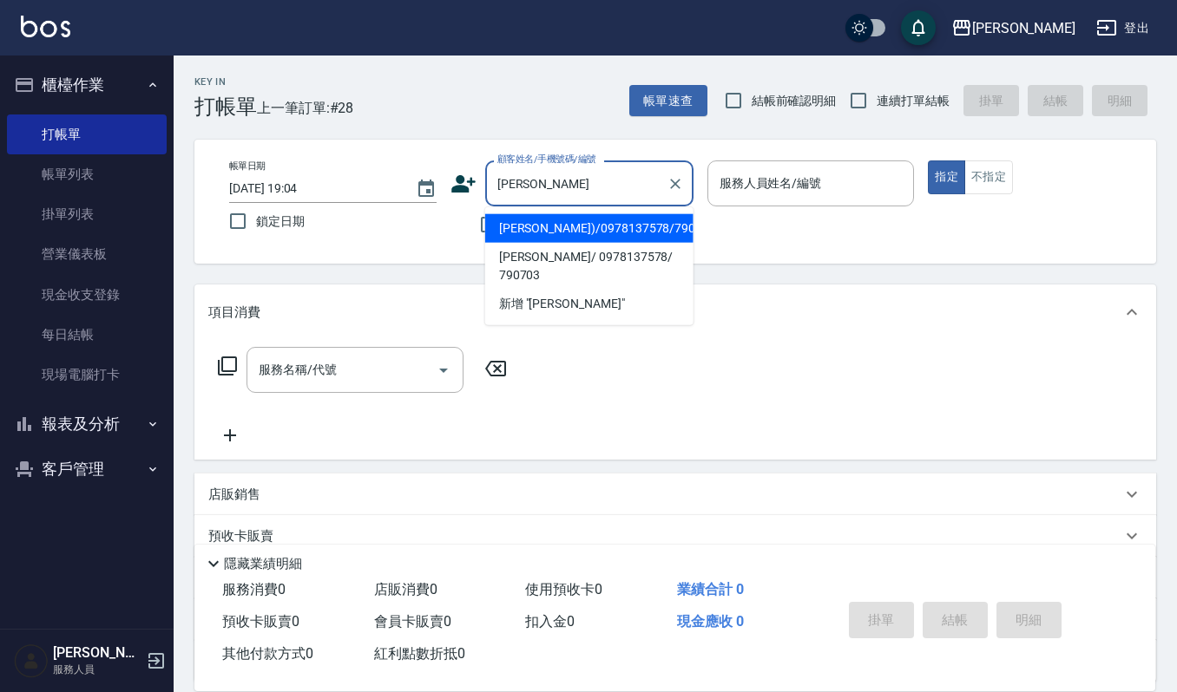
click at [584, 223] on li "[PERSON_NAME])/0978137578/790703" at bounding box center [589, 228] width 208 height 29
type input "[PERSON_NAME])/0978137578/790703"
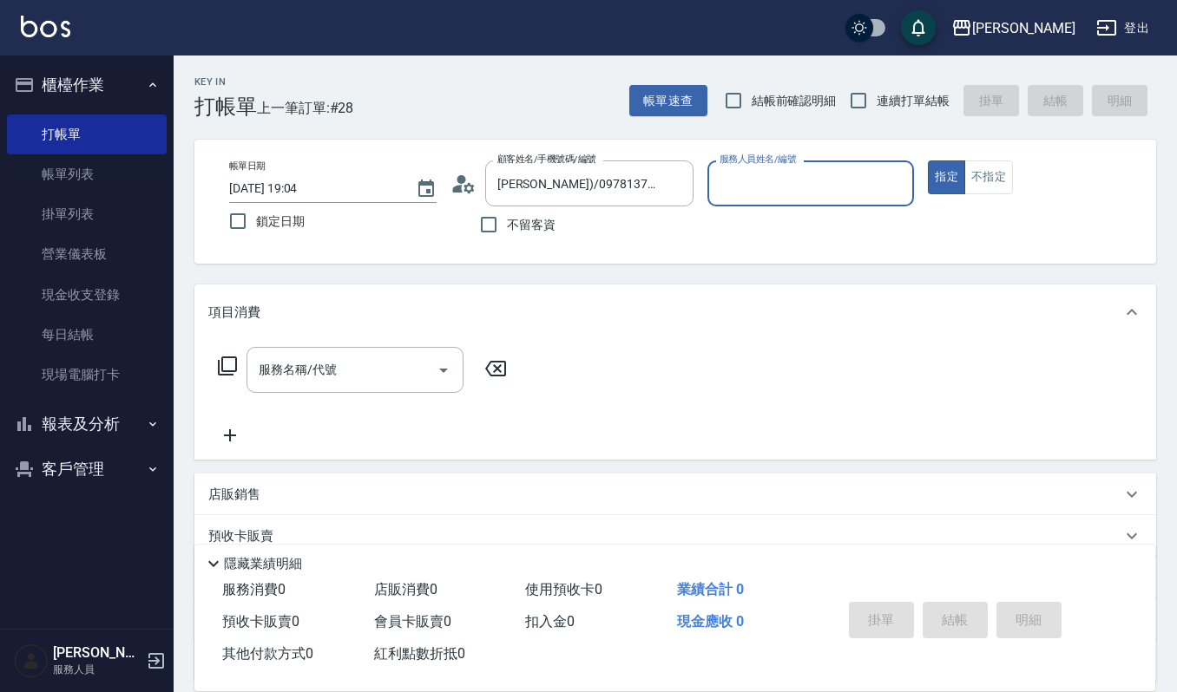
type input "Joalin-6"
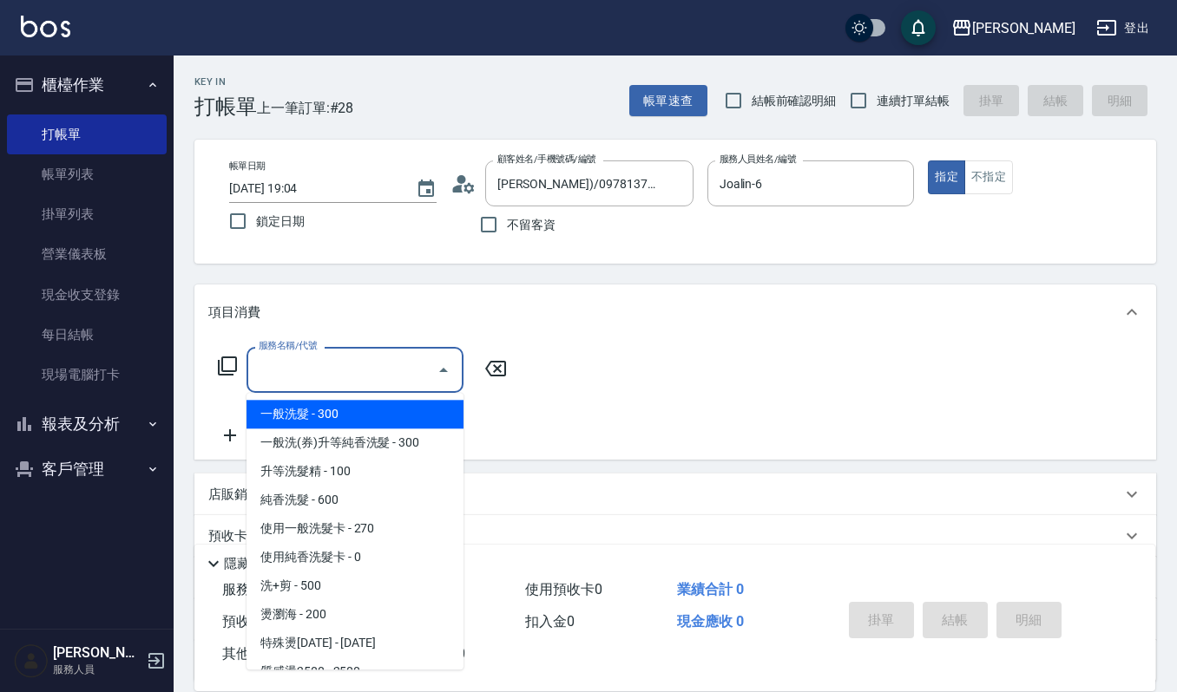
click at [314, 376] on input "服務名稱/代號" at bounding box center [341, 370] width 175 height 30
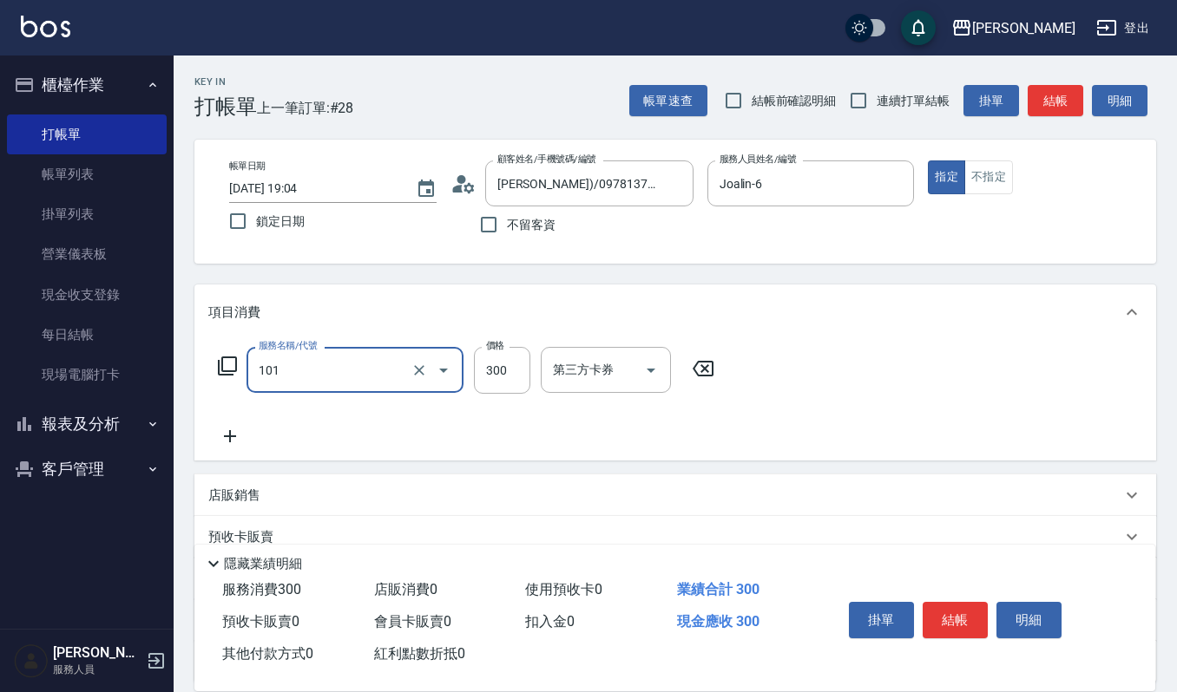
type input "一般洗髮(101)"
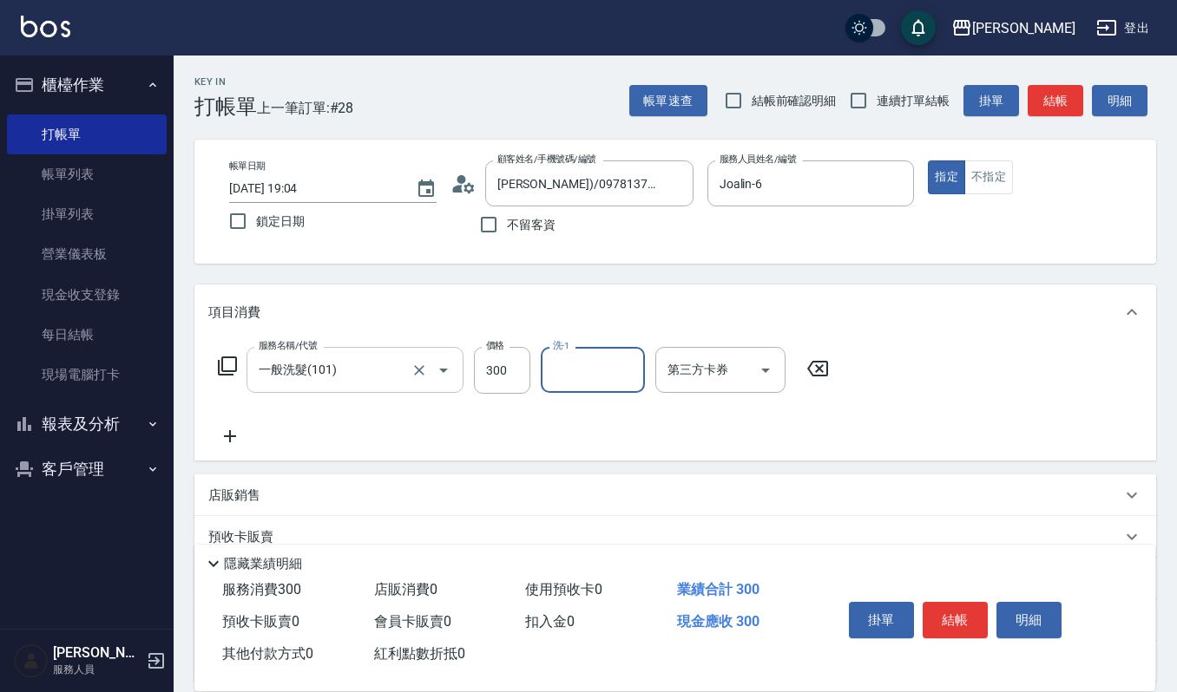
type input "2"
drag, startPoint x: 595, startPoint y: 376, endPoint x: 430, endPoint y: 380, distance: 164.9
click at [430, 380] on div "服務名稱/代號 一般洗髮(101) 服務名稱/代號 價格 300 價格 洗-1 2 洗-1 第三方卡券 第三方卡券" at bounding box center [523, 370] width 631 height 47
click at [505, 376] on input "300" at bounding box center [502, 370] width 56 height 47
type input "270"
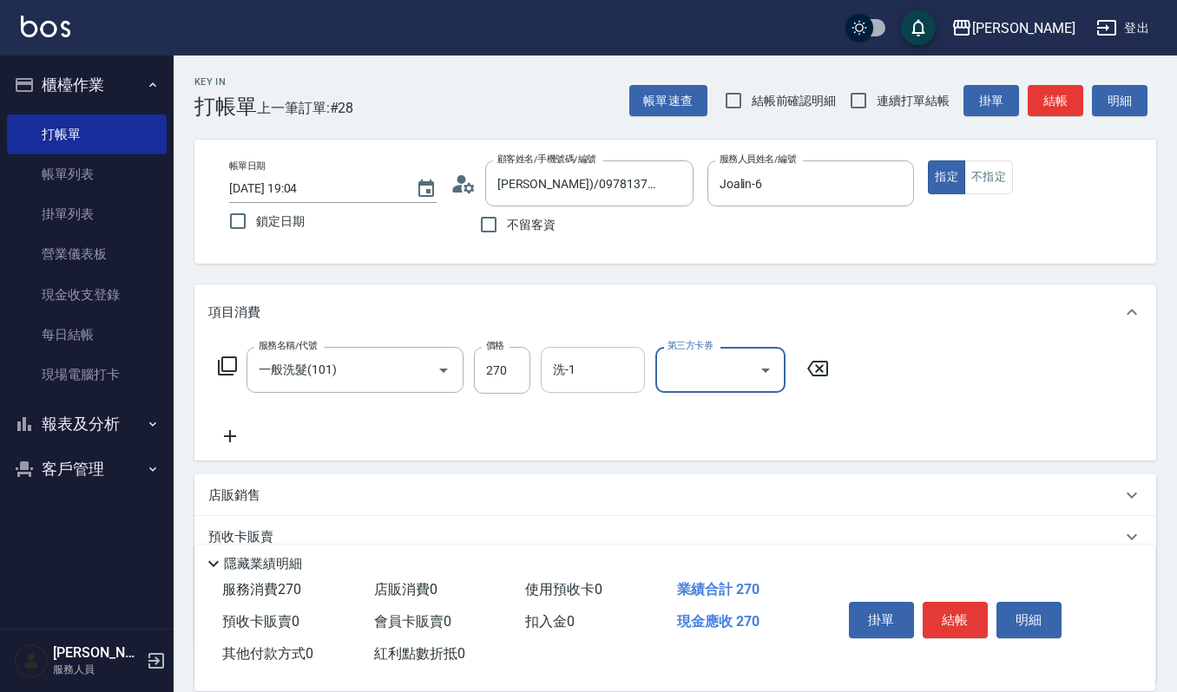
click at [557, 370] on input "洗-1" at bounding box center [592, 370] width 89 height 30
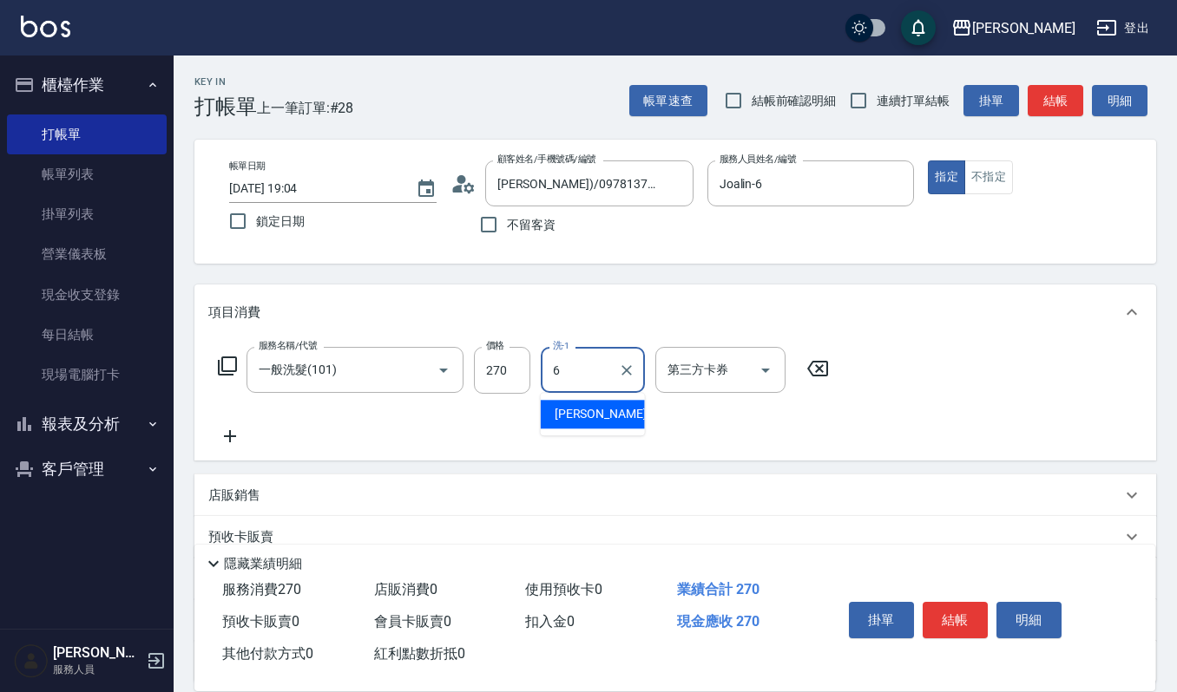
type input "Joalin-6"
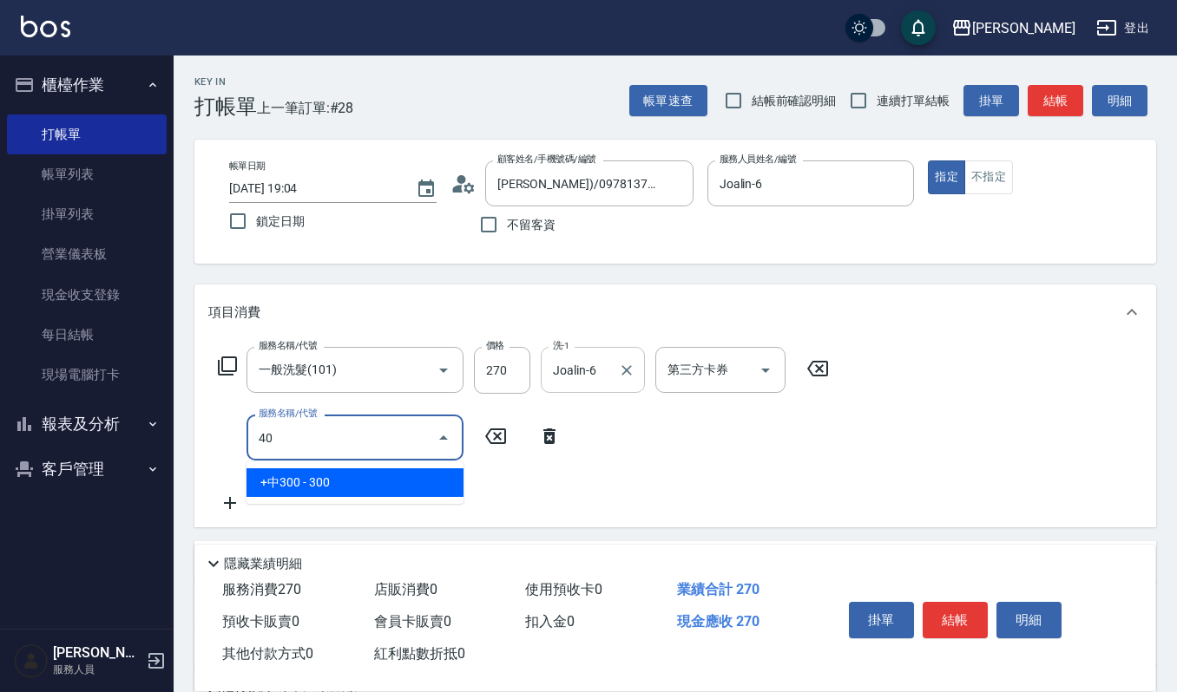
type input "4"
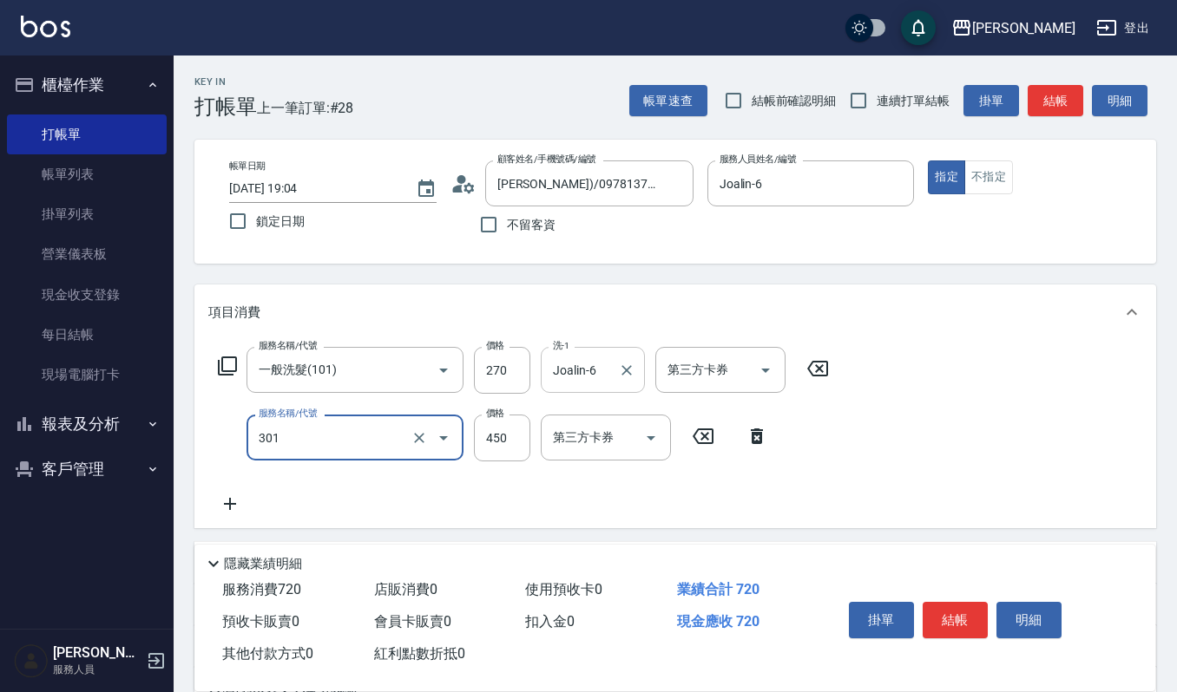
type input "創意剪髮(301)"
type input "405"
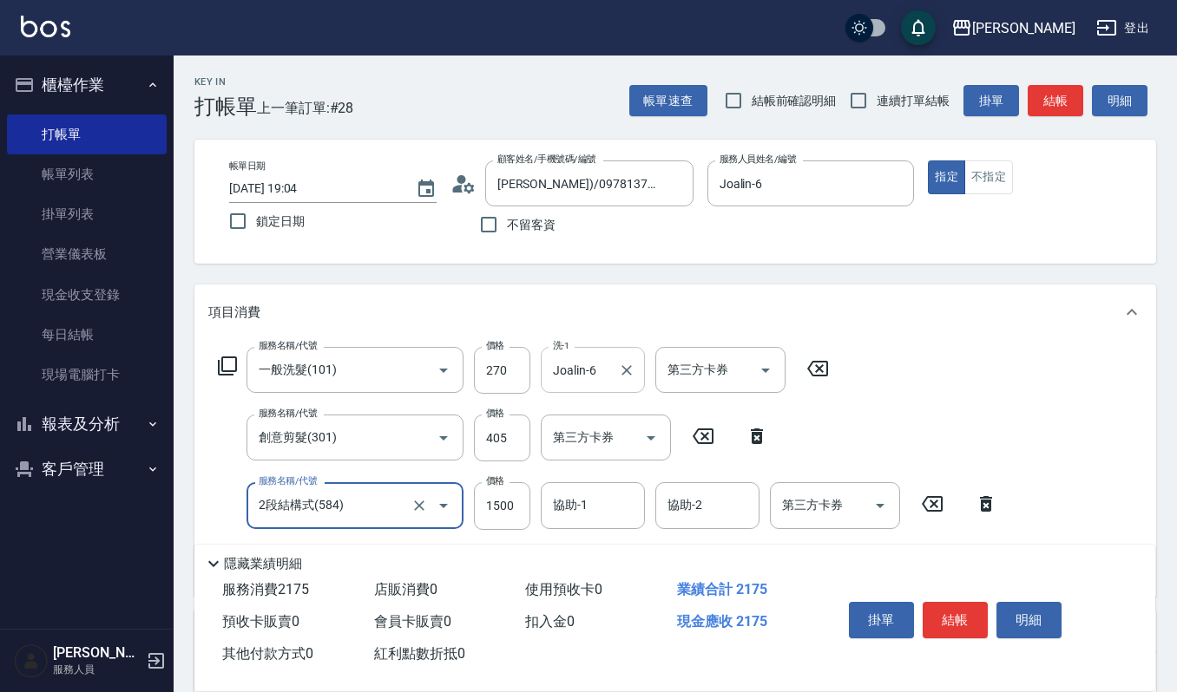
type input "2段結構式(584)"
type input "1700"
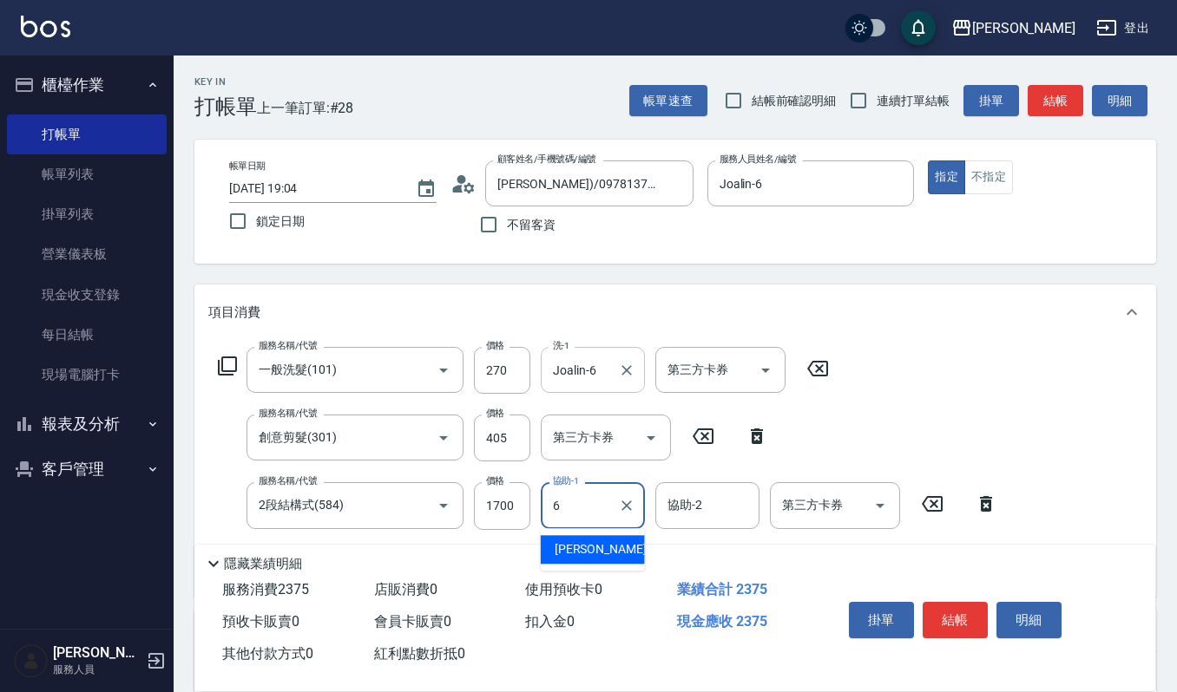
type input "Joalin-6"
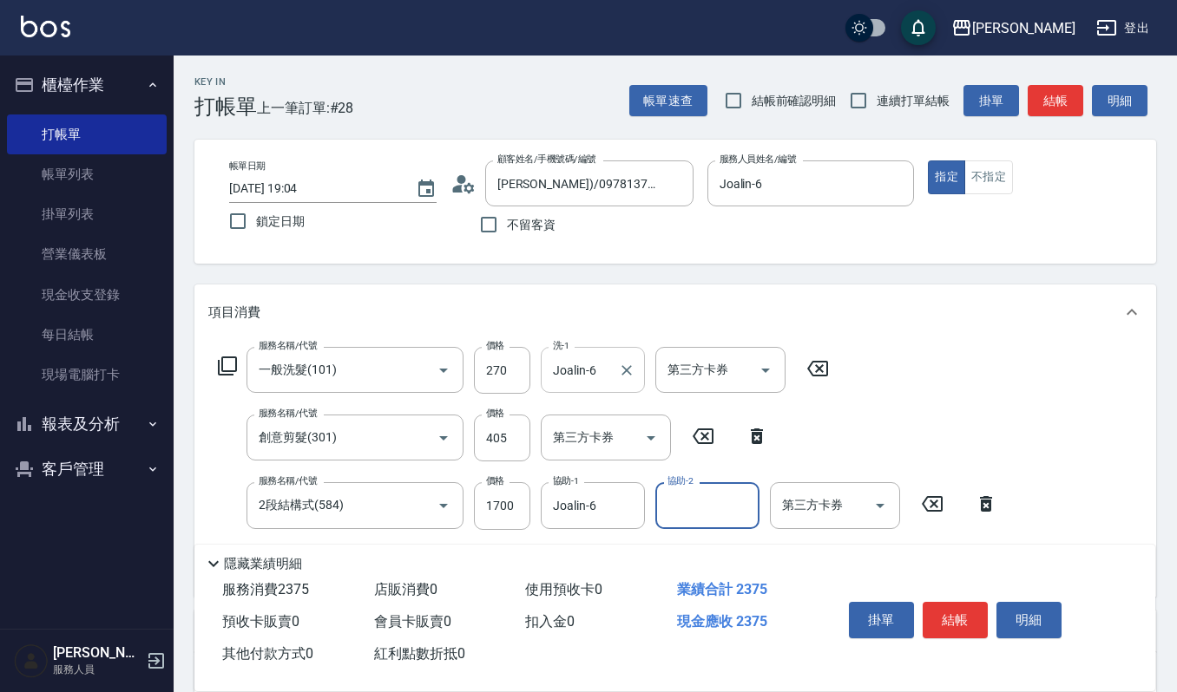
type input "6"
type input "[PERSON_NAME]-23"
click at [1017, 622] on button "明細" at bounding box center [1028, 620] width 65 height 36
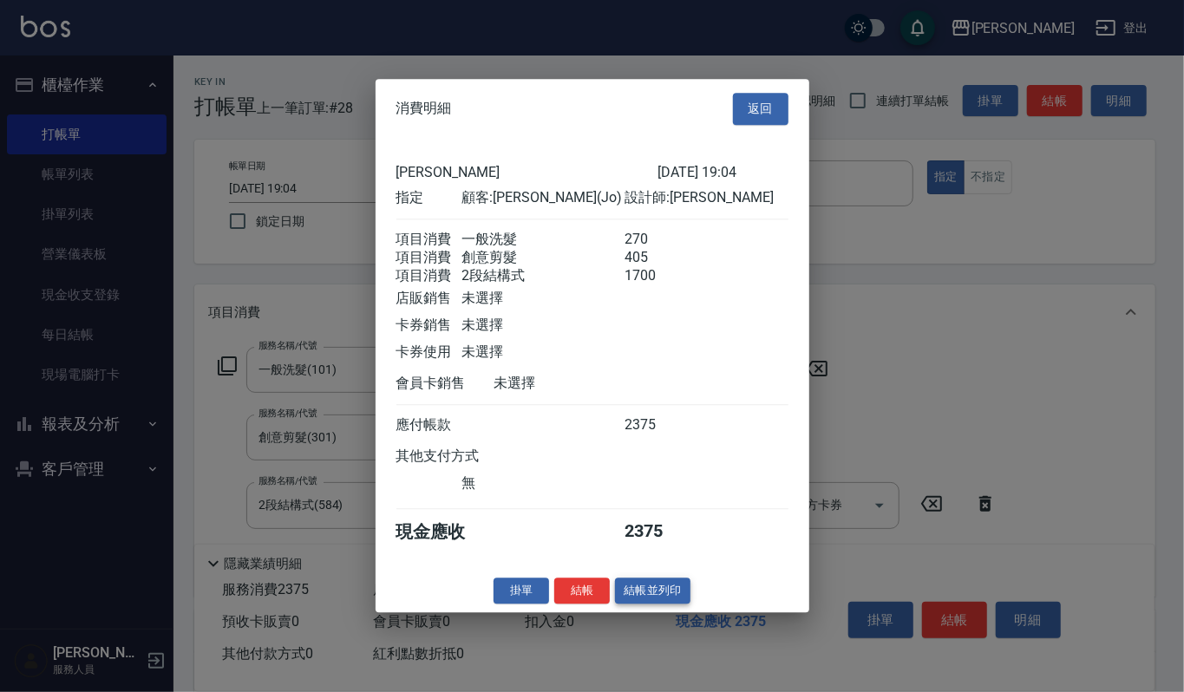
click at [650, 594] on button "結帳並列印" at bounding box center [652, 591] width 75 height 27
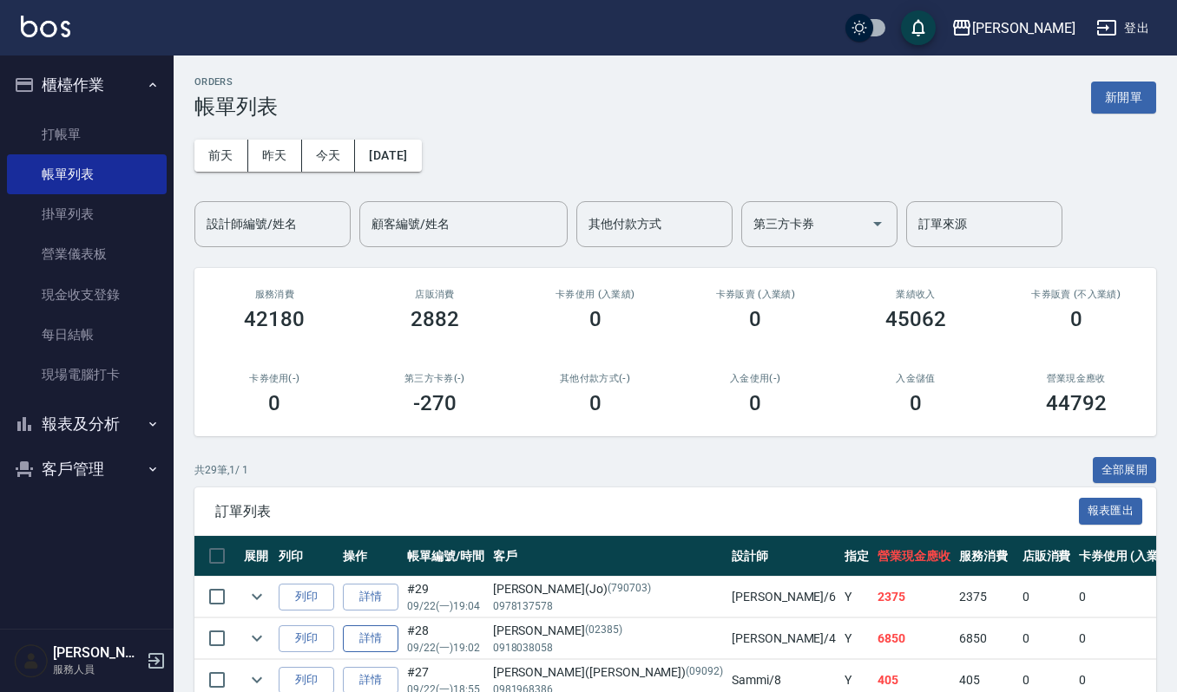
click at [385, 639] on link "詳情" at bounding box center [371, 639] width 56 height 27
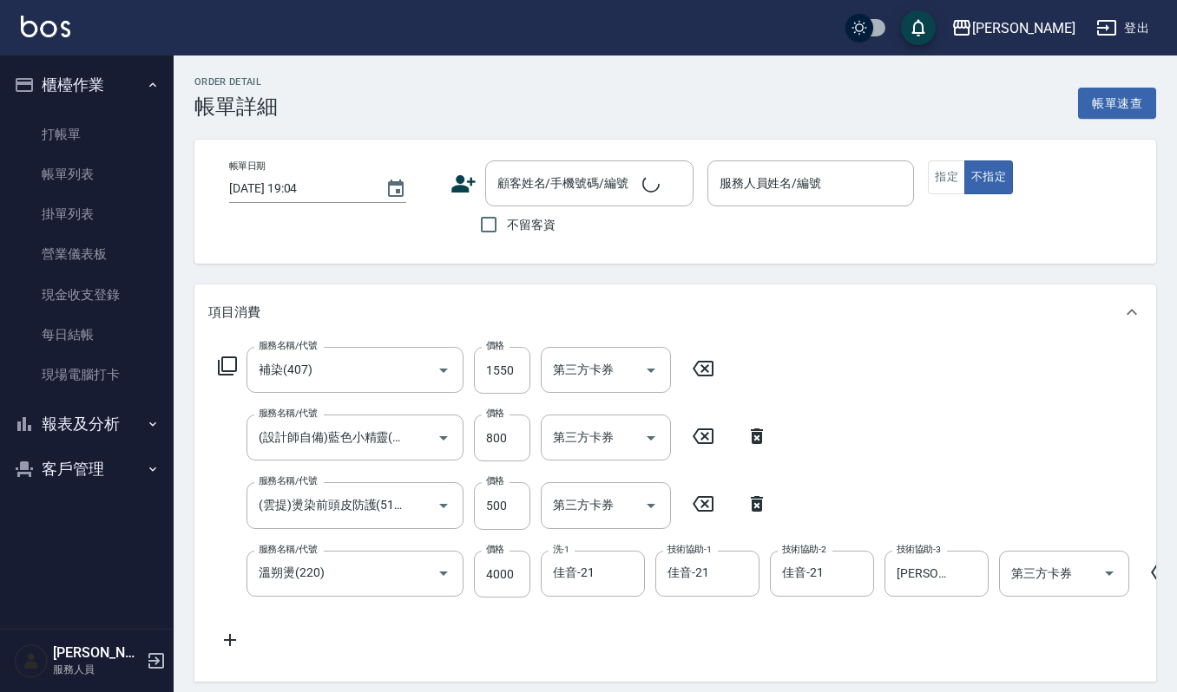
type input "補染(407)"
type input "(設計師自備)藍色小精靈(570)"
type input "(雲提)燙染前頭皮防護(518)"
type input "溫朔燙(220)"
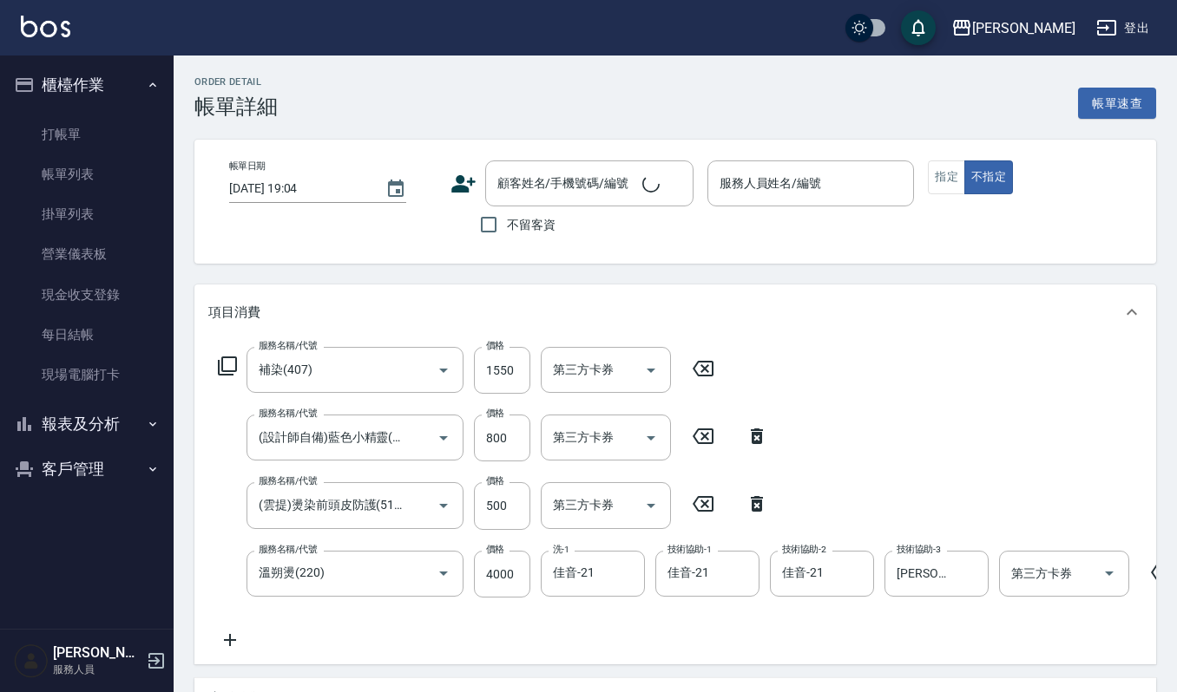
type input "[DATE] 19:02"
type input "[PERSON_NAME]-4"
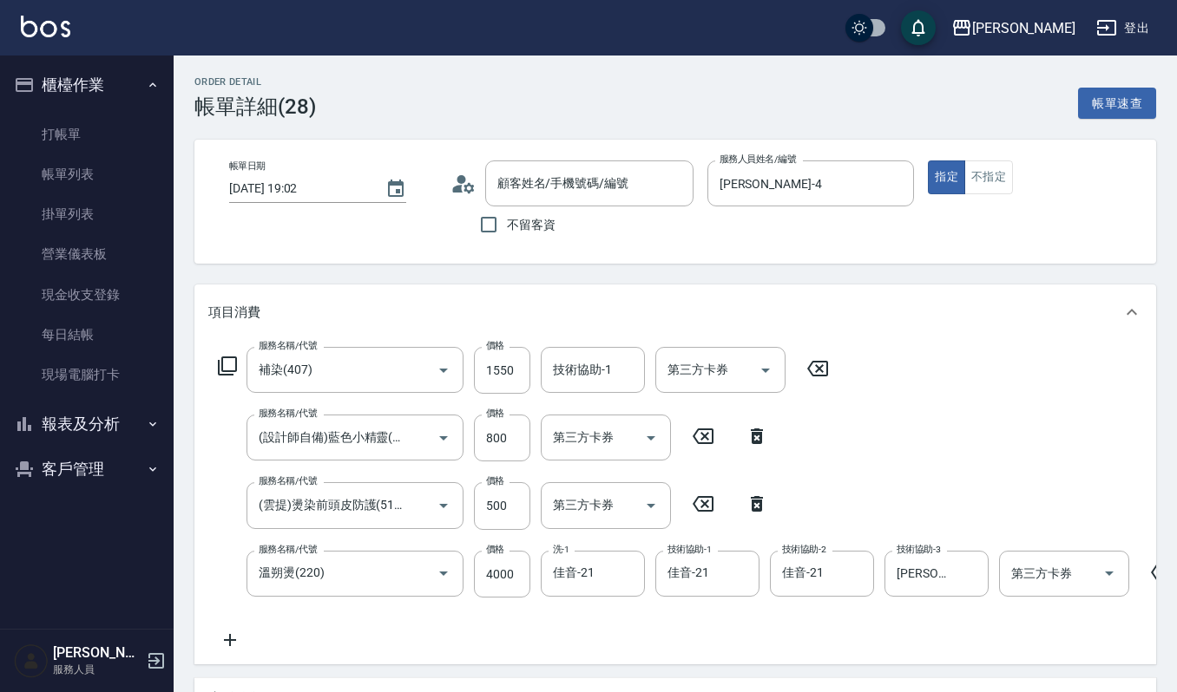
type input "[PERSON_NAME]/0918038058/02385"
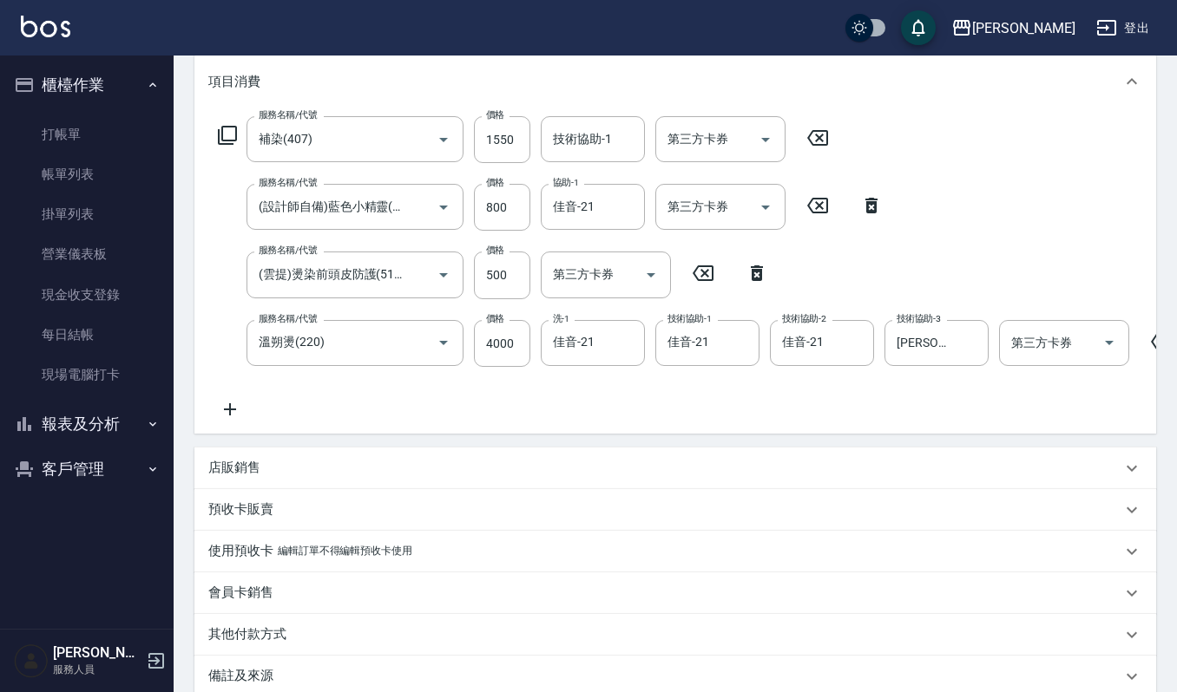
click at [281, 469] on div "店販銷售" at bounding box center [674, 469] width 961 height 42
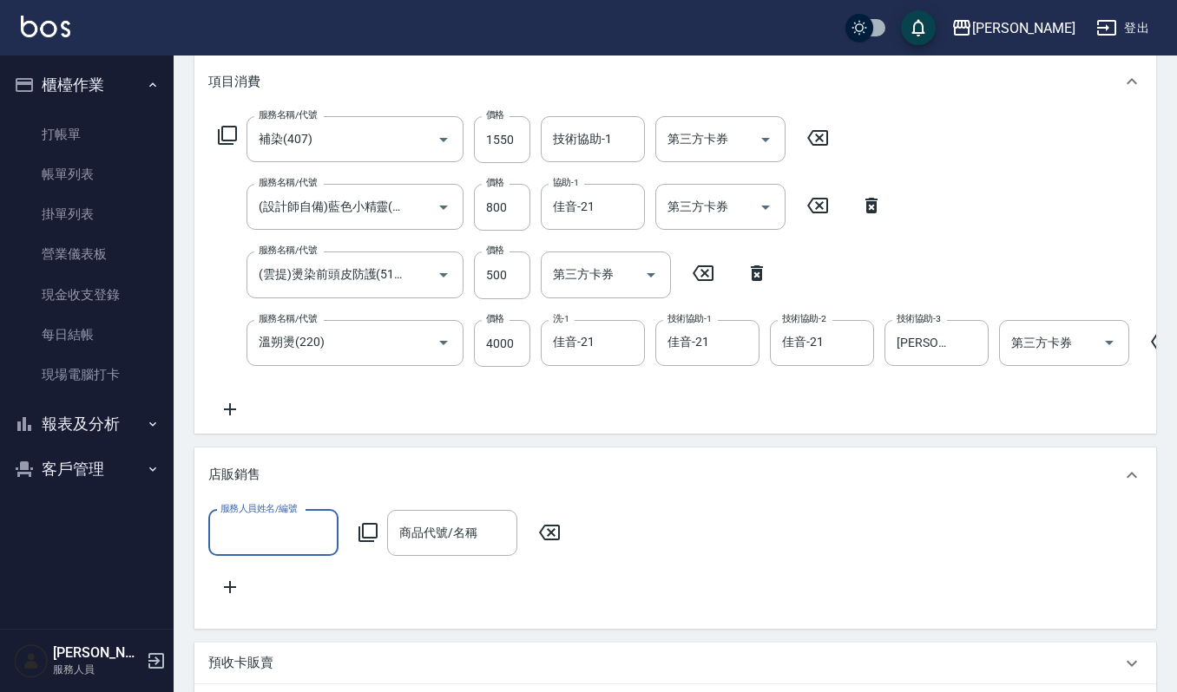
scroll to position [0, 0]
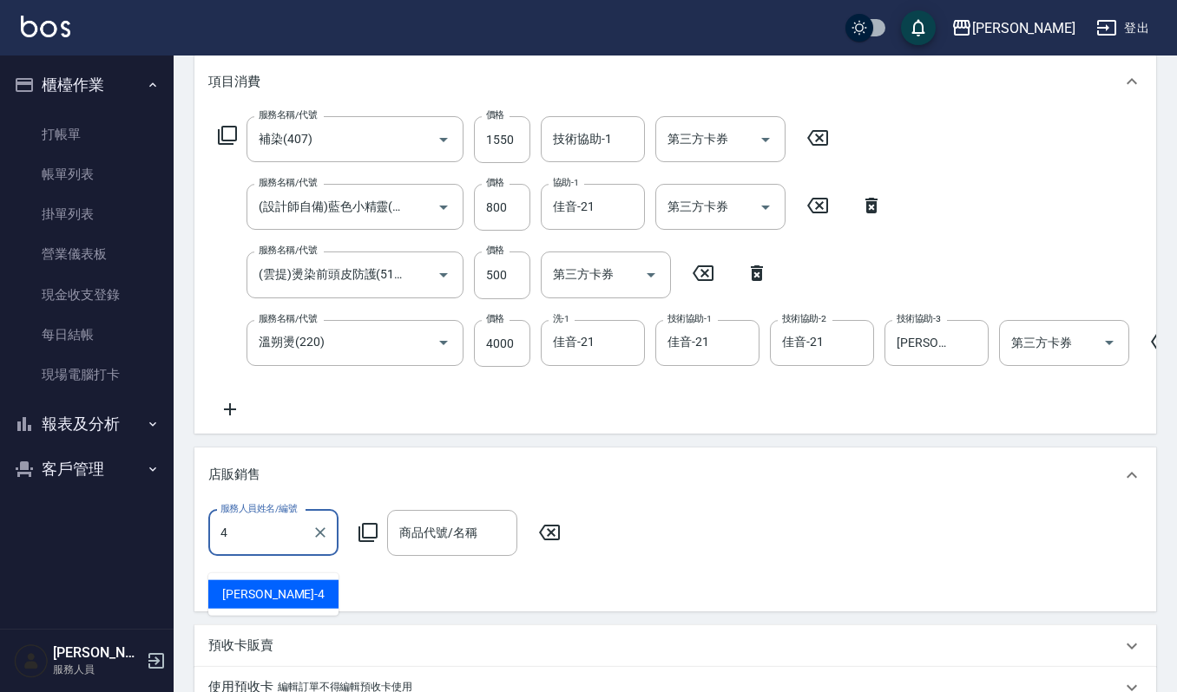
type input "[PERSON_NAME]-4"
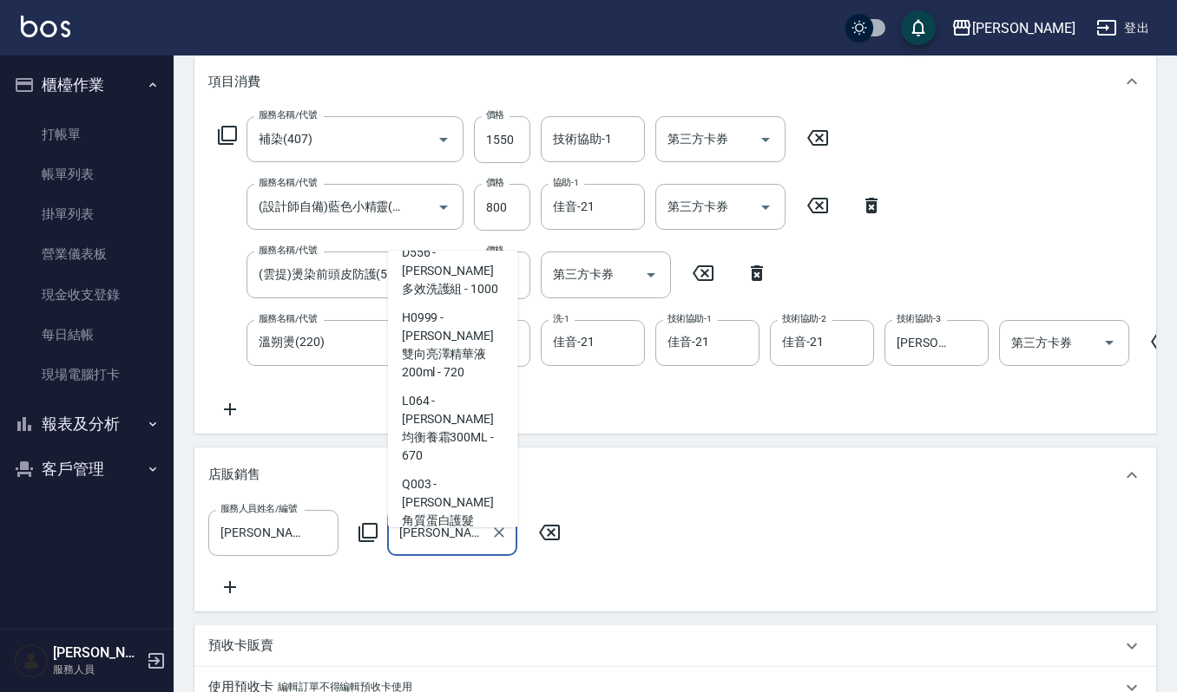
scroll to position [66, 0]
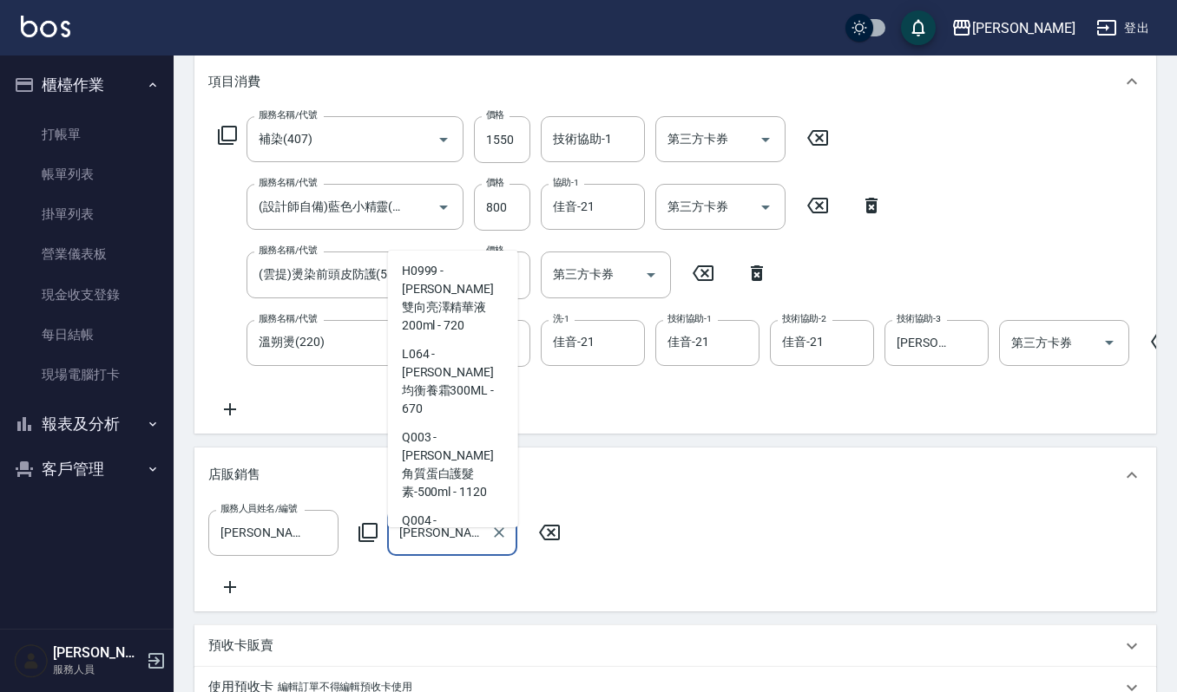
type input "[PERSON_NAME]澤洗髮精-大"
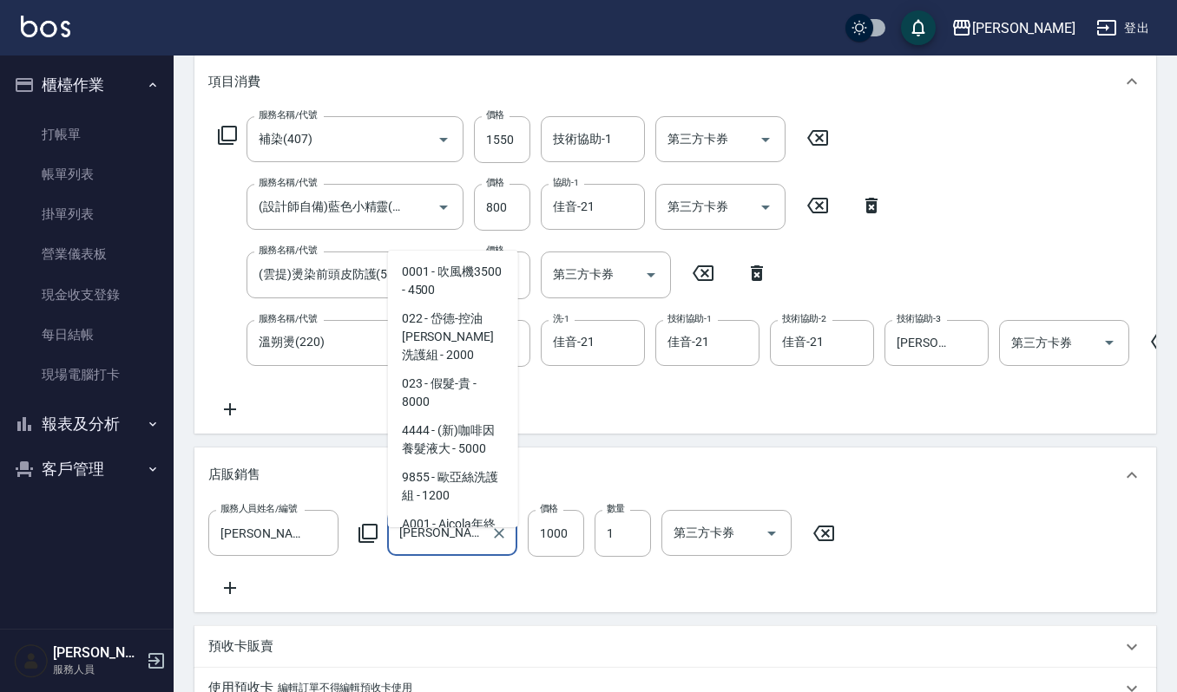
click at [455, 543] on input "[PERSON_NAME]澤洗髮精-大" at bounding box center [439, 533] width 89 height 30
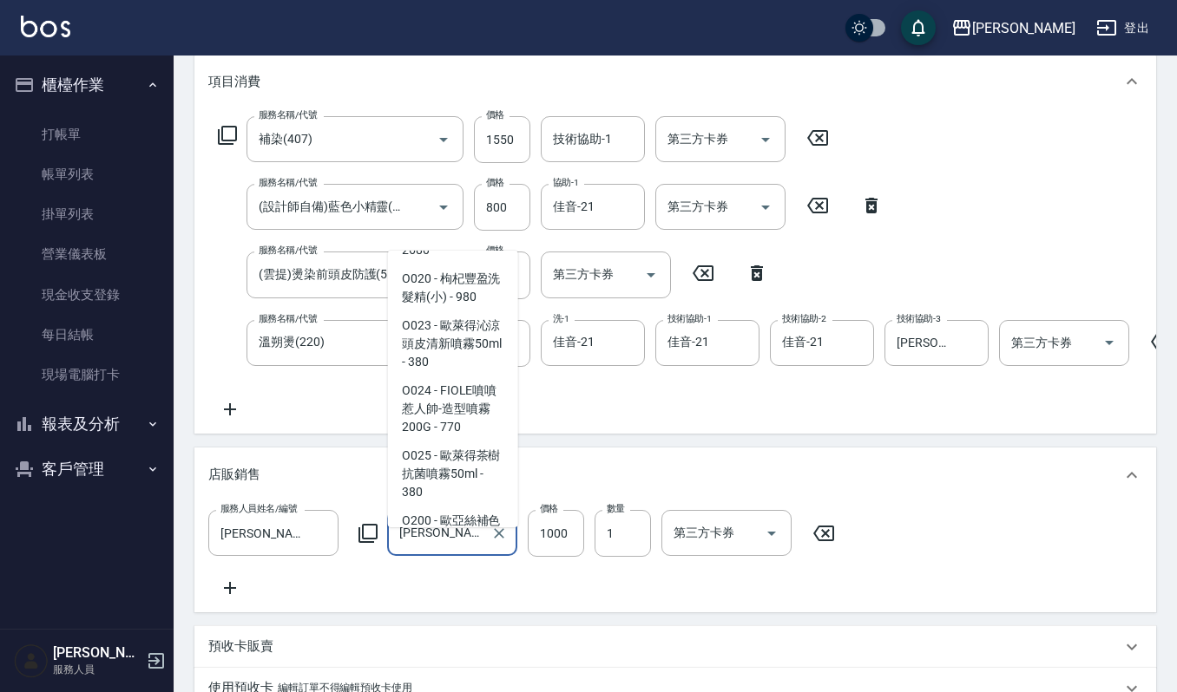
click at [484, 556] on div "[PERSON_NAME]澤洗髮精-大 商品代號/名稱" at bounding box center [452, 533] width 130 height 46
click at [490, 542] on icon "Clear" at bounding box center [498, 533] width 17 height 17
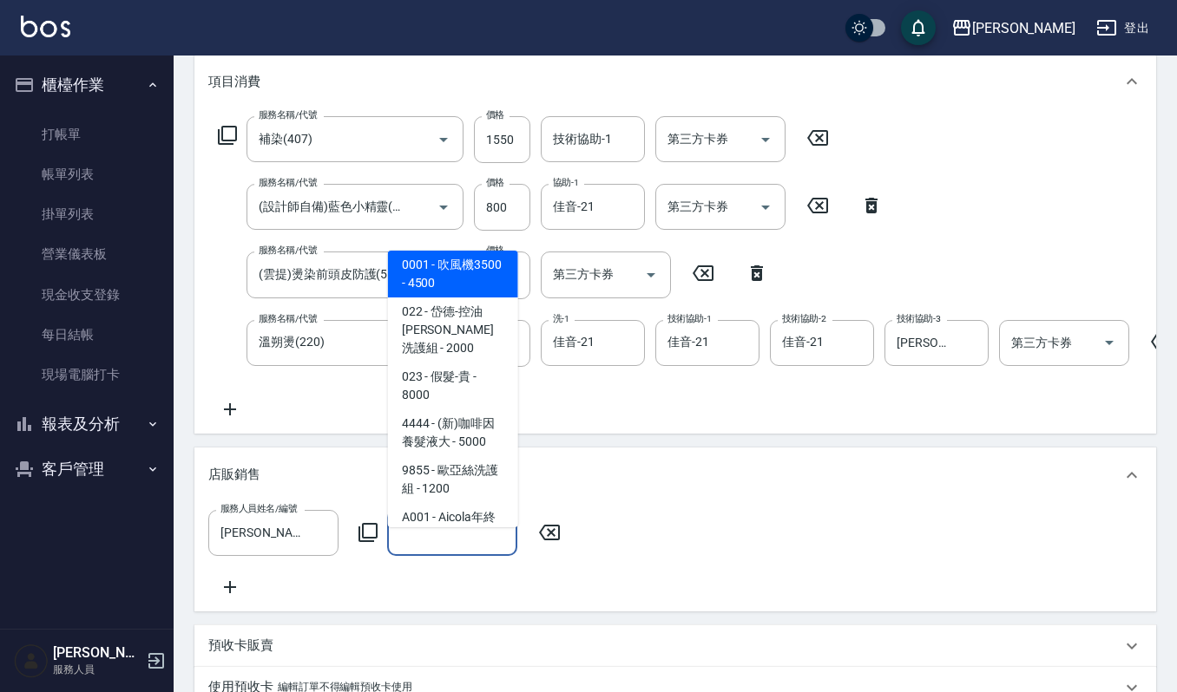
click at [477, 548] on input "商品代號/名稱" at bounding box center [452, 533] width 115 height 30
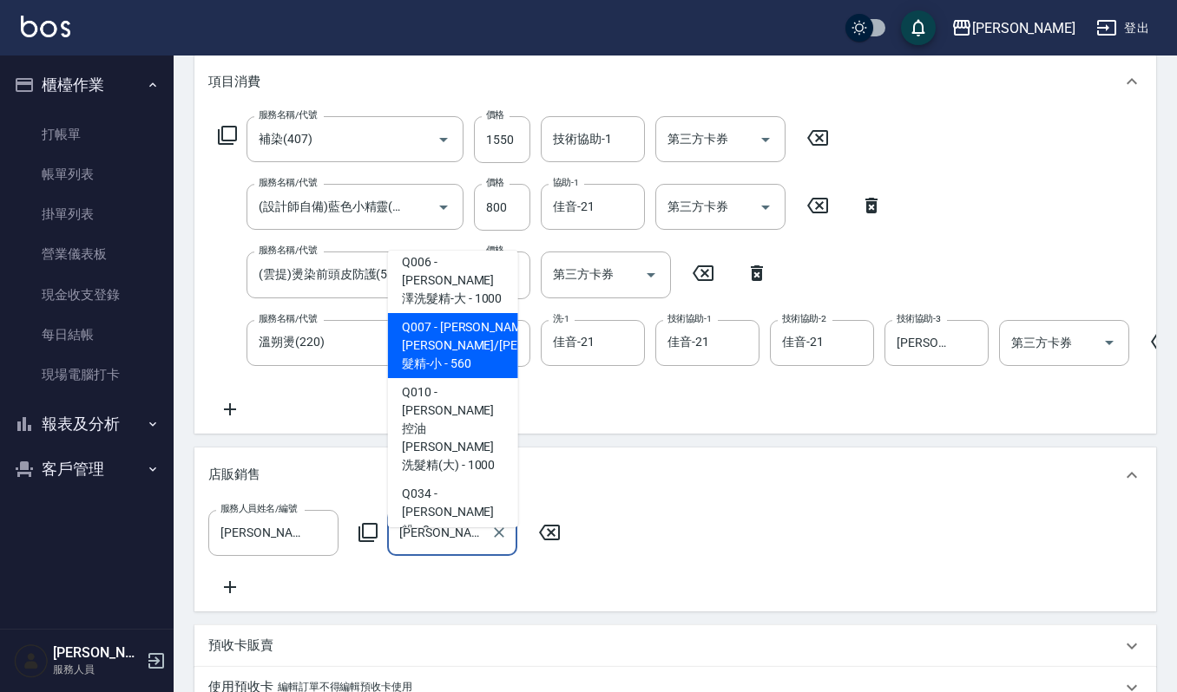
scroll to position [342, 0]
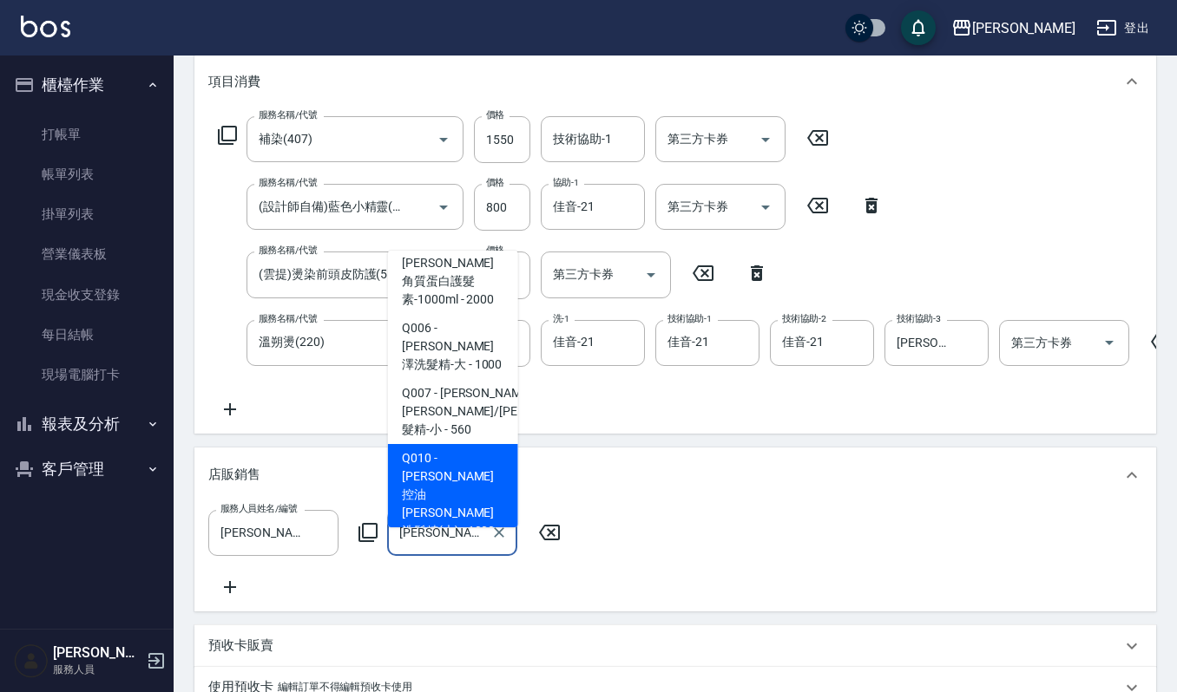
type input "[PERSON_NAME]控油[PERSON_NAME]洗髮精(大)"
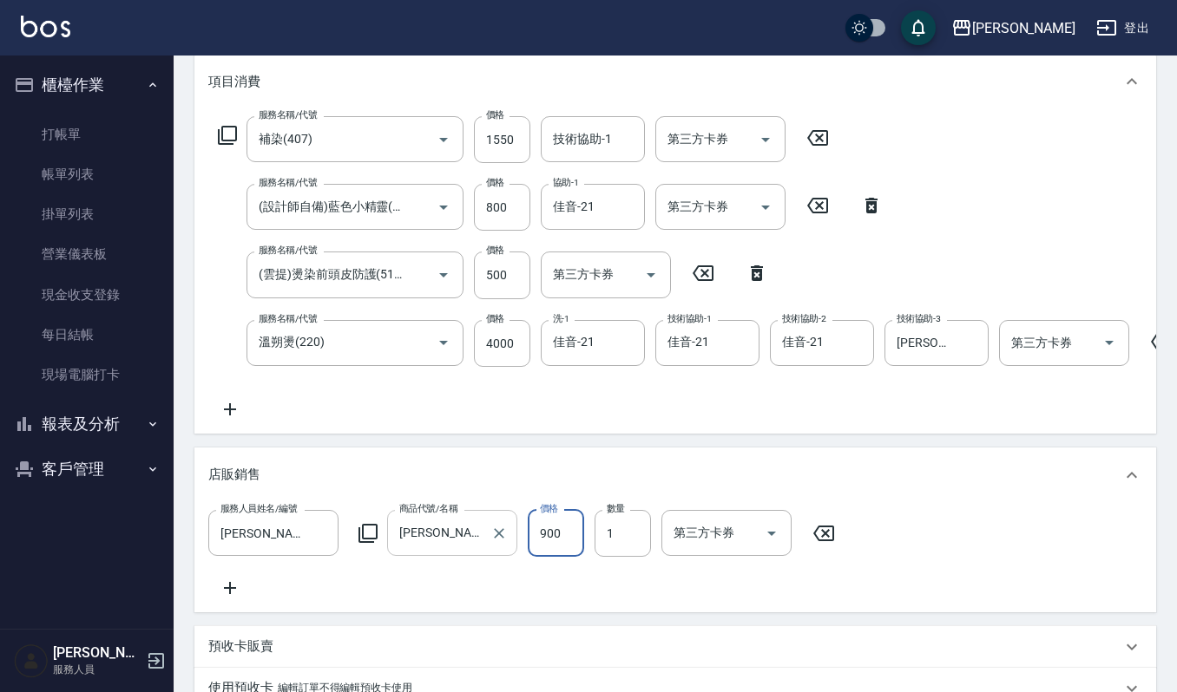
type input "900"
type input "2"
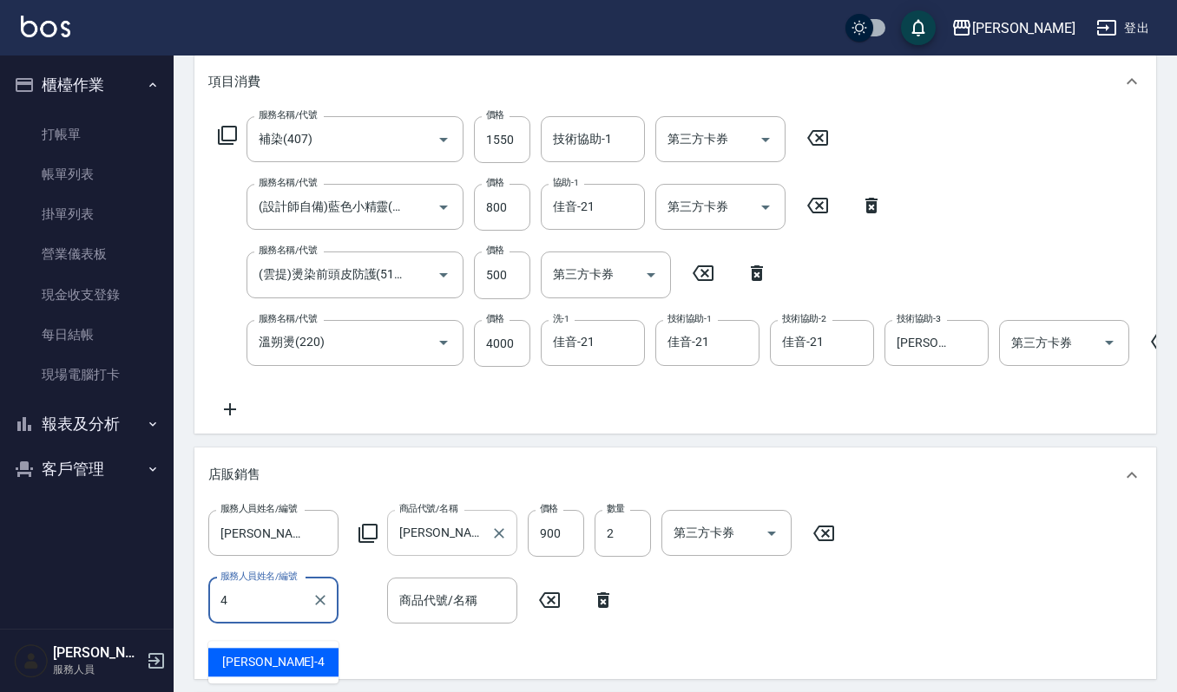
type input "[PERSON_NAME]-4"
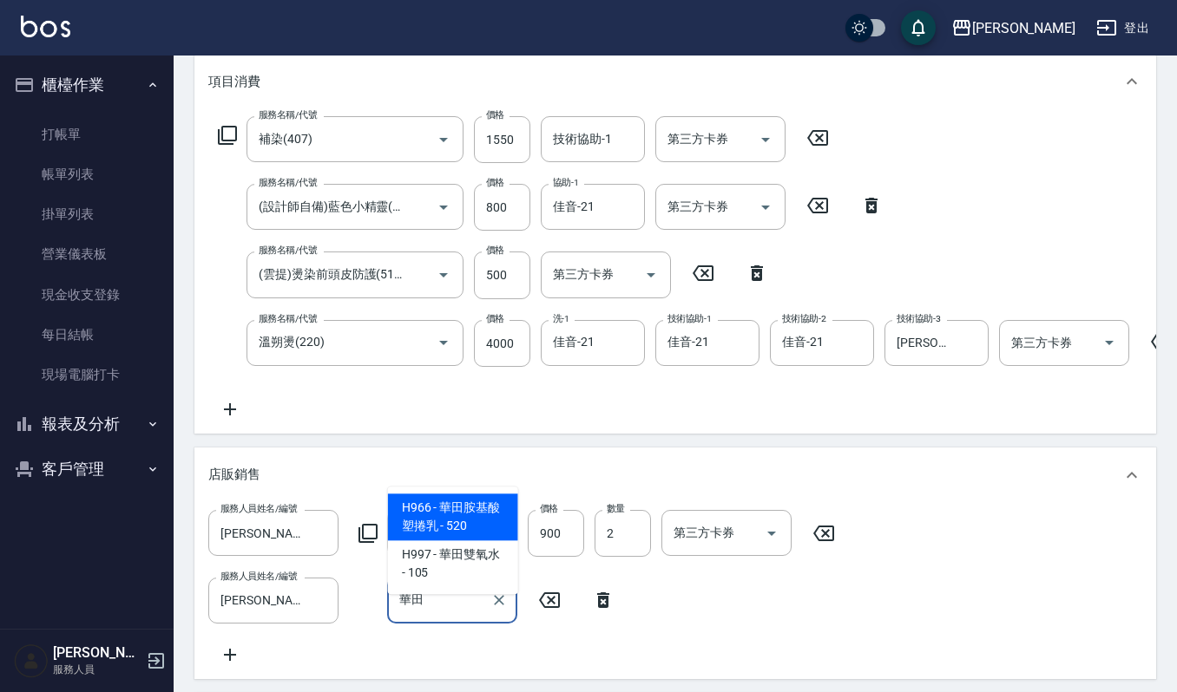
type input "華田胺基酸塑捲乳"
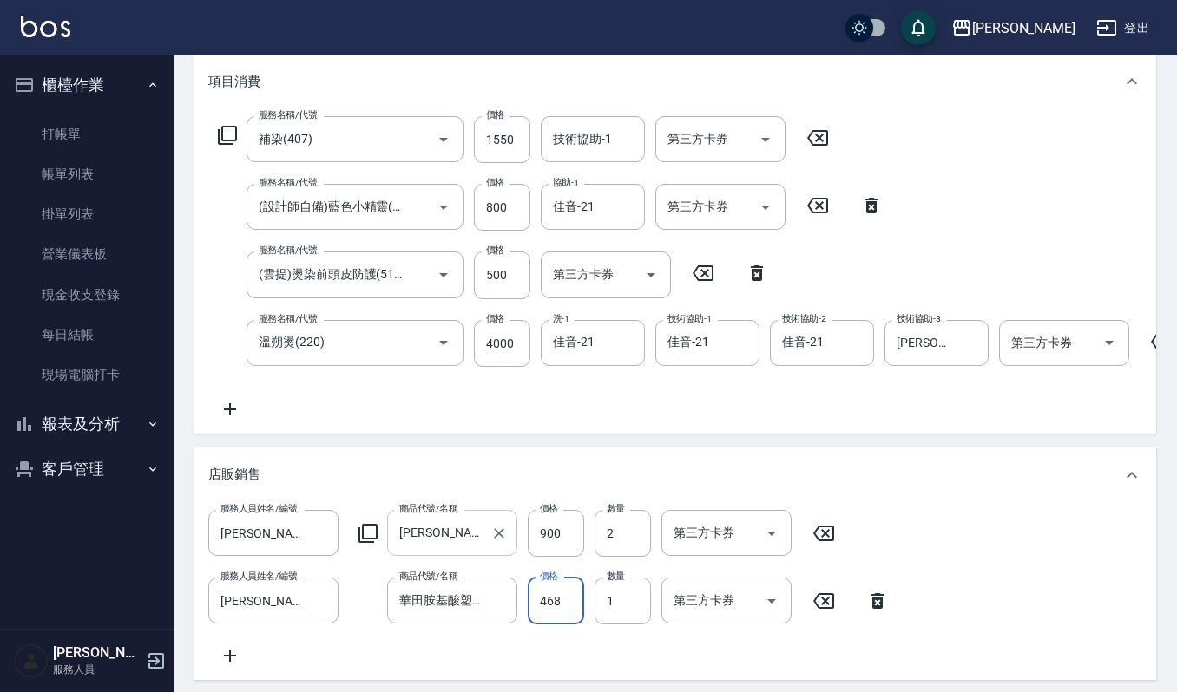
type input "468"
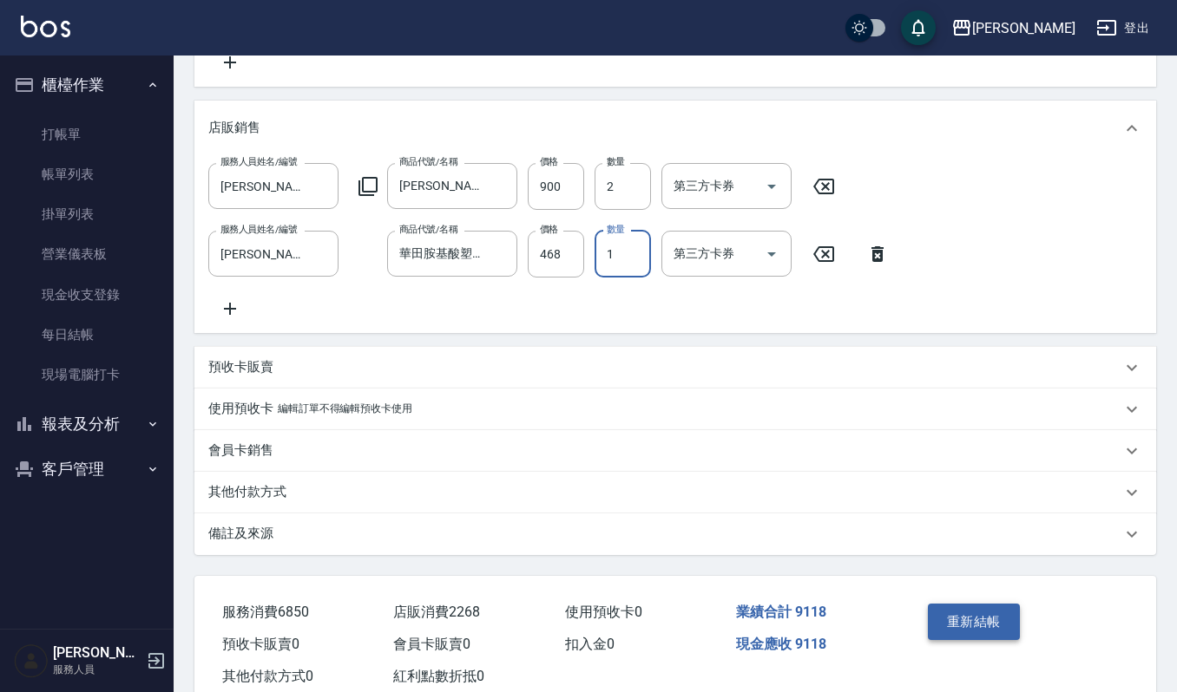
click at [946, 640] on button "重新結帳" at bounding box center [974, 622] width 92 height 36
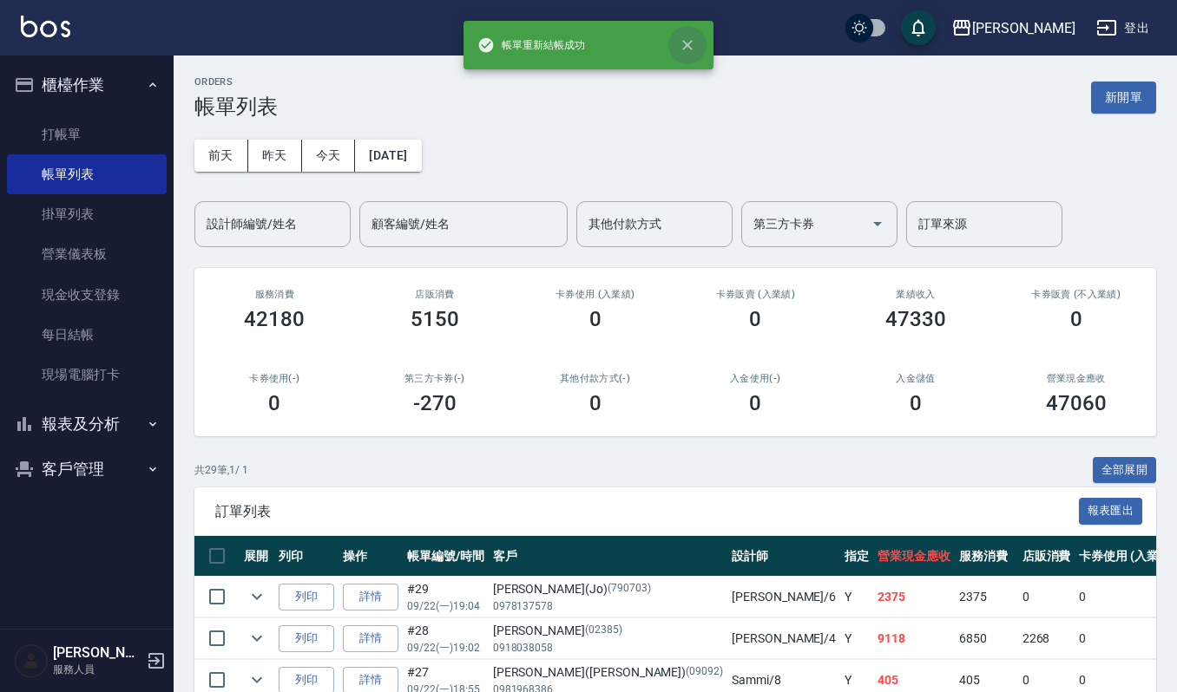
click at [691, 39] on icon "close" at bounding box center [687, 44] width 17 height 17
